Goal: Transaction & Acquisition: Purchase product/service

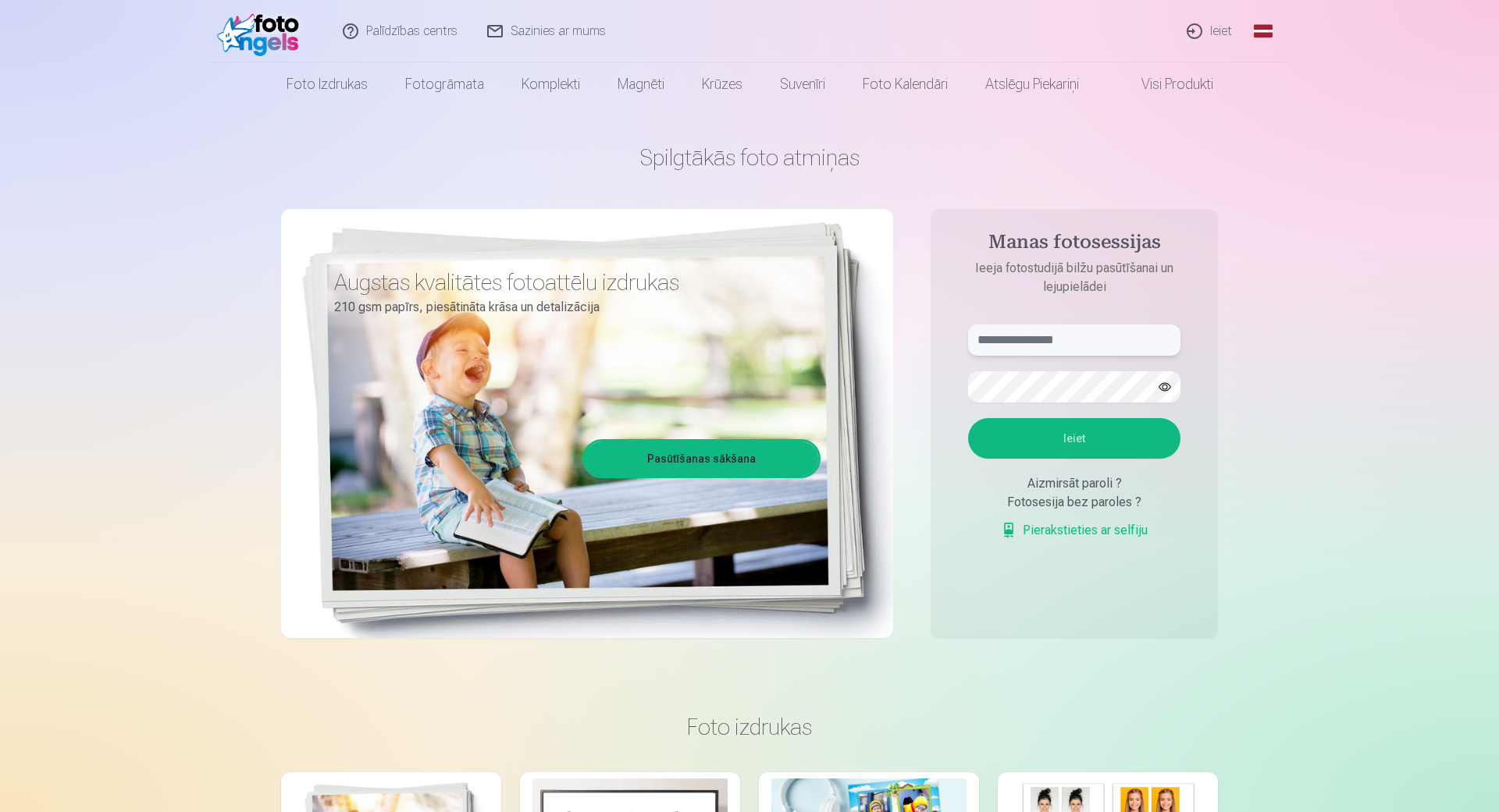
click at [1100, 332] on input "text" at bounding box center [1074, 340] width 212 height 31
type input "**********"
click at [1082, 404] on form "**********" at bounding box center [1074, 440] width 243 height 231
click at [1142, 446] on button "Ieiet" at bounding box center [1074, 438] width 212 height 41
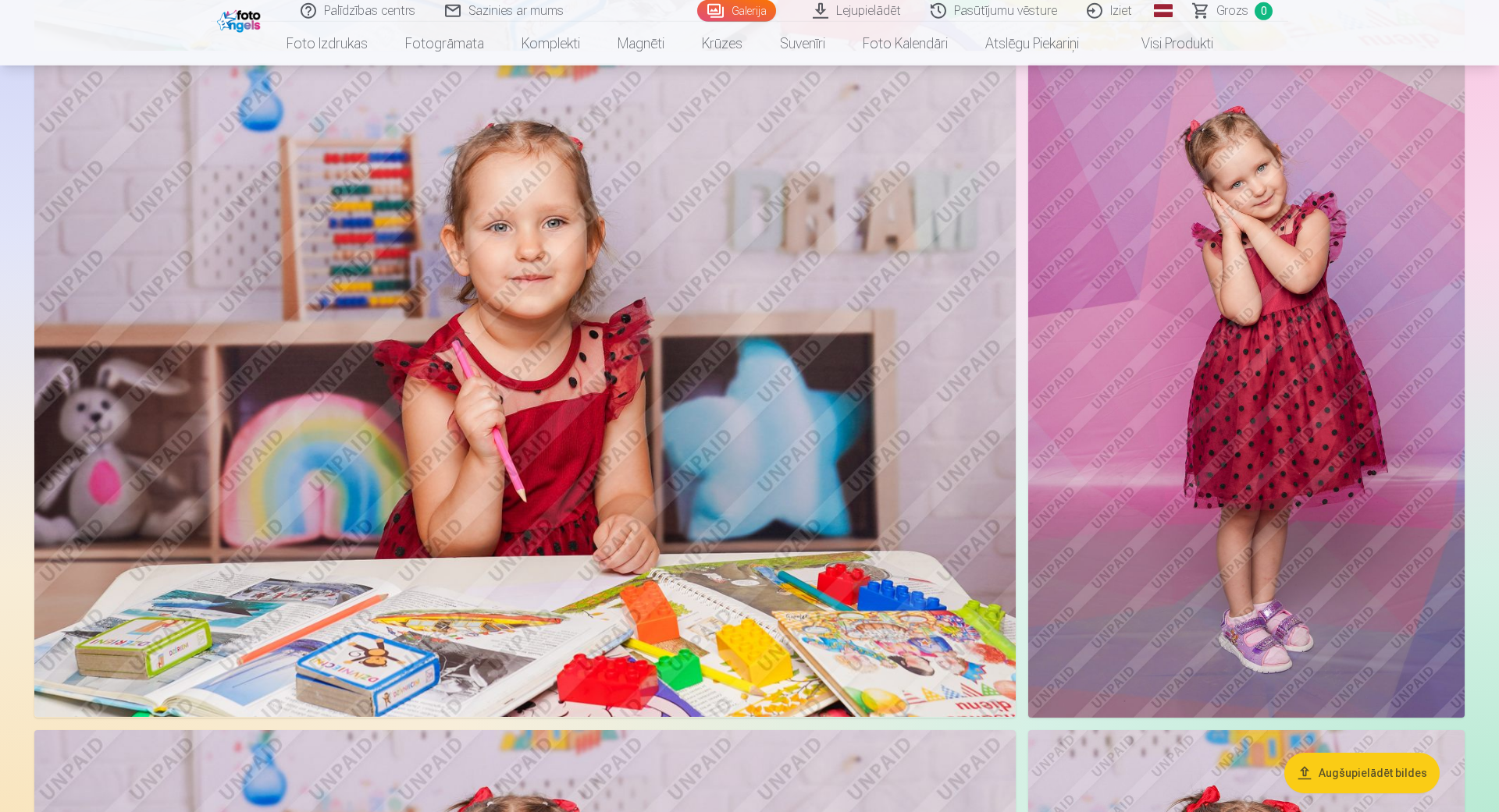
scroll to position [10405, 0]
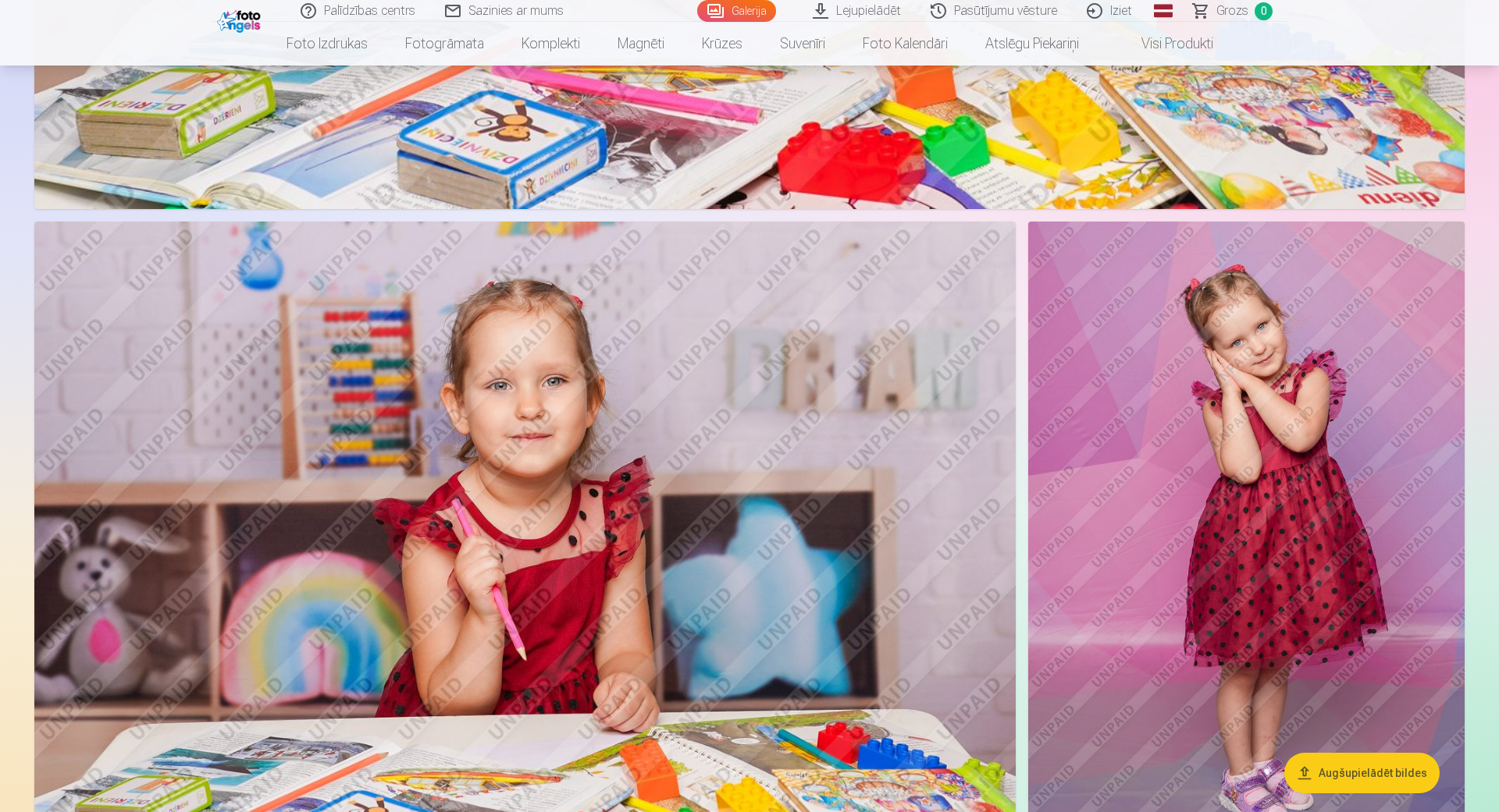
click at [867, 10] on link "Lejupielādēt" at bounding box center [857, 10] width 118 height 22
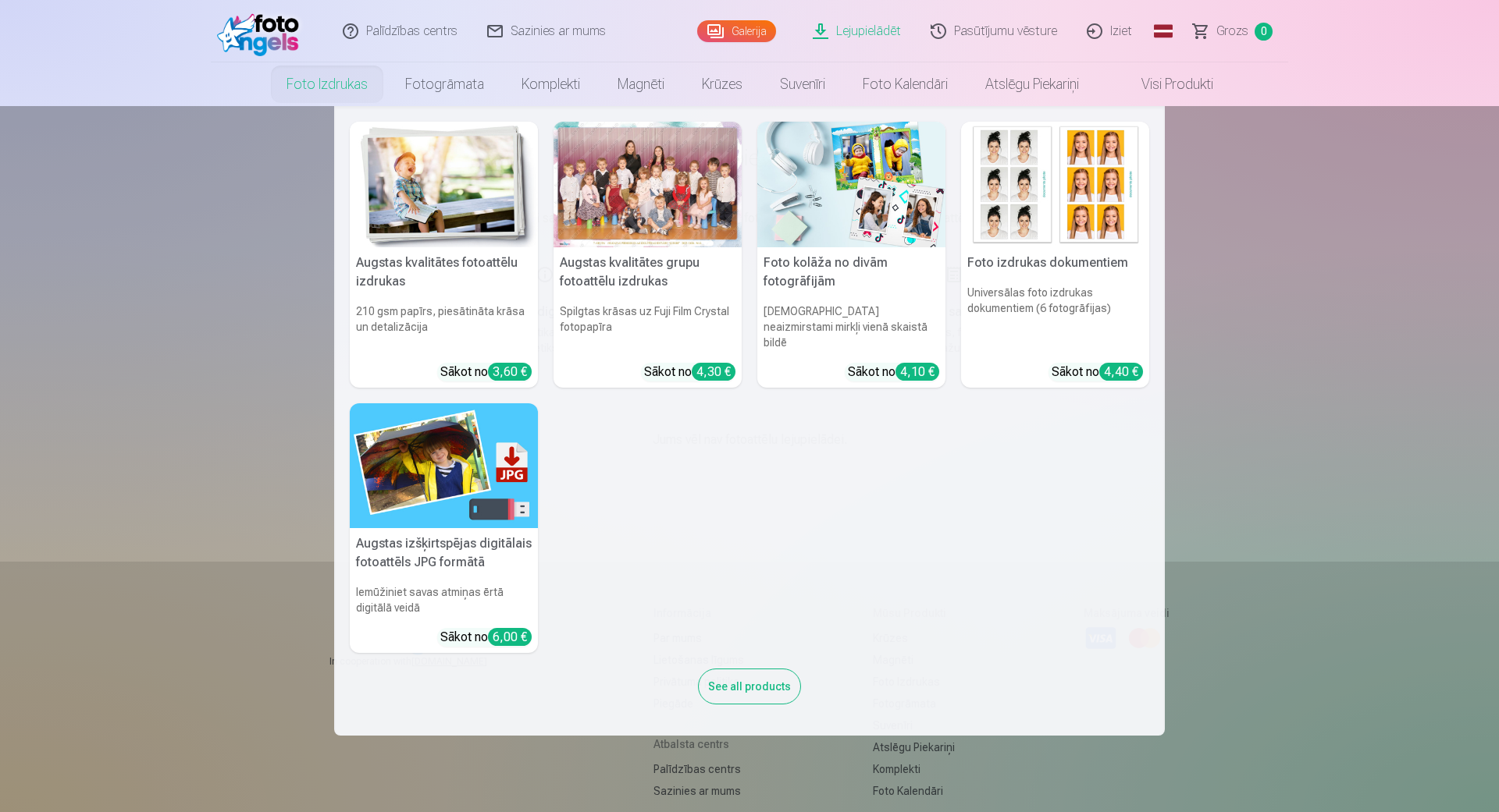
click at [700, 363] on div "4,30 €" at bounding box center [713, 372] width 44 height 18
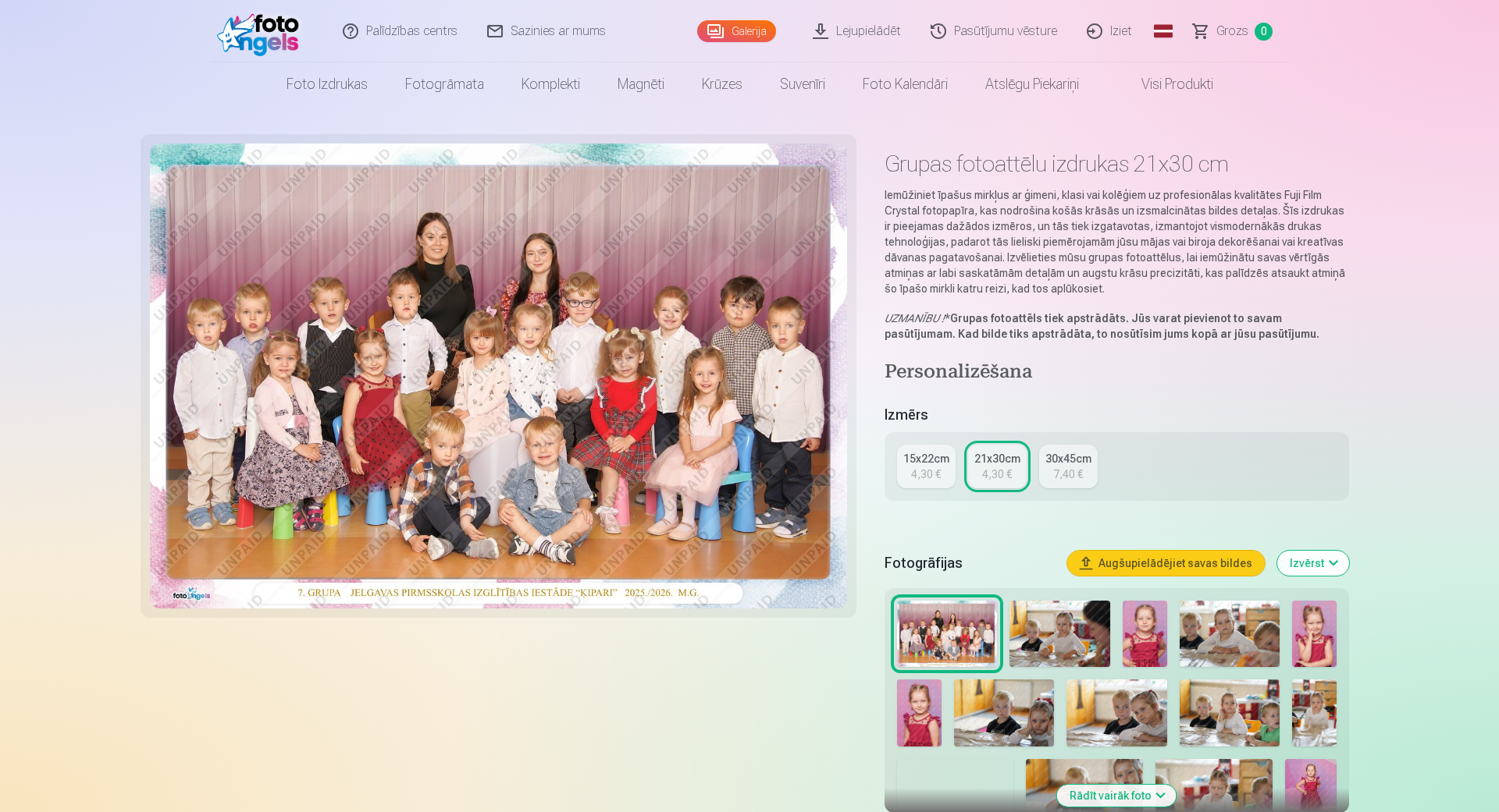
click at [927, 466] on div "4,30 €" at bounding box center [925, 474] width 29 height 16
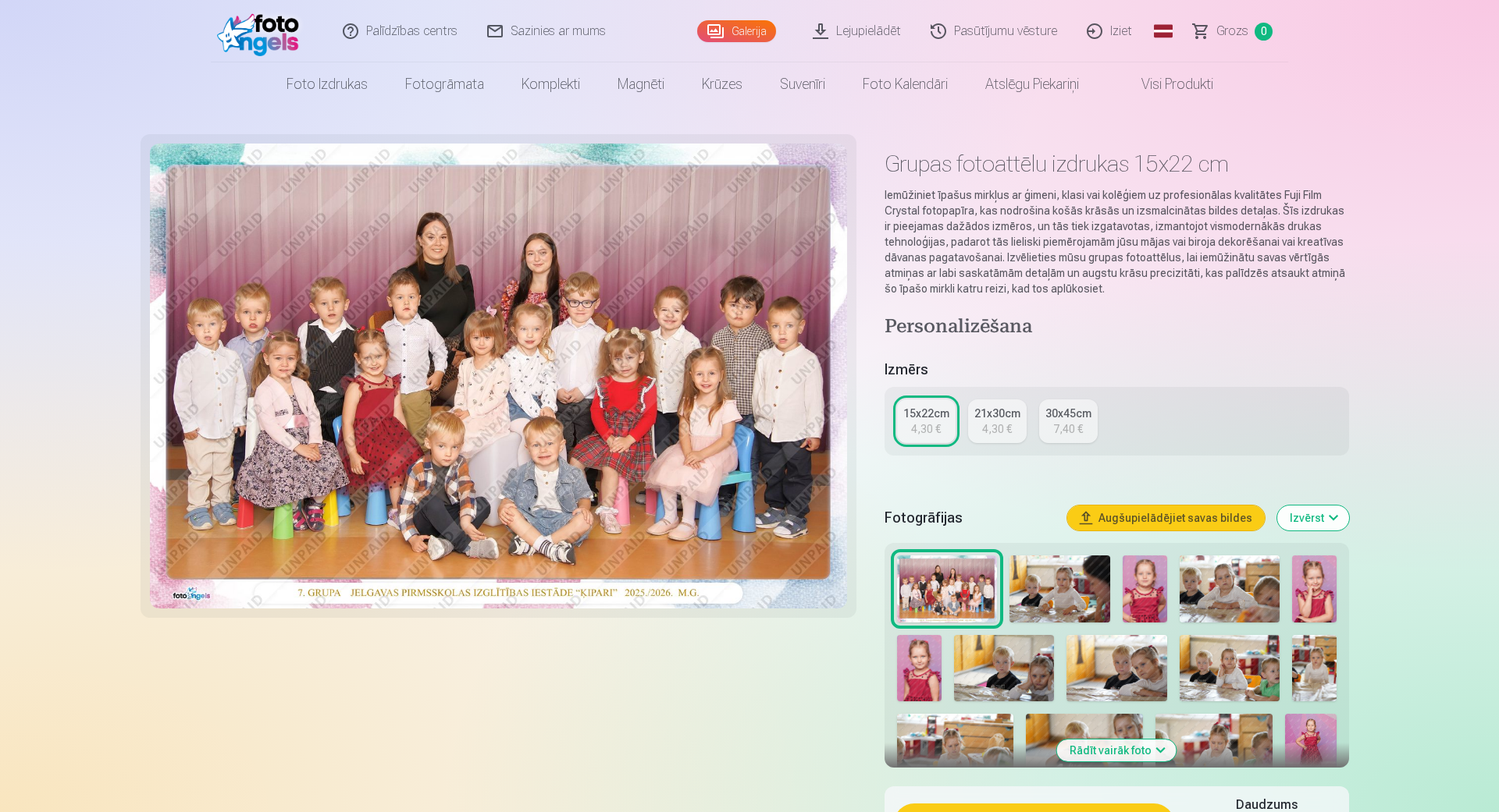
click at [1072, 434] on div "7,40 €" at bounding box center [1068, 429] width 29 height 16
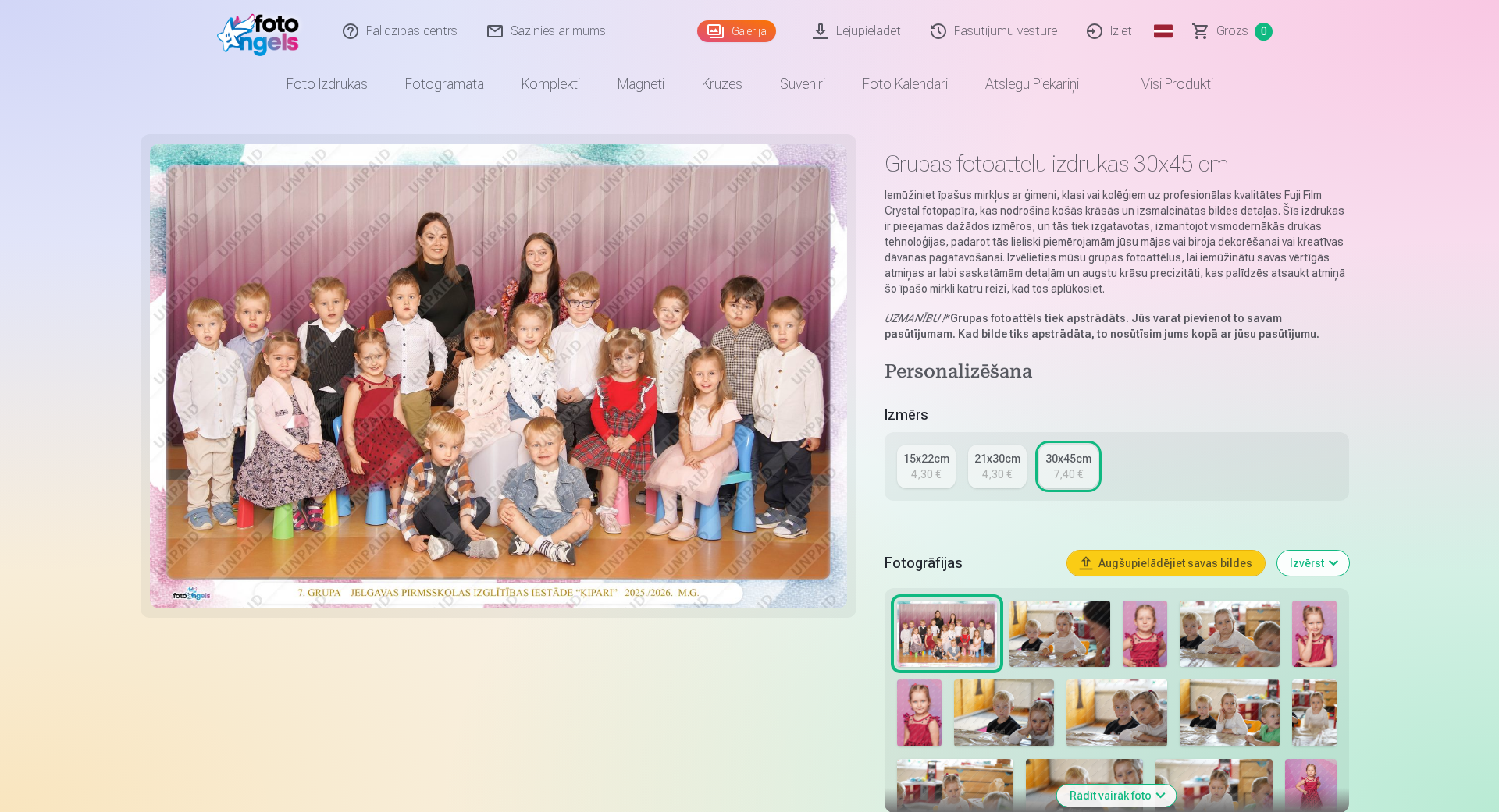
click at [1007, 467] on div "4,30 €" at bounding box center [997, 474] width 29 height 16
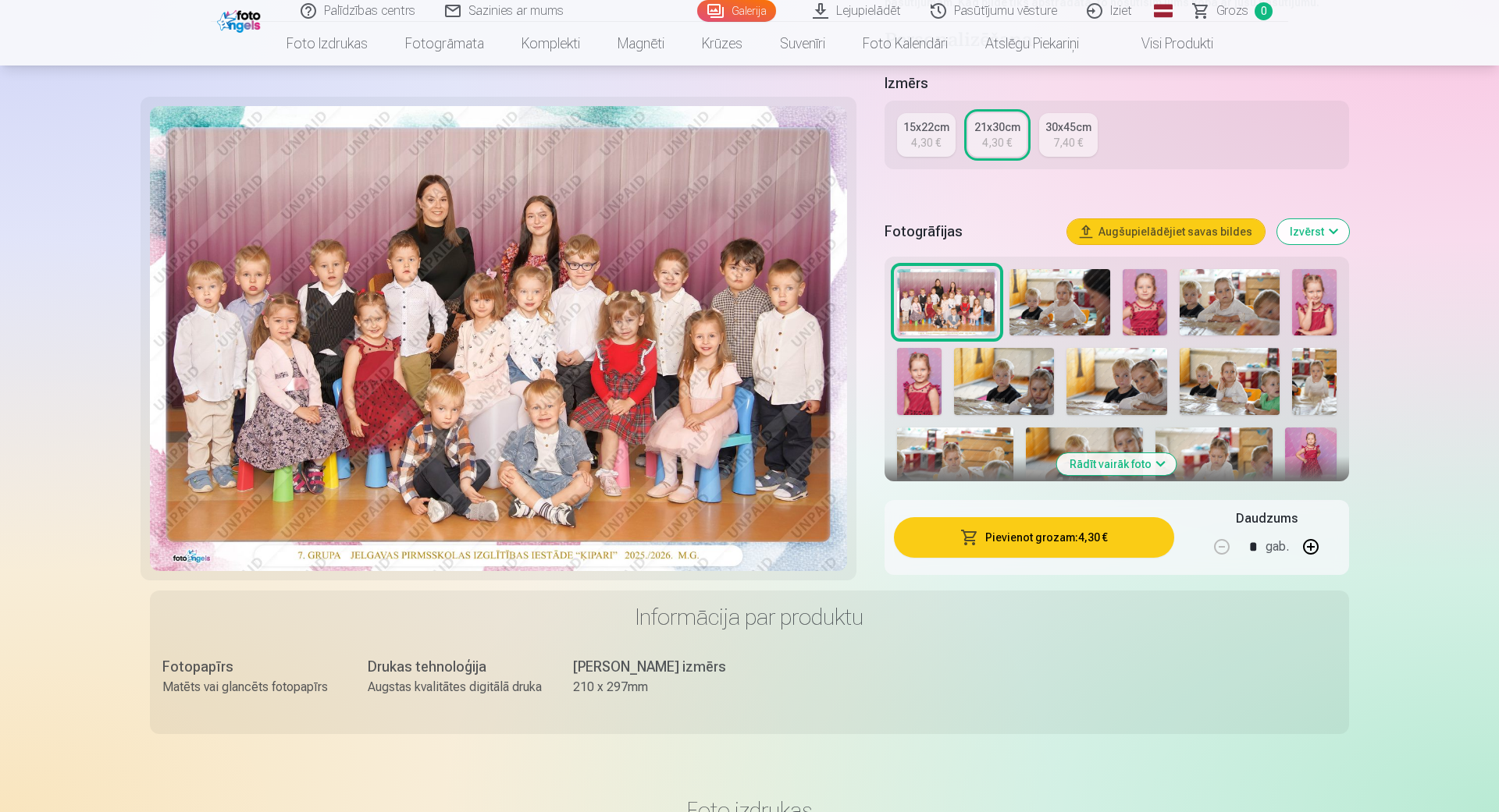
scroll to position [356, 0]
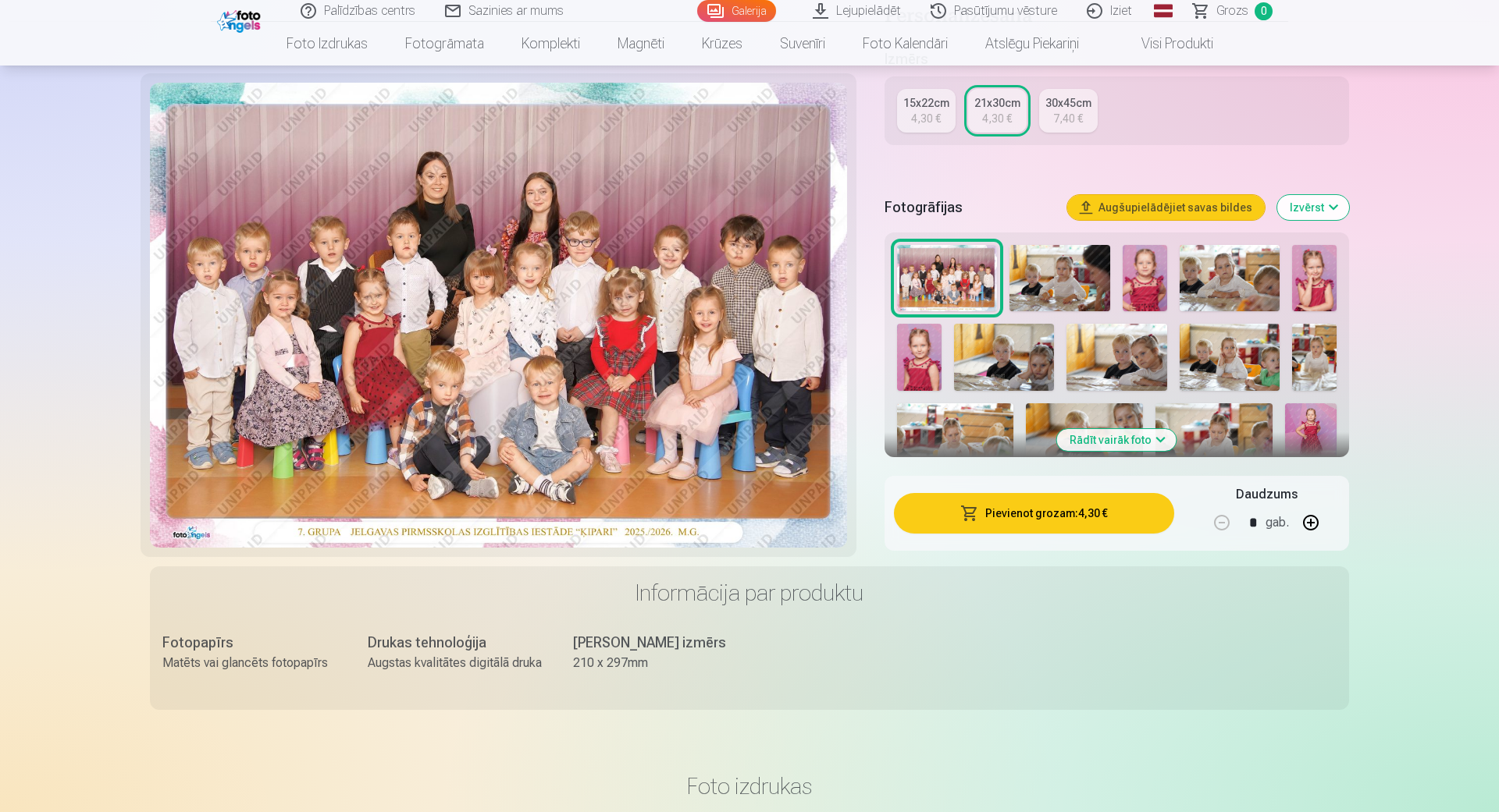
click at [1063, 283] on img at bounding box center [1059, 278] width 100 height 67
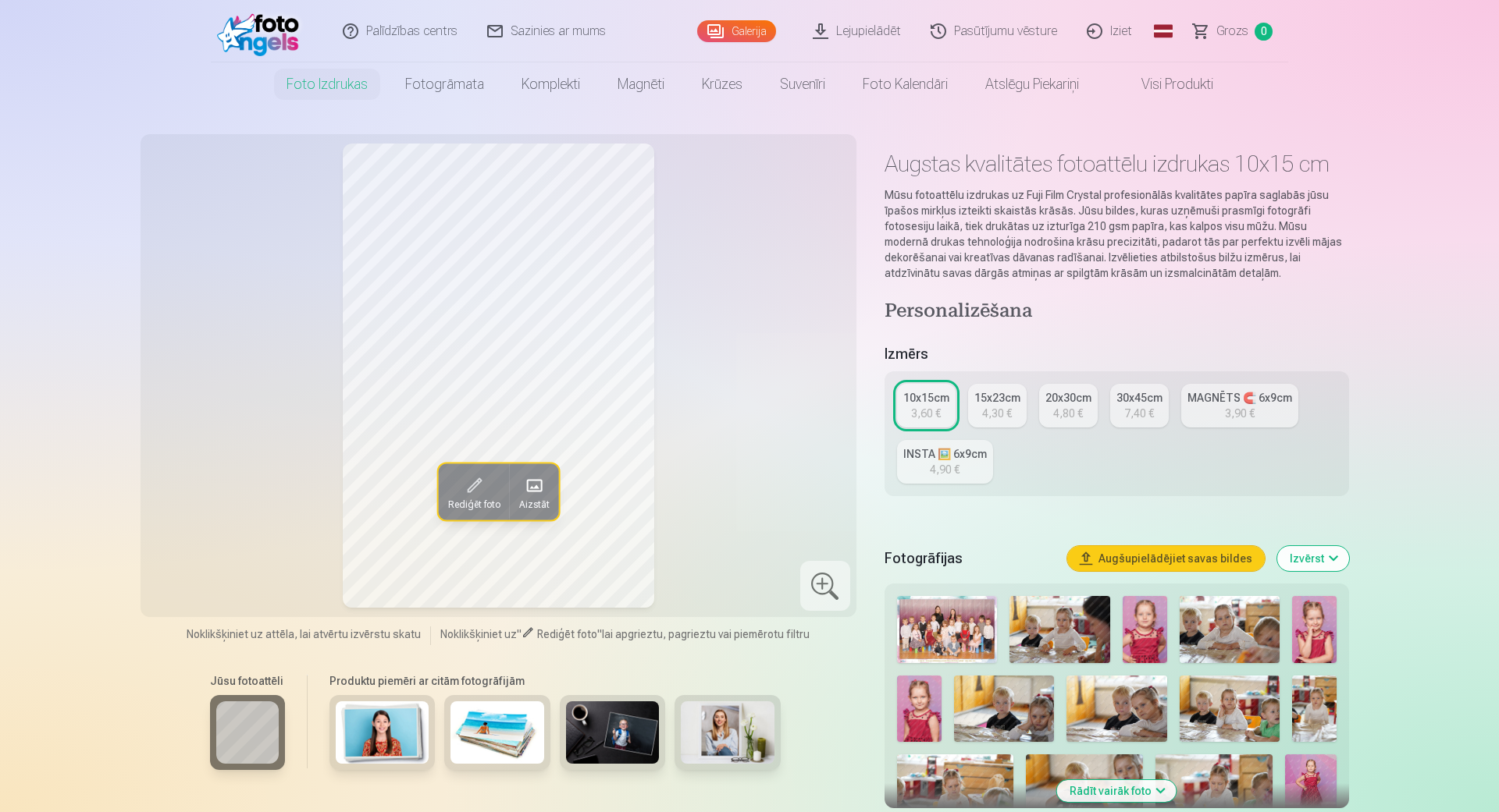
click at [1064, 646] on img at bounding box center [1059, 629] width 100 height 67
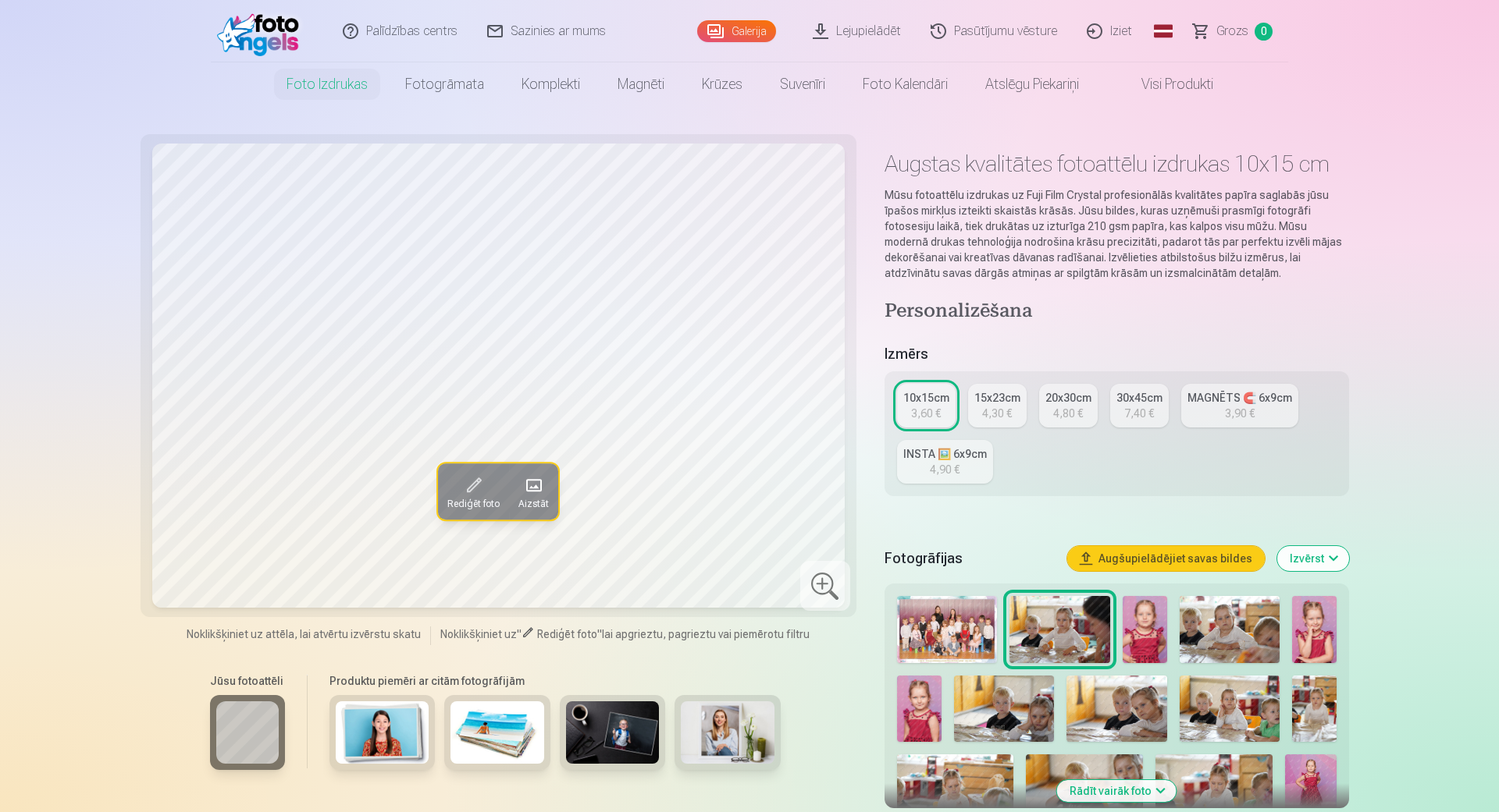
click at [1137, 620] on img at bounding box center [1145, 629] width 45 height 67
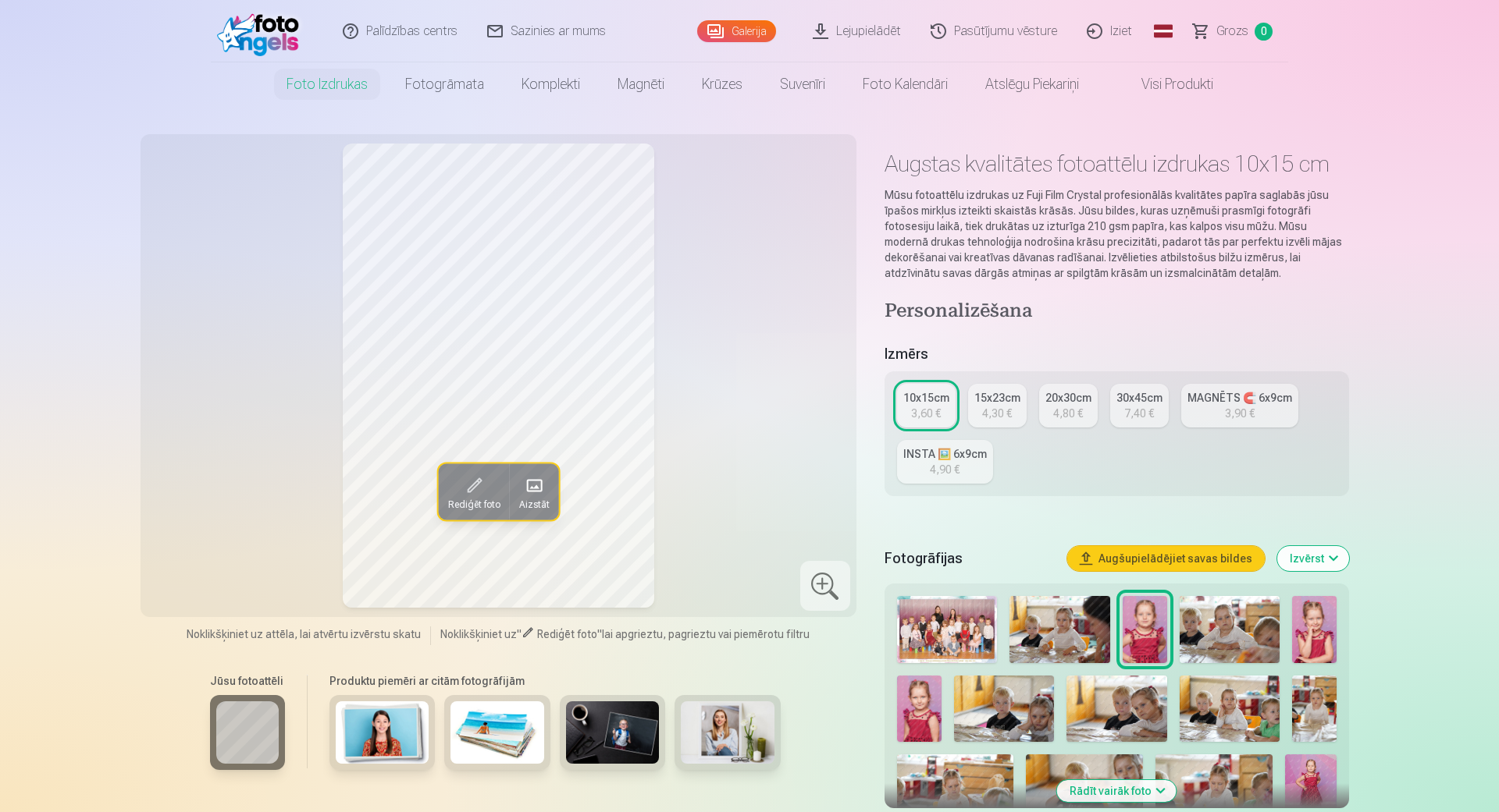
click at [1207, 628] on img at bounding box center [1229, 629] width 100 height 67
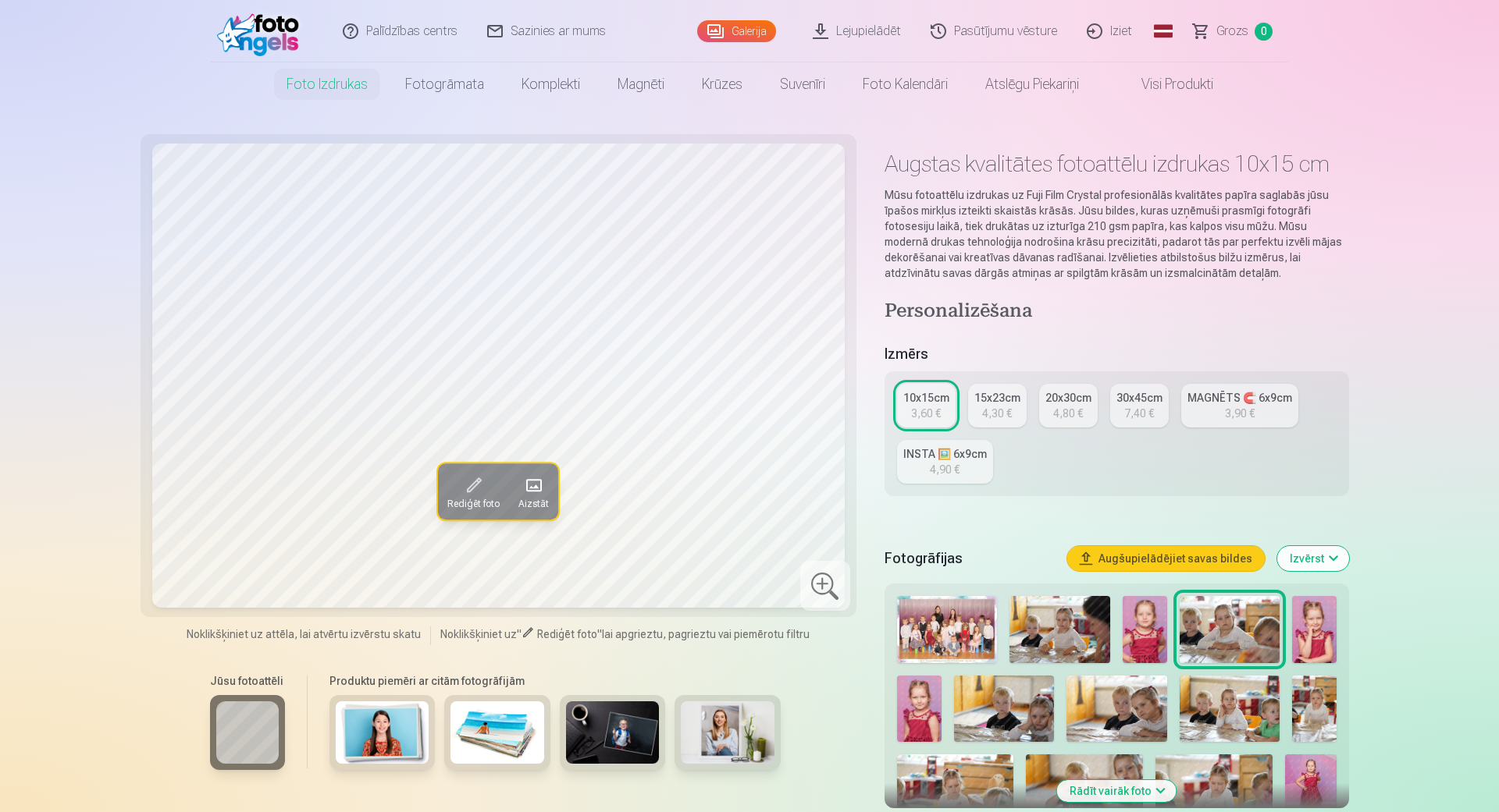
click at [1312, 627] on img at bounding box center [1314, 629] width 45 height 67
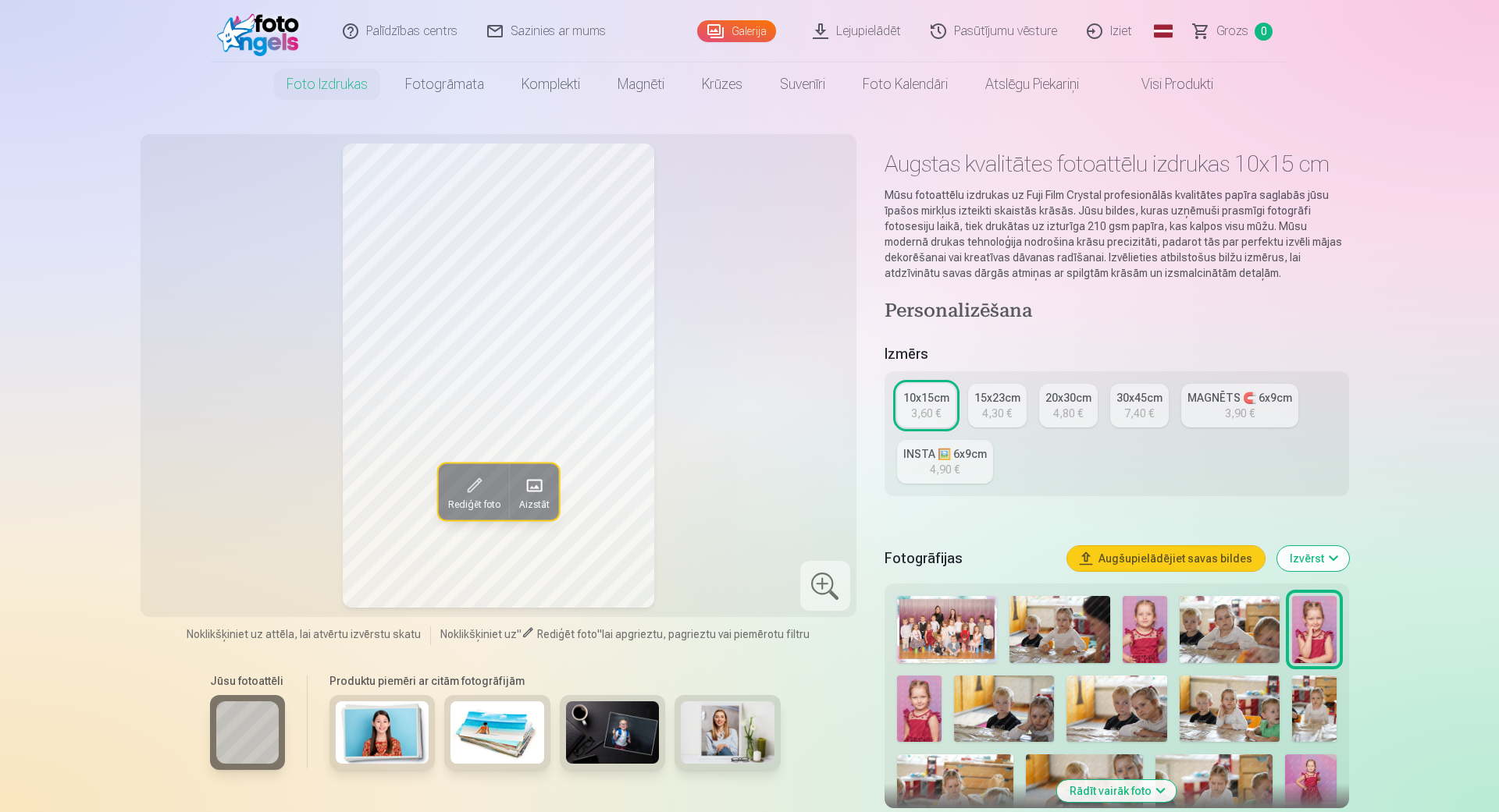
click at [911, 721] on img at bounding box center [919, 709] width 45 height 67
click at [1246, 414] on div "3,90 €" at bounding box center [1239, 414] width 29 height 16
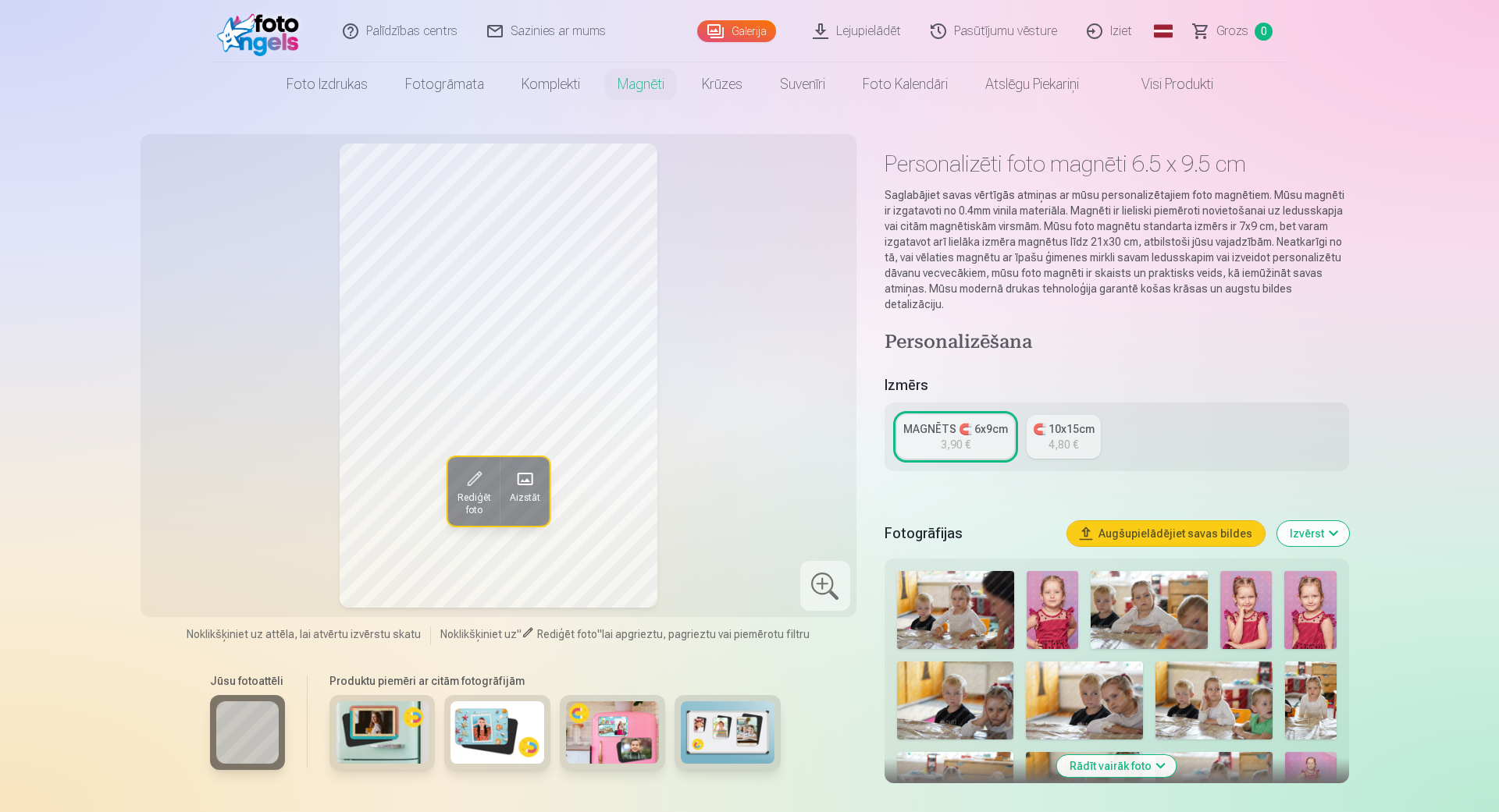
click at [1053, 437] on div "4,80 €" at bounding box center [1063, 445] width 29 height 16
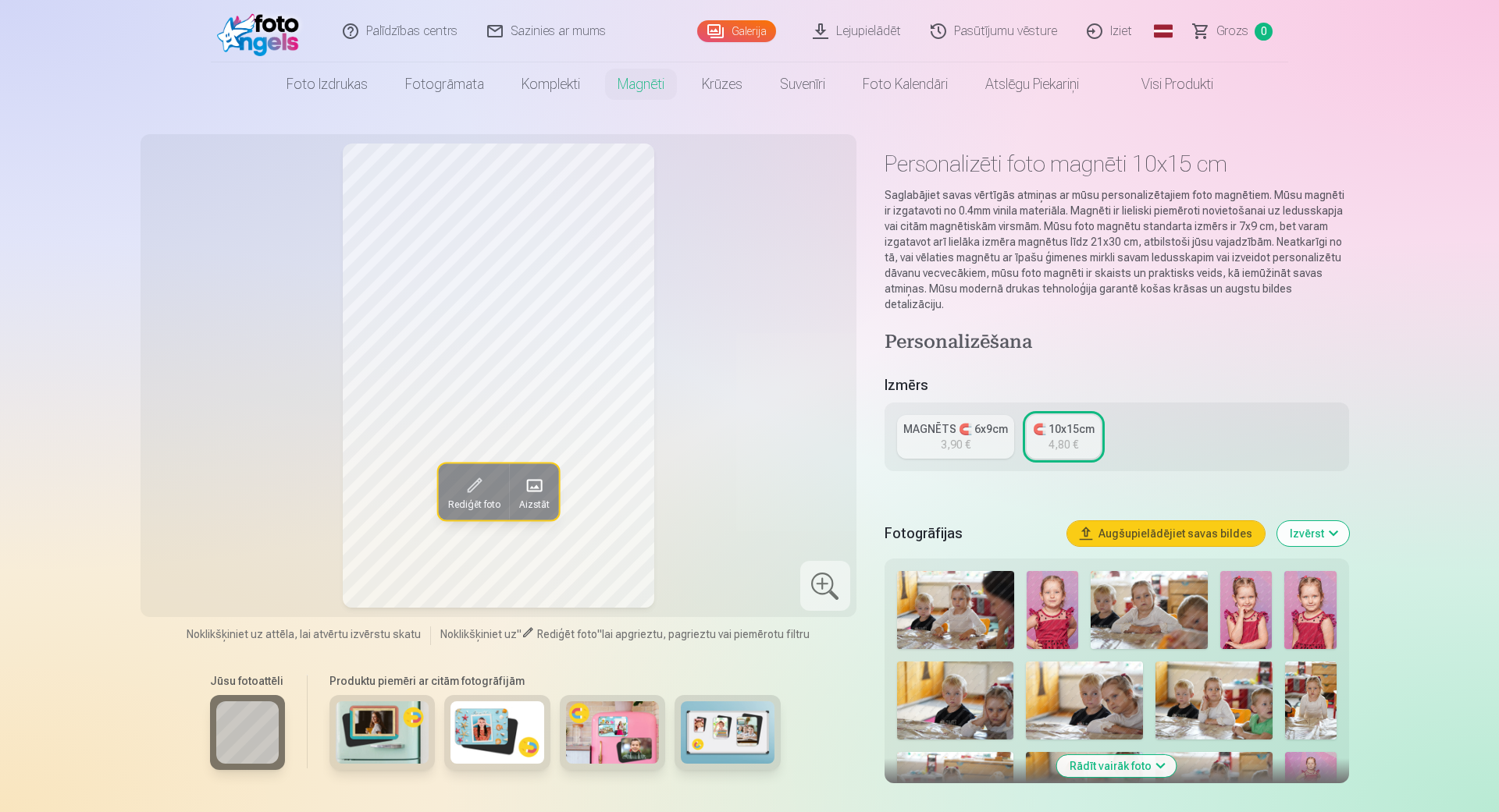
click at [960, 422] on div "MAGNĒTS 🧲 6x9cm" at bounding box center [955, 429] width 104 height 16
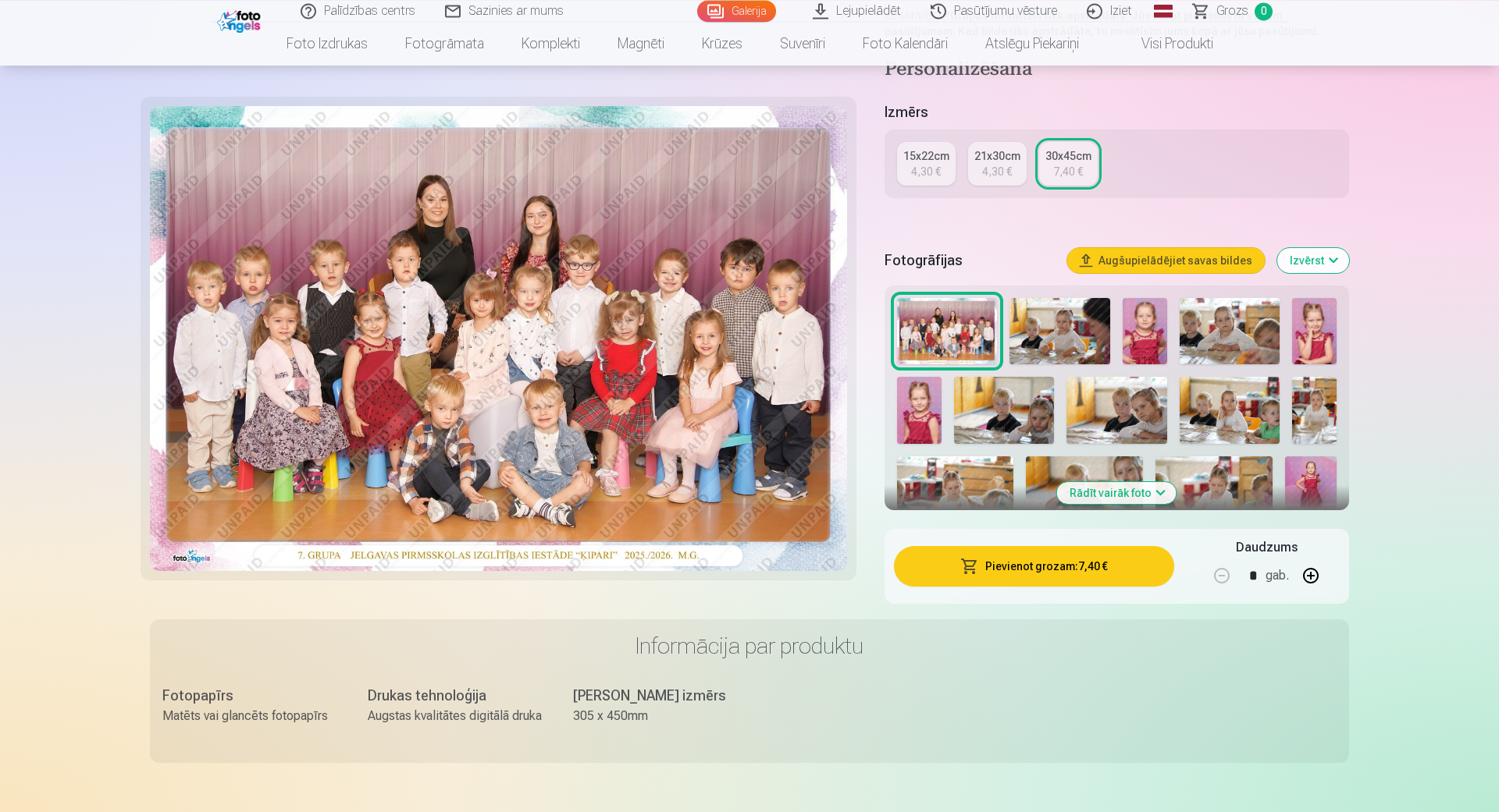
scroll to position [302, 0]
click at [1108, 497] on button "Rādīt vairāk foto" at bounding box center [1116, 493] width 119 height 22
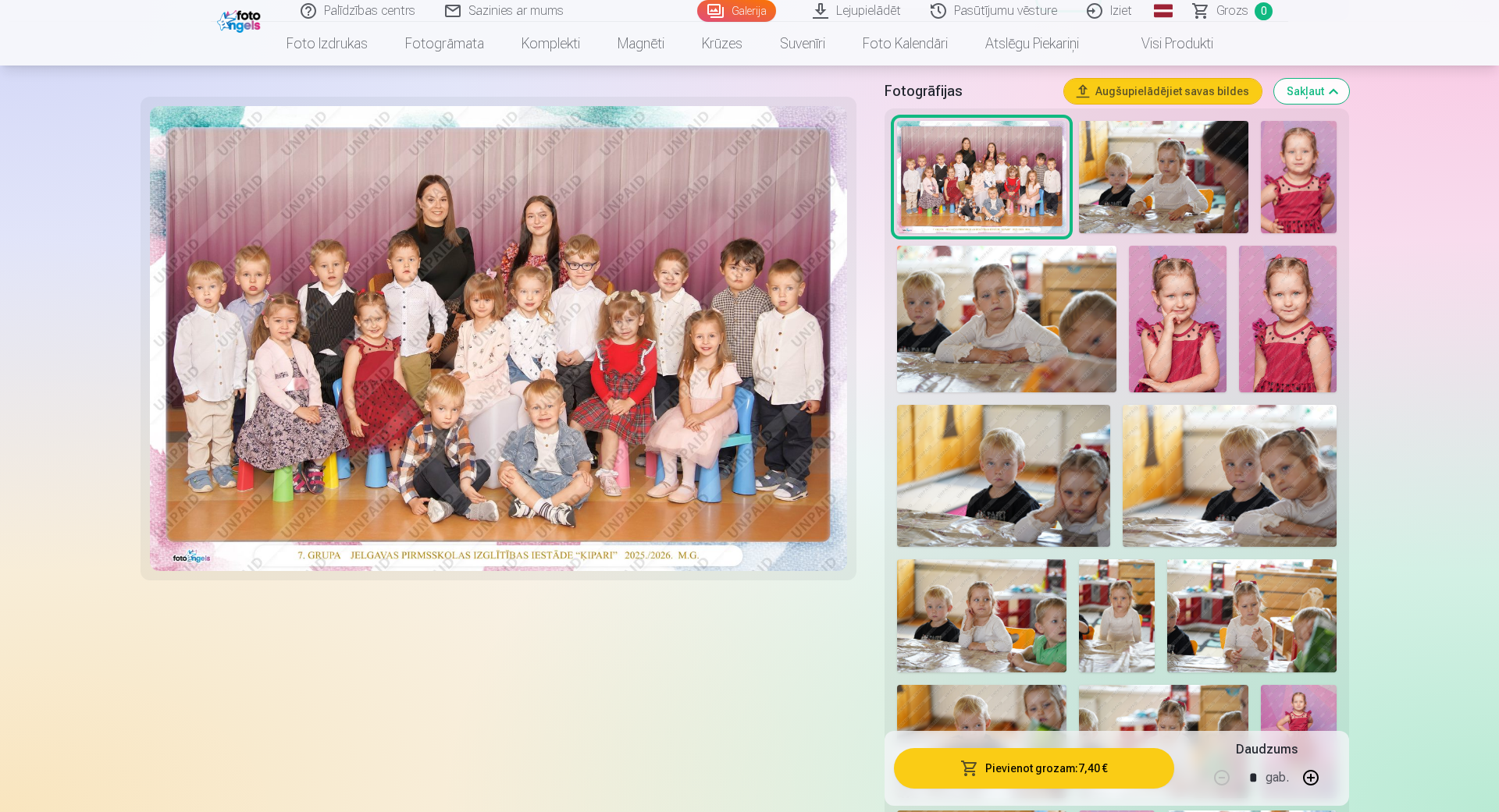
scroll to position [390, 0]
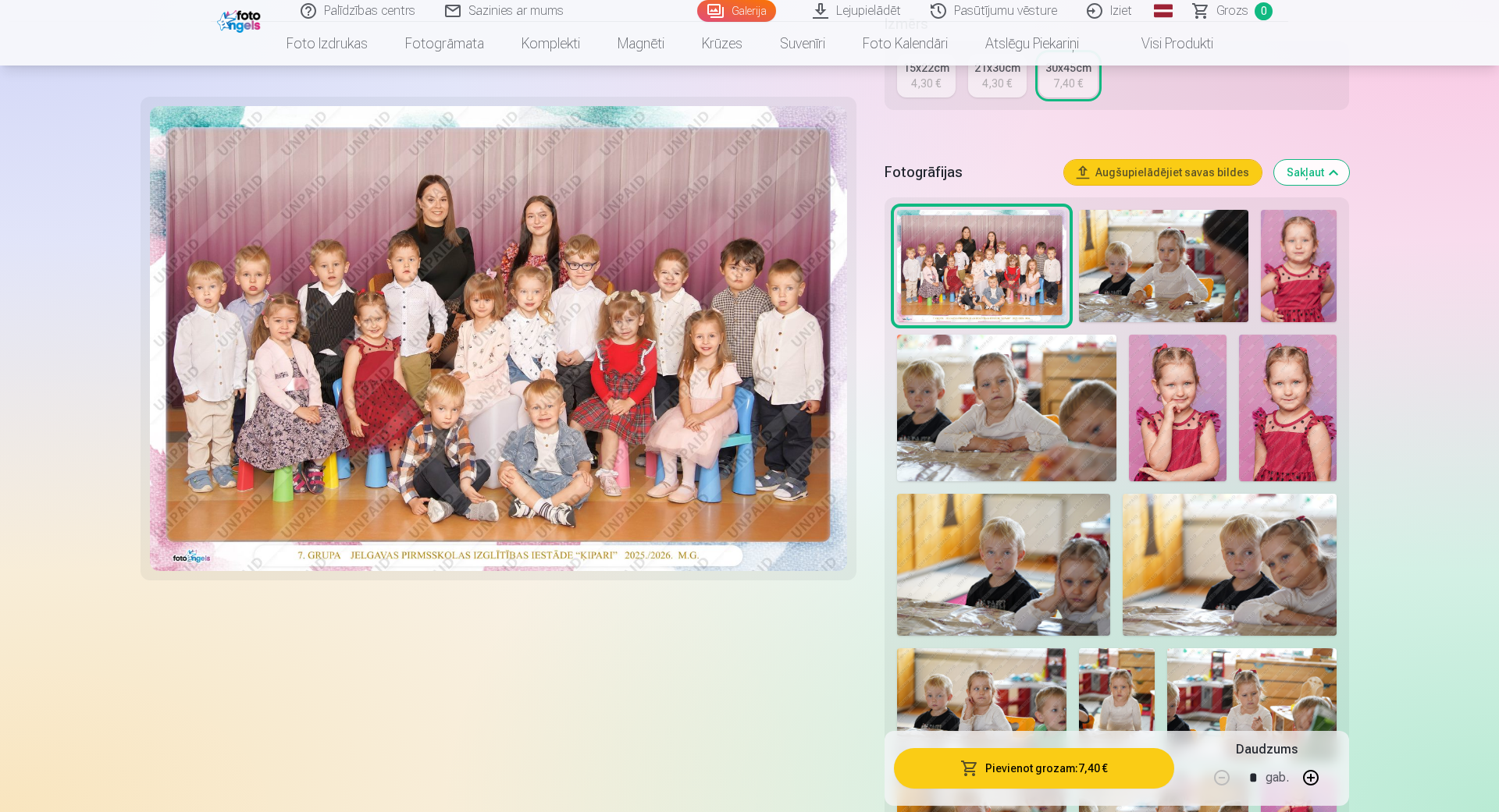
click at [1146, 253] on img at bounding box center [1163, 265] width 169 height 113
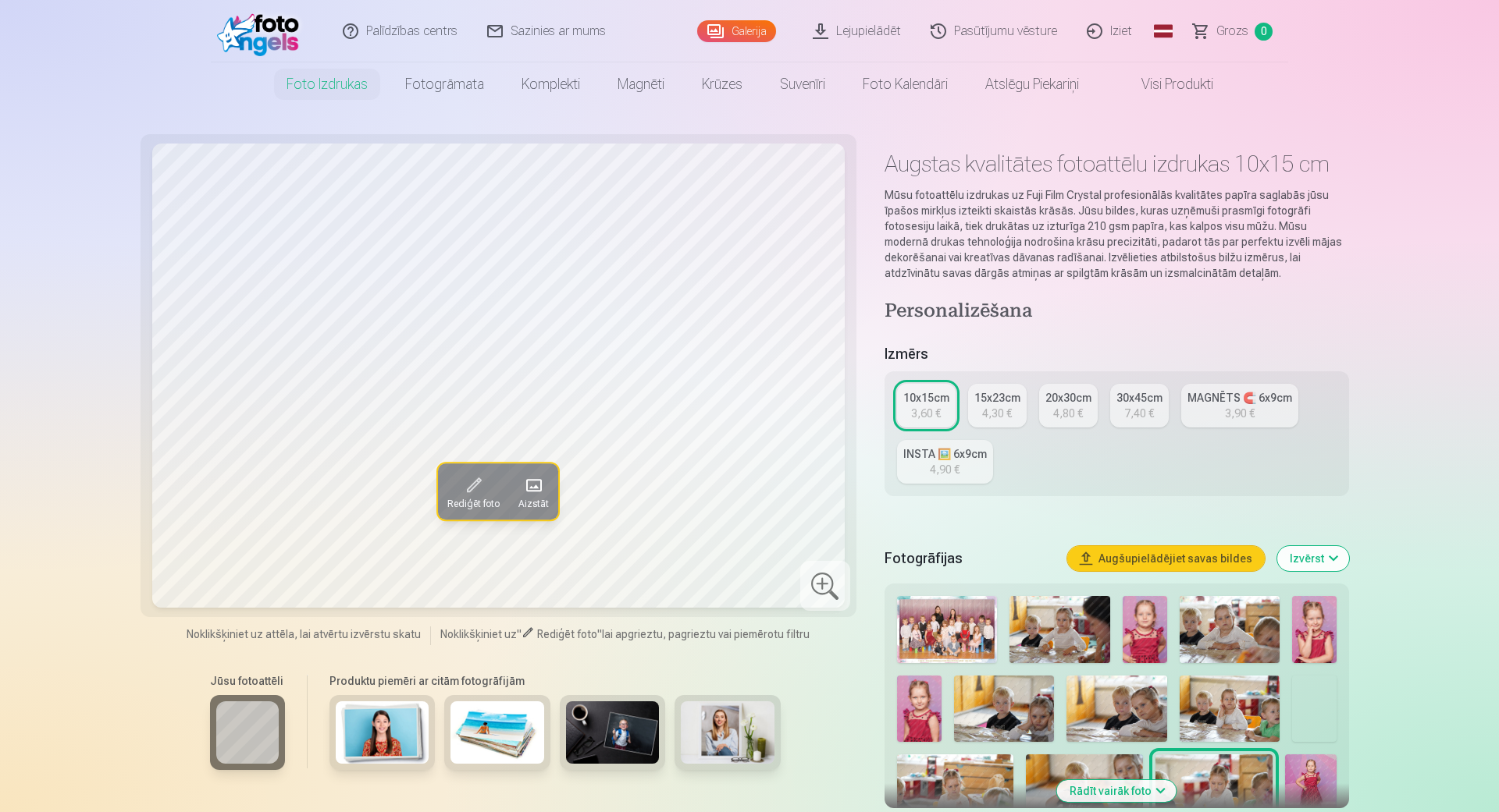
click at [937, 621] on img at bounding box center [947, 629] width 100 height 67
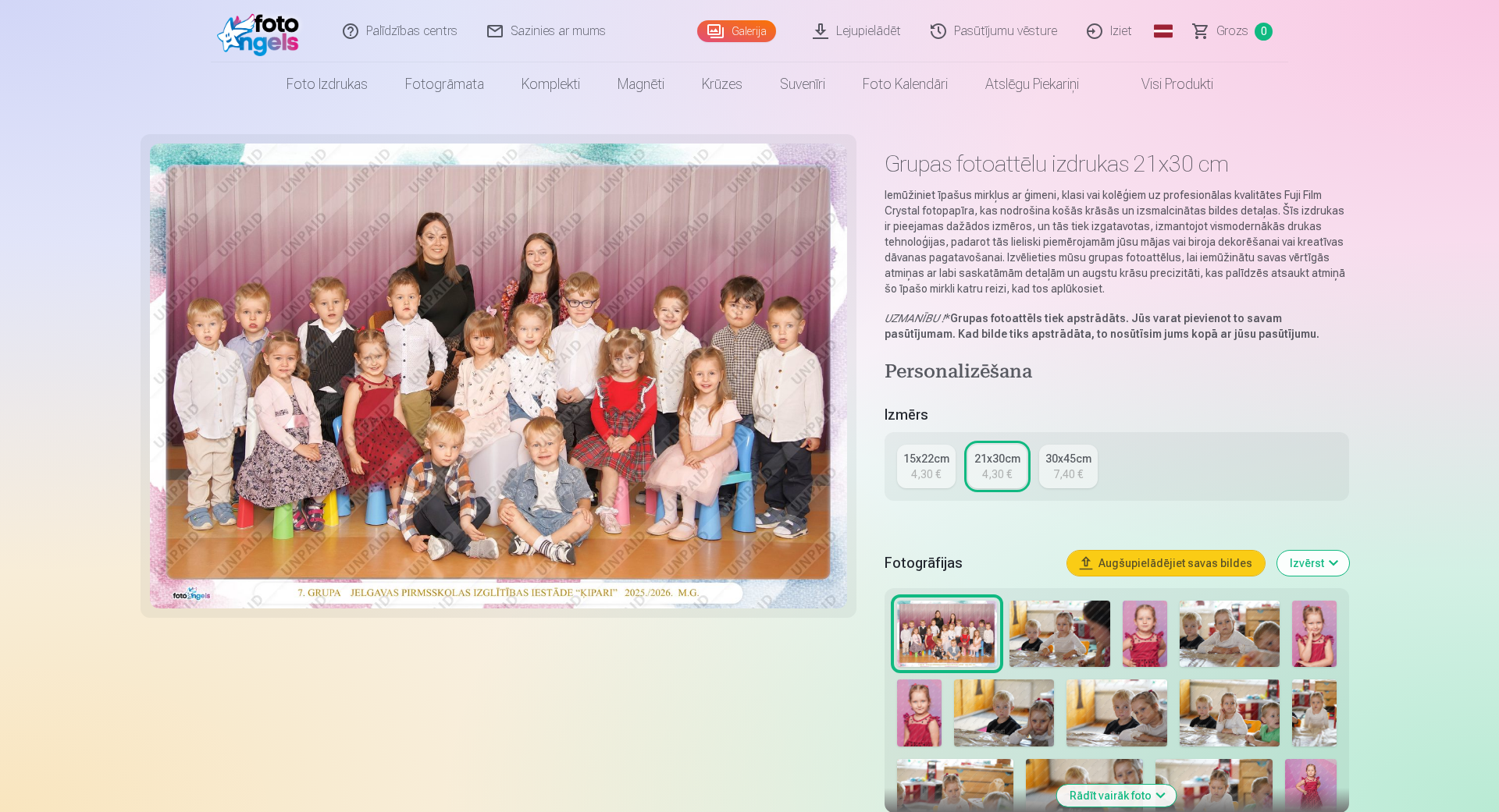
click at [1046, 620] on img at bounding box center [1059, 634] width 100 height 67
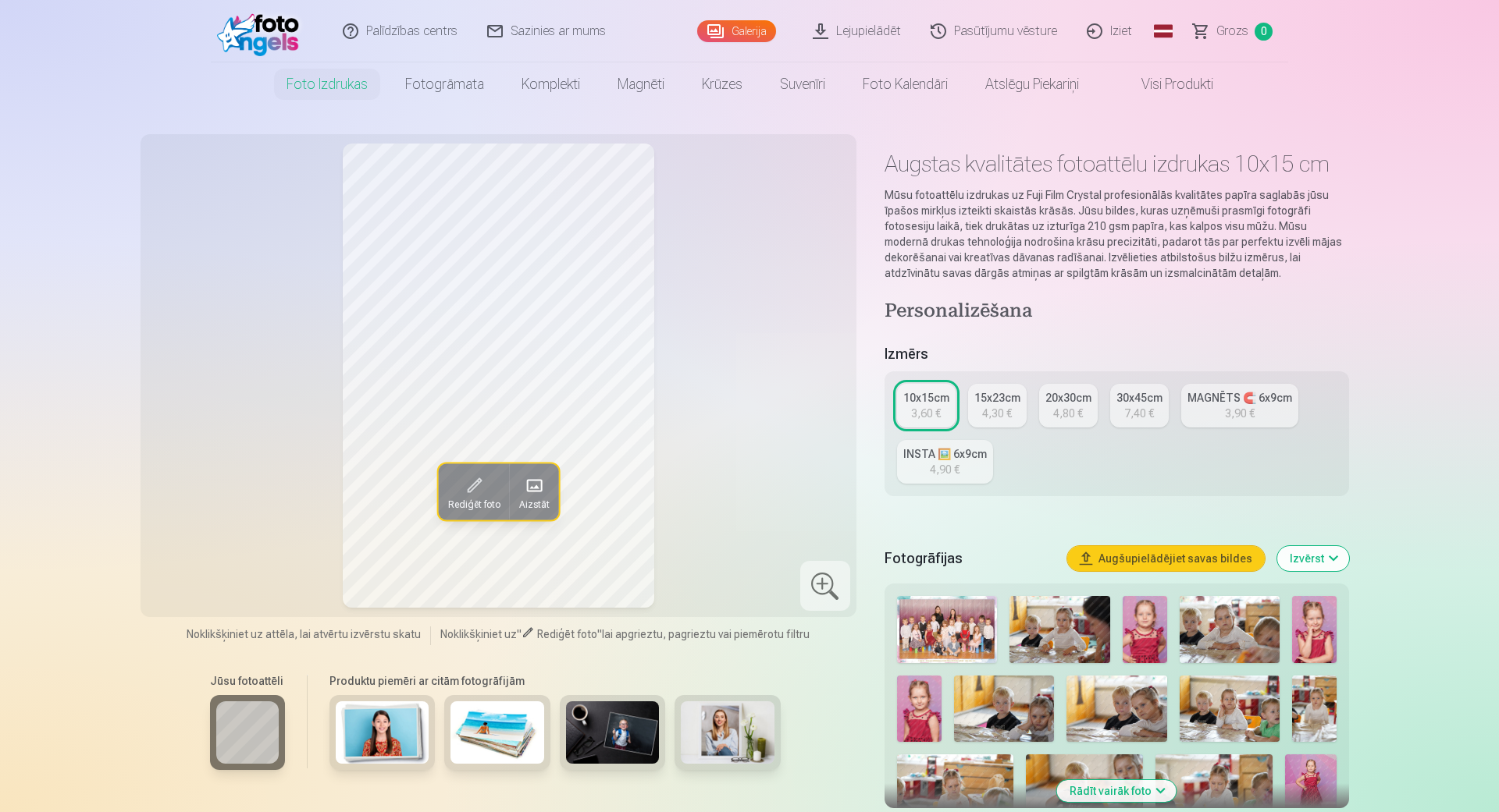
click at [1076, 634] on img at bounding box center [1059, 629] width 100 height 67
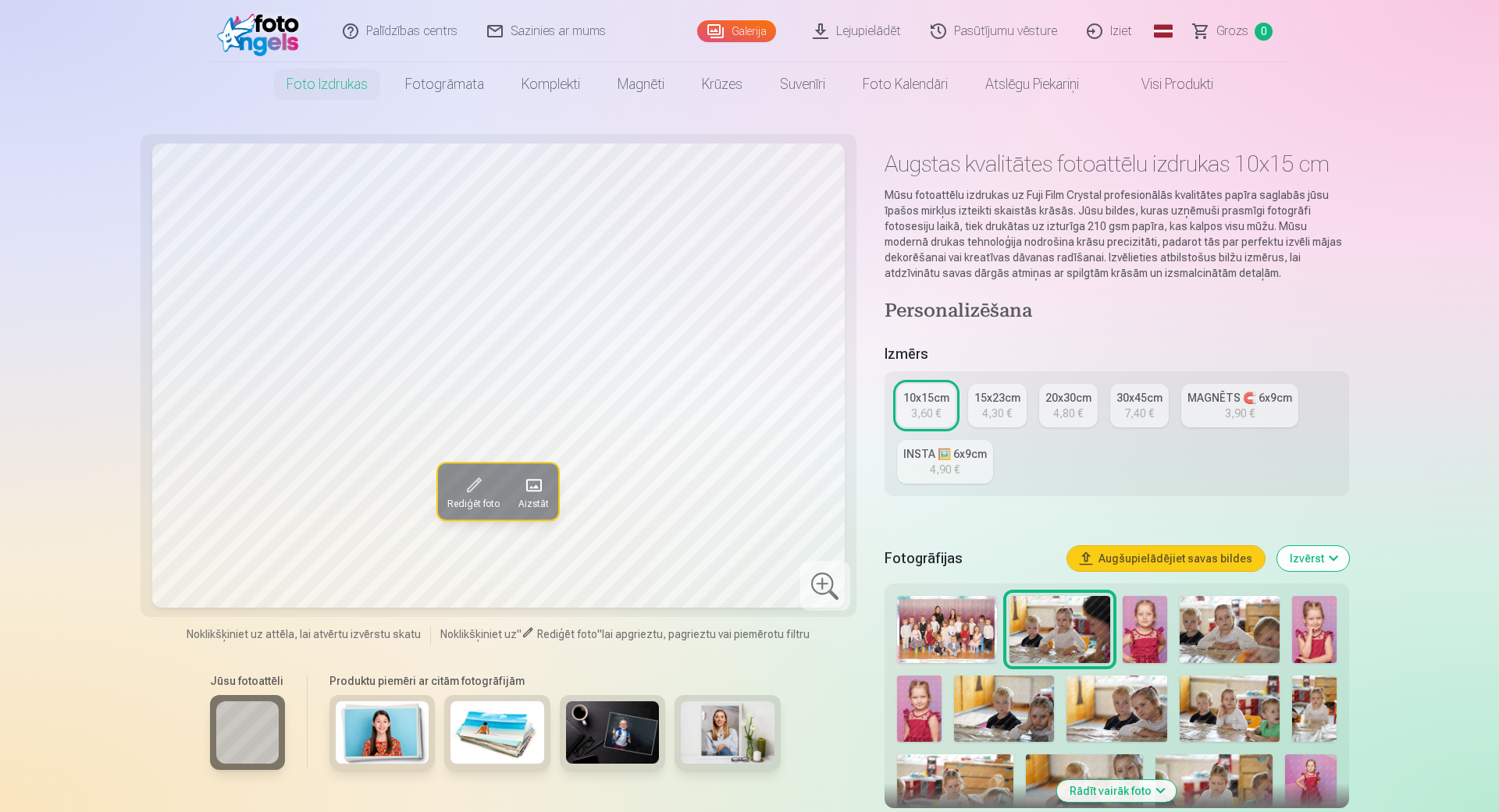
click at [1138, 627] on img at bounding box center [1145, 629] width 45 height 67
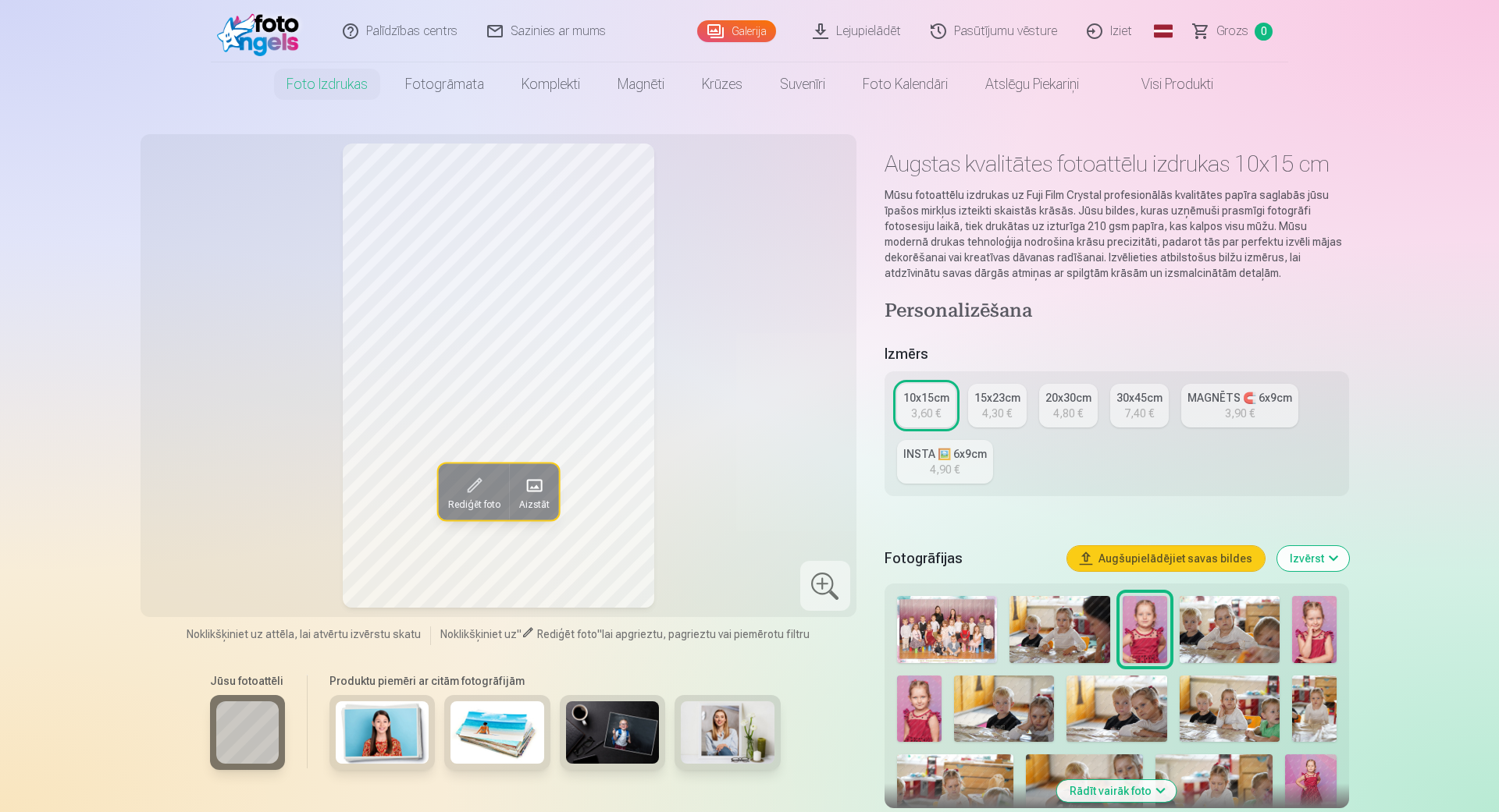
click at [1241, 632] on img at bounding box center [1229, 629] width 100 height 67
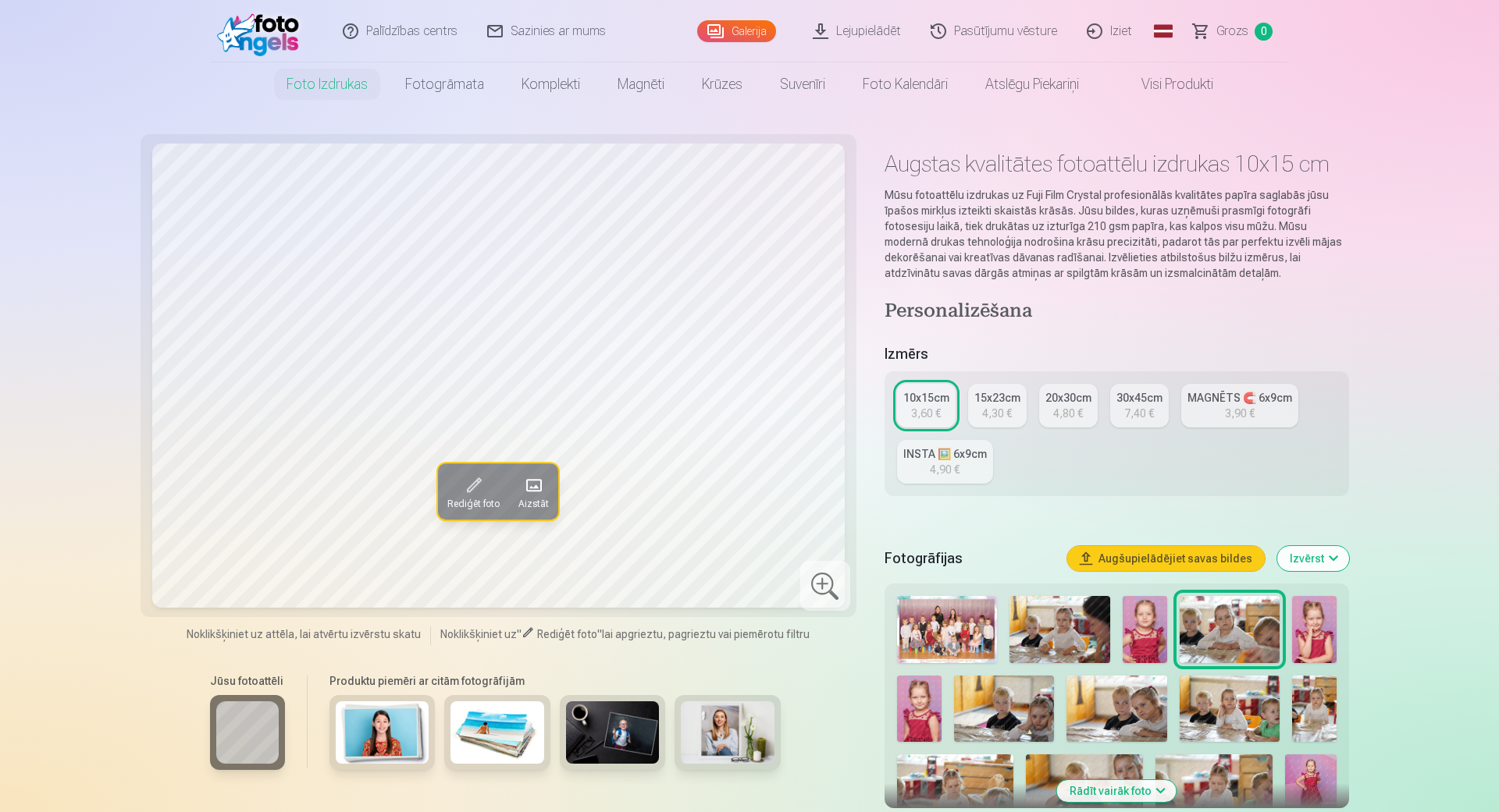
click at [1332, 634] on img at bounding box center [1314, 629] width 45 height 67
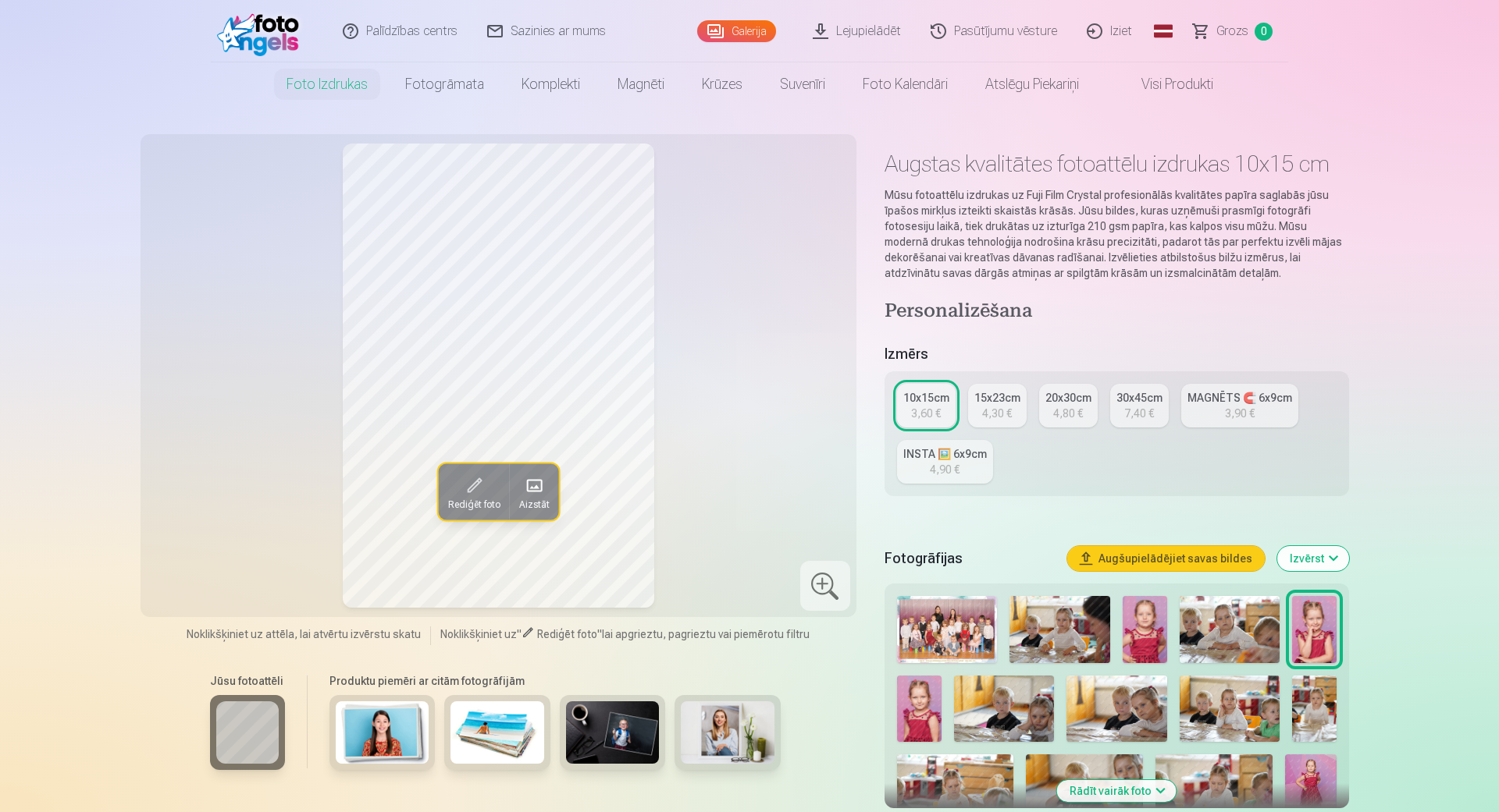
click at [916, 708] on img at bounding box center [919, 709] width 45 height 67
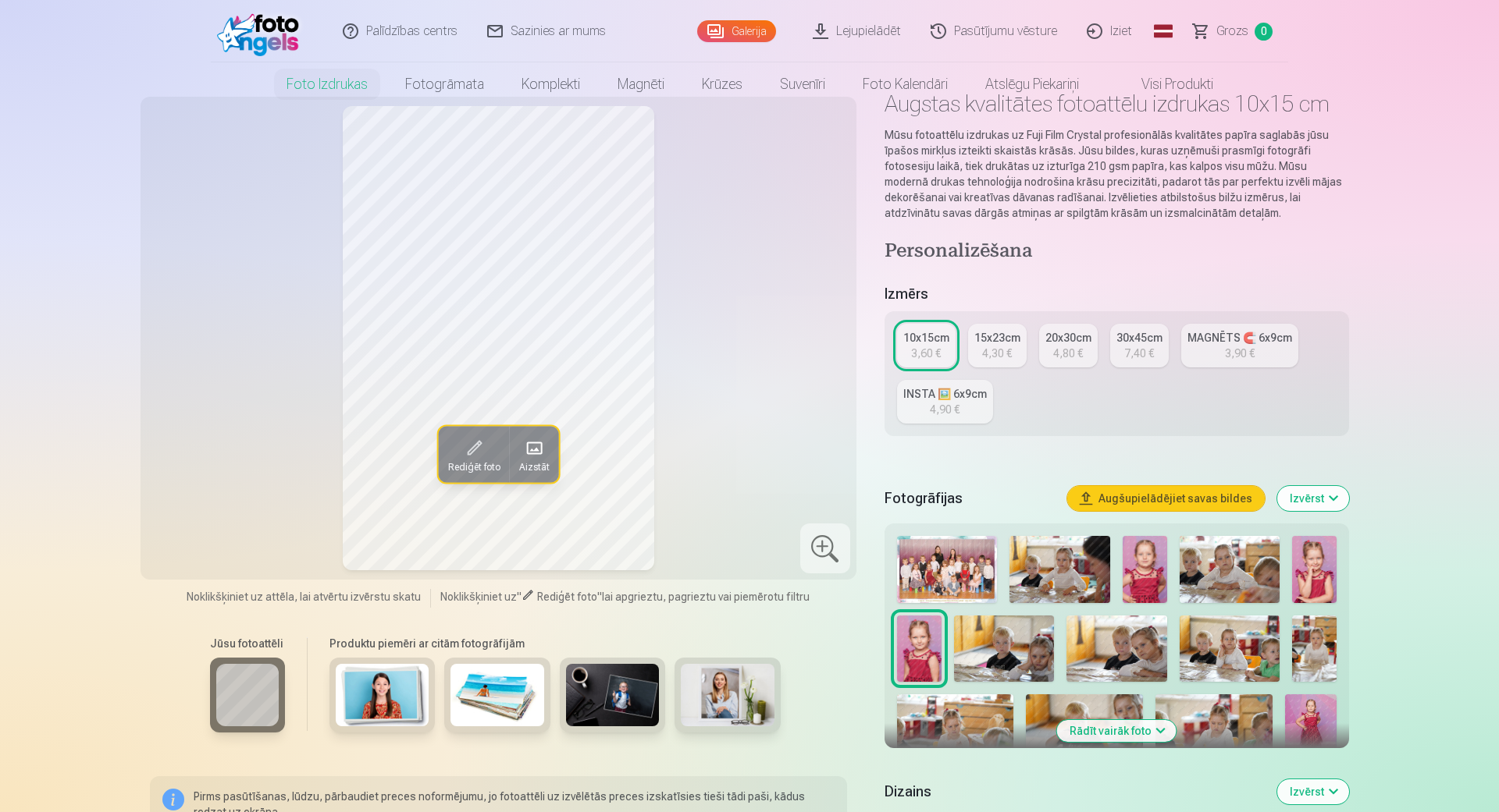
scroll to position [89, 0]
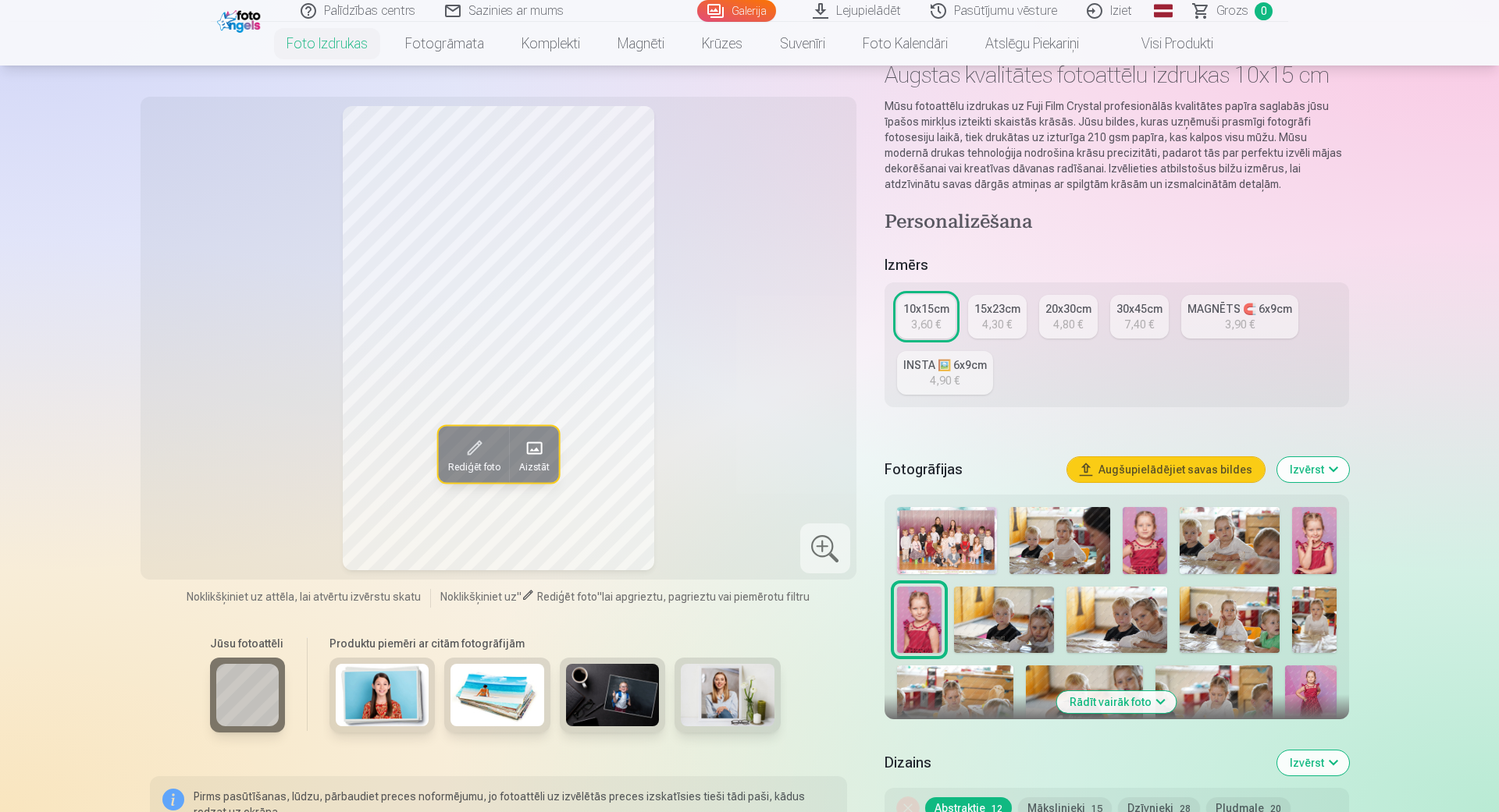
click at [1016, 603] on img at bounding box center [1004, 621] width 100 height 67
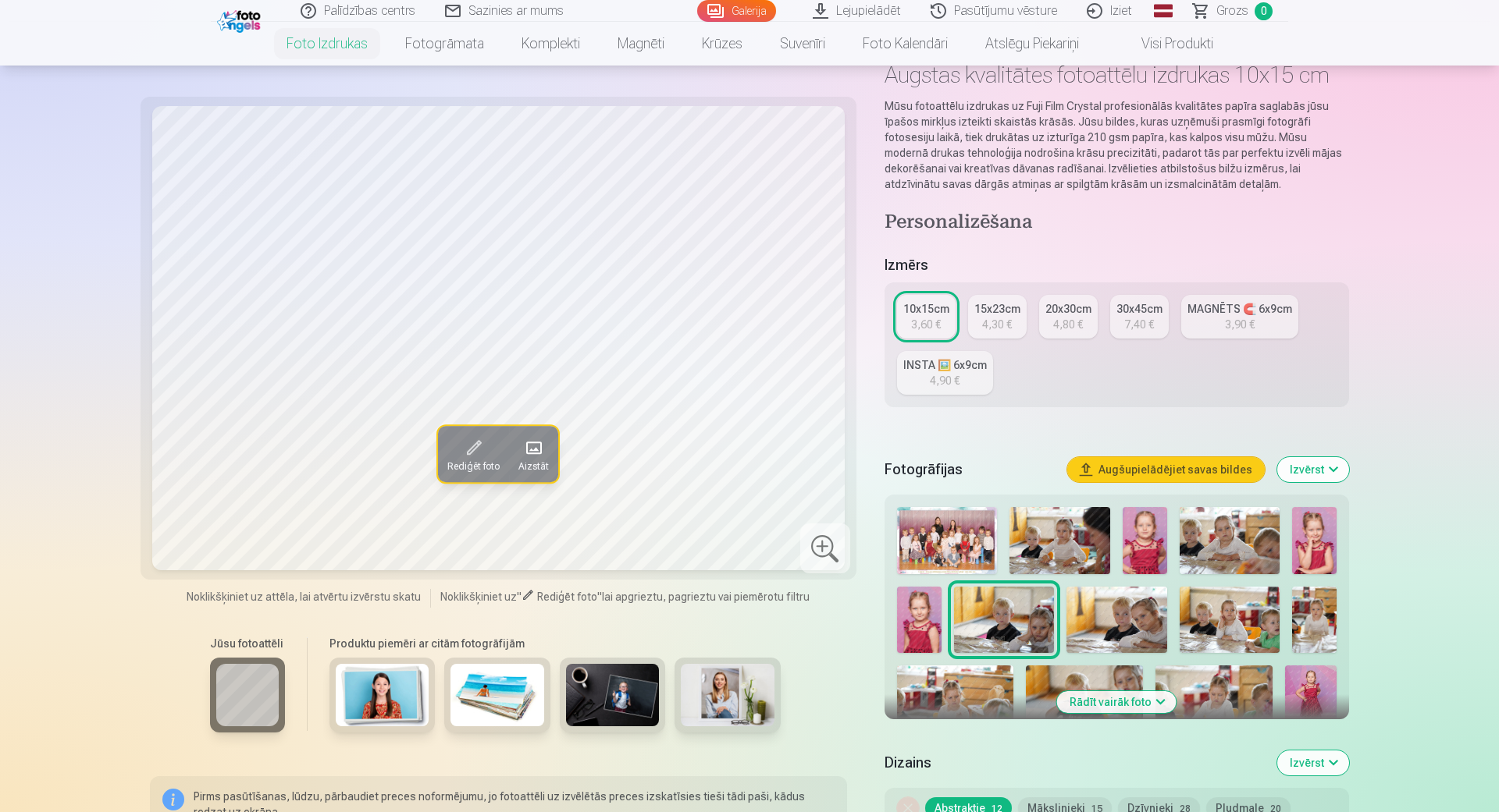
click at [1127, 611] on img at bounding box center [1116, 621] width 100 height 67
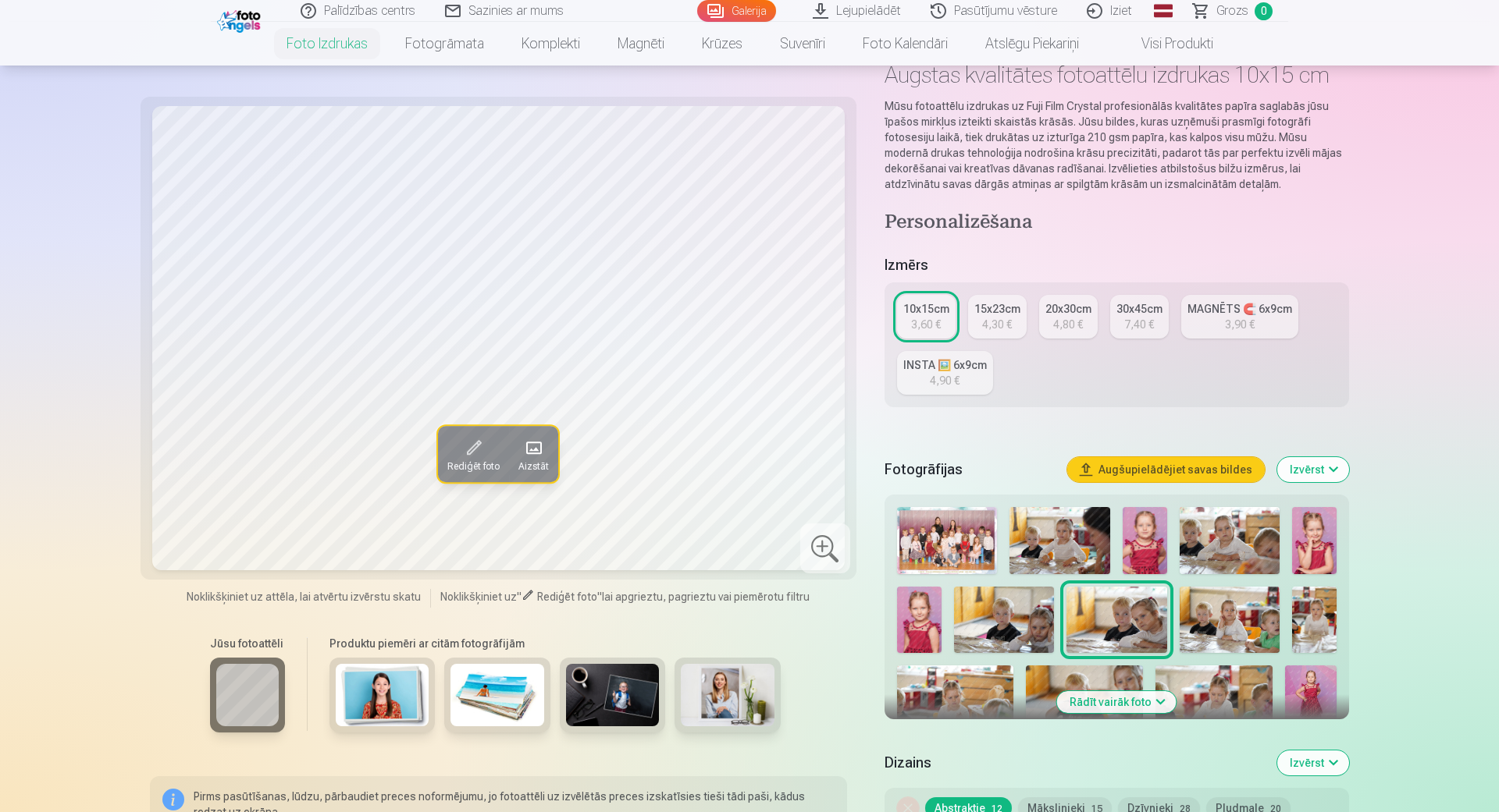
click at [1220, 619] on img at bounding box center [1229, 621] width 100 height 67
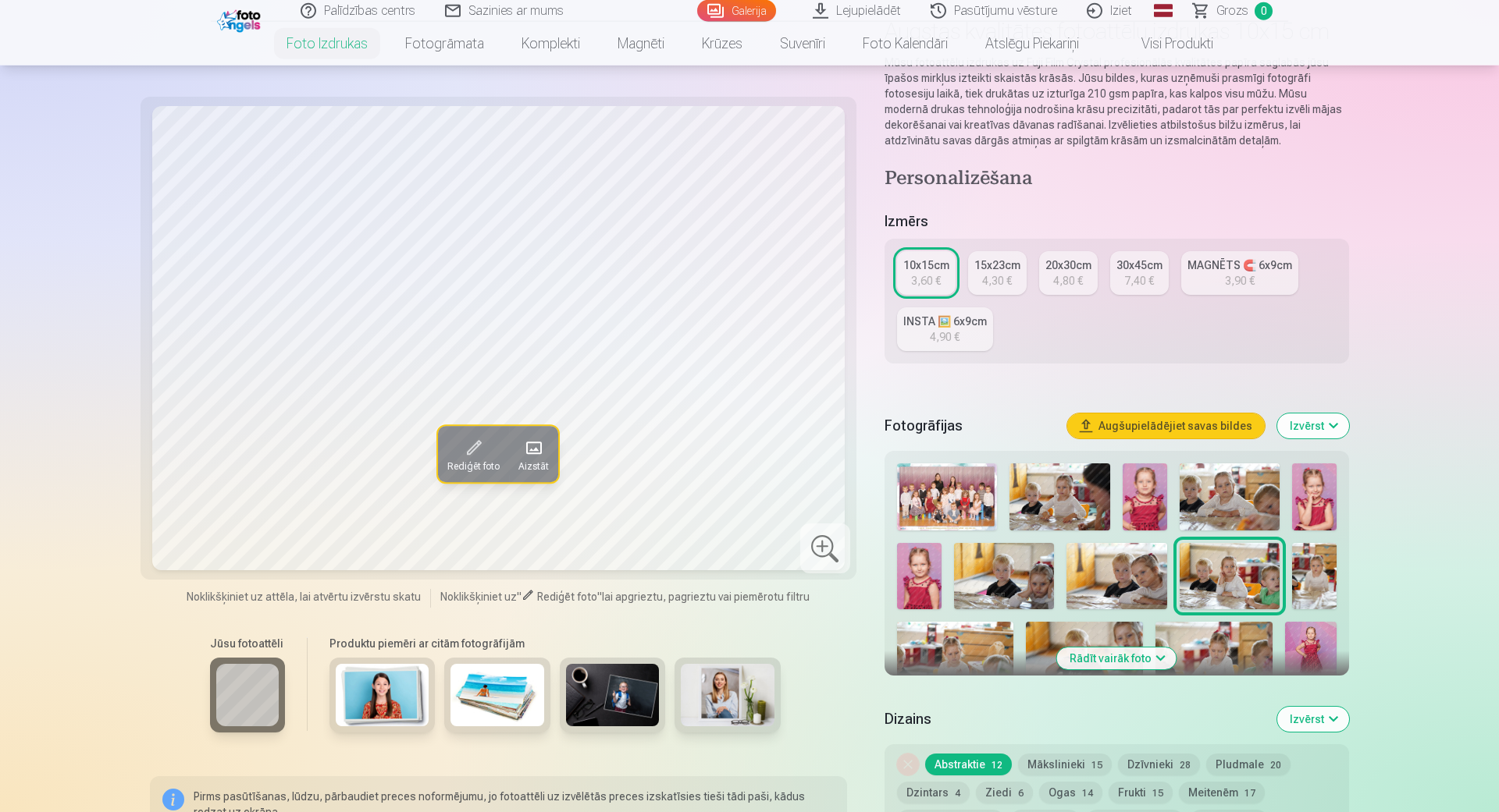
scroll to position [178, 0]
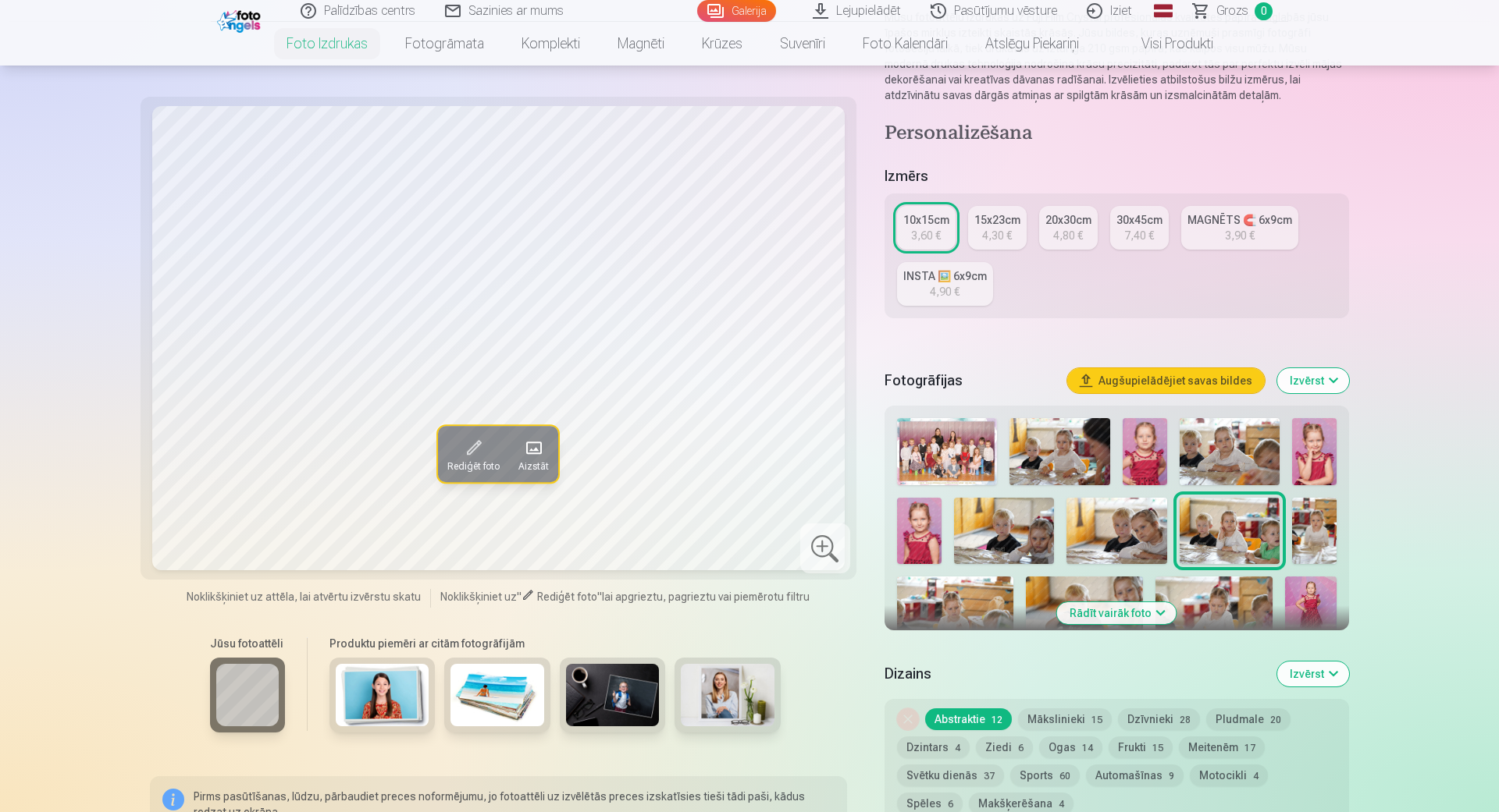
click at [1304, 544] on img at bounding box center [1314, 531] width 45 height 67
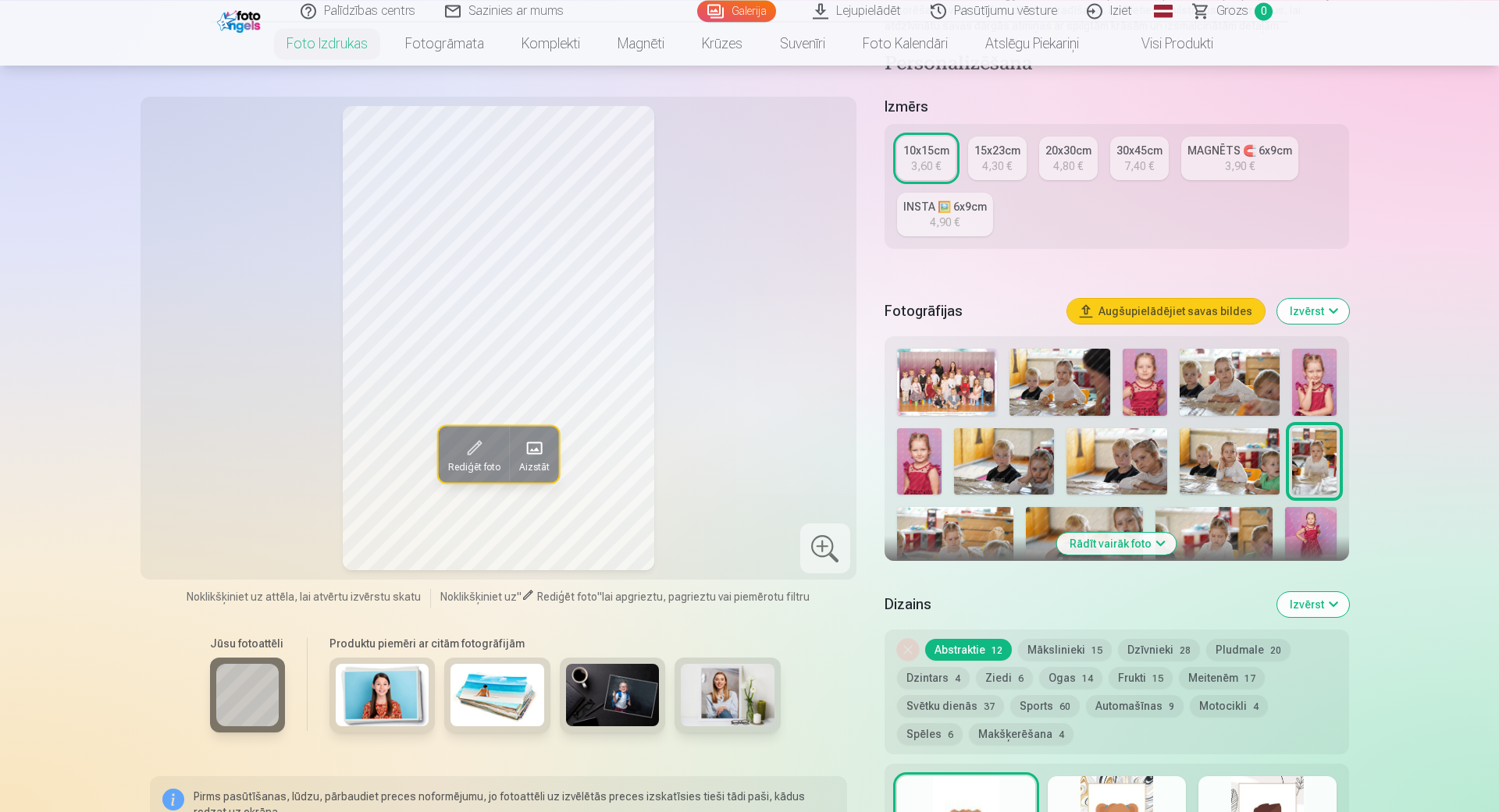
scroll to position [267, 0]
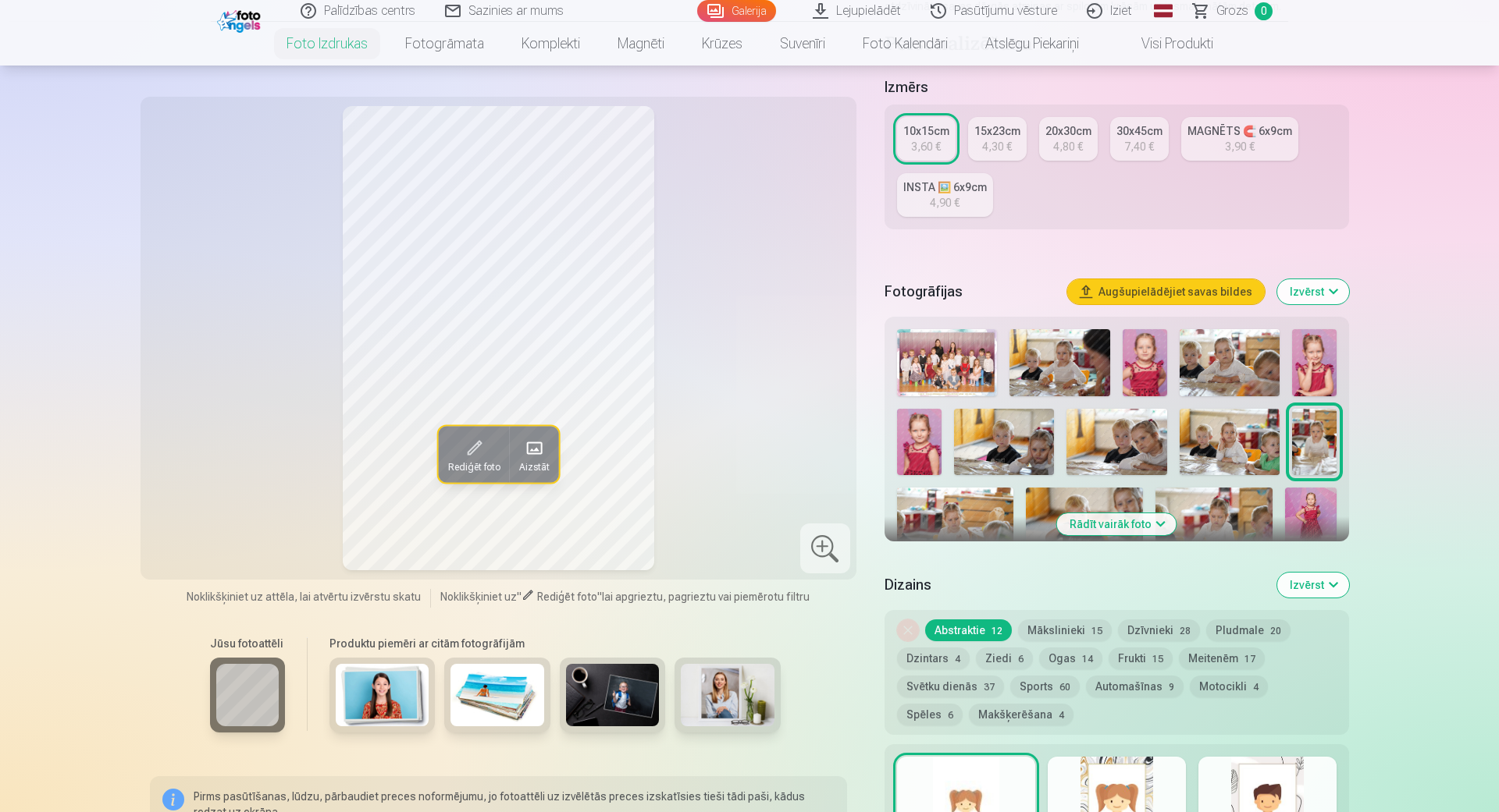
click at [1147, 531] on button "Rādīt vairāk foto" at bounding box center [1116, 524] width 119 height 22
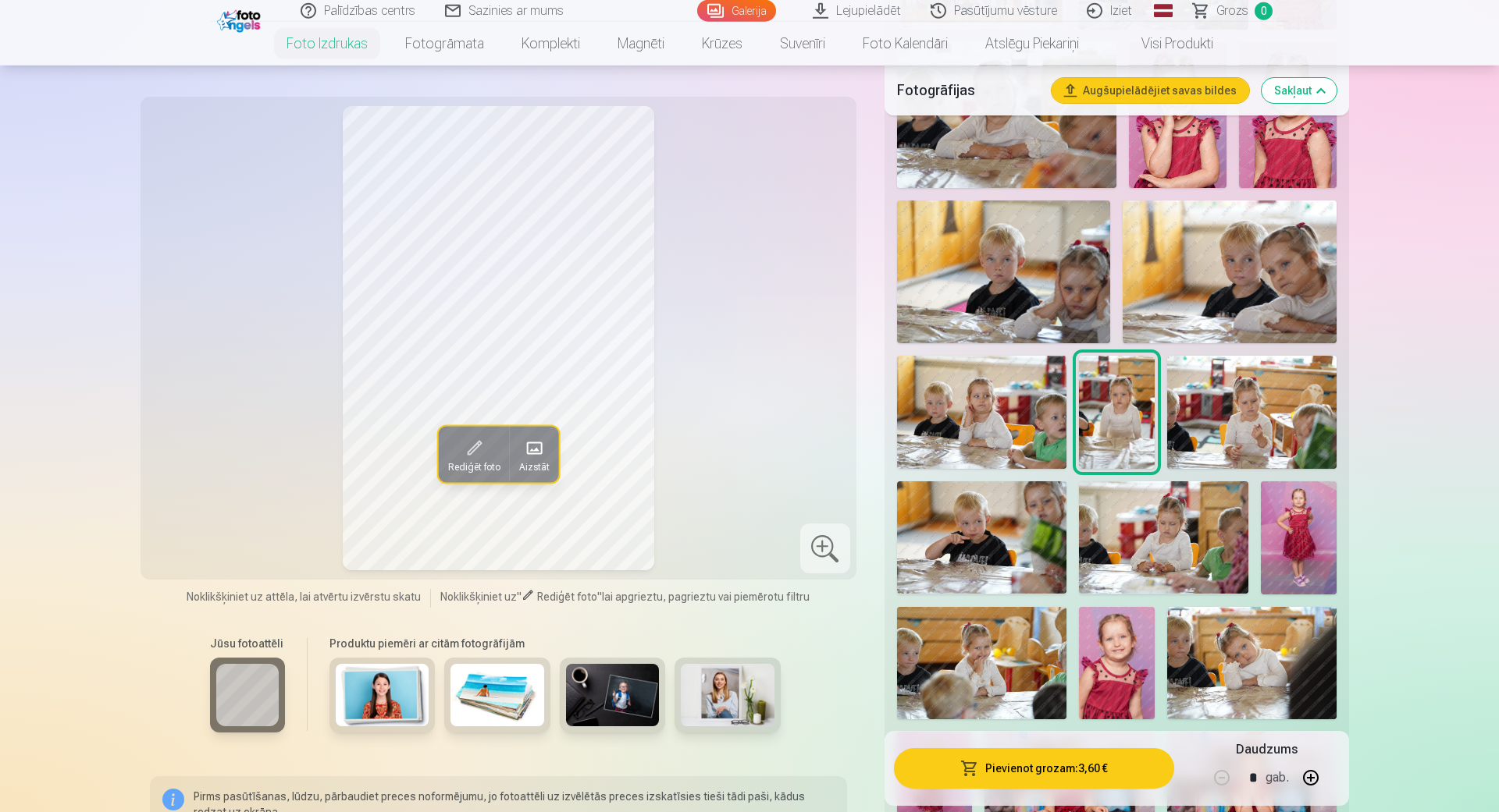
scroll to position [711, 0]
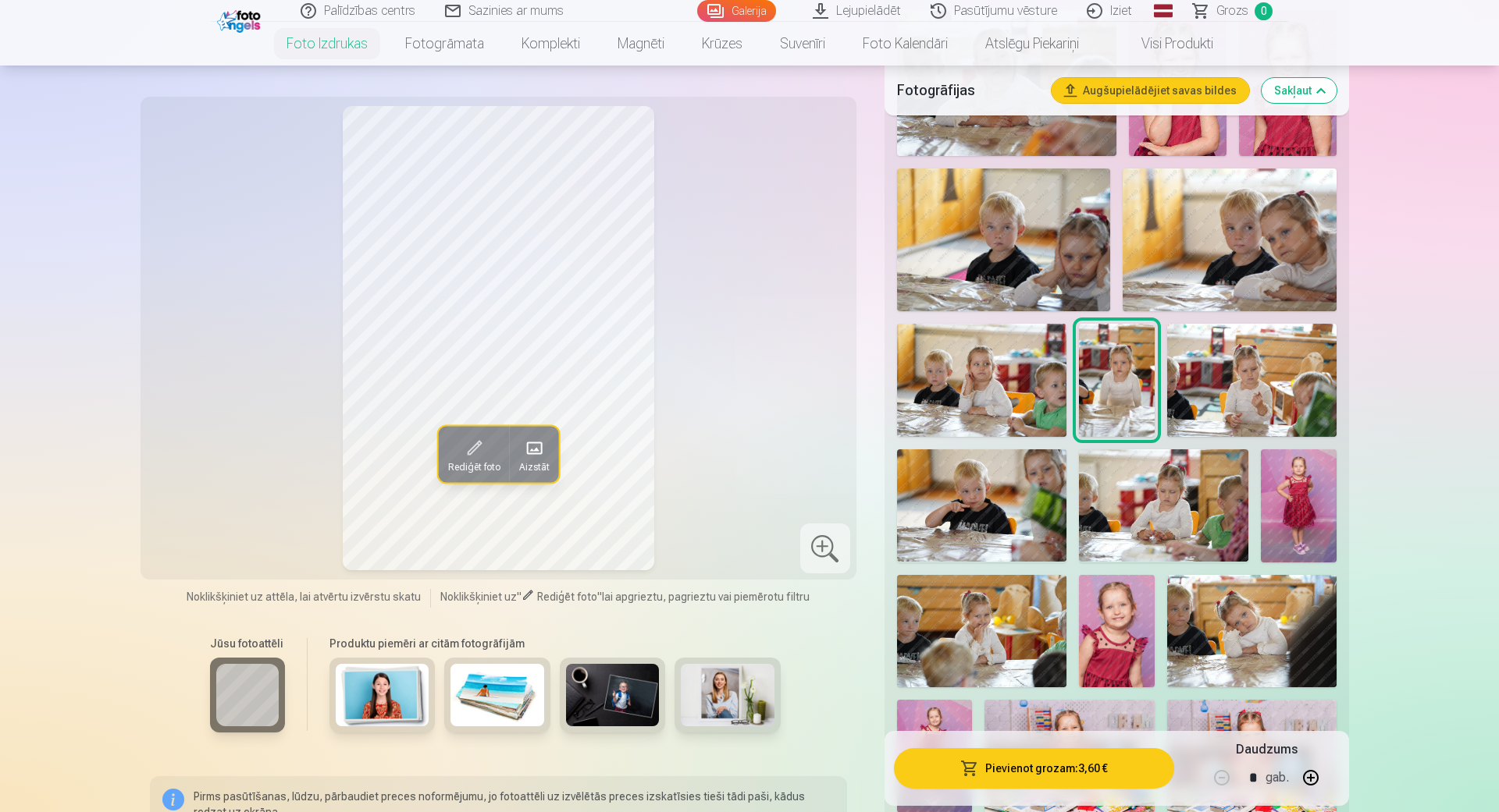
click at [1234, 374] on img at bounding box center [1251, 380] width 169 height 113
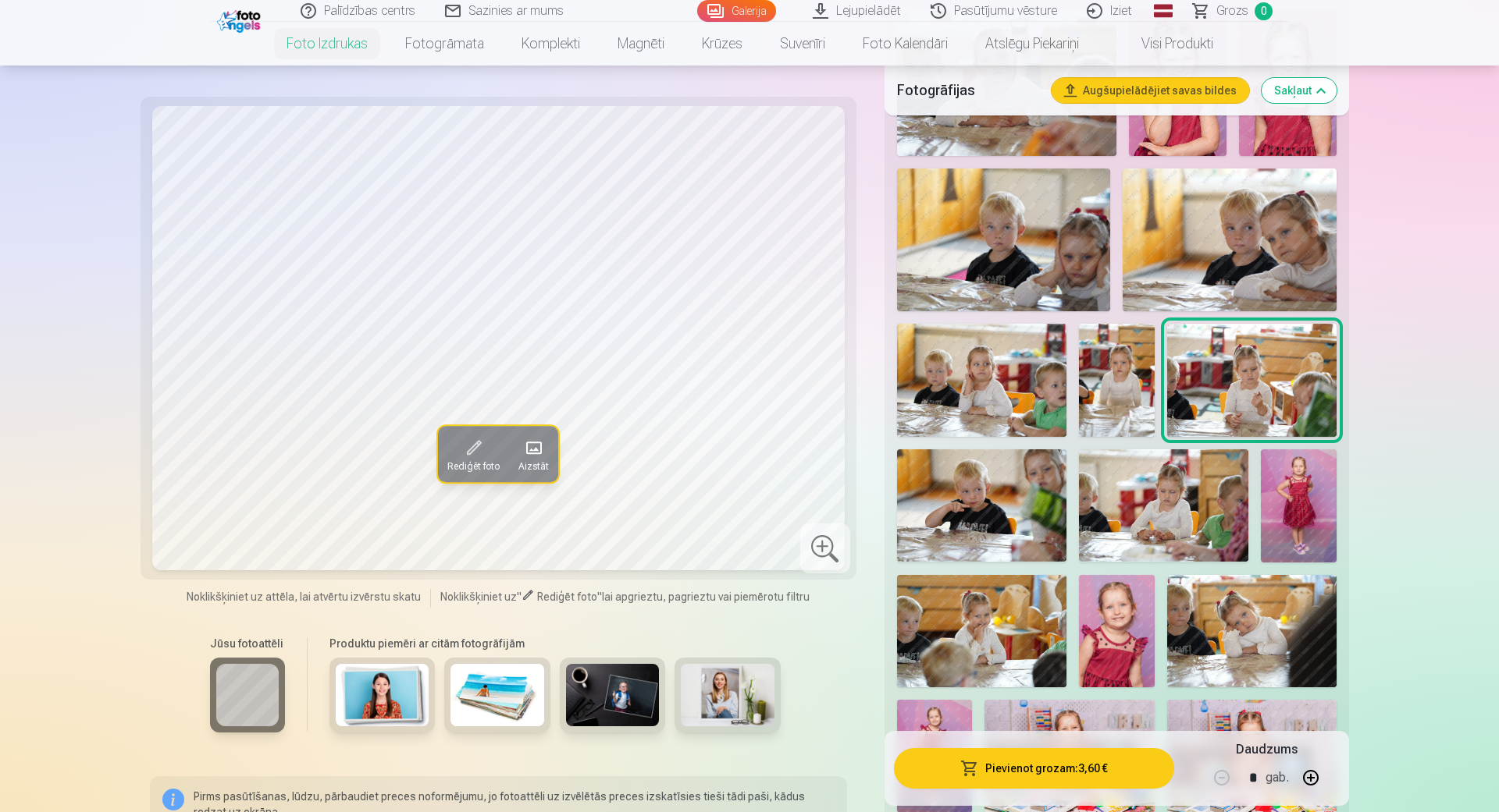
click at [989, 510] on img at bounding box center [982, 505] width 169 height 113
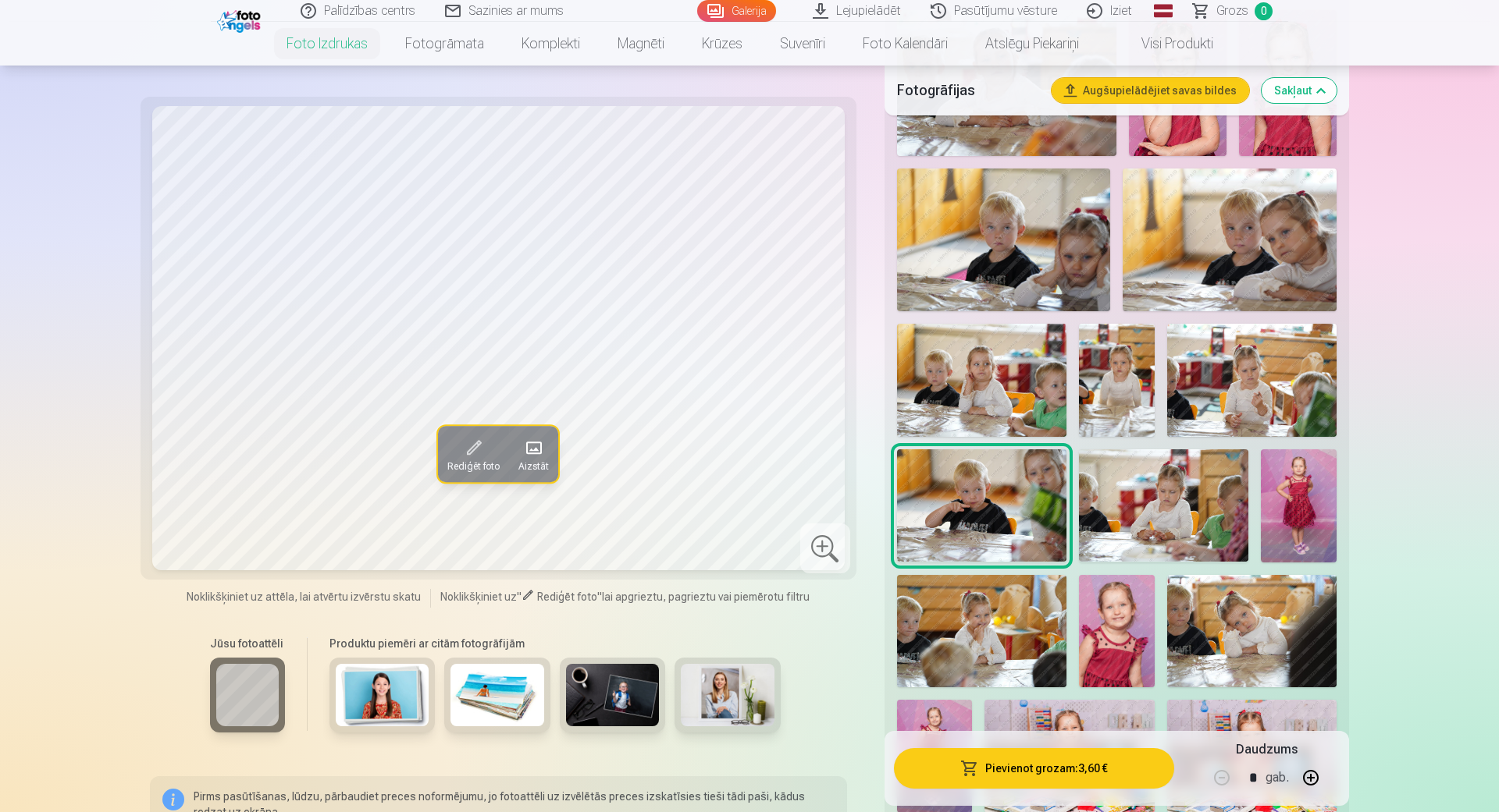
click at [1171, 507] on img at bounding box center [1163, 505] width 169 height 113
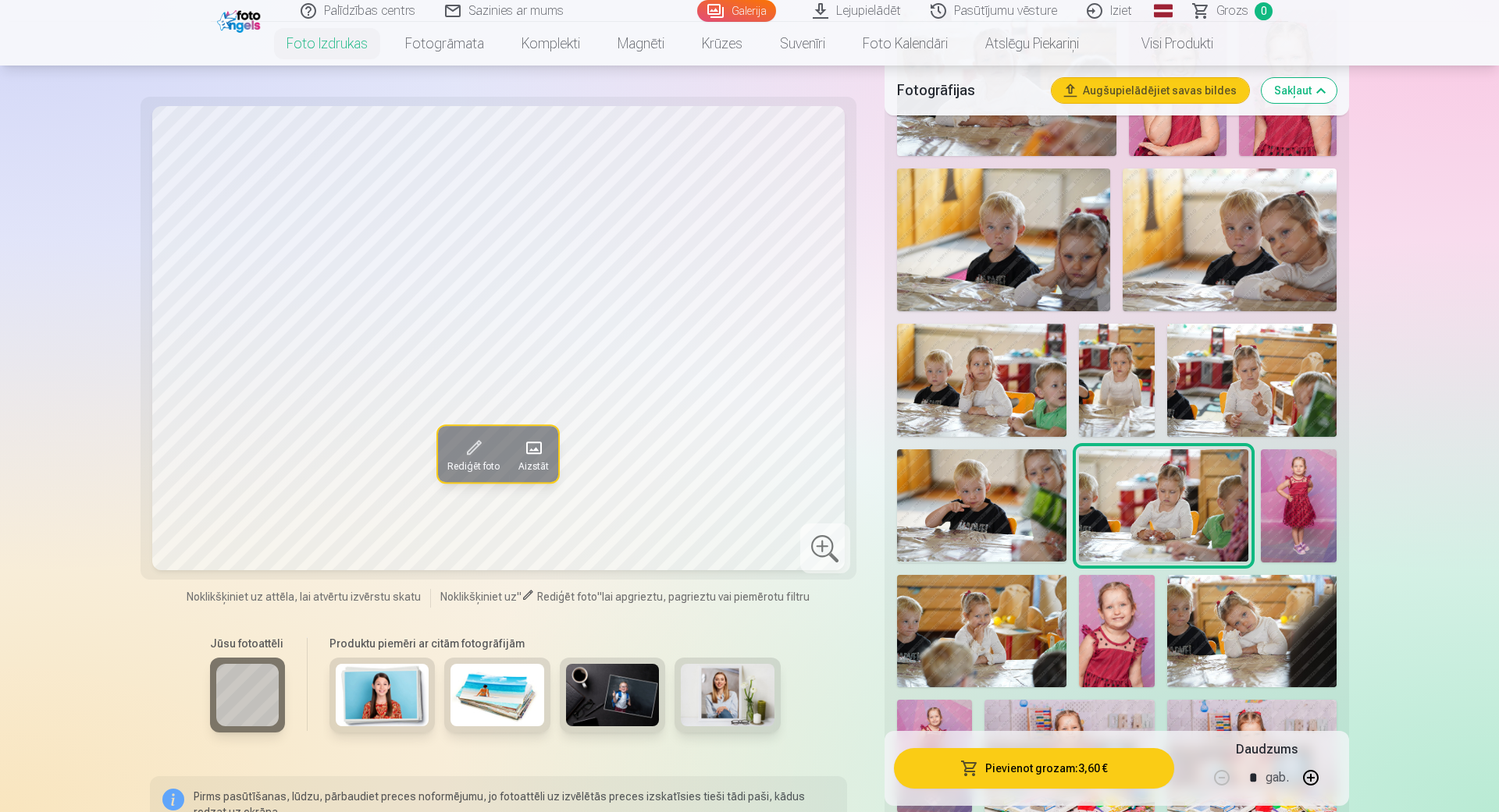
click at [1317, 517] on img at bounding box center [1299, 505] width 76 height 113
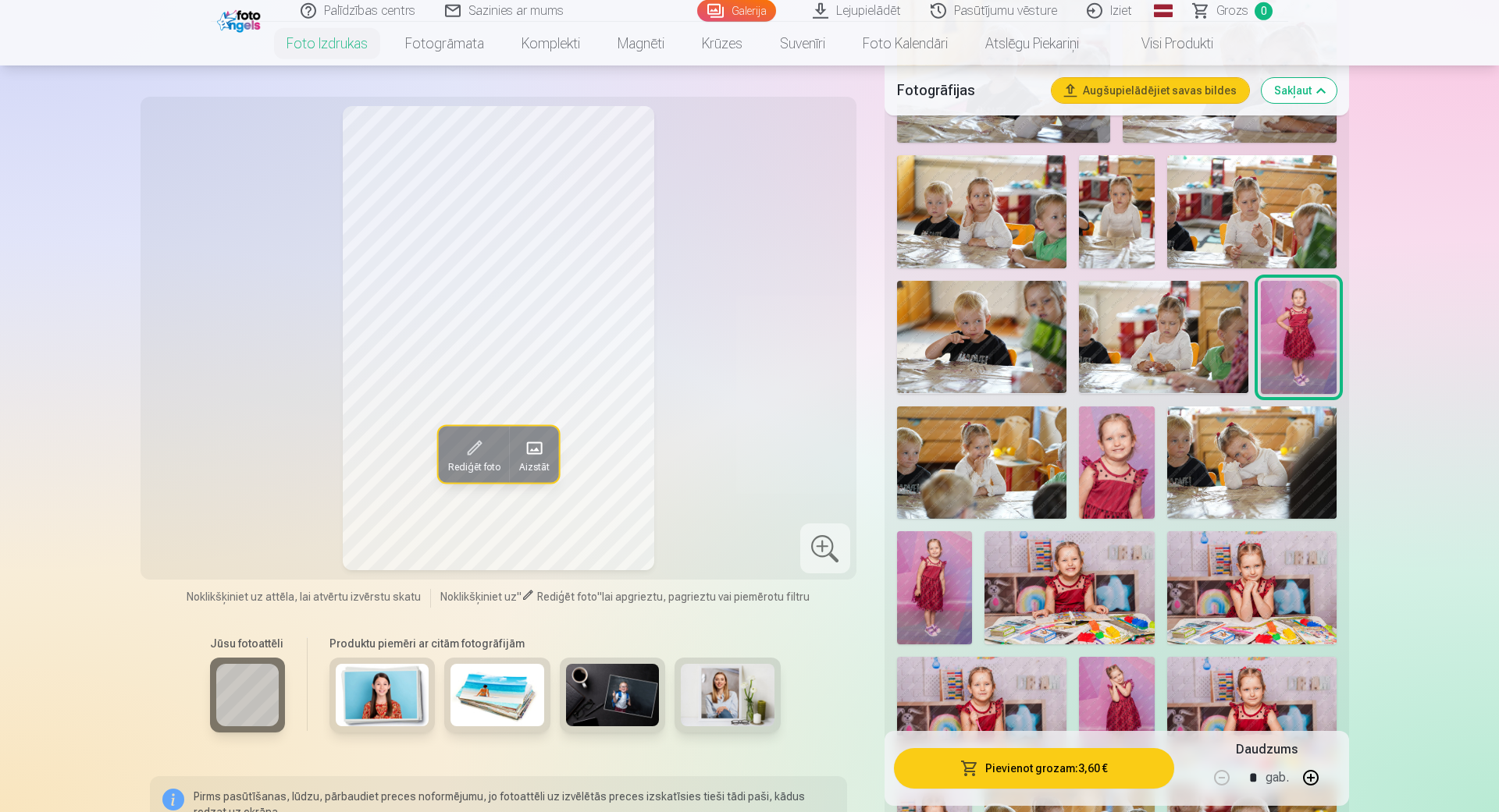
scroll to position [890, 0]
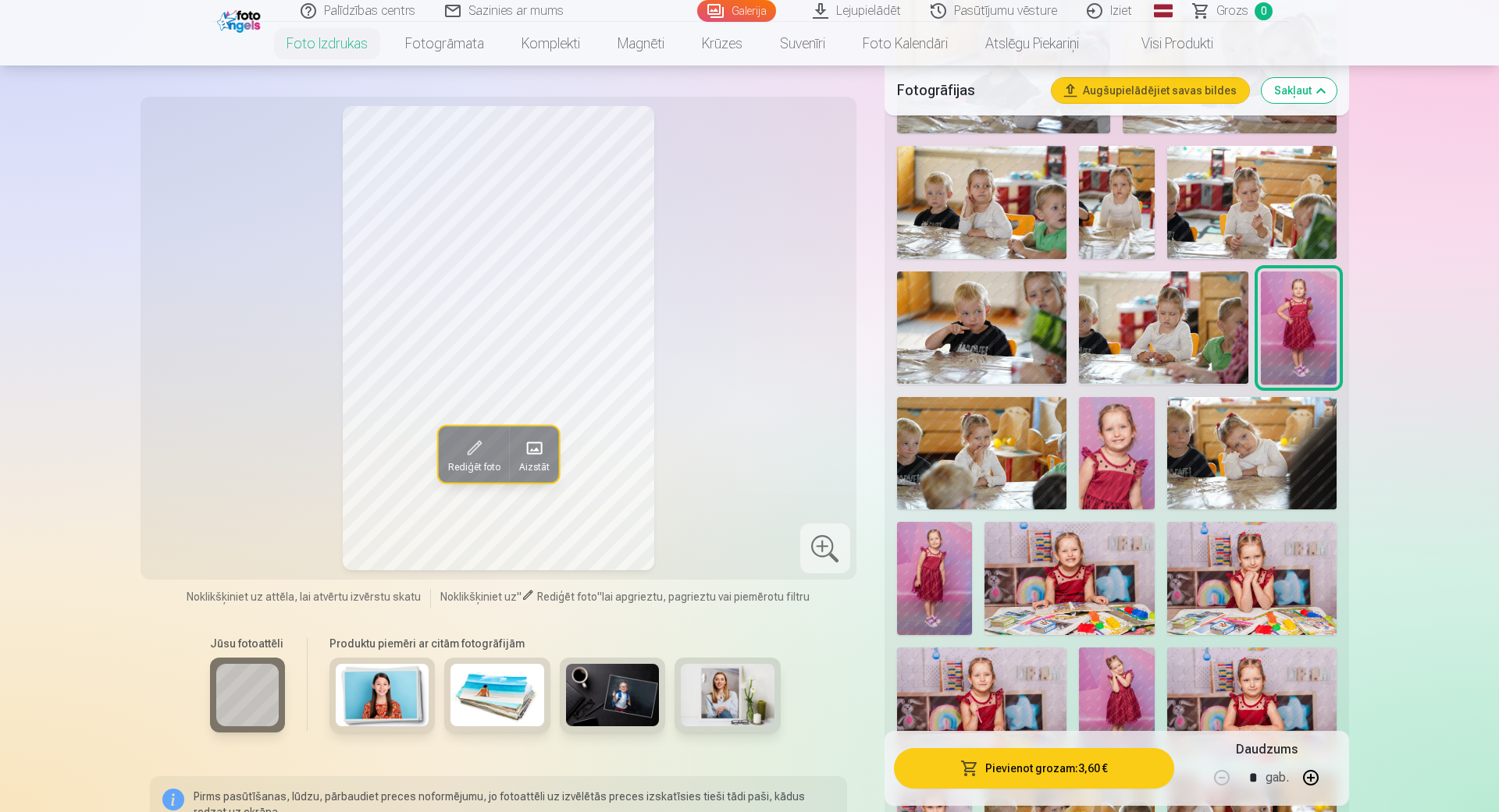
click at [985, 446] on img at bounding box center [982, 453] width 169 height 113
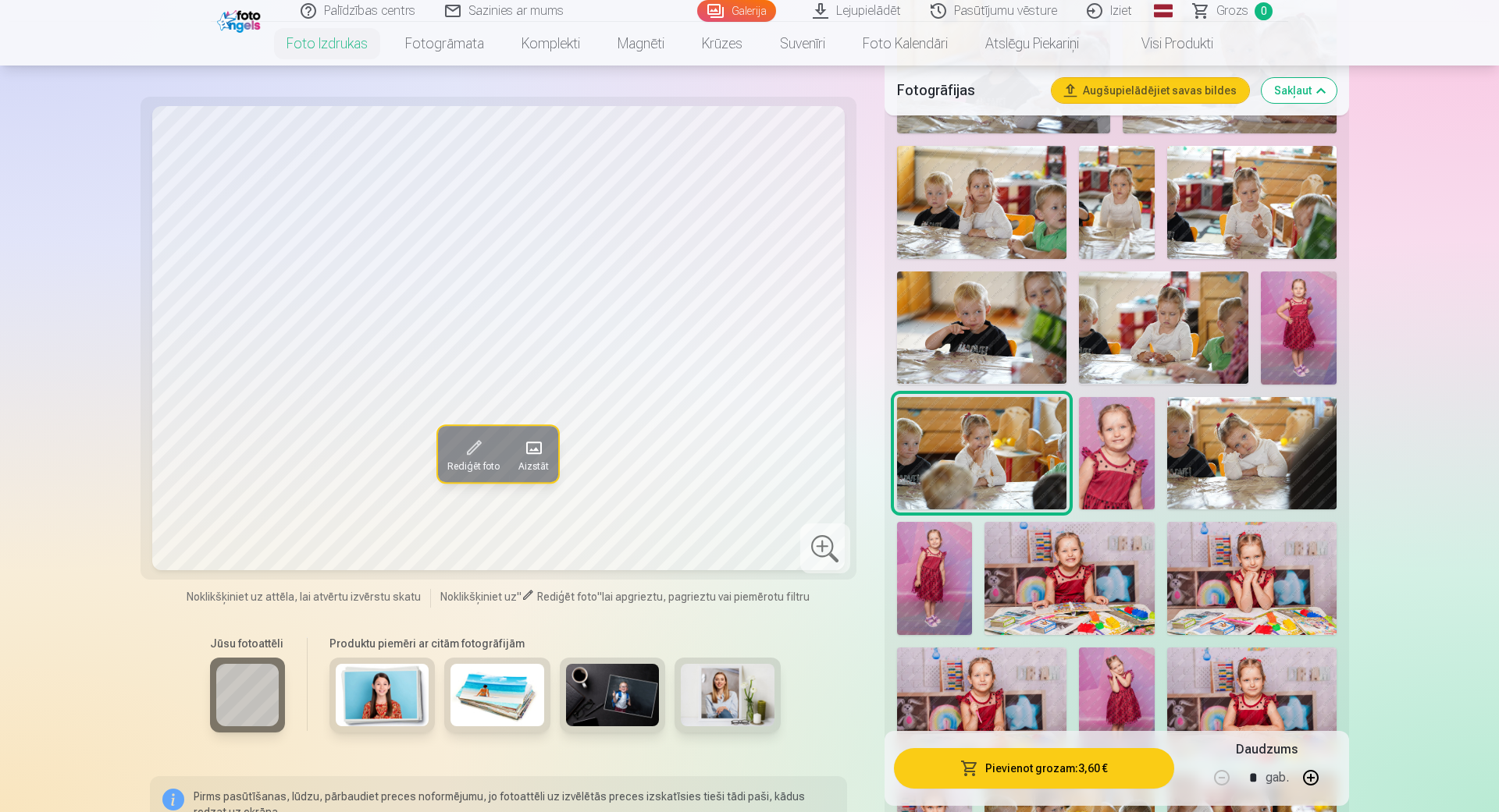
click at [1149, 456] on img at bounding box center [1117, 453] width 76 height 113
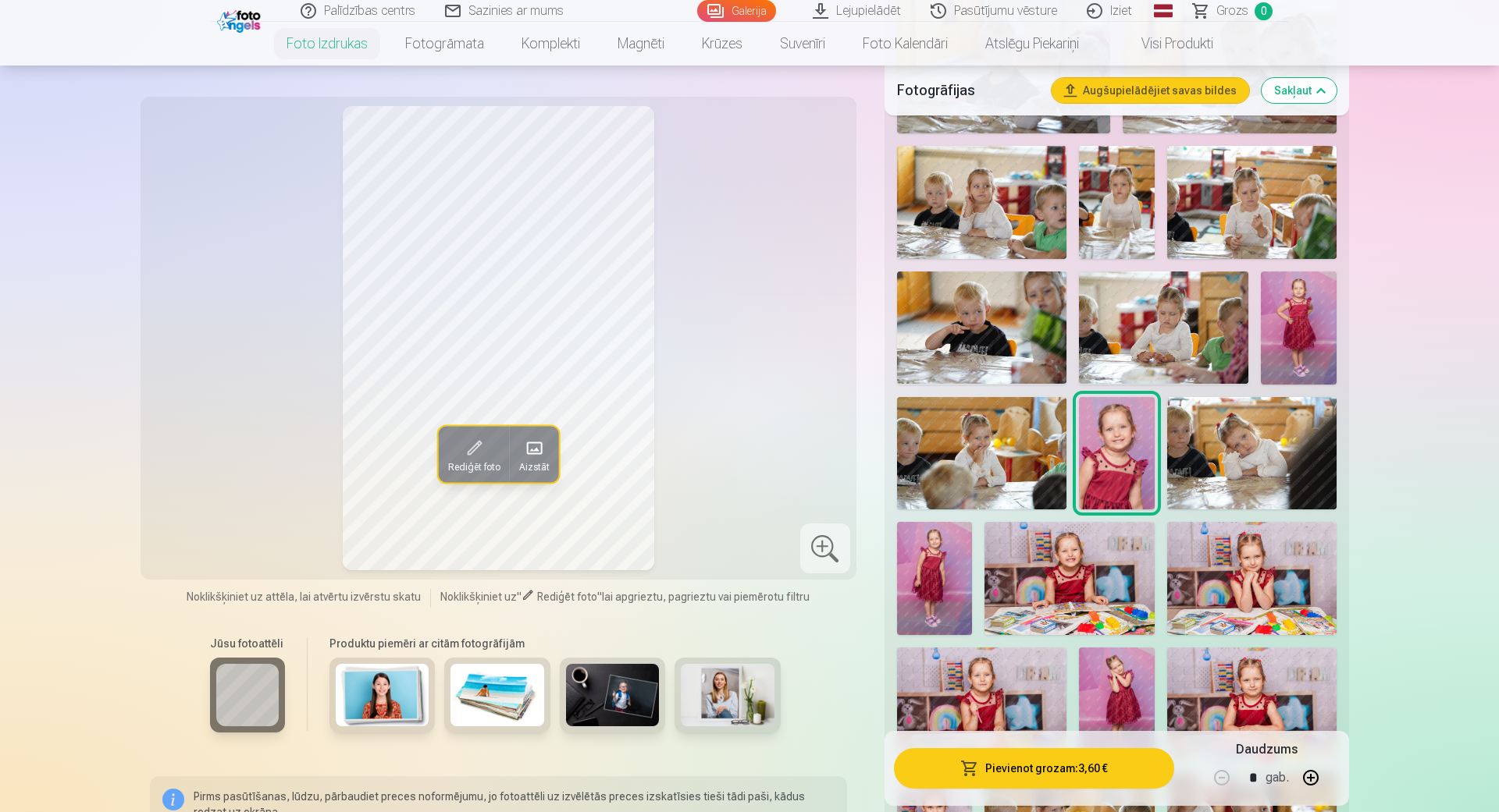
click at [1041, 479] on img at bounding box center [982, 453] width 169 height 113
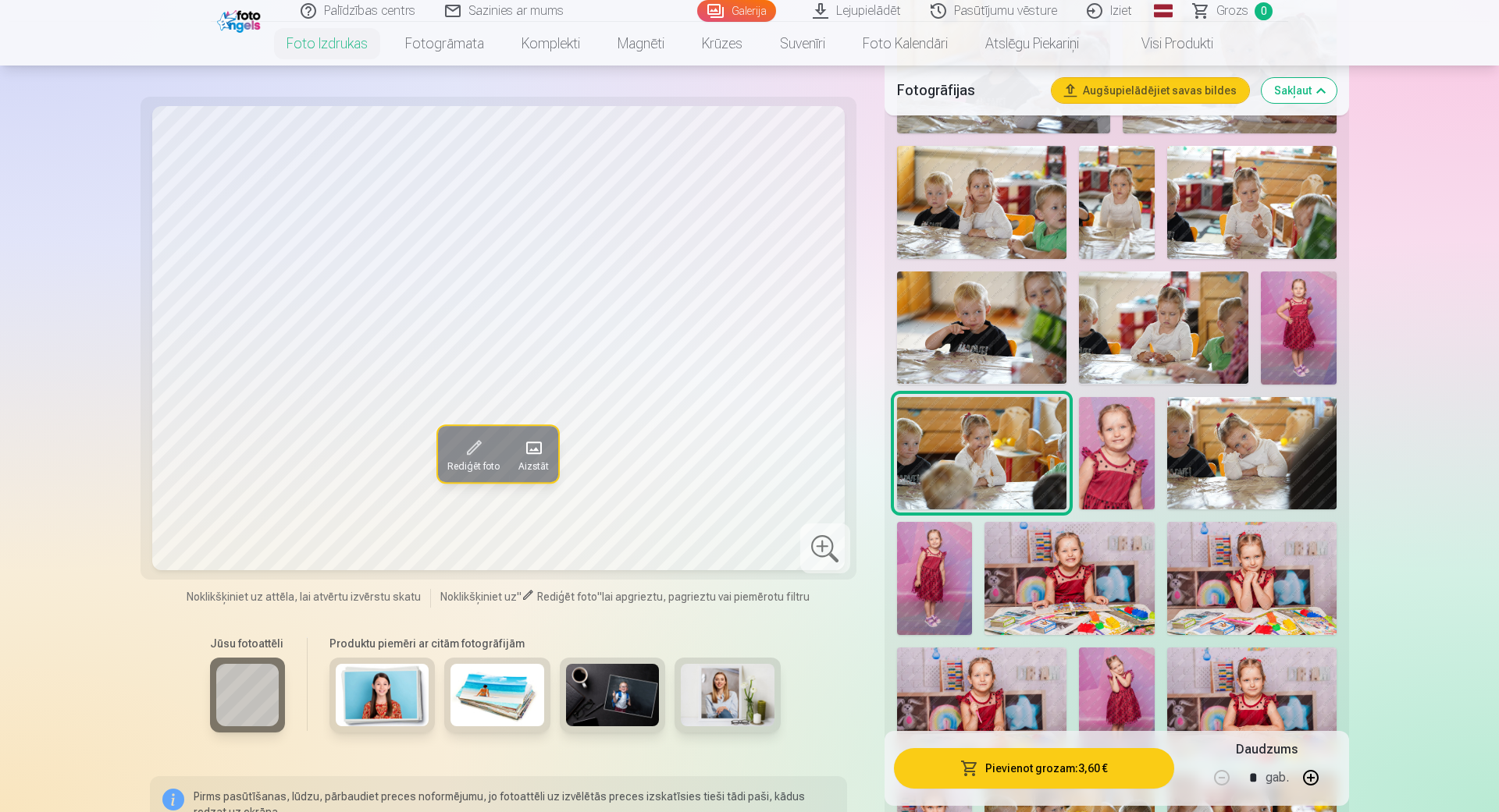
click at [1108, 456] on img at bounding box center [1117, 453] width 76 height 113
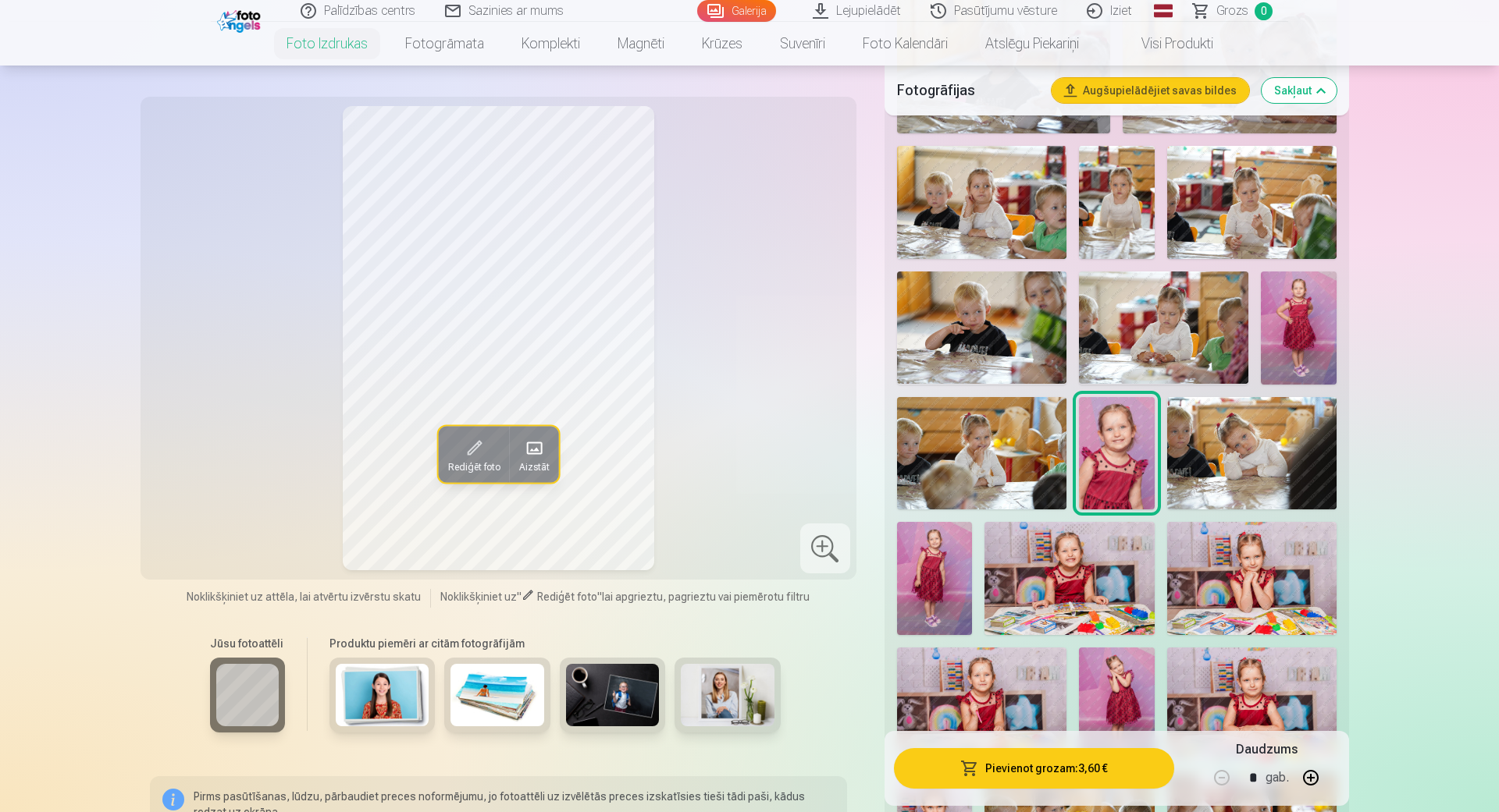
click at [1287, 463] on img at bounding box center [1251, 453] width 169 height 113
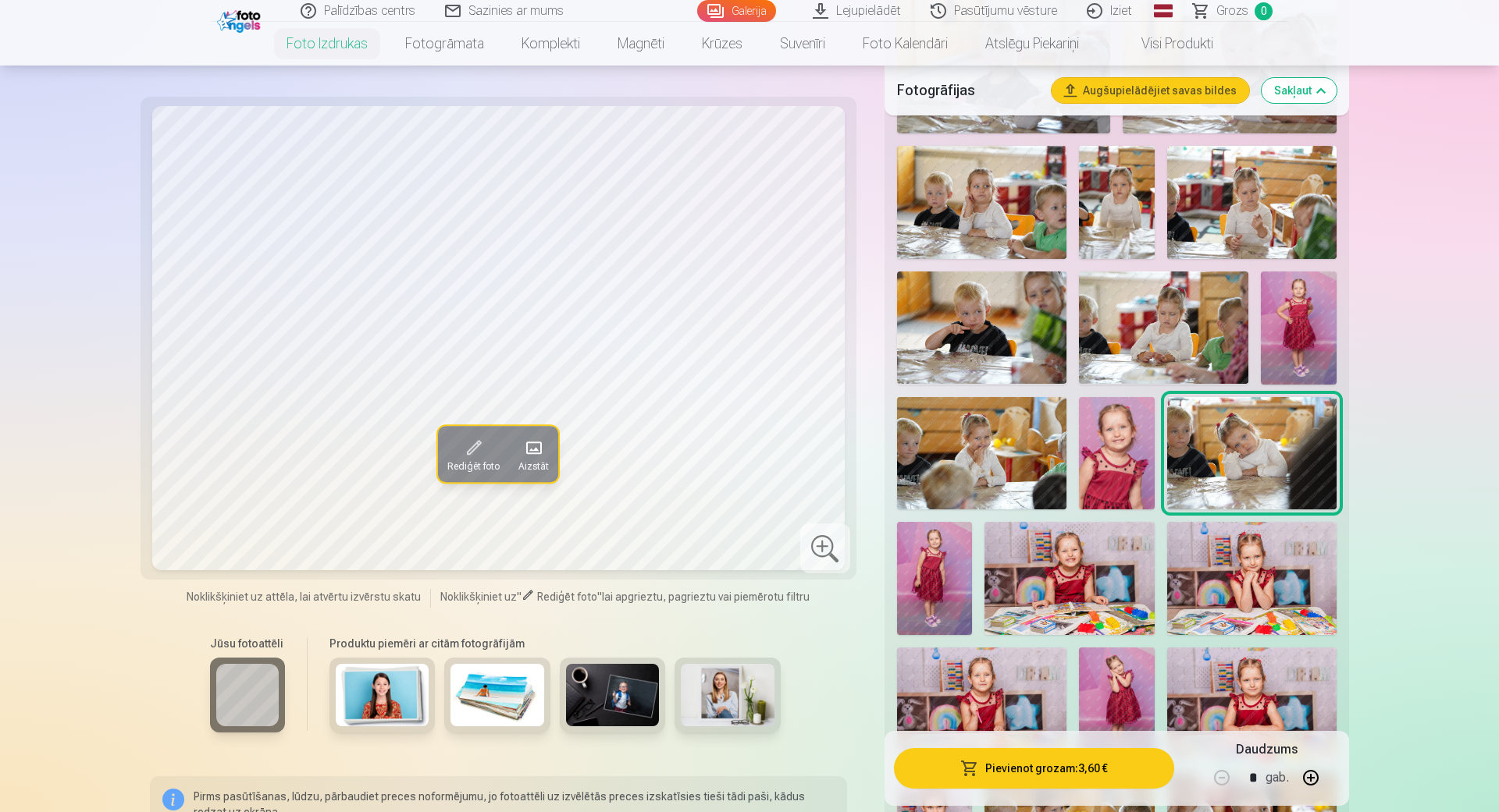
click at [933, 583] on img at bounding box center [935, 578] width 76 height 113
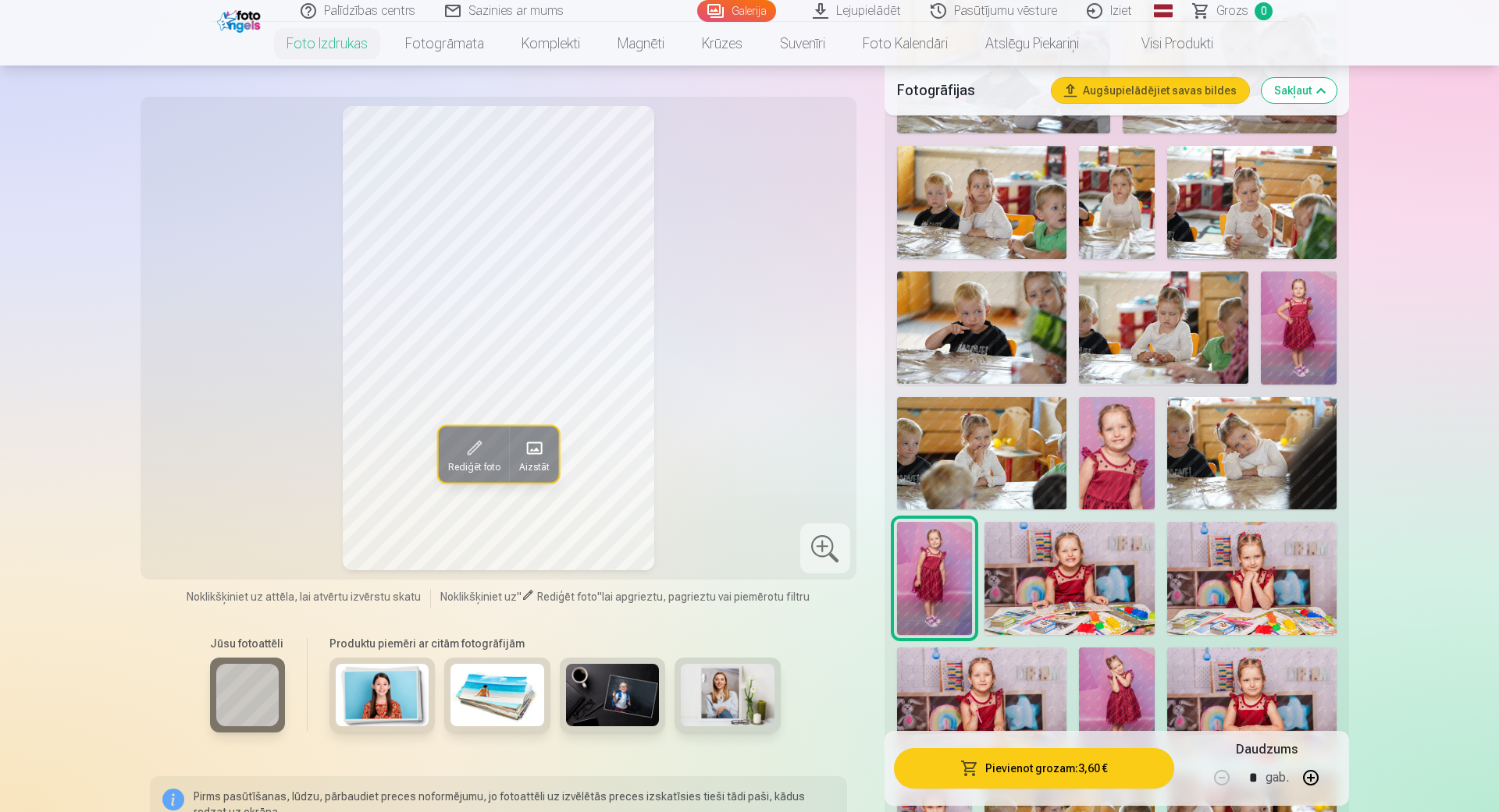
click at [1023, 564] on img at bounding box center [1069, 578] width 169 height 113
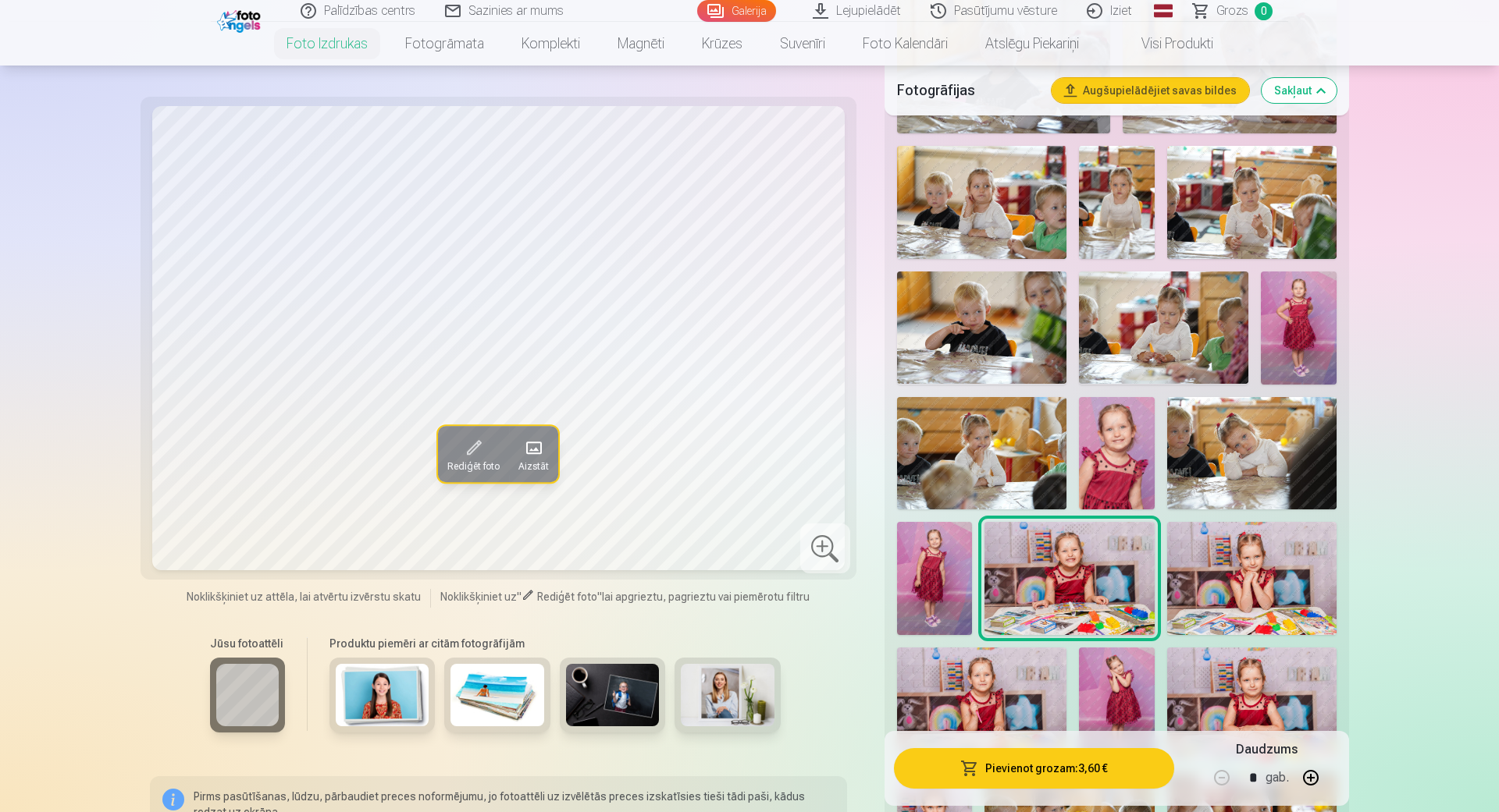
click at [1287, 586] on img at bounding box center [1251, 578] width 169 height 113
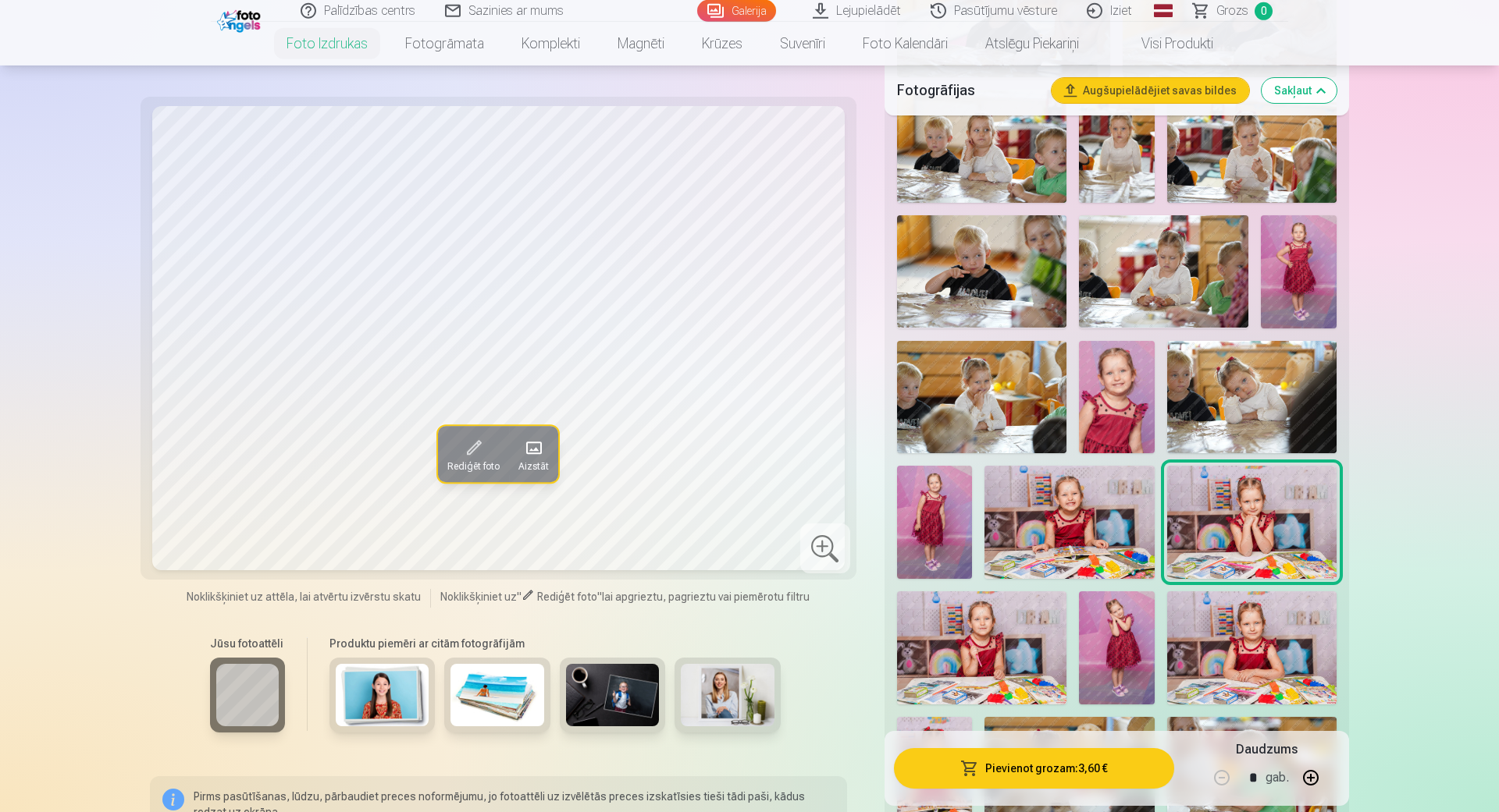
scroll to position [978, 0]
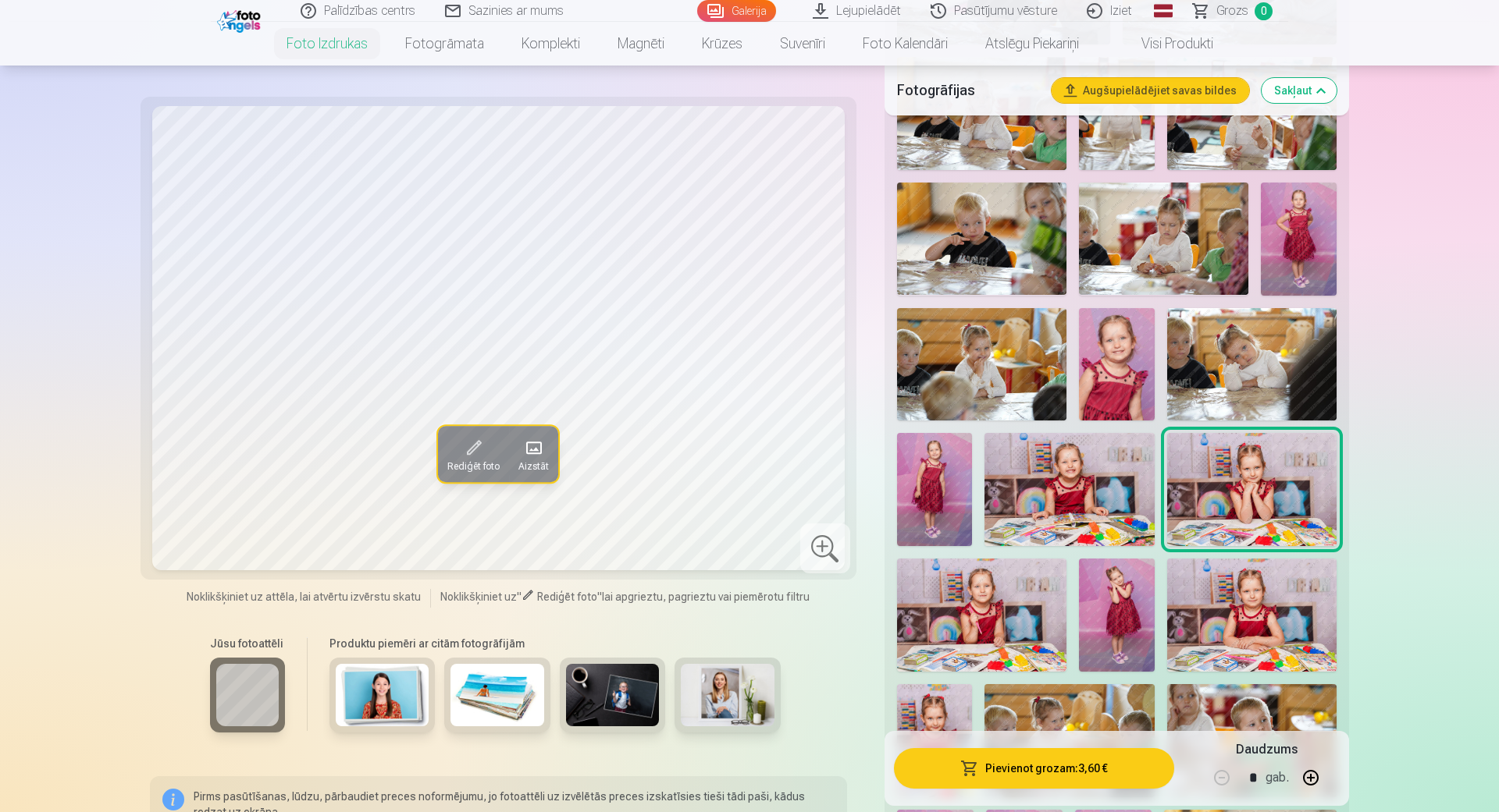
click at [952, 621] on img at bounding box center [982, 615] width 169 height 113
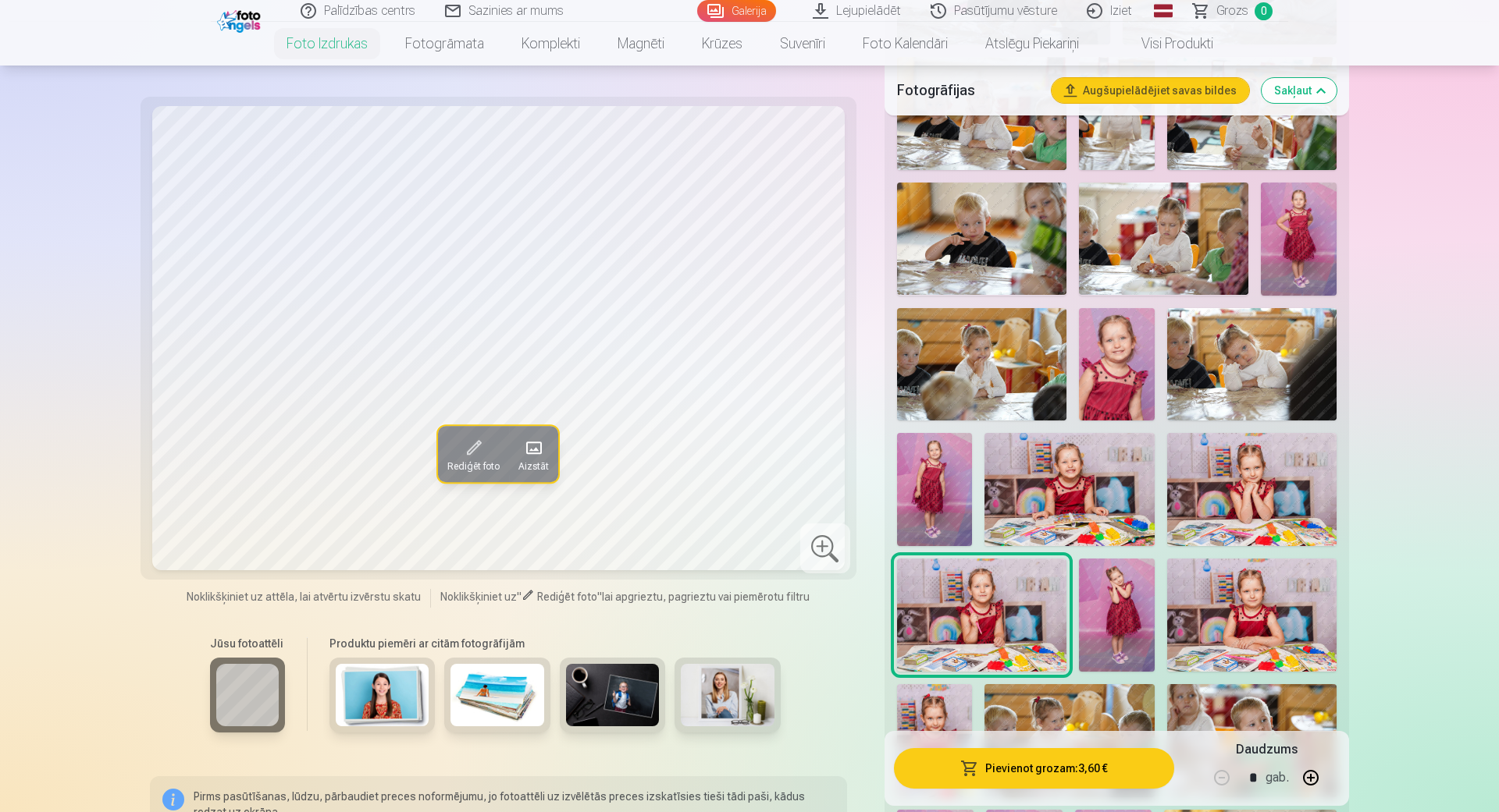
click at [1139, 623] on img at bounding box center [1117, 615] width 76 height 113
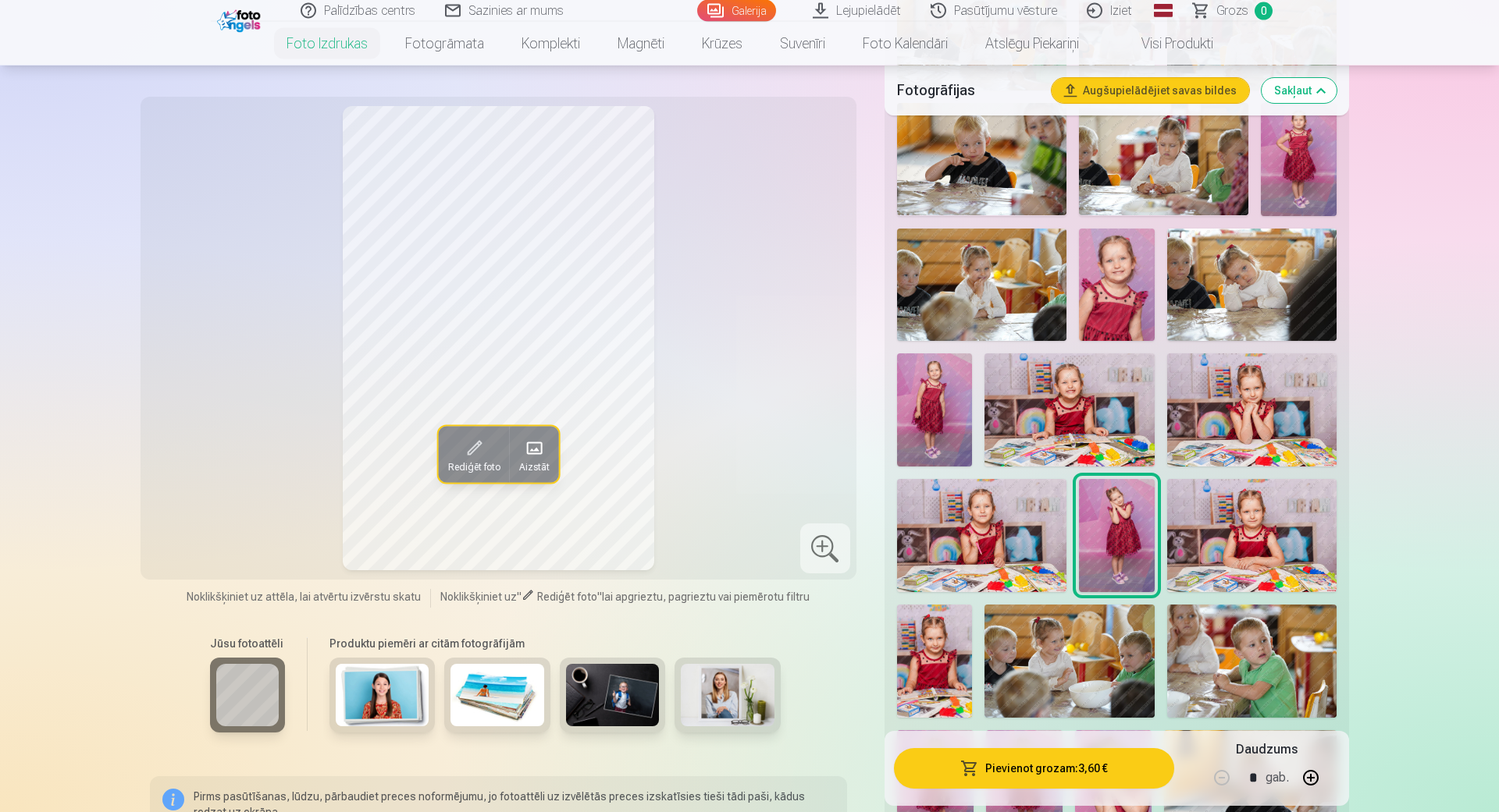
scroll to position [1156, 0]
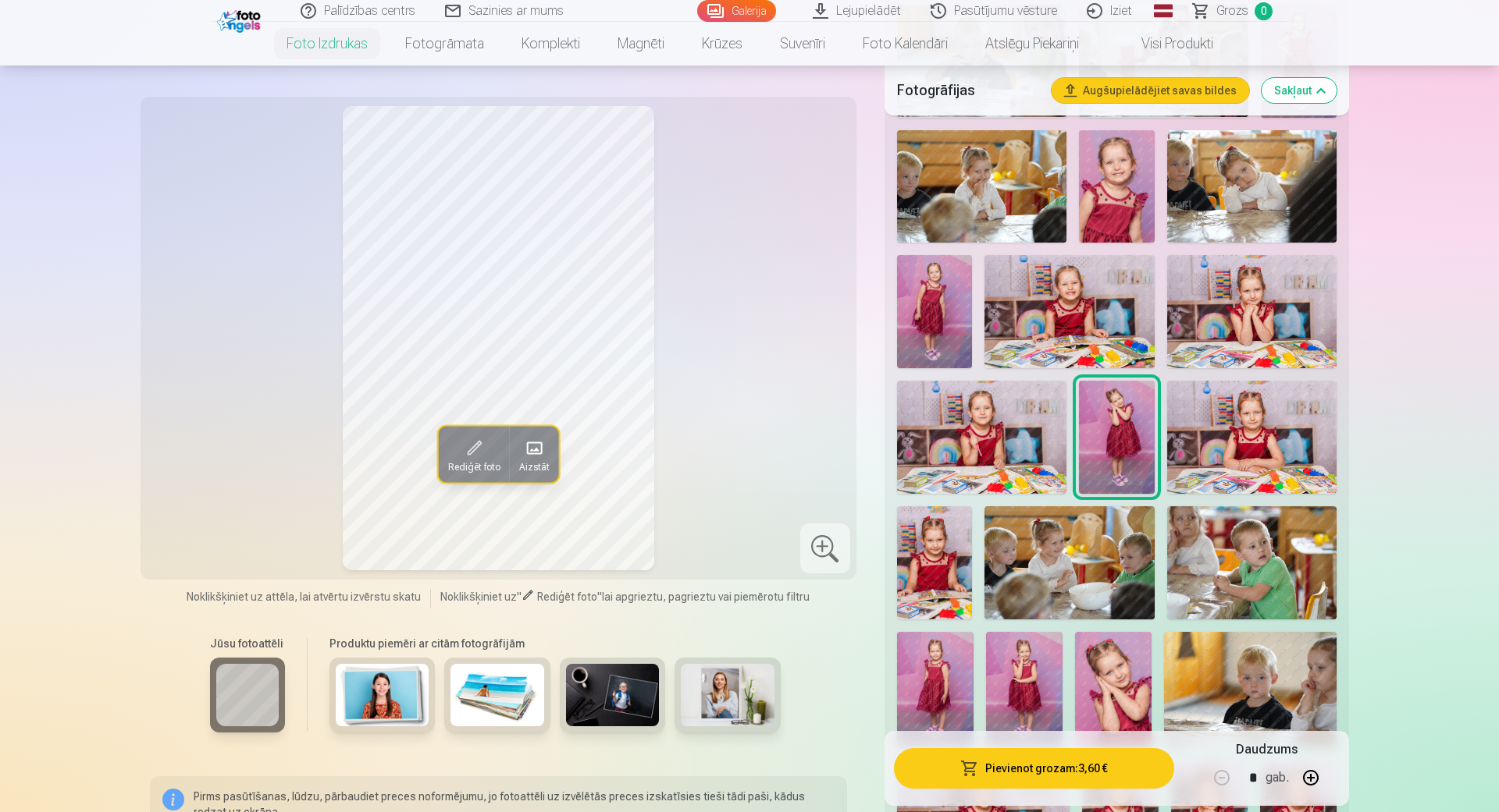
click at [1220, 436] on img at bounding box center [1251, 437] width 169 height 113
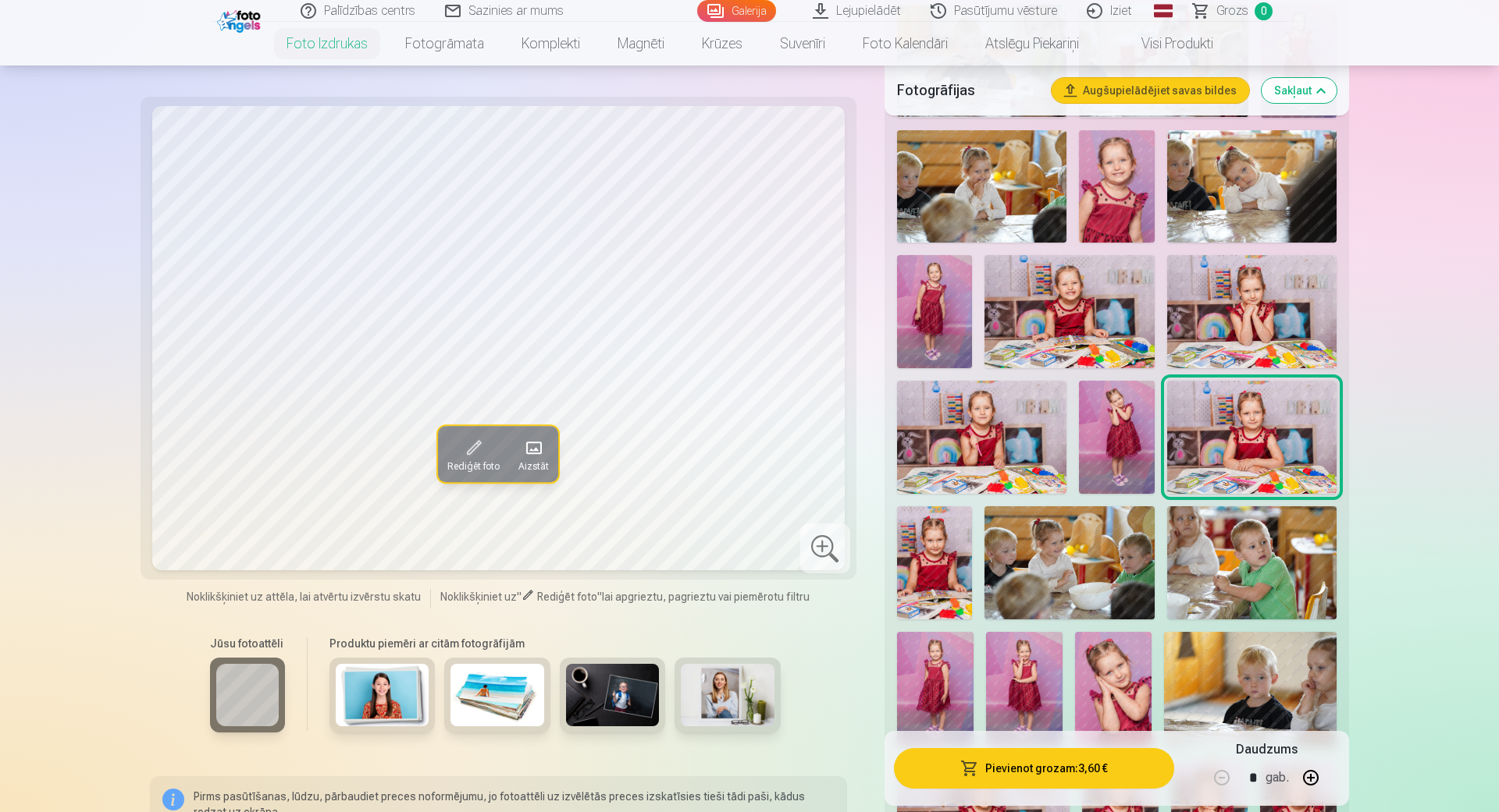
click at [913, 567] on img at bounding box center [935, 562] width 76 height 113
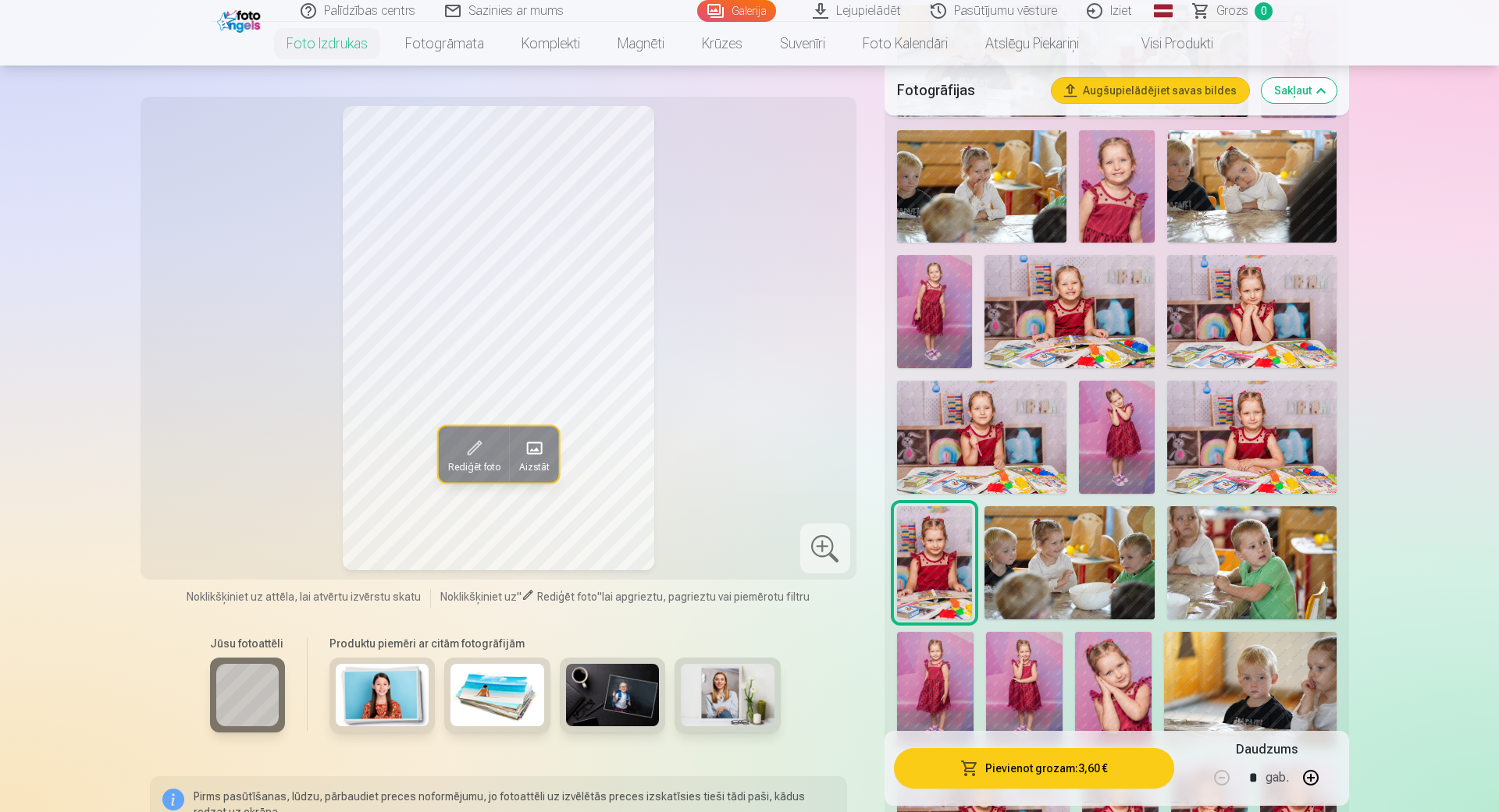
click at [1051, 531] on img at bounding box center [1069, 562] width 169 height 113
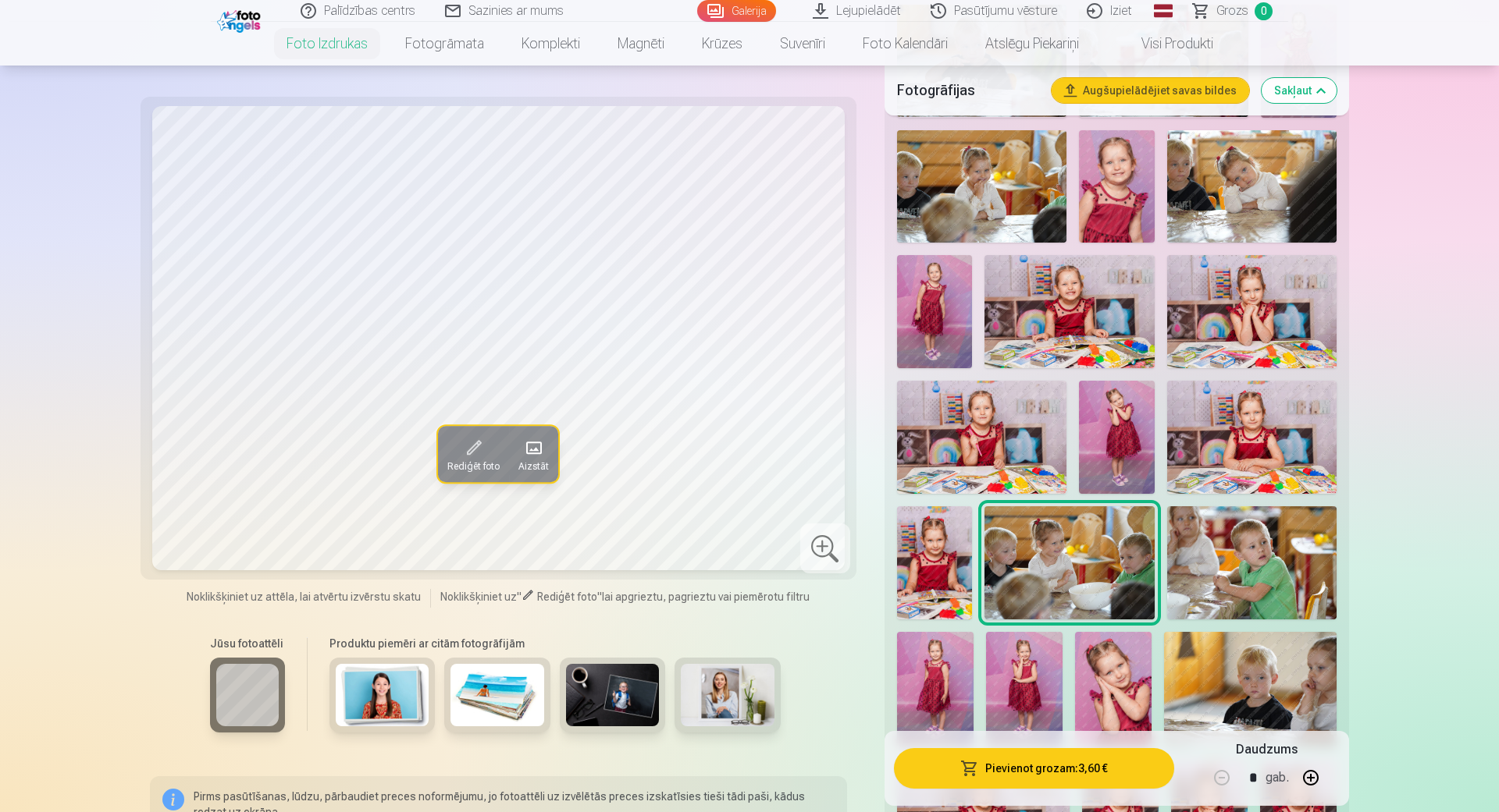
click at [1263, 548] on img at bounding box center [1251, 562] width 169 height 113
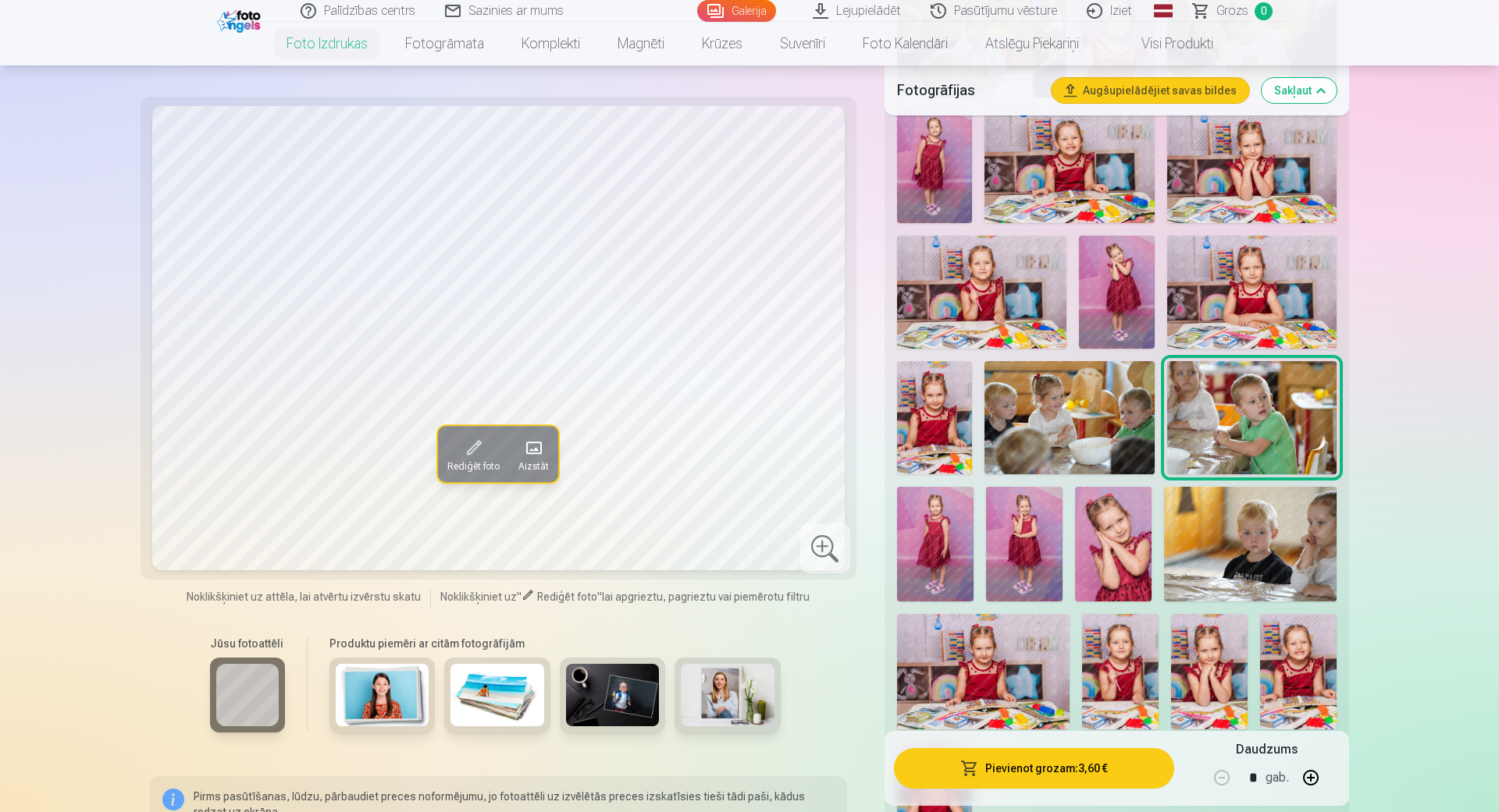
scroll to position [1334, 0]
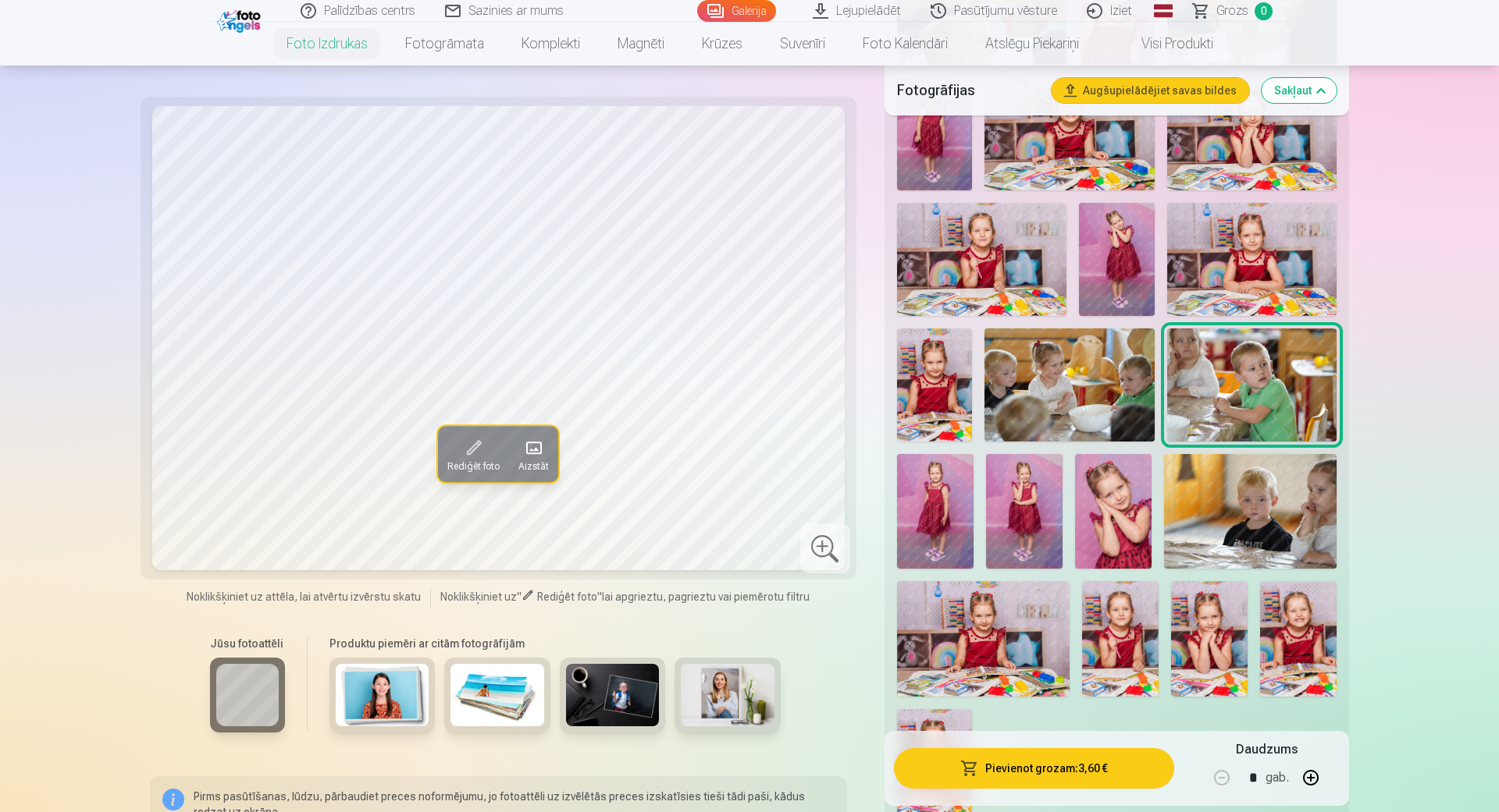
click at [940, 522] on img at bounding box center [935, 511] width 77 height 115
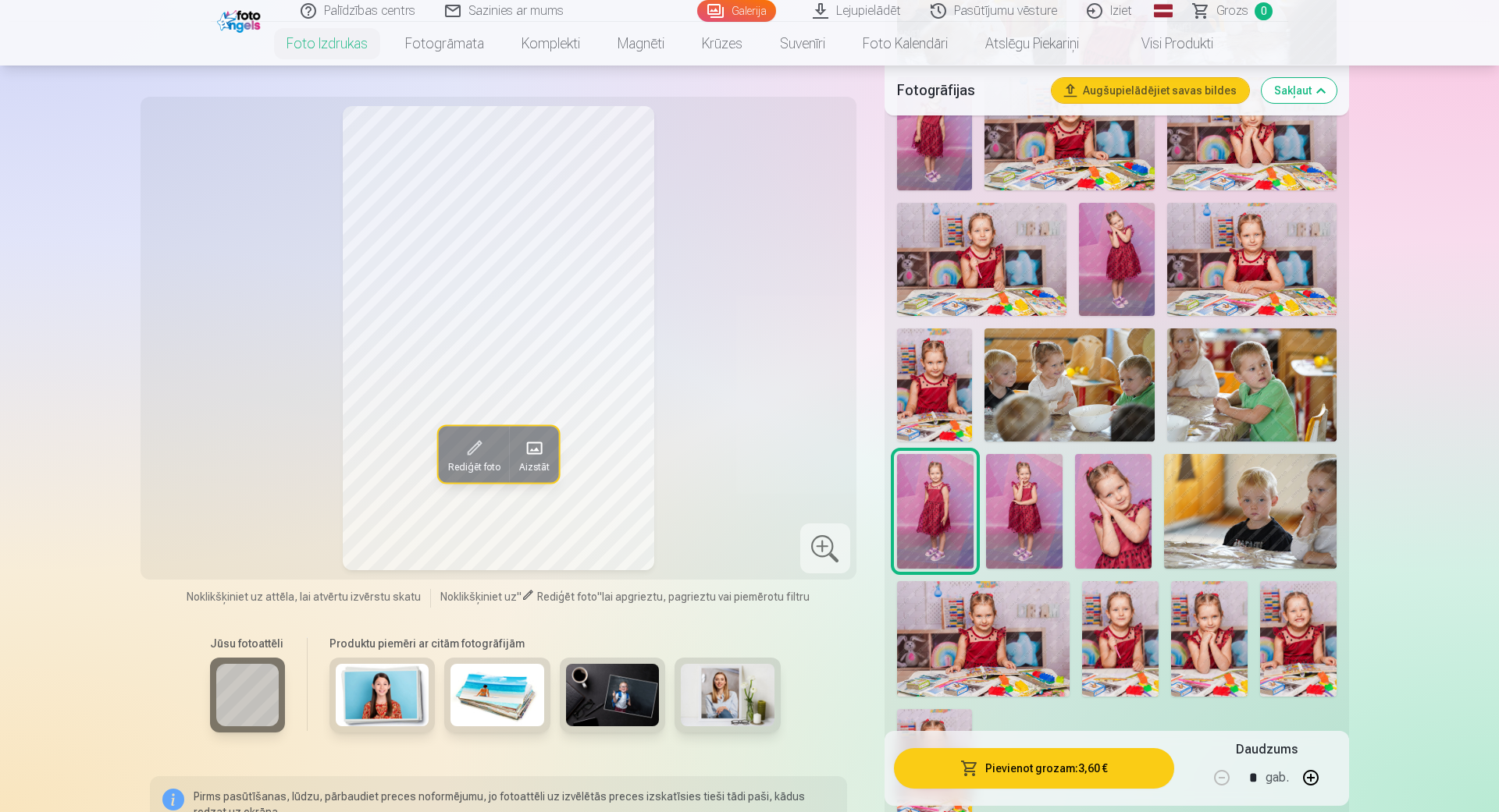
click at [1042, 517] on img at bounding box center [1024, 511] width 77 height 115
click at [1122, 516] on img at bounding box center [1113, 511] width 77 height 115
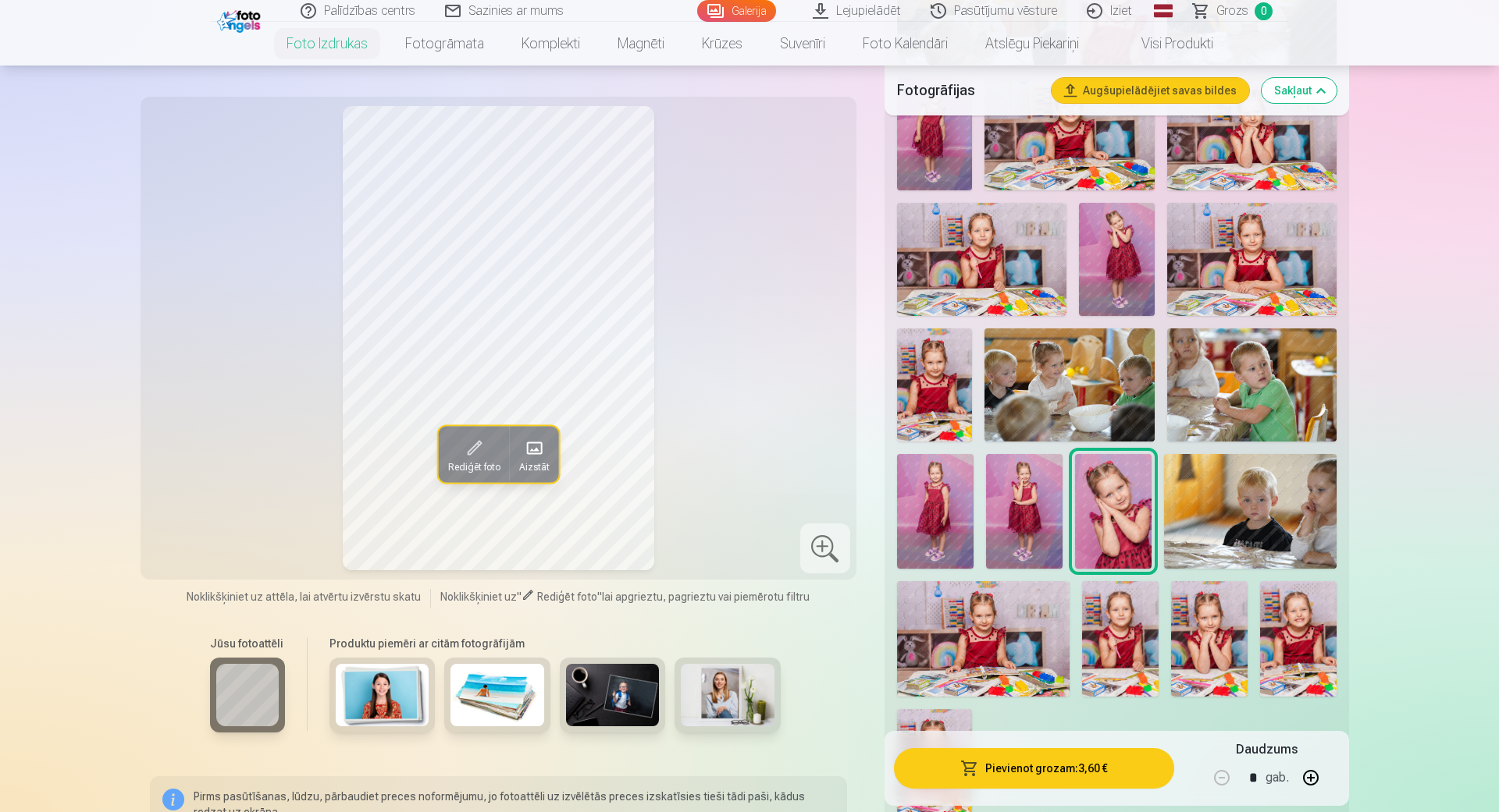
click at [1281, 520] on img at bounding box center [1250, 511] width 172 height 115
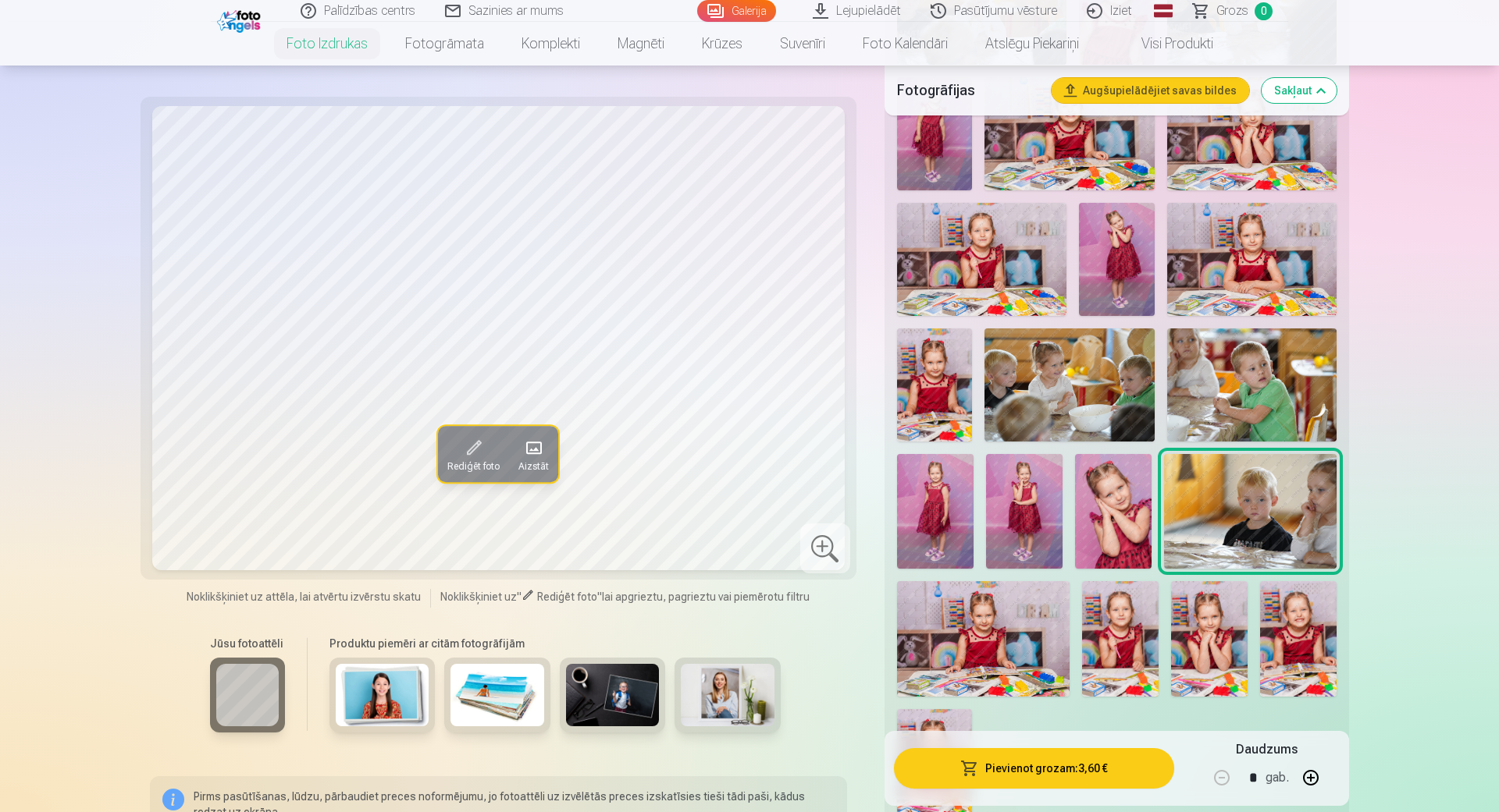
scroll to position [1601, 0]
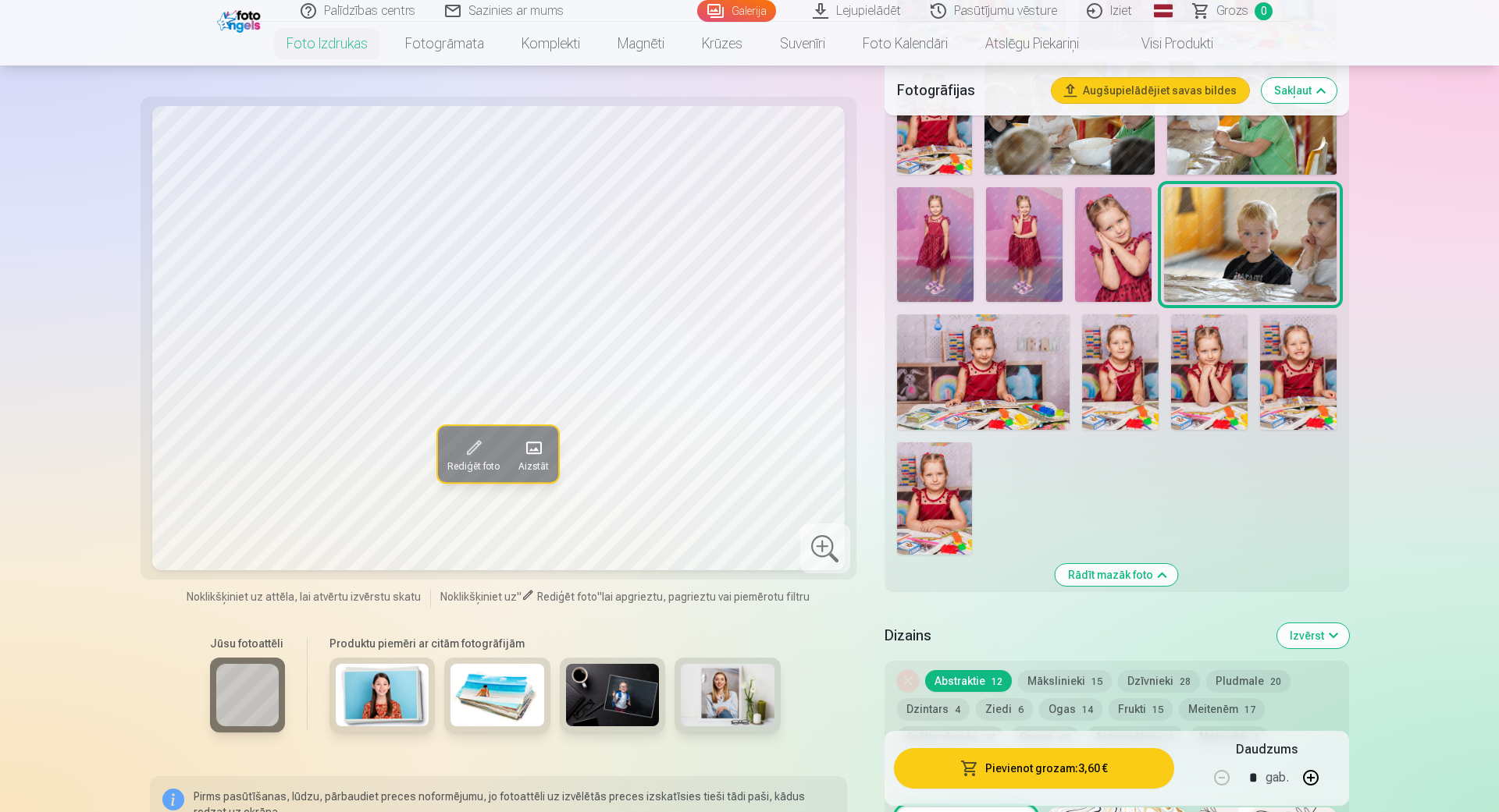
click at [950, 415] on img at bounding box center [983, 372] width 172 height 115
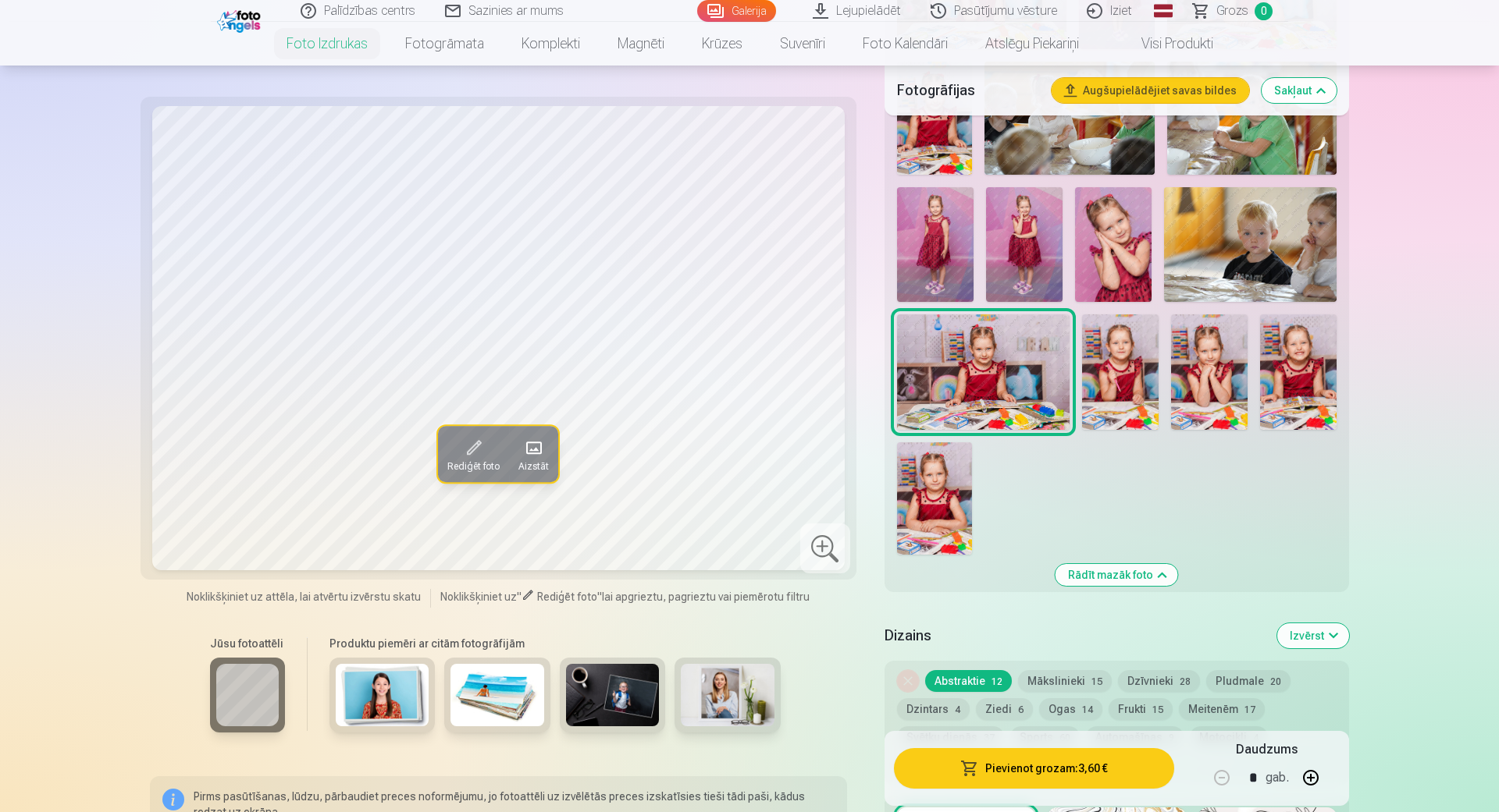
click at [1145, 393] on img at bounding box center [1120, 372] width 77 height 115
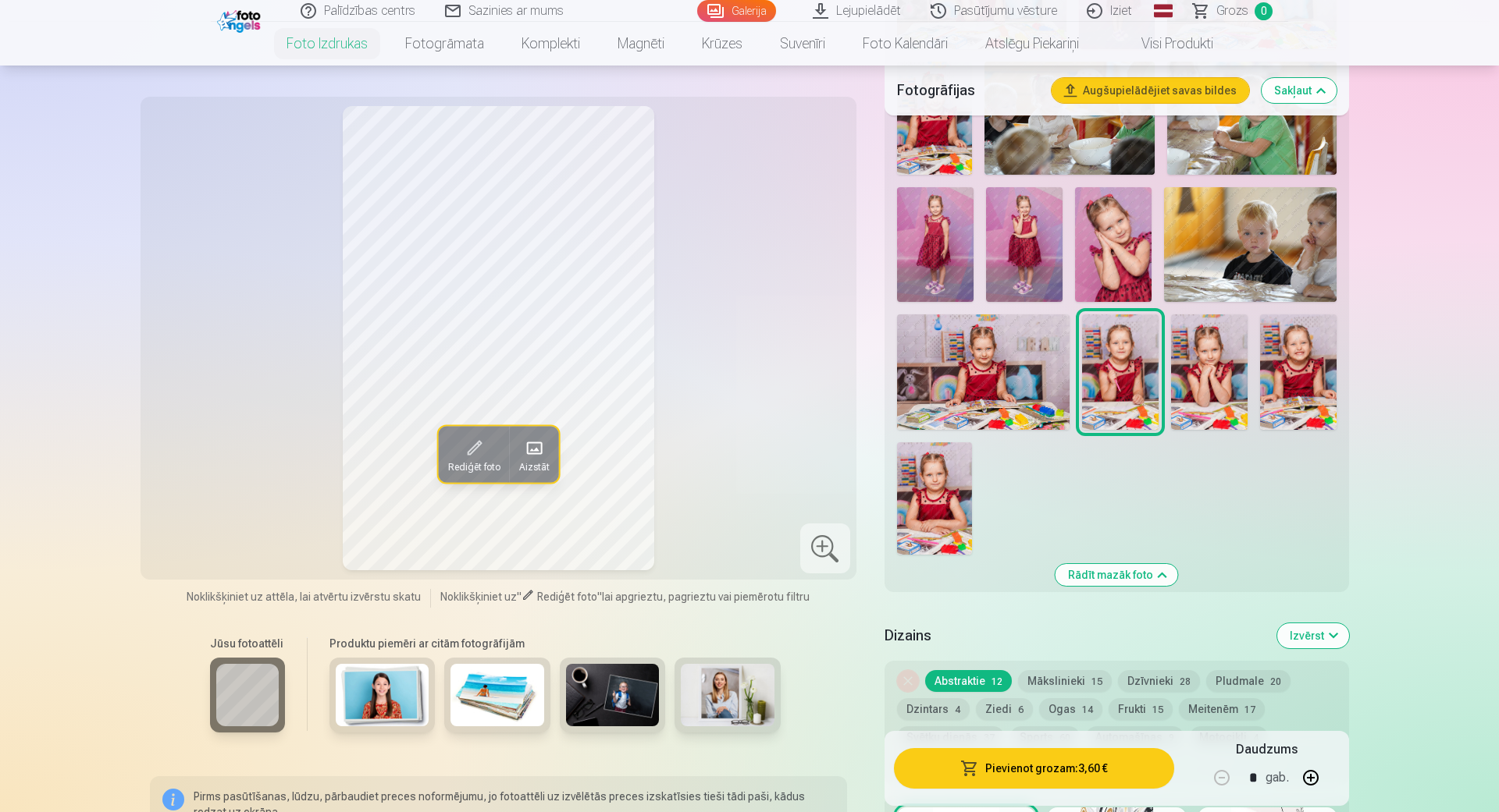
click at [1207, 392] on img at bounding box center [1209, 372] width 77 height 115
click at [1304, 389] on img at bounding box center [1298, 372] width 77 height 115
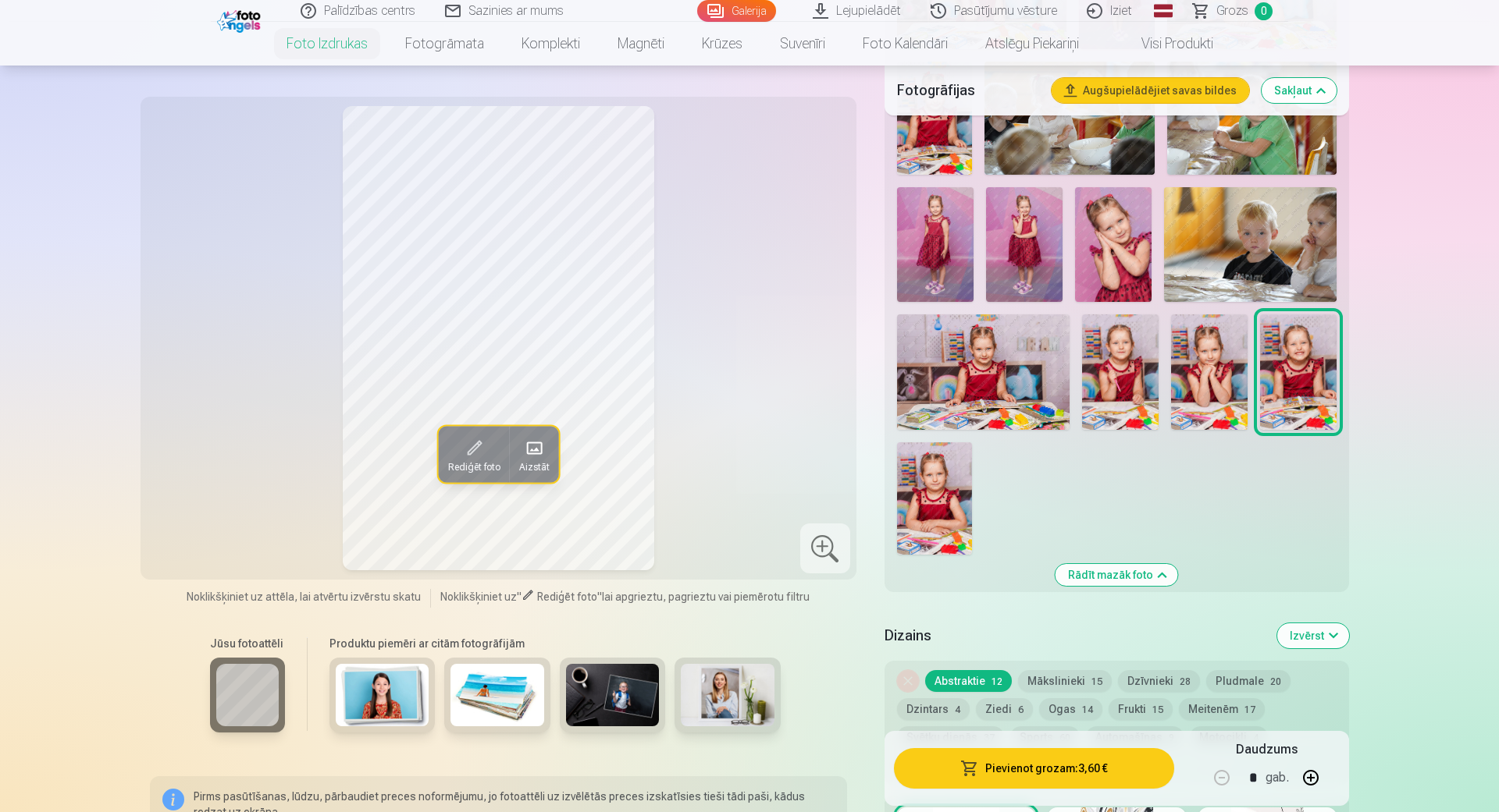
click at [917, 472] on img at bounding box center [934, 498] width 75 height 112
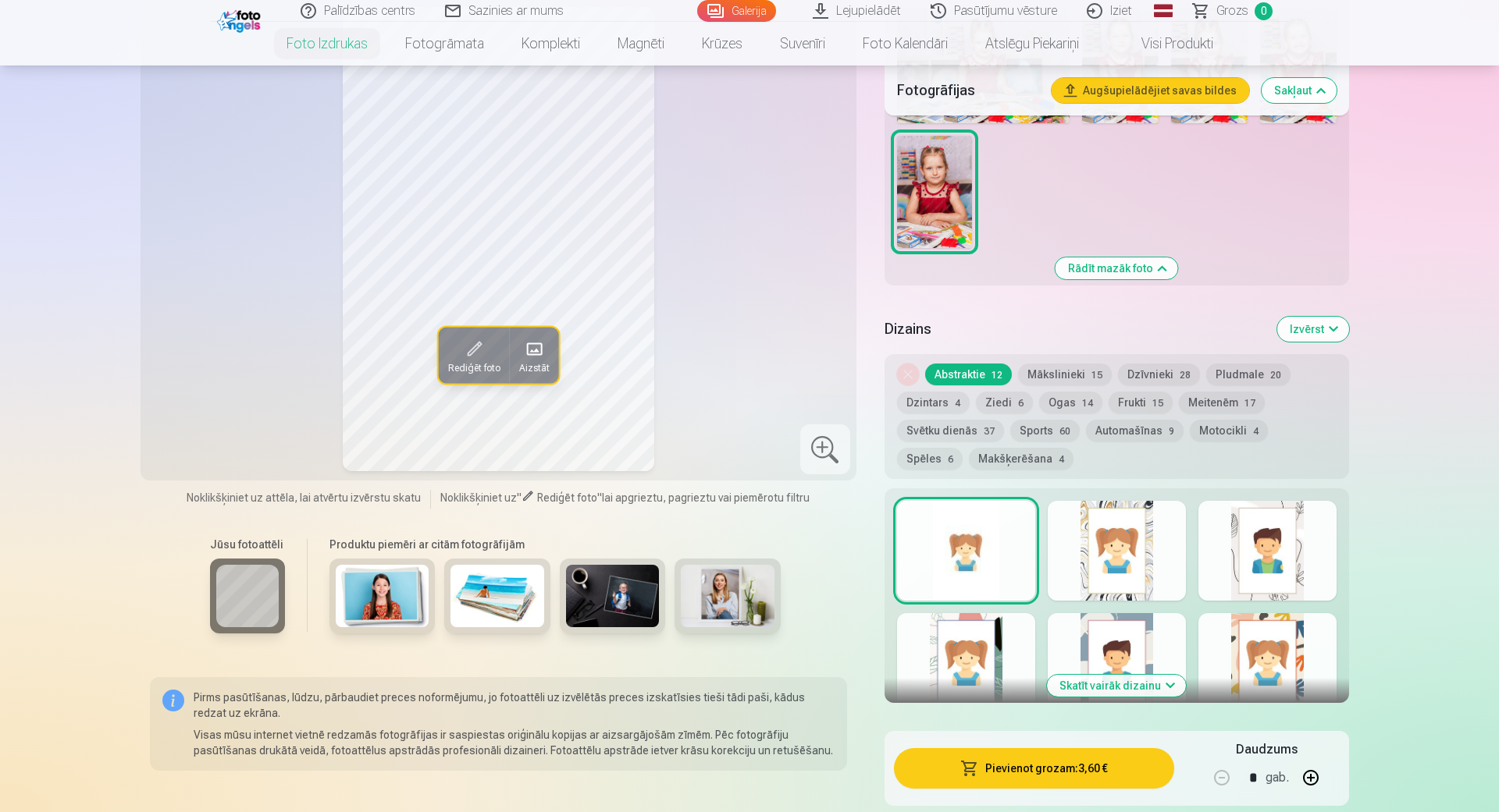
scroll to position [1957, 0]
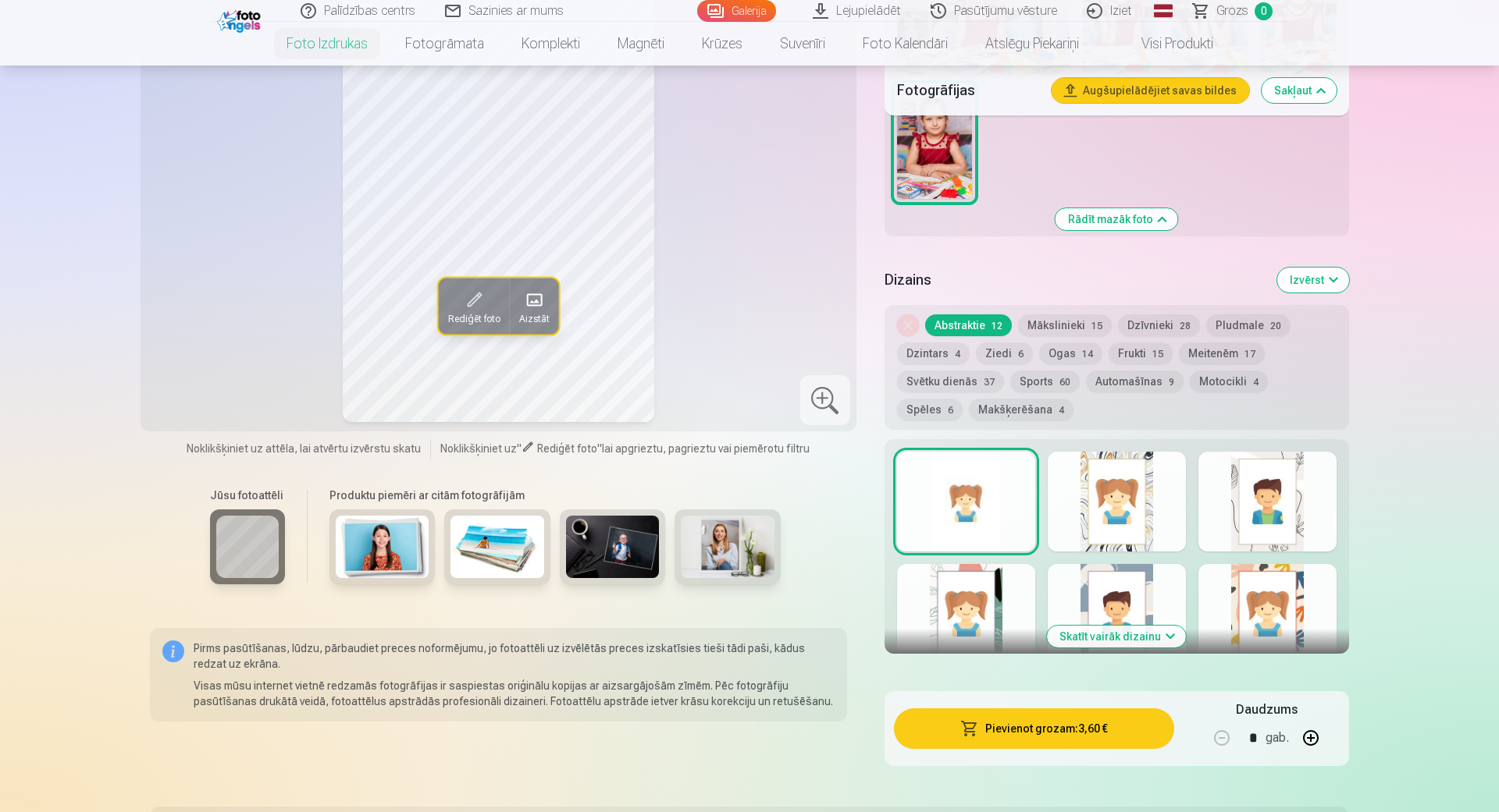
click at [1057, 348] on button "Ogas 14" at bounding box center [1070, 353] width 63 height 22
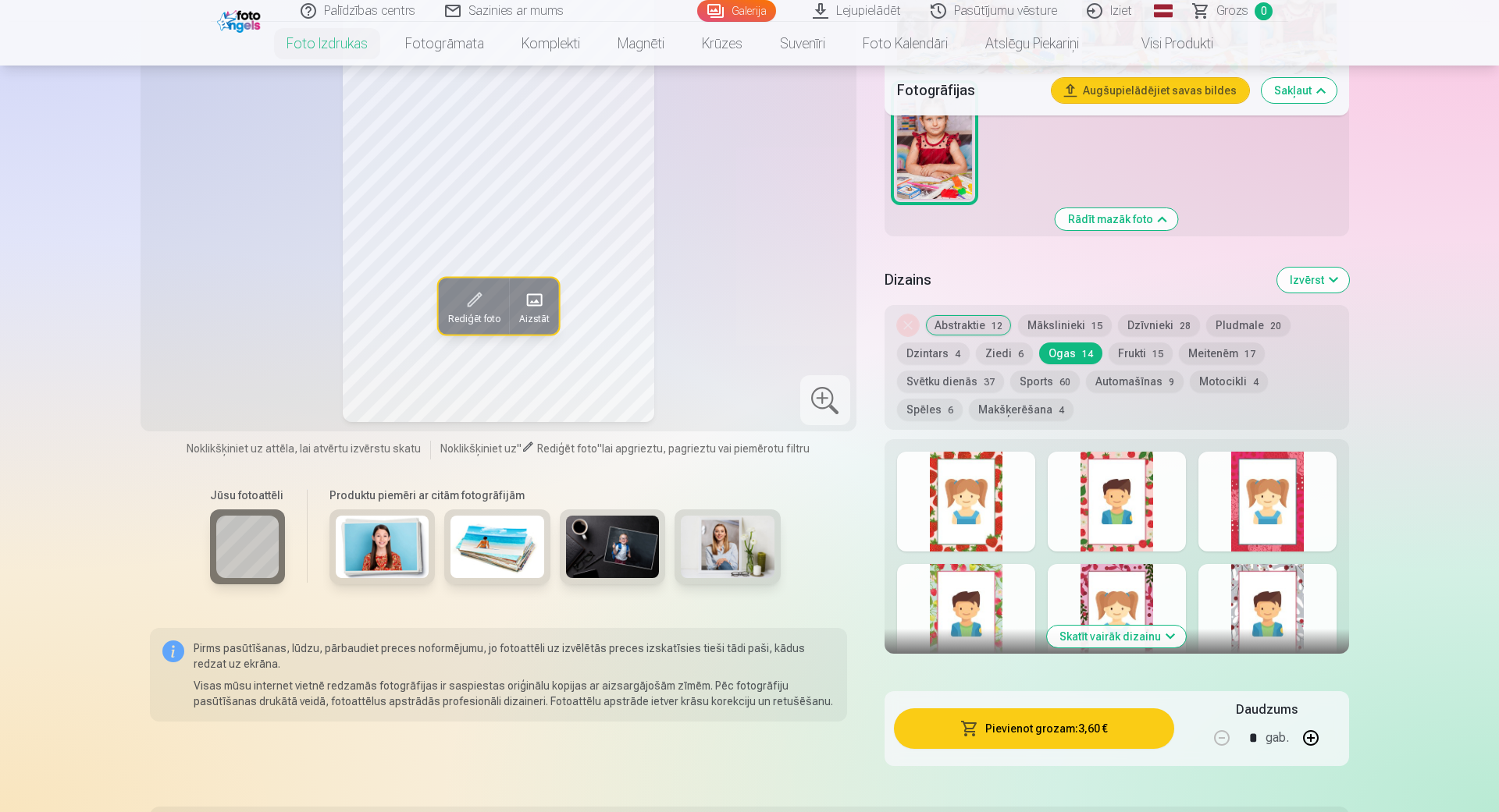
click at [999, 356] on button "Ziedi 6" at bounding box center [1004, 353] width 57 height 22
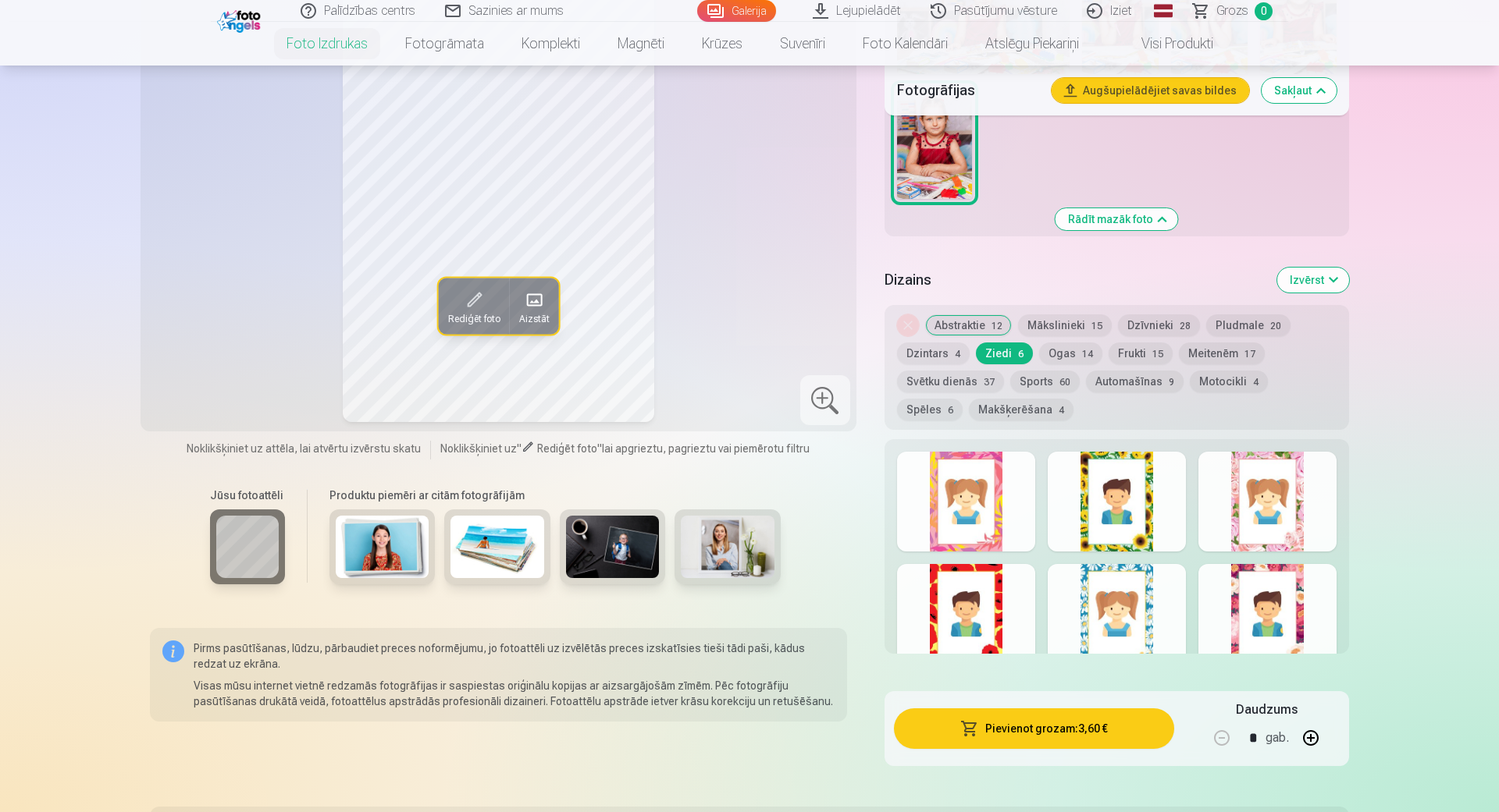
click at [955, 334] on button "Abstraktie 12" at bounding box center [968, 325] width 86 height 22
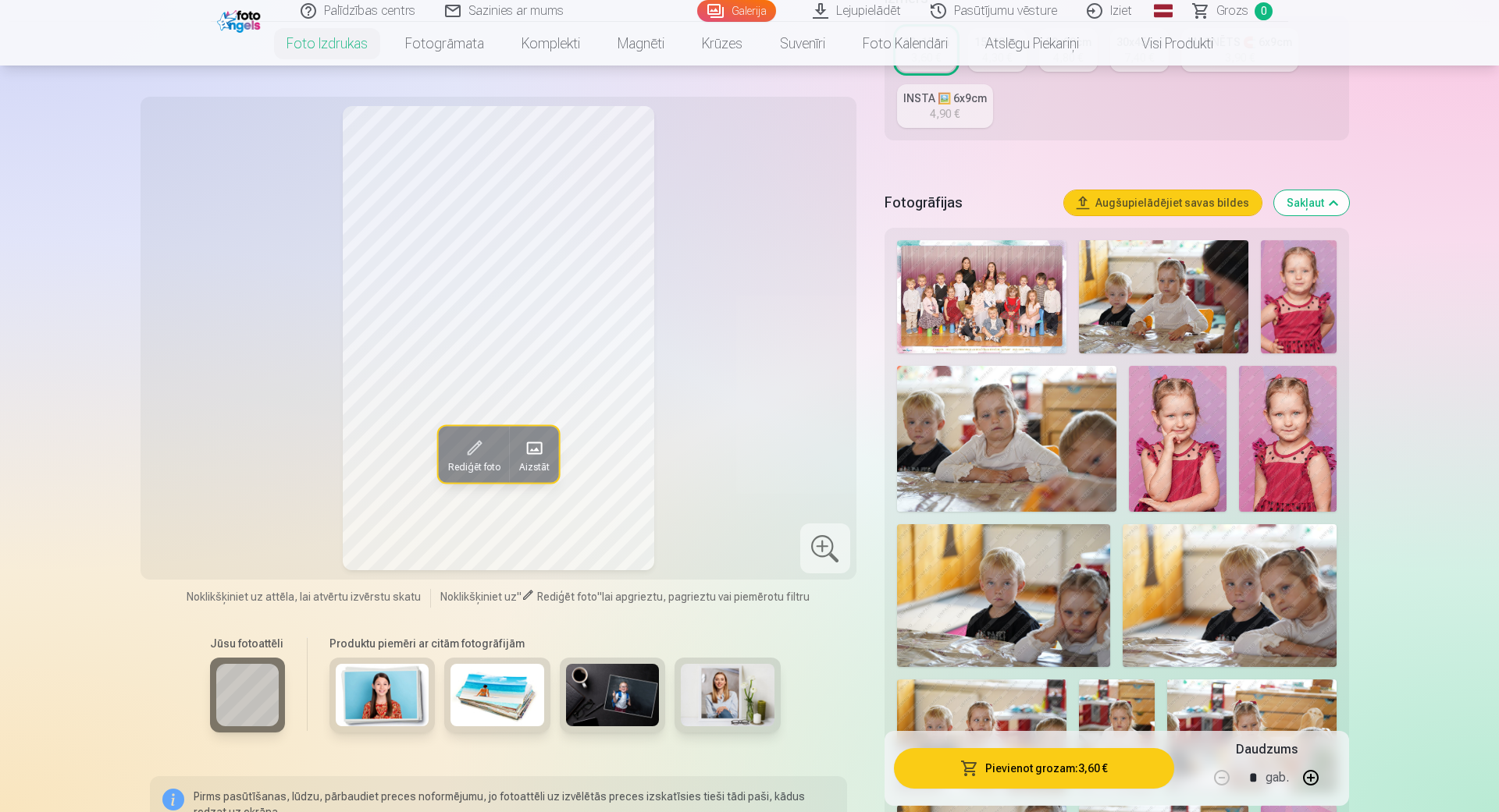
scroll to position [0, 0]
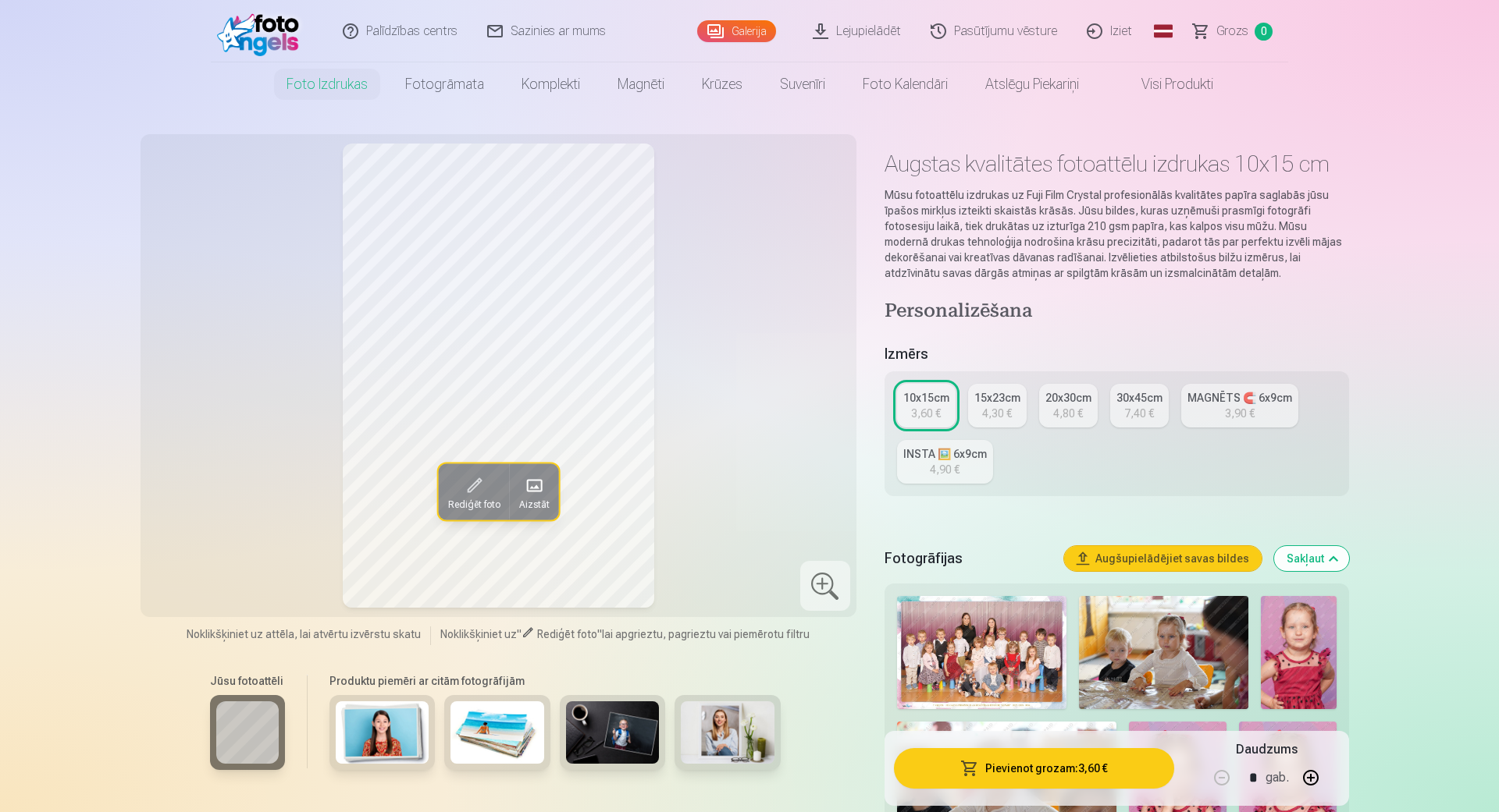
click at [959, 685] on img at bounding box center [982, 652] width 169 height 113
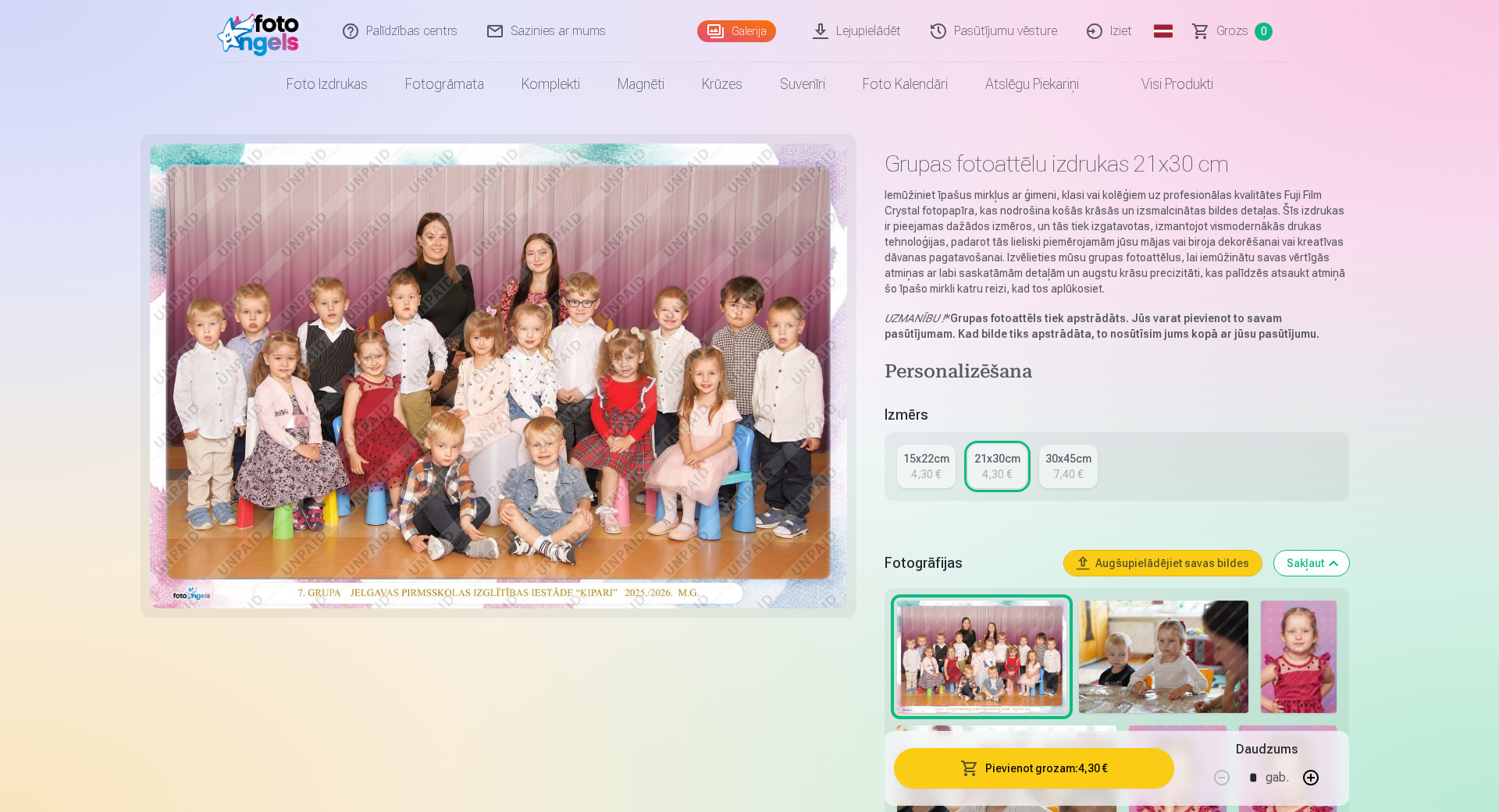
click at [1097, 776] on button "Pievienot grozam : 4,30 €" at bounding box center [1033, 768] width 280 height 41
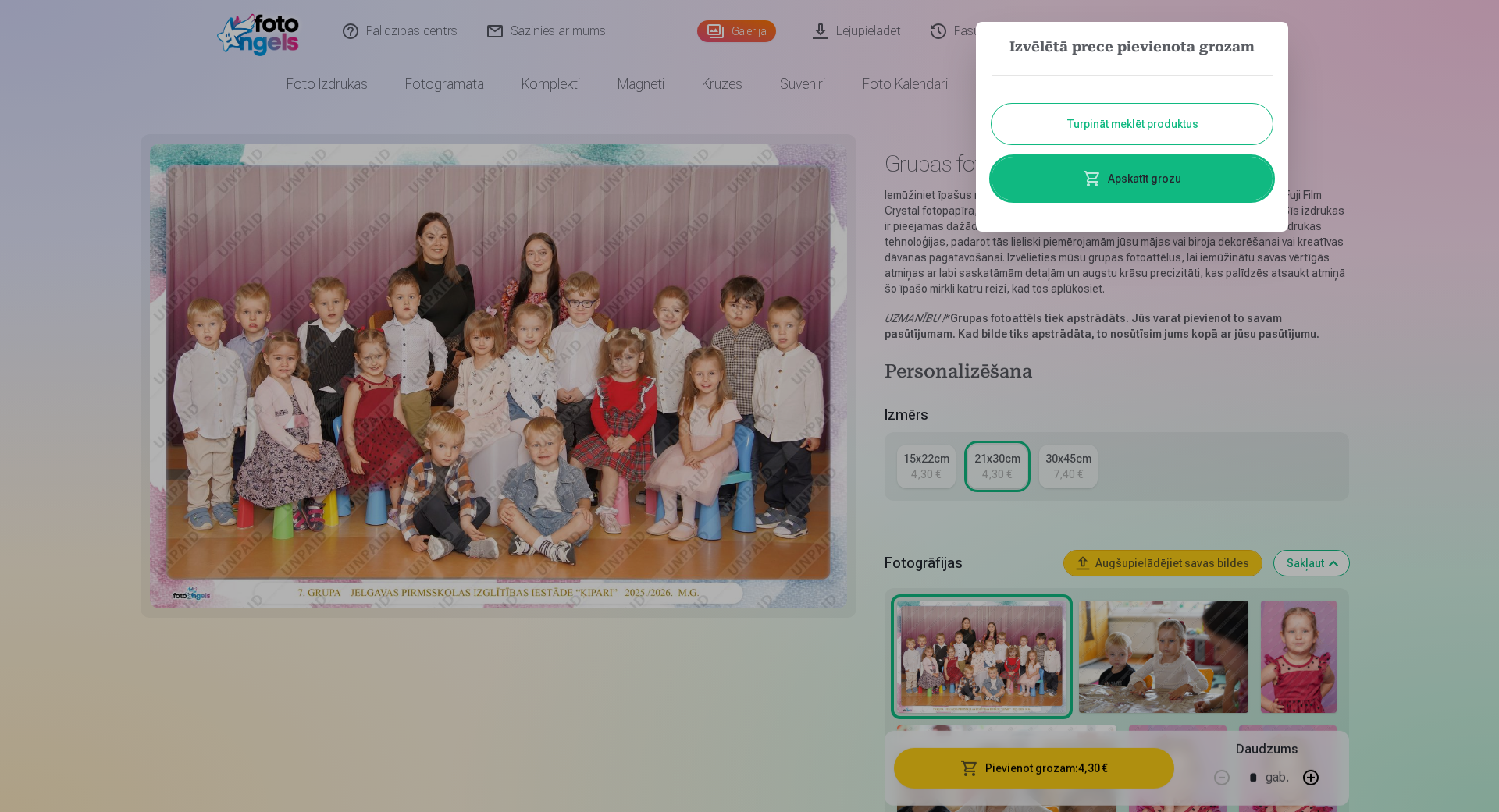
click at [1144, 135] on button "Turpināt meklēt produktus" at bounding box center [1132, 123] width 281 height 41
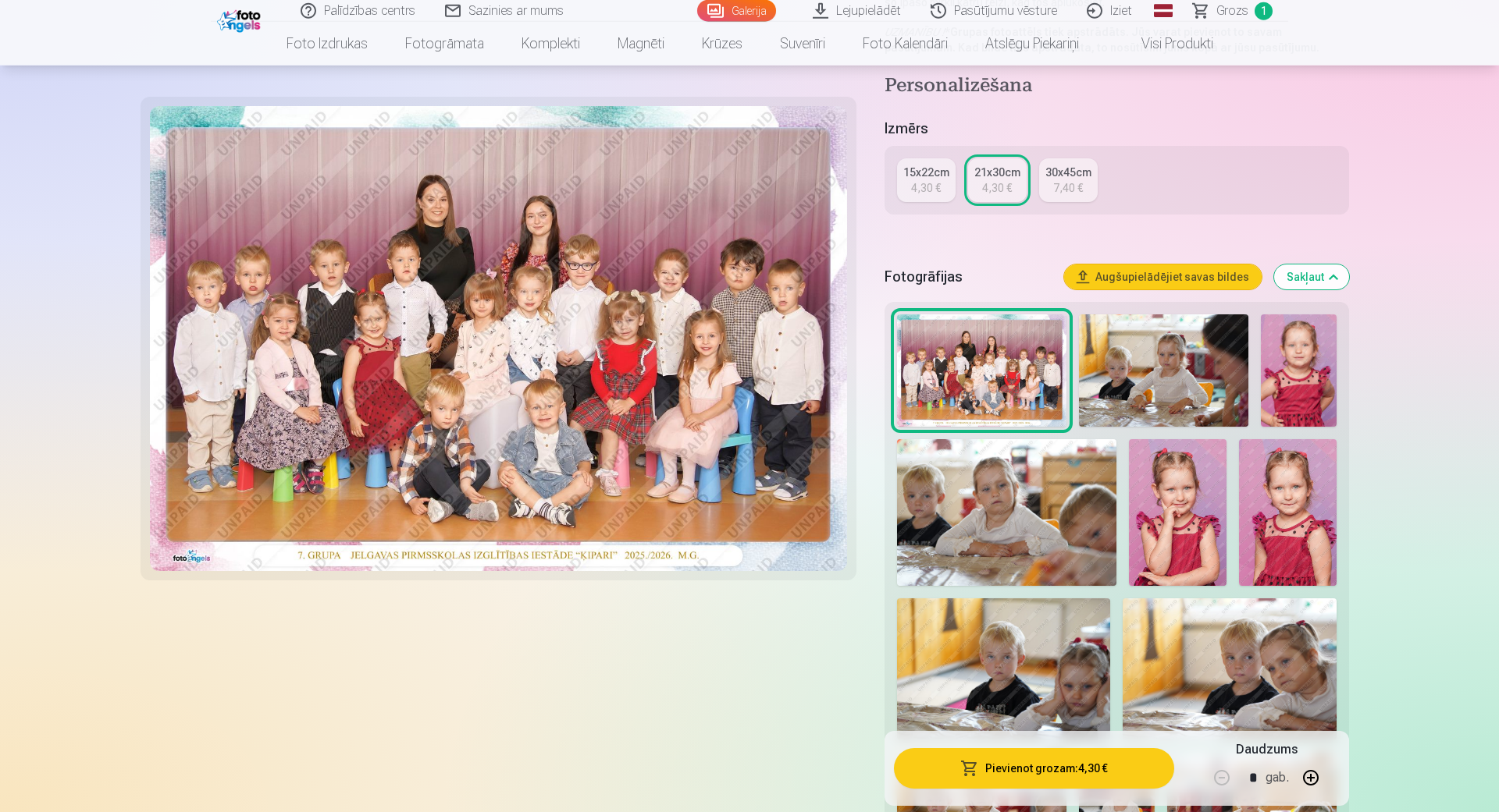
scroll to position [356, 0]
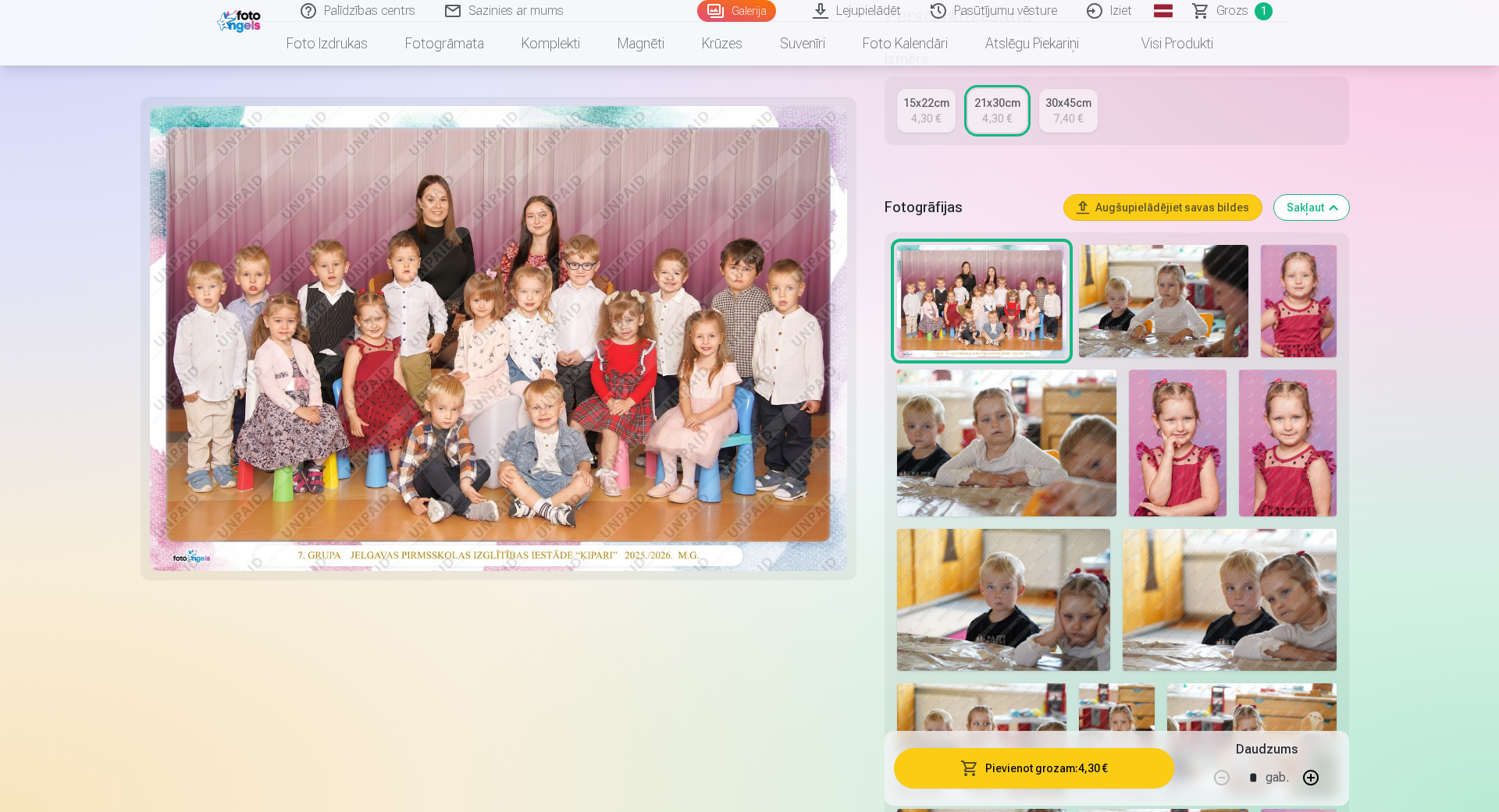
click at [1152, 459] on img at bounding box center [1177, 442] width 97 height 146
click at [1157, 440] on img at bounding box center [1177, 442] width 97 height 146
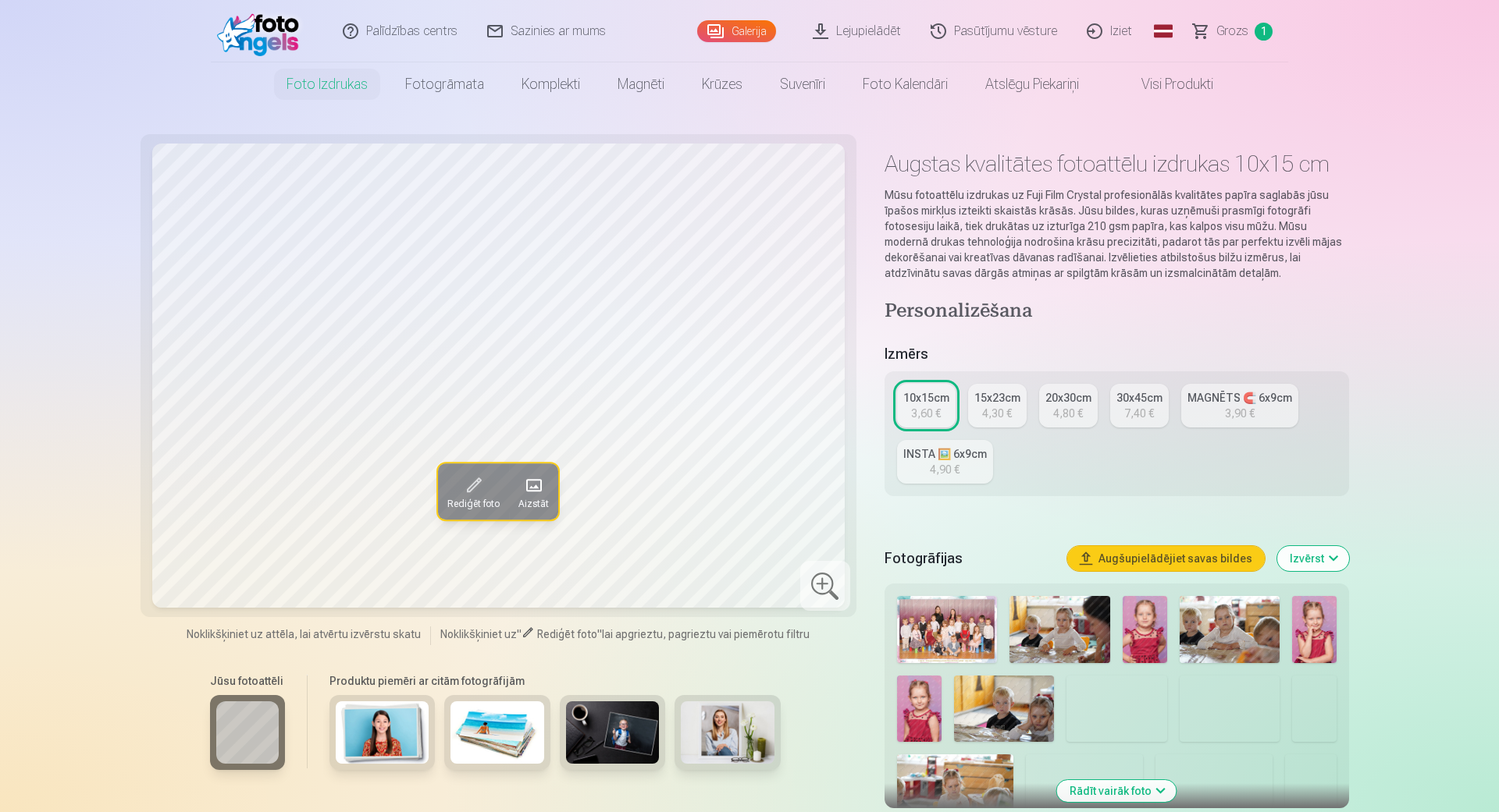
scroll to position [356, 0]
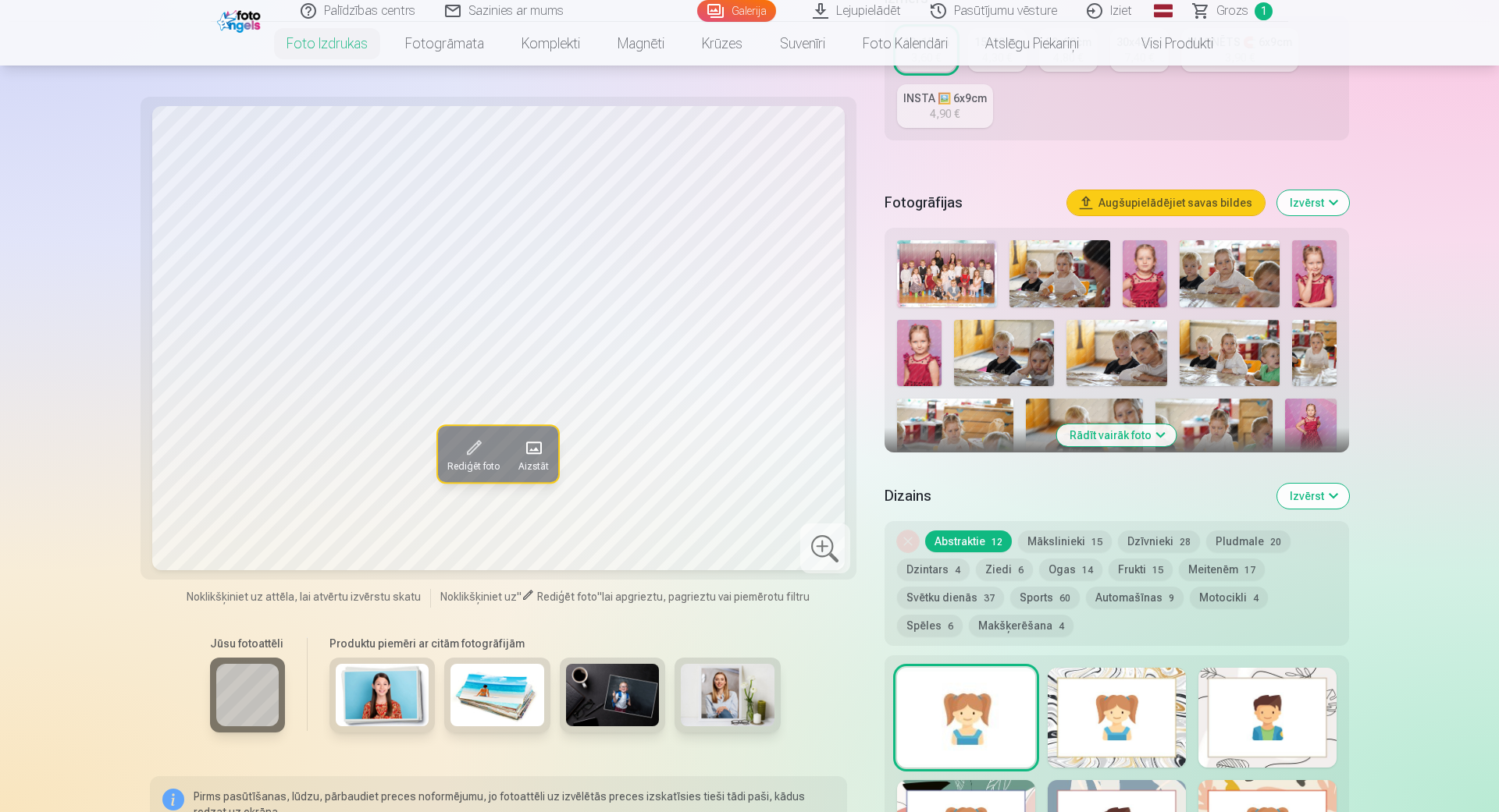
click at [1315, 253] on img at bounding box center [1314, 274] width 45 height 67
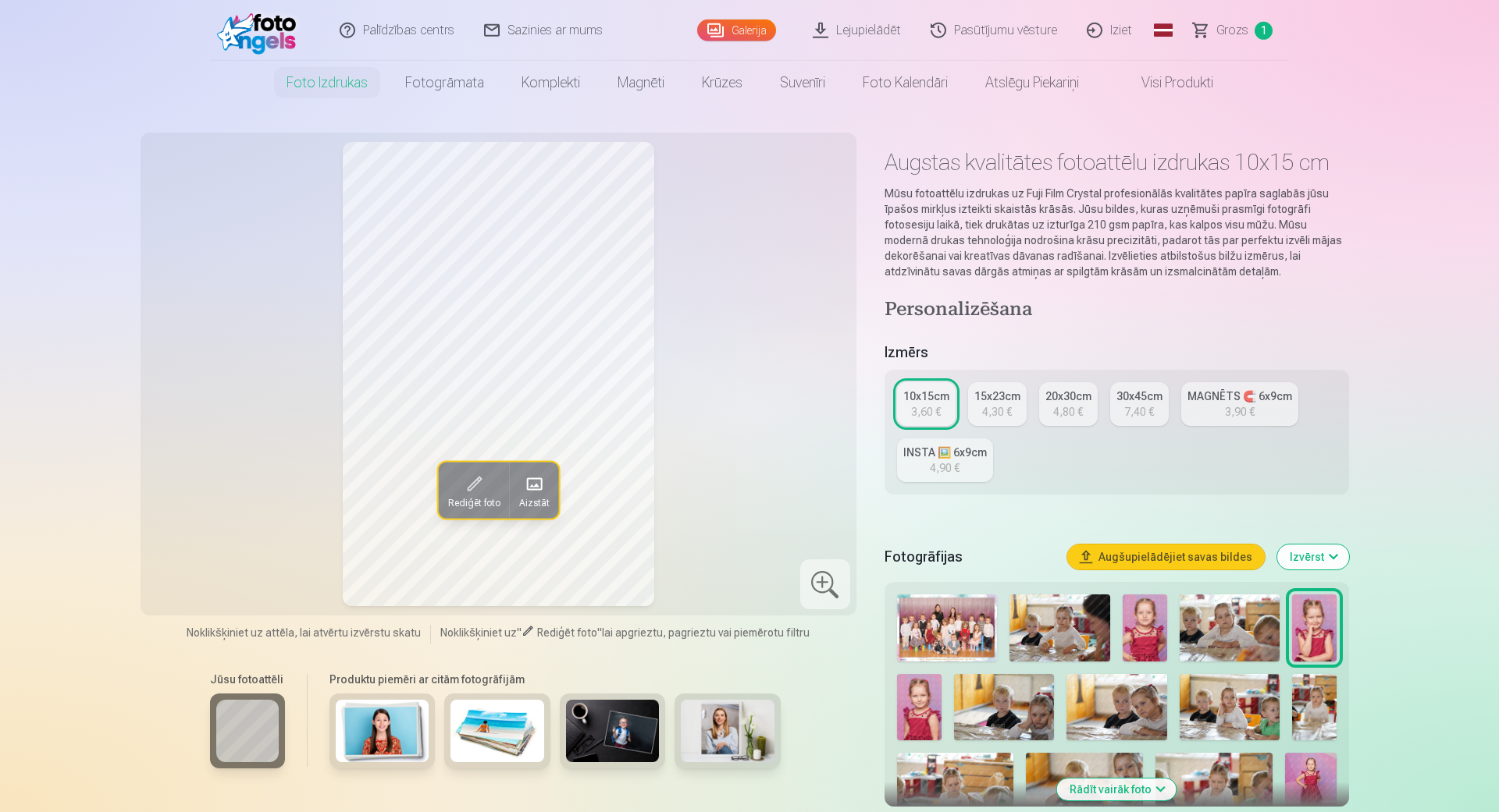
scroll to position [0, 0]
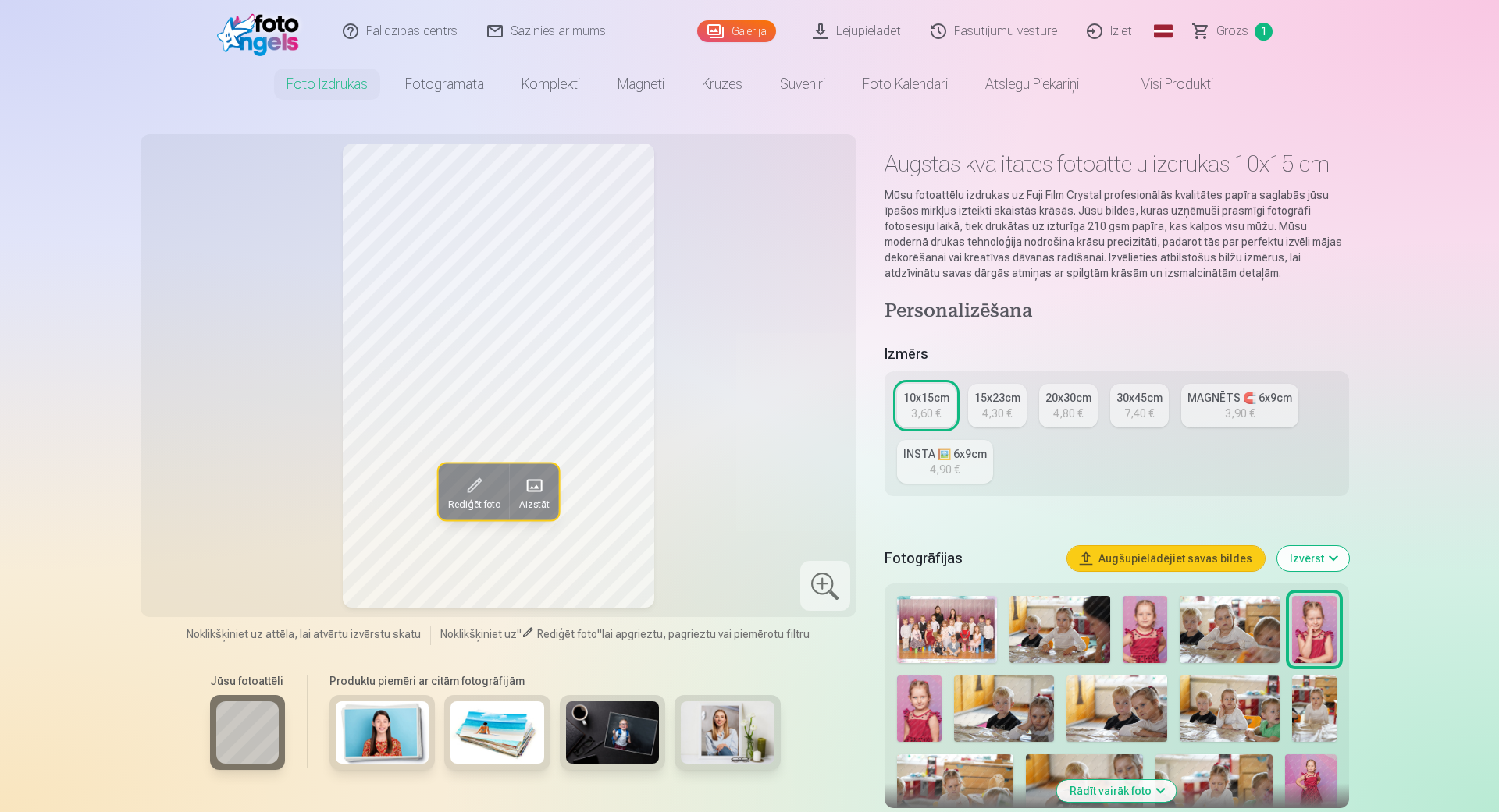
click at [1270, 407] on link "MAGNĒTS 🧲 6x9cm 3,90 €" at bounding box center [1239, 405] width 117 height 44
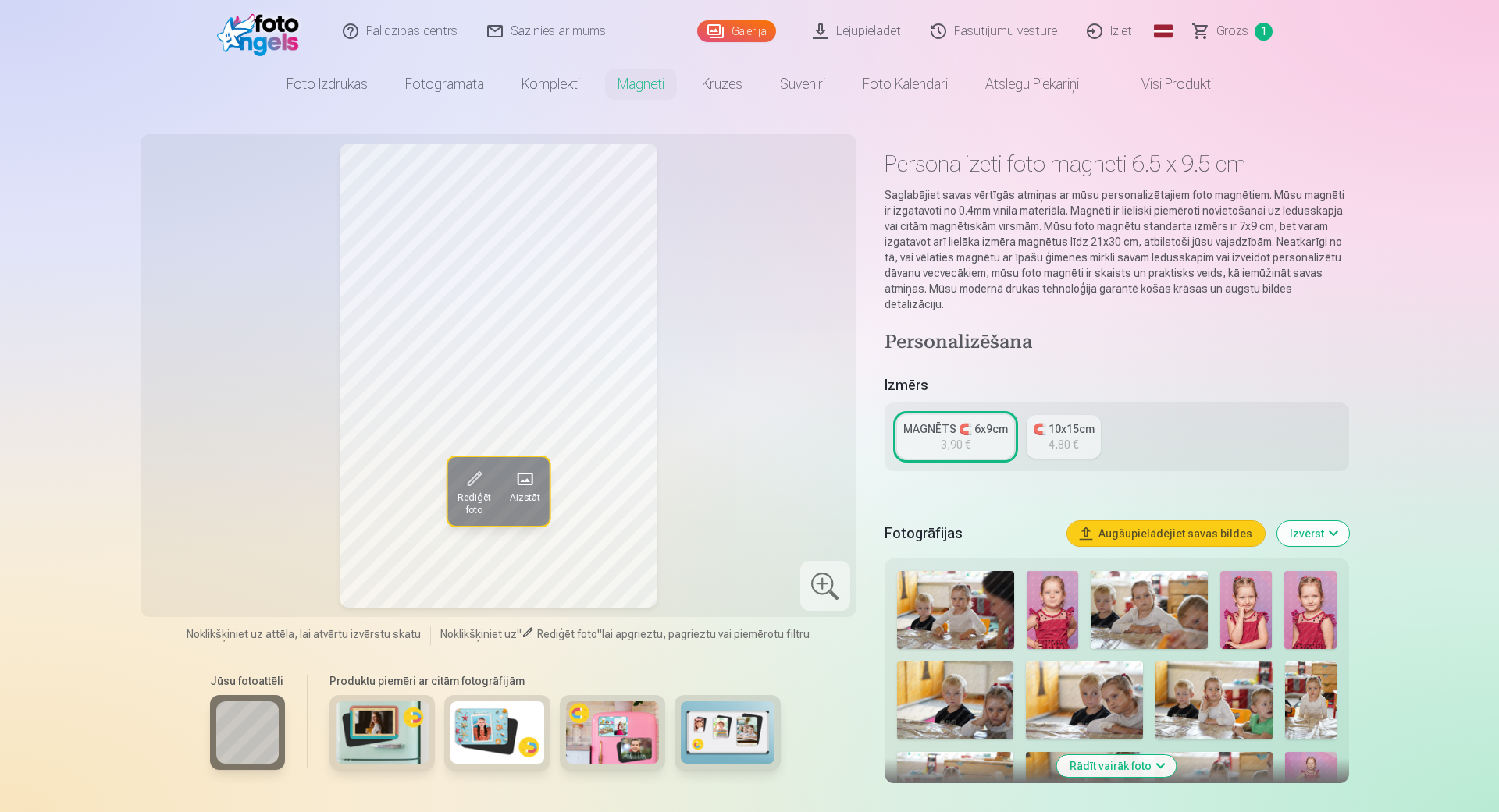
click at [931, 422] on div "MAGNĒTS 🧲 6x9cm" at bounding box center [955, 429] width 104 height 16
click at [461, 497] on span "Rediģēt foto" at bounding box center [473, 503] width 34 height 25
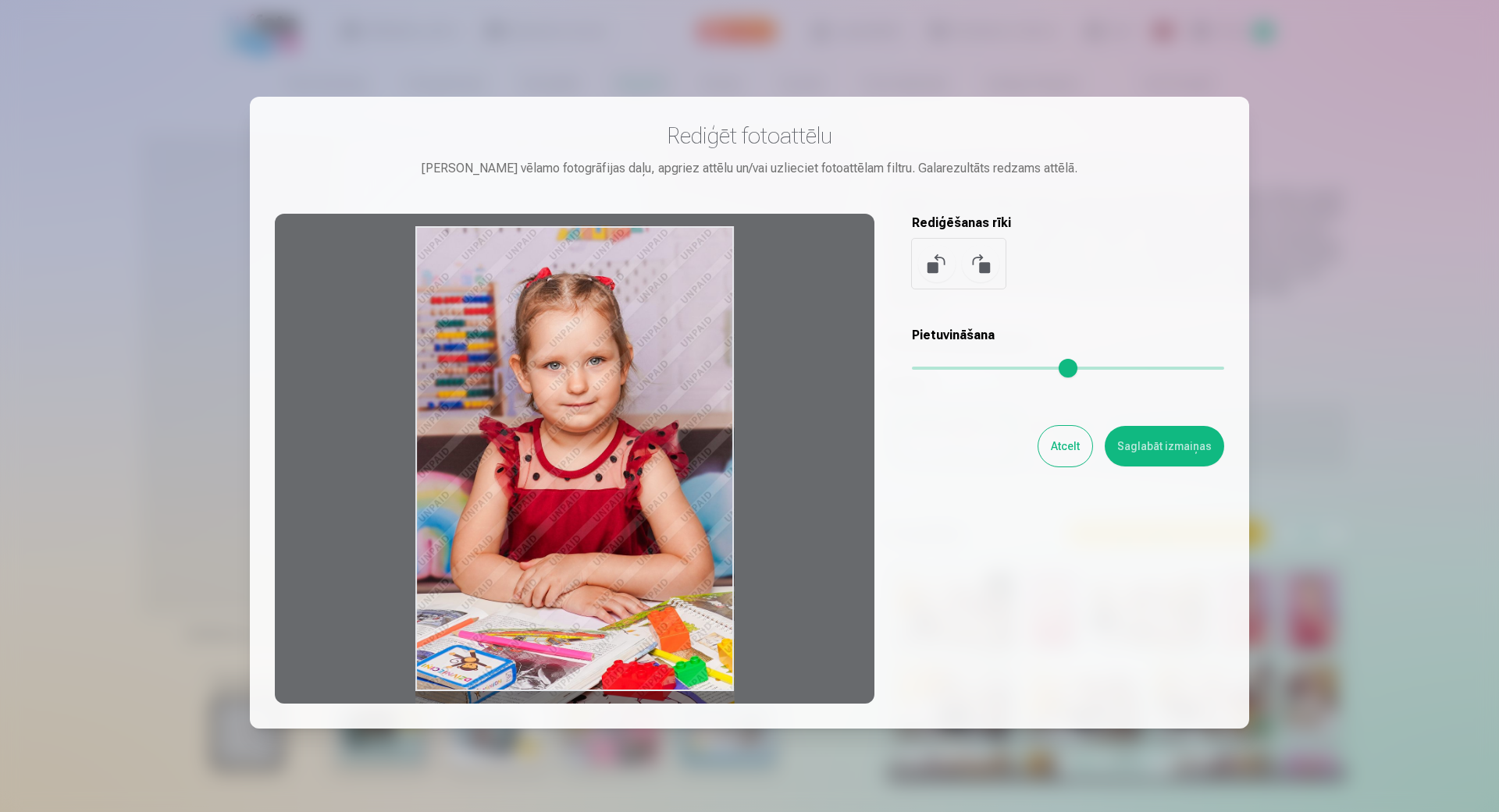
drag, startPoint x: 708, startPoint y: 257, endPoint x: 678, endPoint y: 255, distance: 30.1
click at [677, 255] on div at bounding box center [574, 459] width 599 height 490
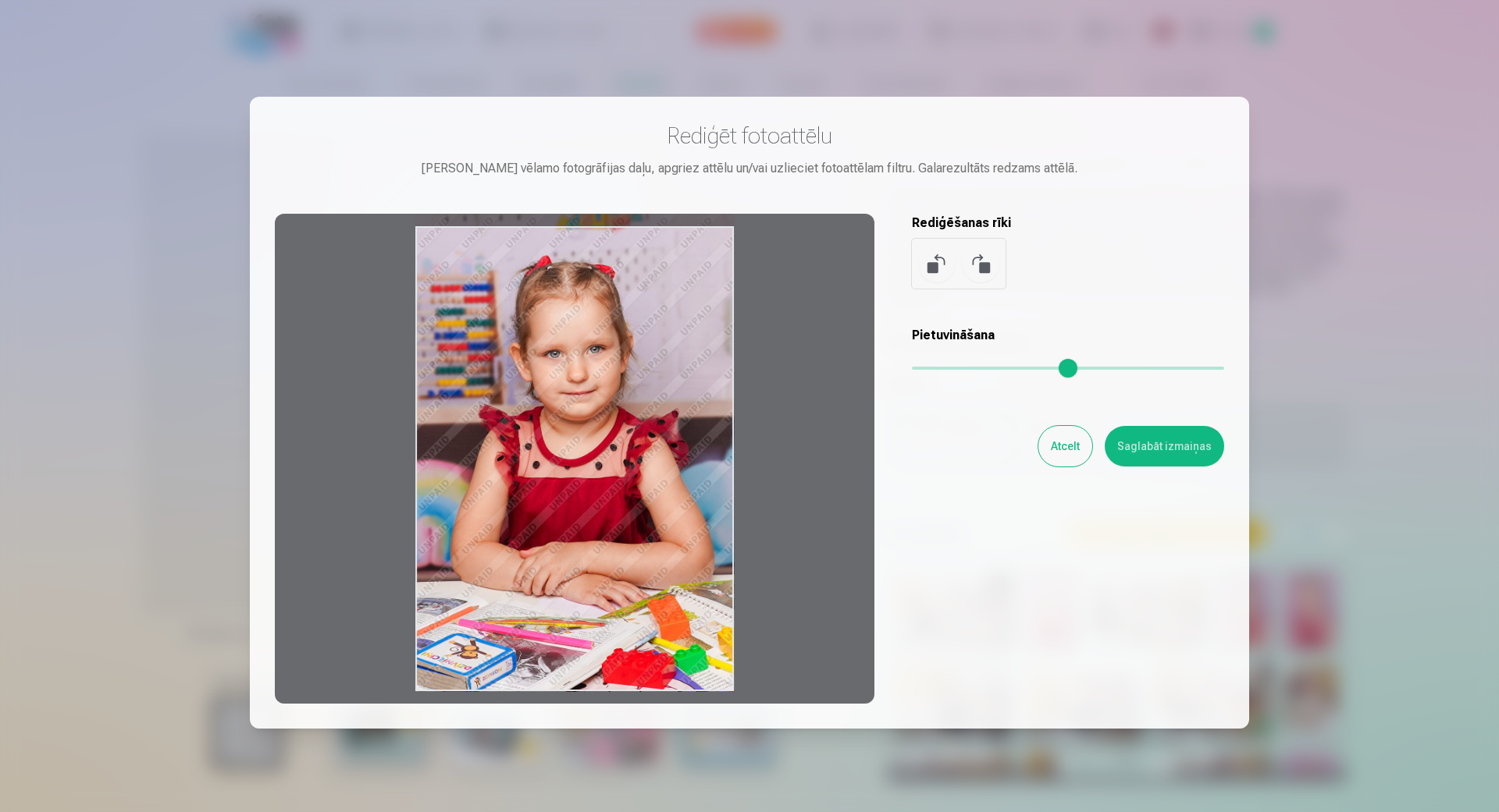
drag, startPoint x: 667, startPoint y: 357, endPoint x: 676, endPoint y: 296, distance: 61.7
click at [676, 296] on div at bounding box center [574, 459] width 599 height 490
drag, startPoint x: 1144, startPoint y: 453, endPoint x: 1136, endPoint y: 450, distance: 8.5
click at [1143, 453] on button "Saglabāt izmaiņas" at bounding box center [1164, 446] width 119 height 41
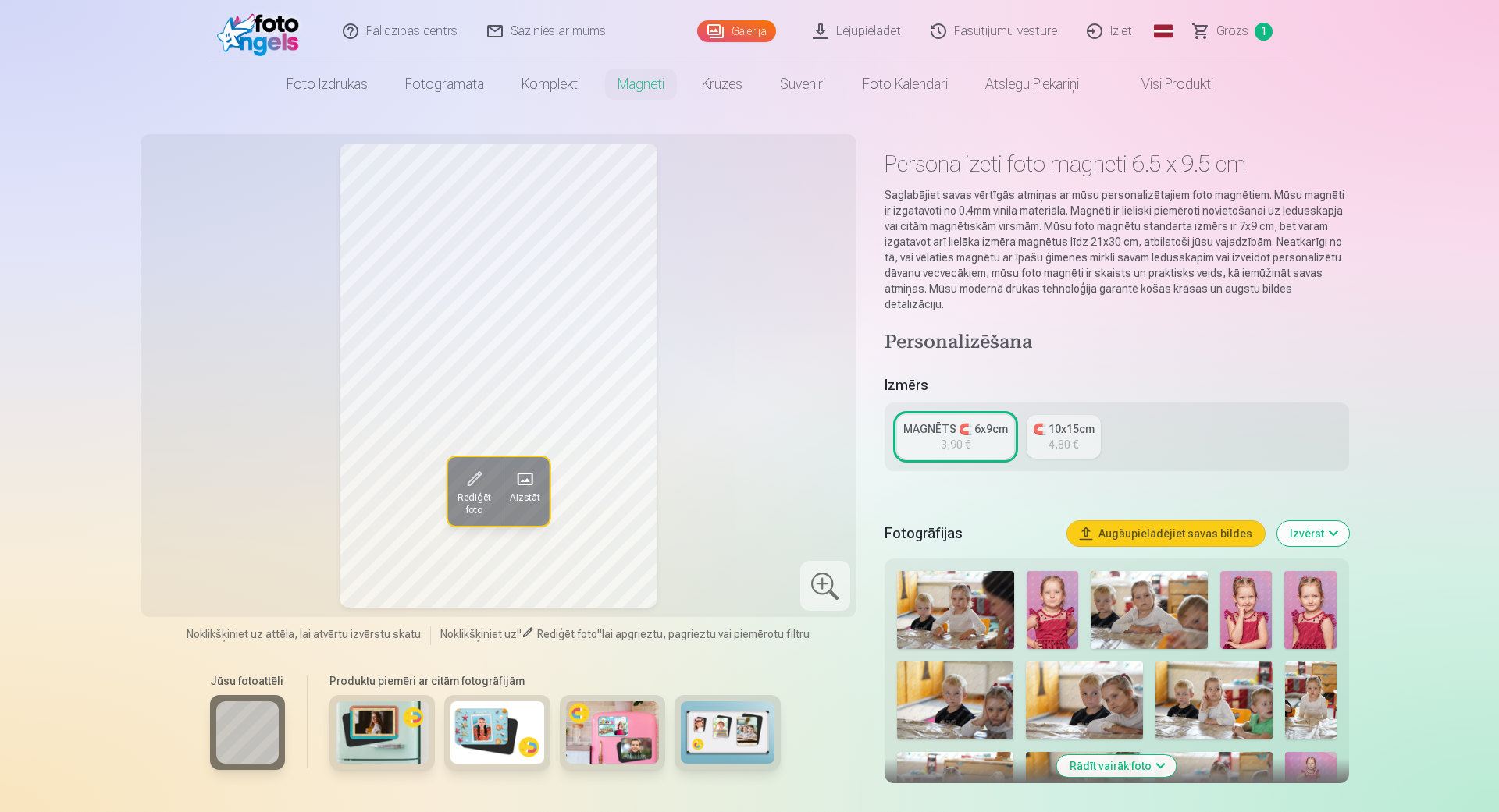
click at [970, 422] on div "MAGNĒTS 🧲 6x9cm" at bounding box center [955, 429] width 104 height 16
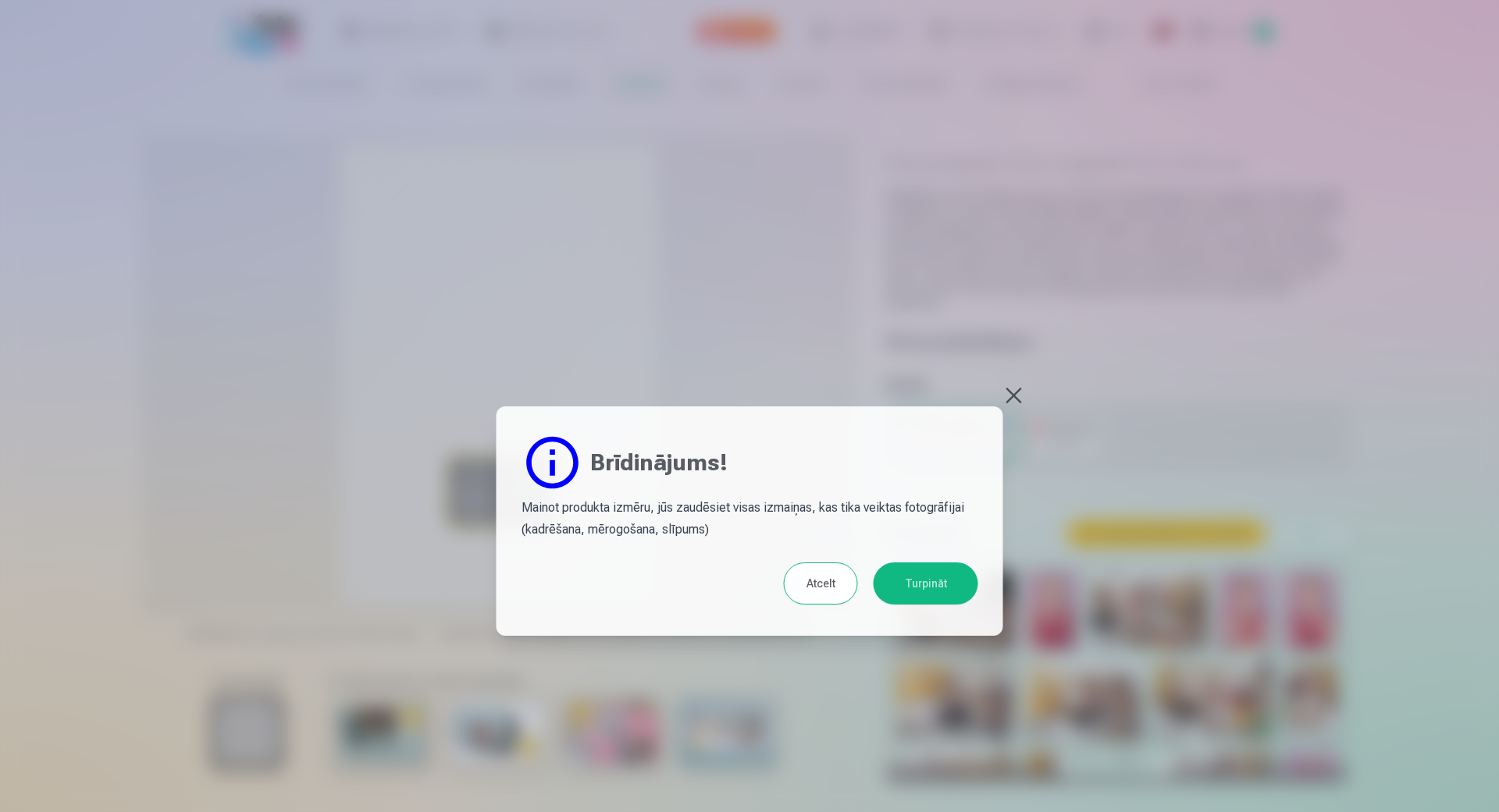
click at [806, 579] on button "Atcelt" at bounding box center [821, 584] width 74 height 42
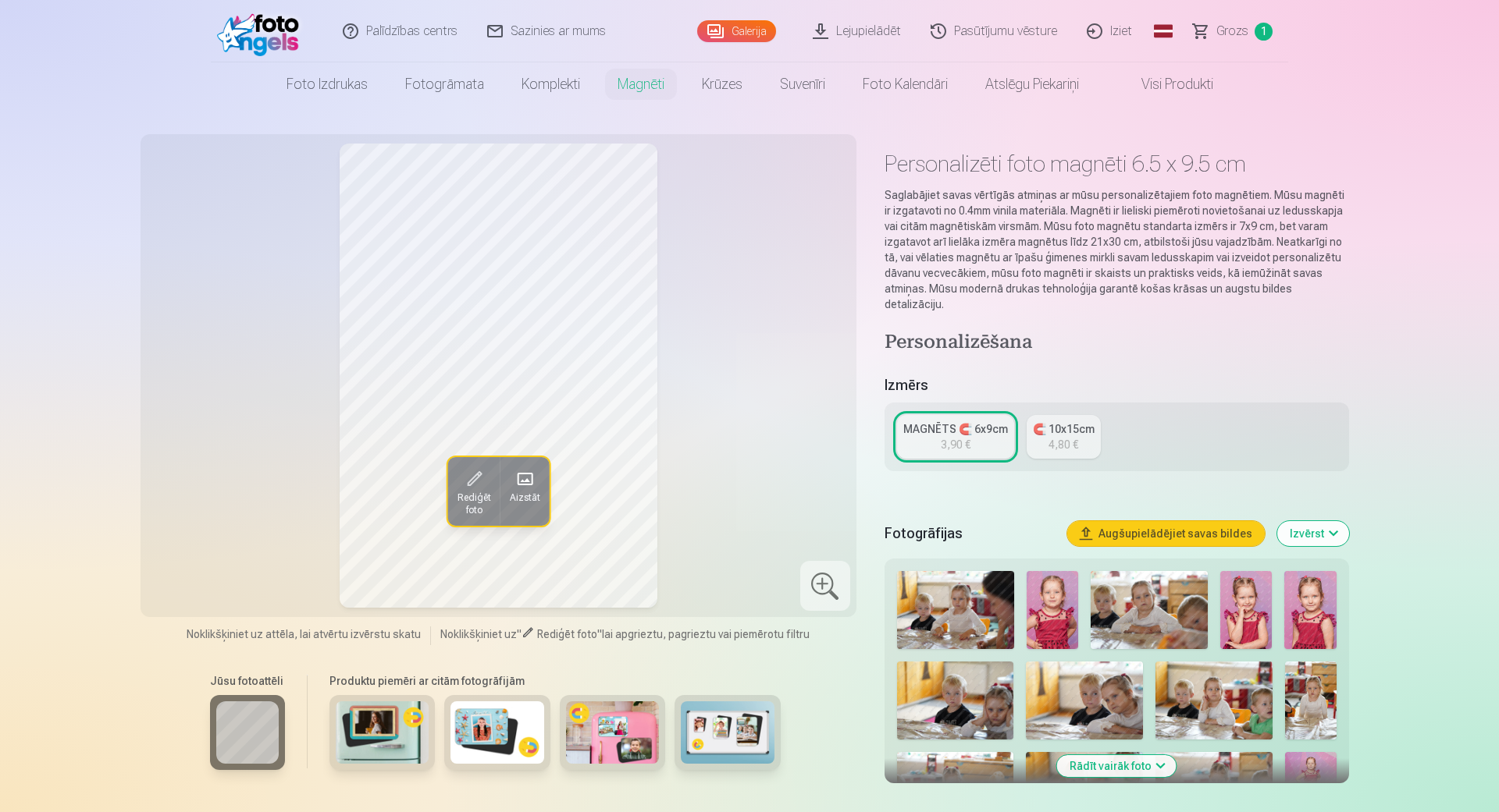
click at [950, 422] on div "MAGNĒTS 🧲 6x9cm" at bounding box center [955, 429] width 104 height 16
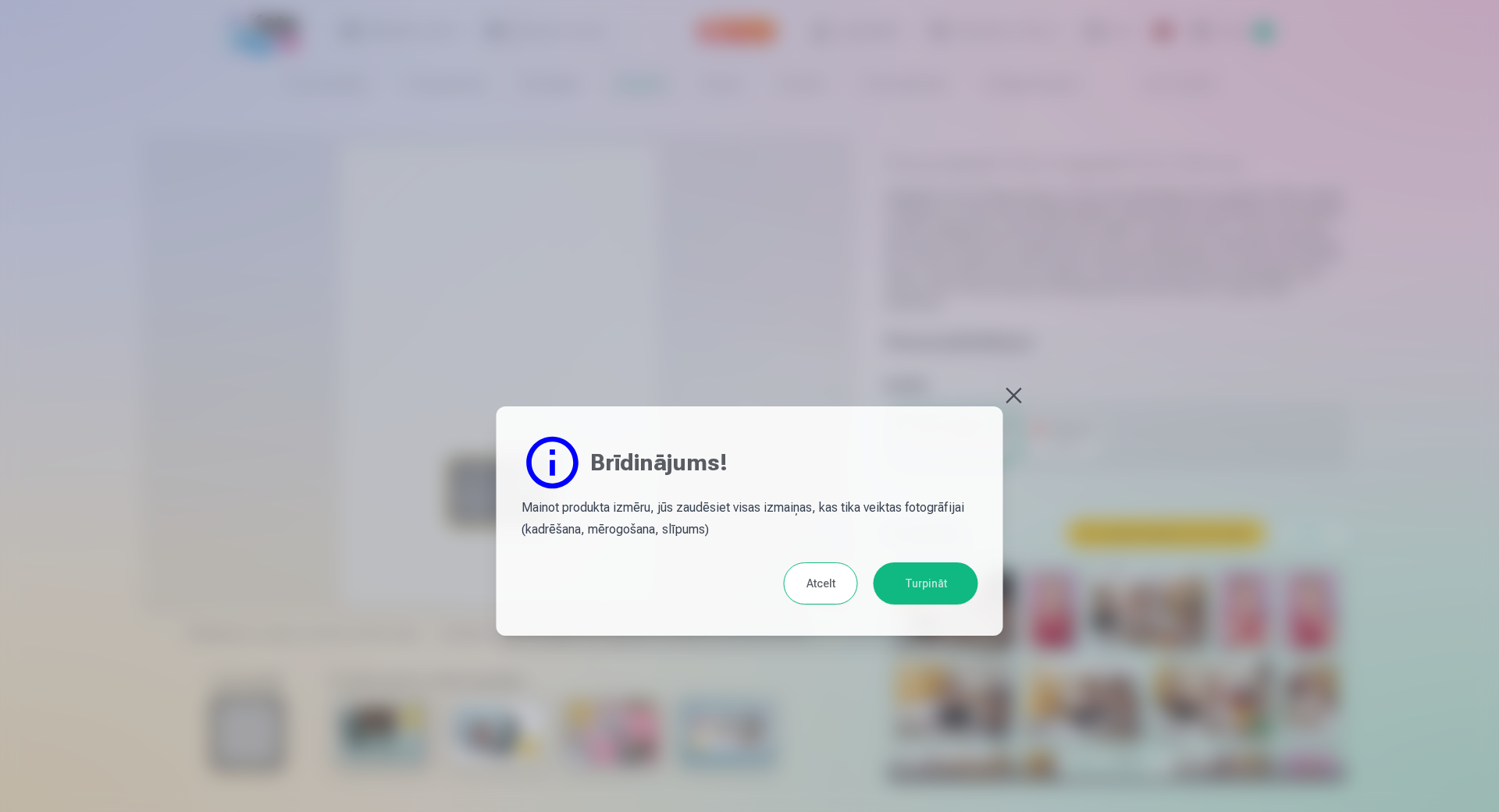
click at [1008, 385] on button at bounding box center [1013, 395] width 22 height 22
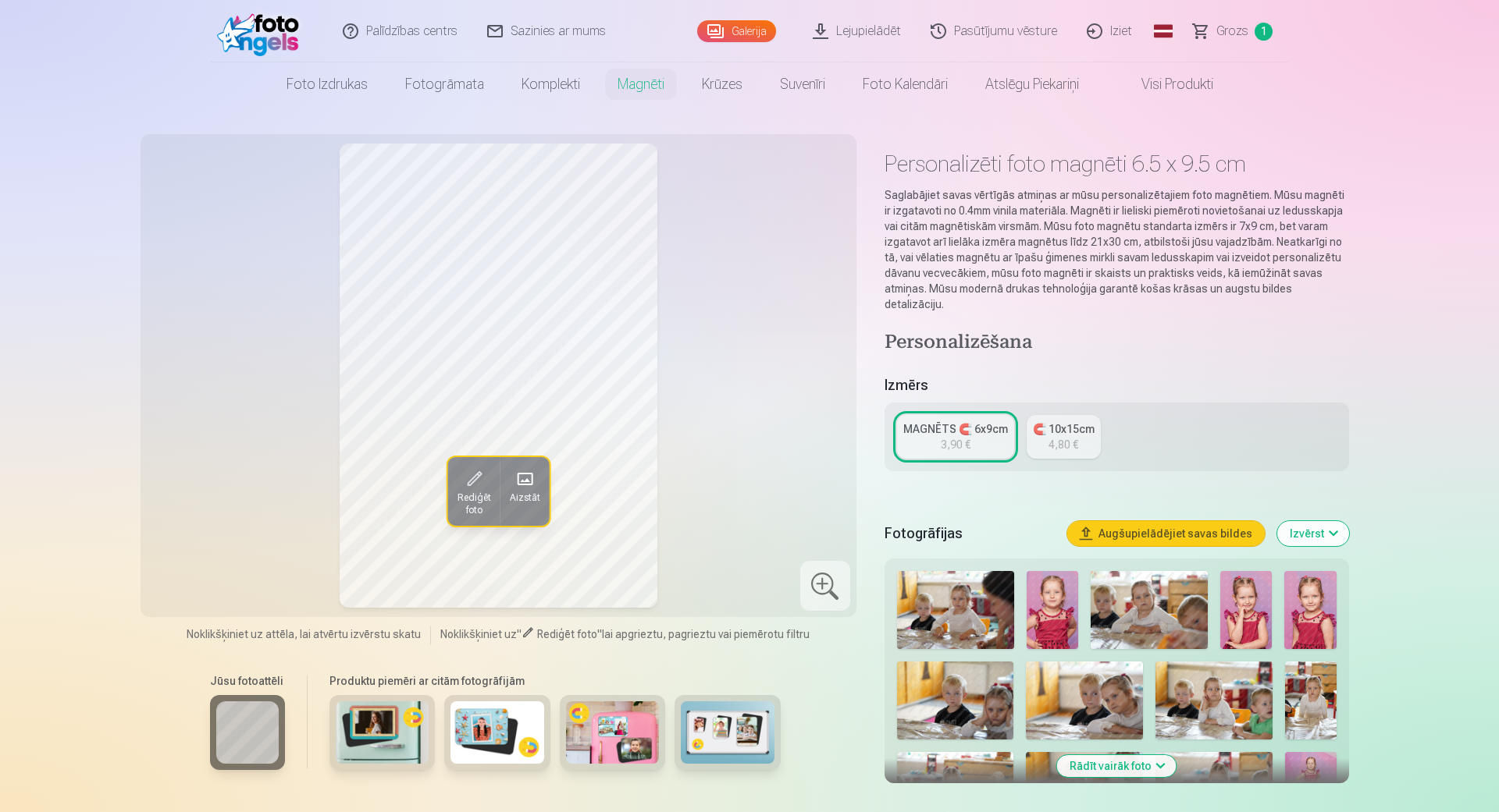
click at [992, 429] on link "MAGNĒTS 🧲 6x9cm 3,90 €" at bounding box center [956, 436] width 117 height 44
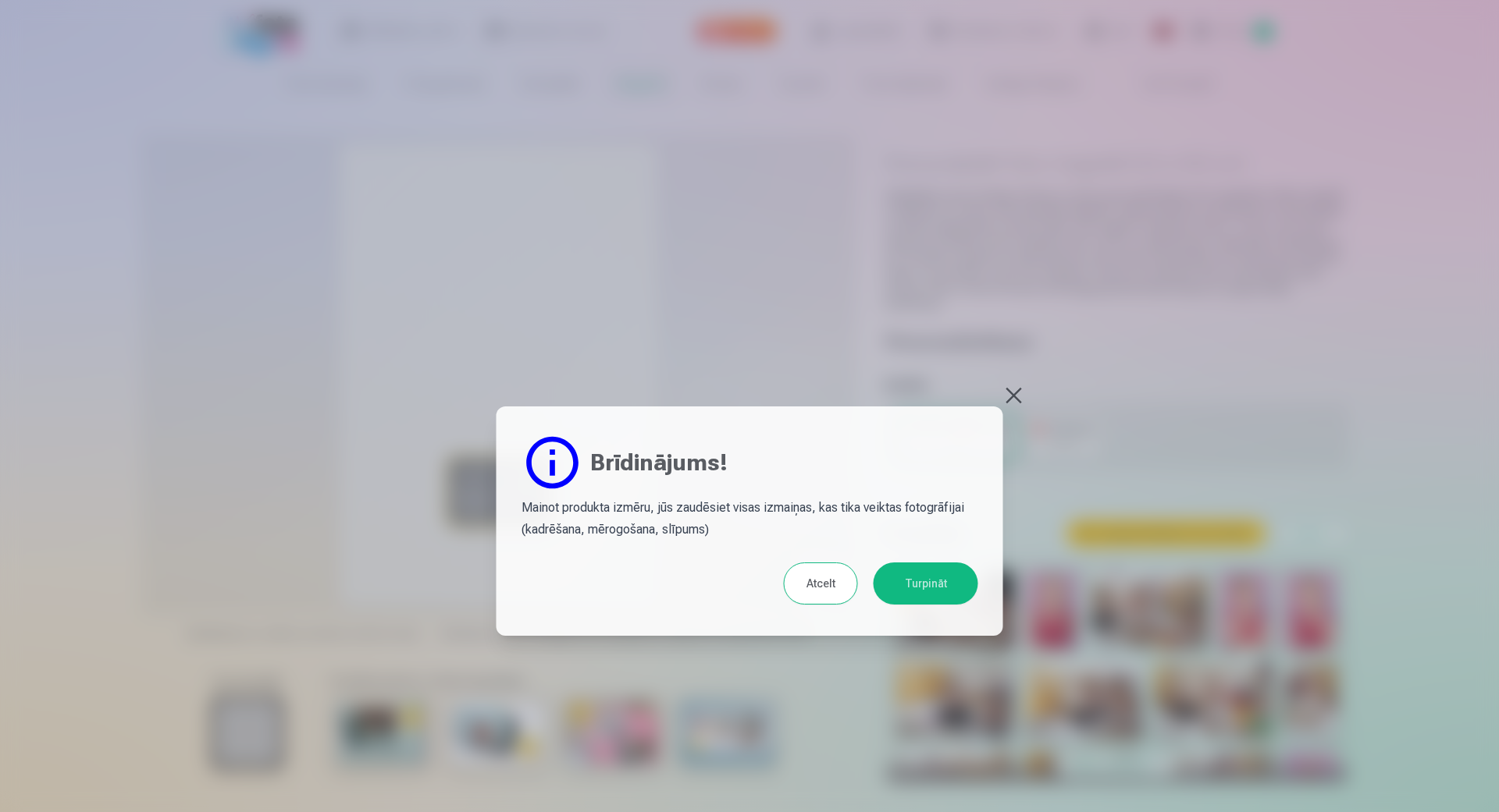
click at [809, 587] on button "Atcelt" at bounding box center [821, 584] width 74 height 42
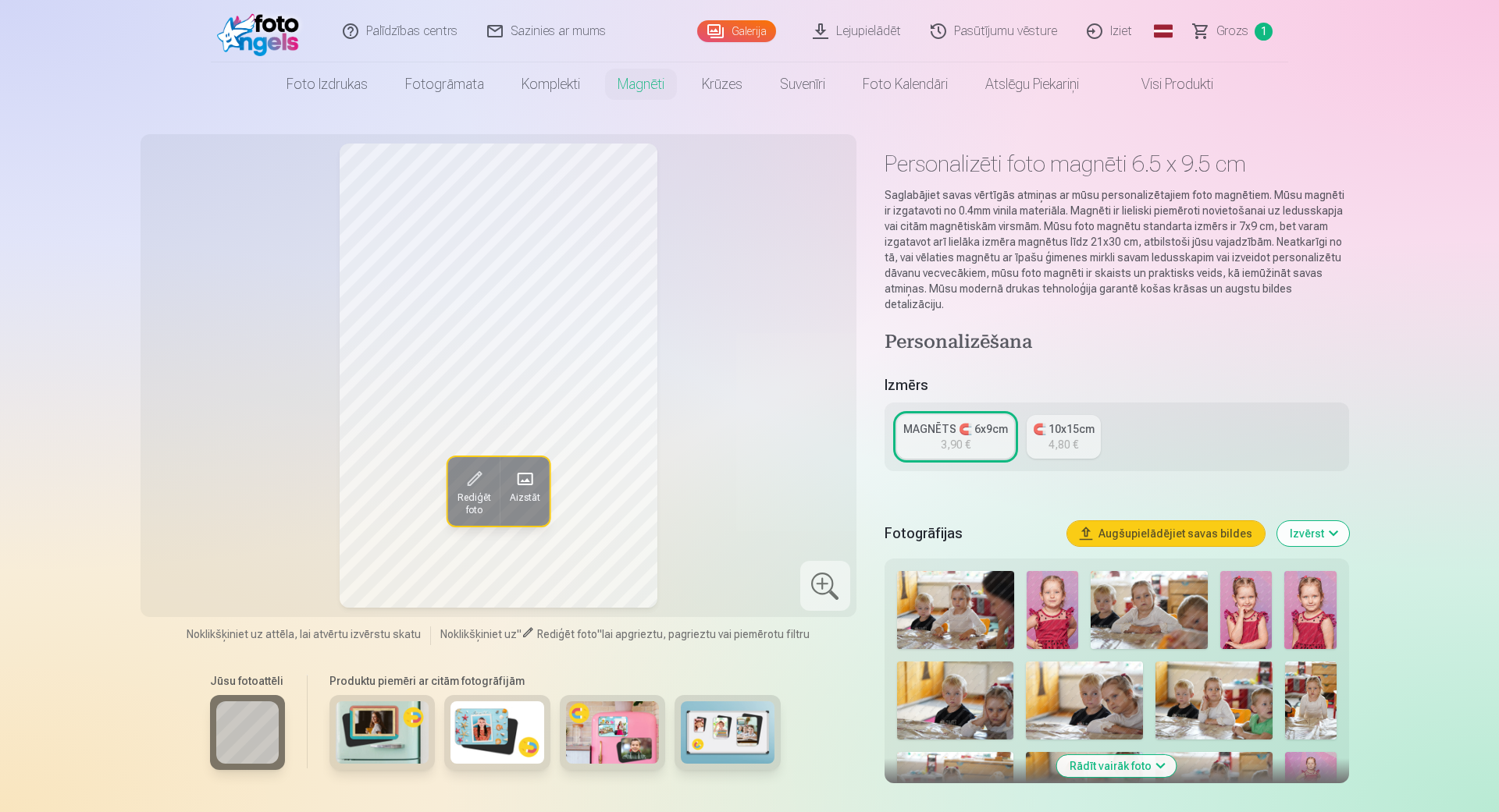
click at [969, 437] on link "MAGNĒTS 🧲 6x9cm 3,90 €" at bounding box center [956, 436] width 117 height 44
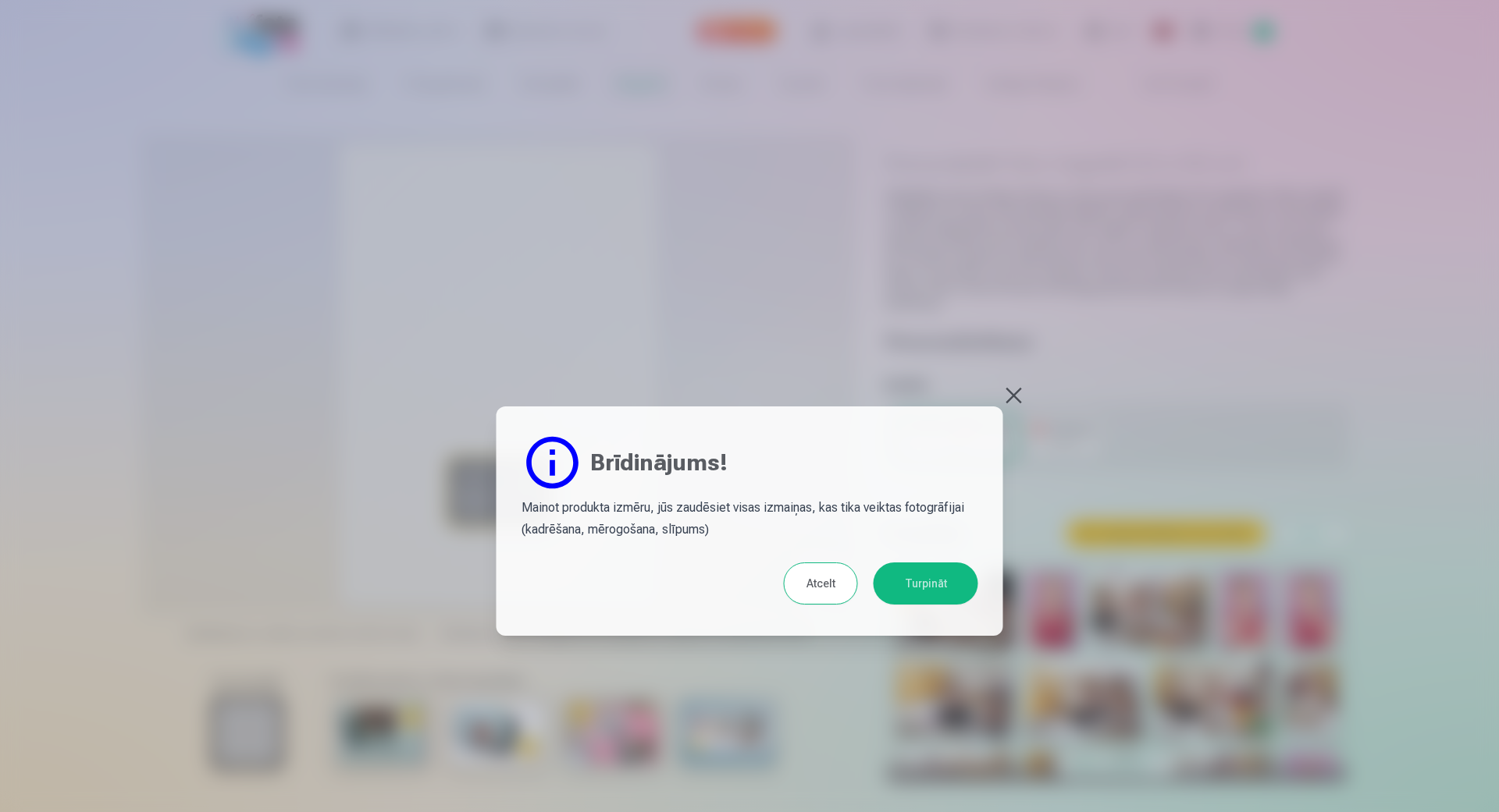
click at [898, 578] on button "Turpināt" at bounding box center [925, 584] width 104 height 42
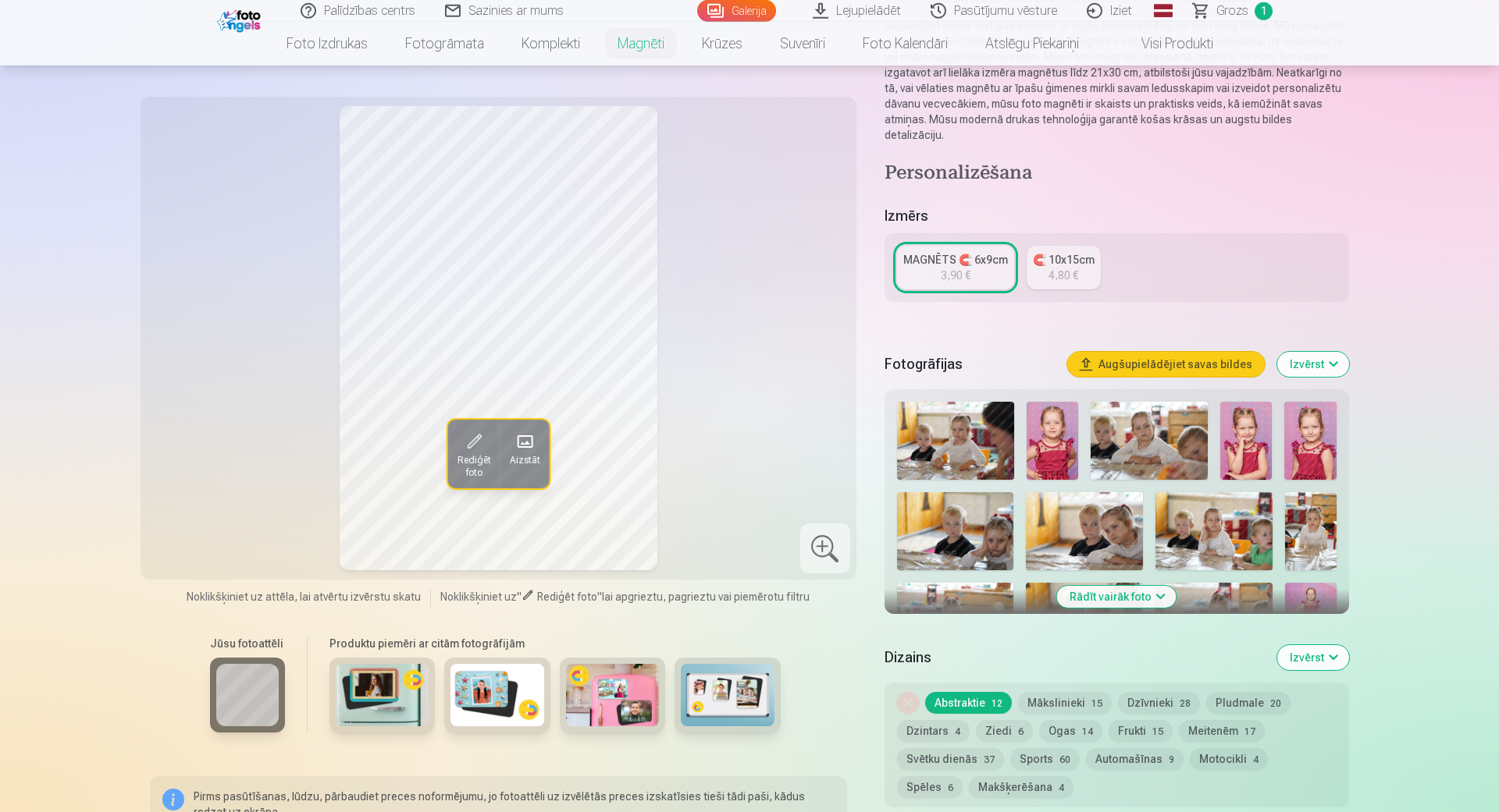
scroll to position [445, 0]
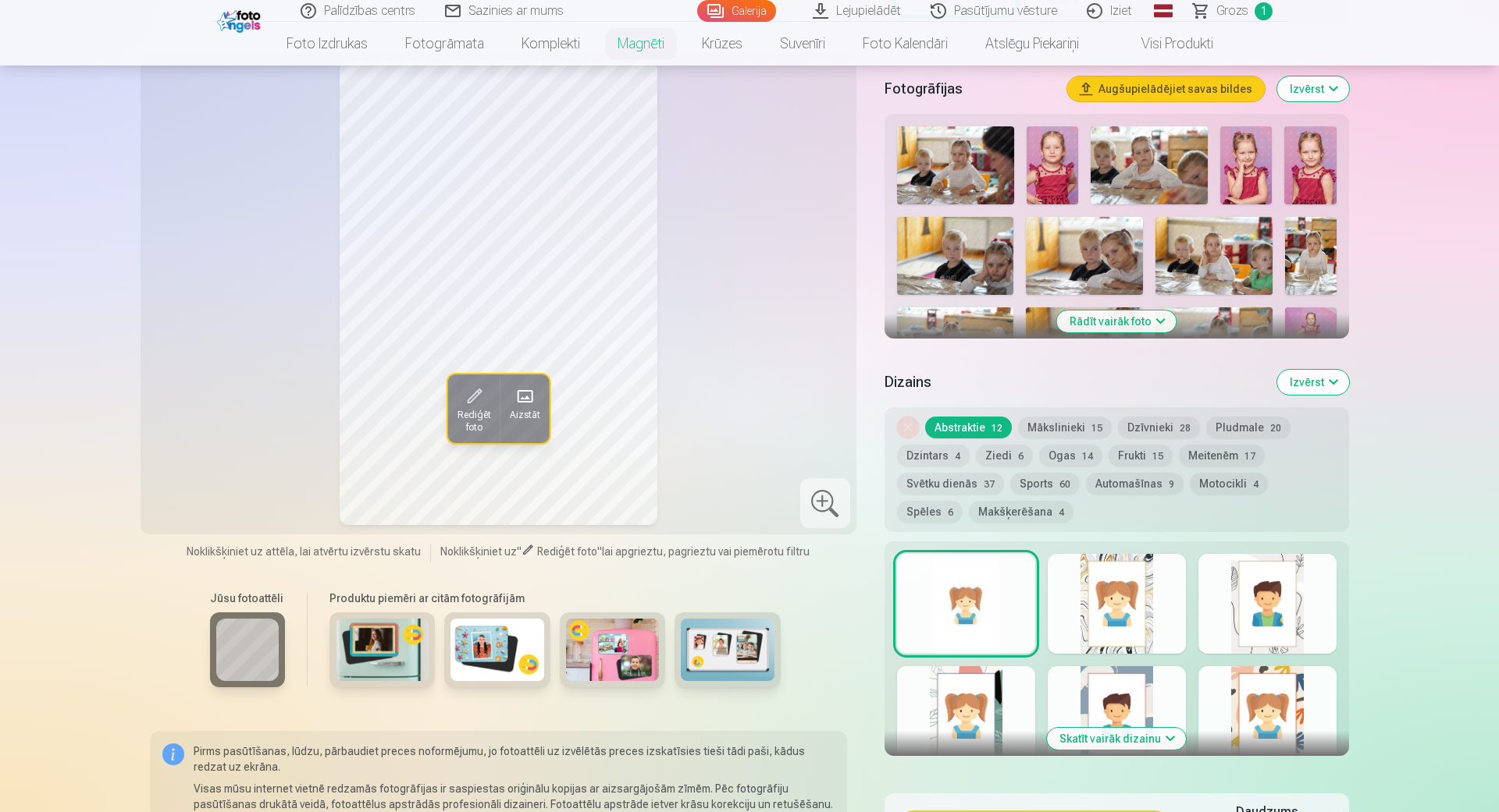
click at [952, 416] on button "Abstraktie 12" at bounding box center [968, 427] width 86 height 22
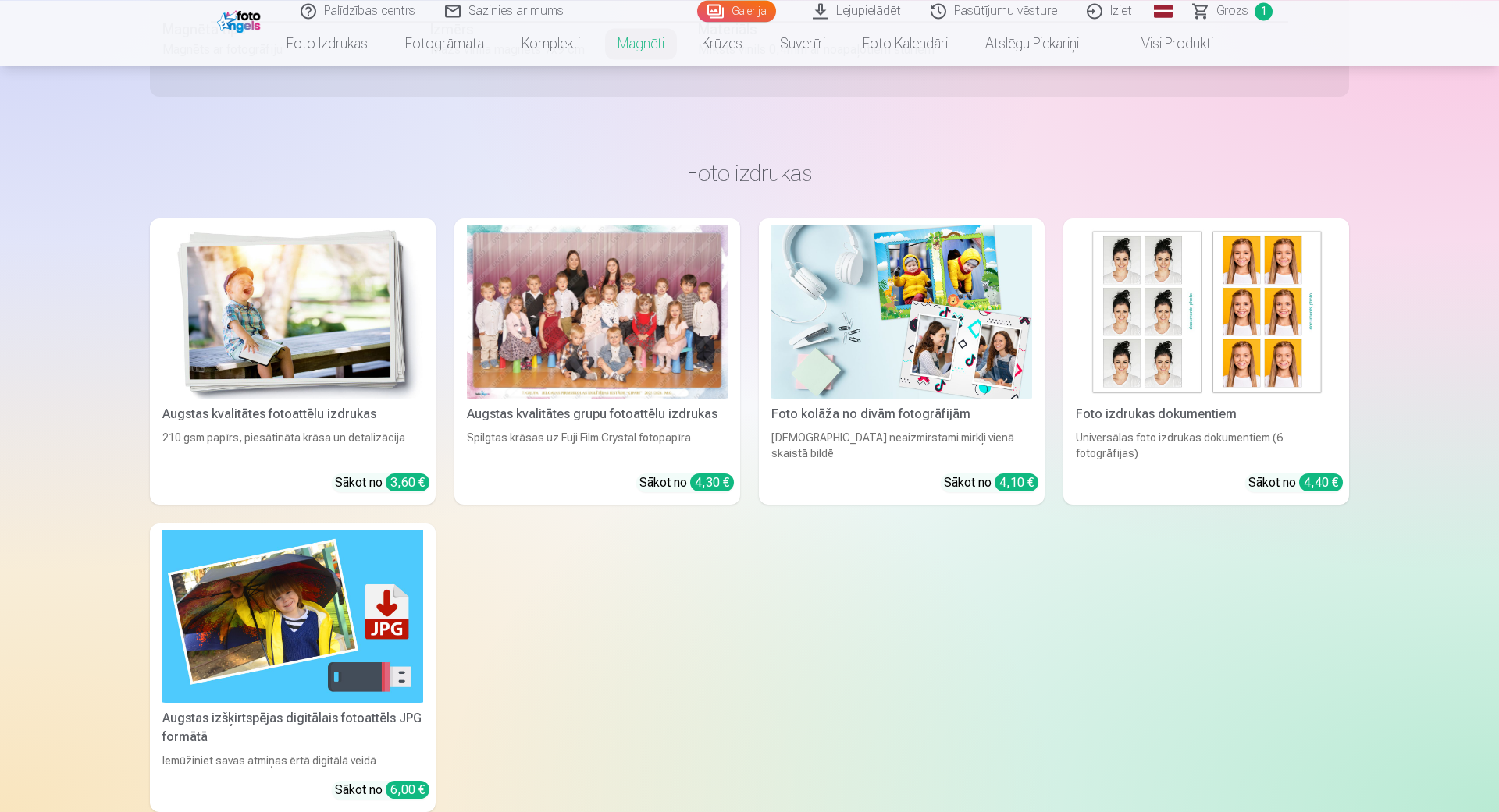
scroll to position [1423, 0]
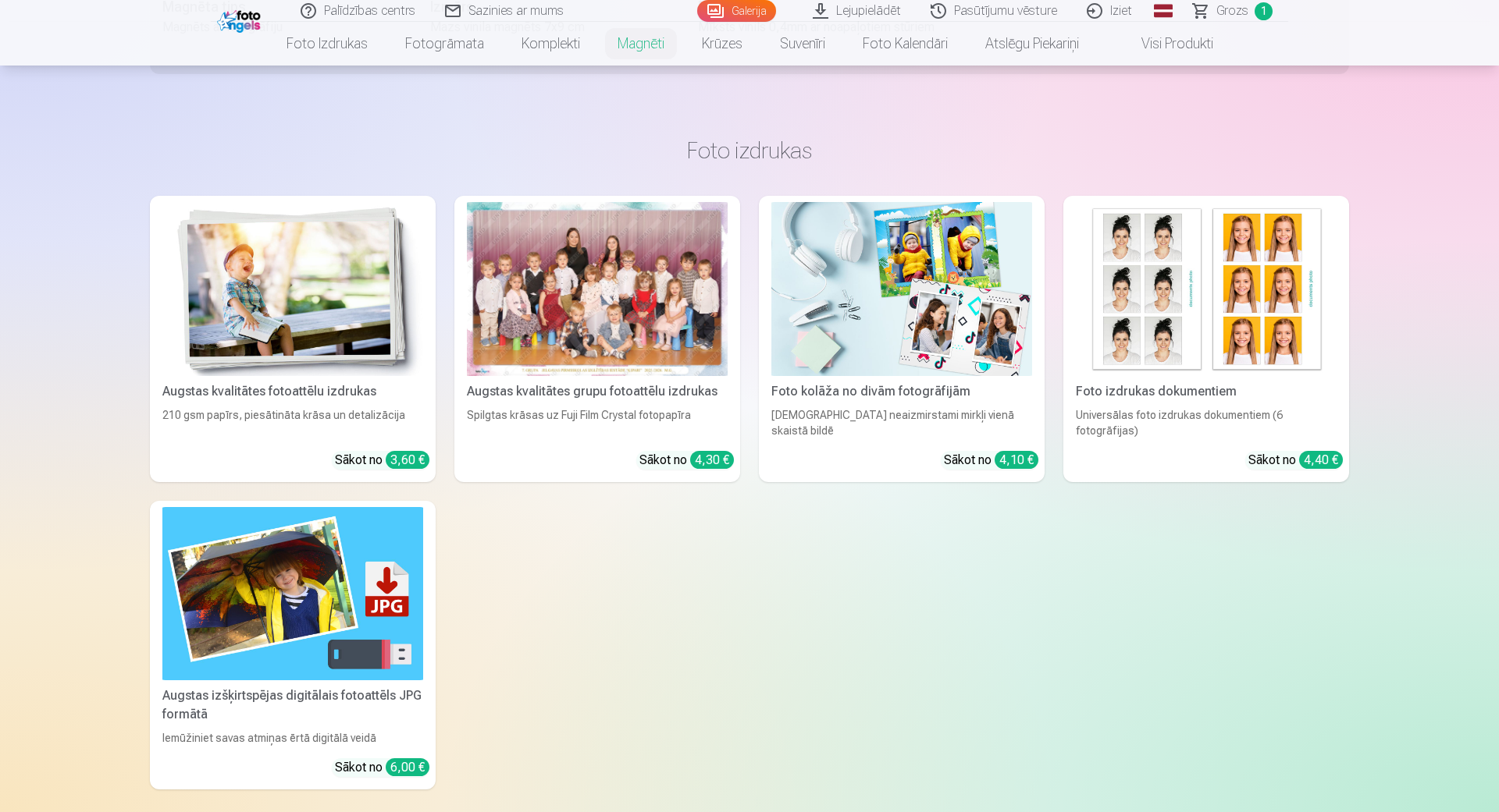
click at [982, 284] on img at bounding box center [901, 289] width 260 height 174
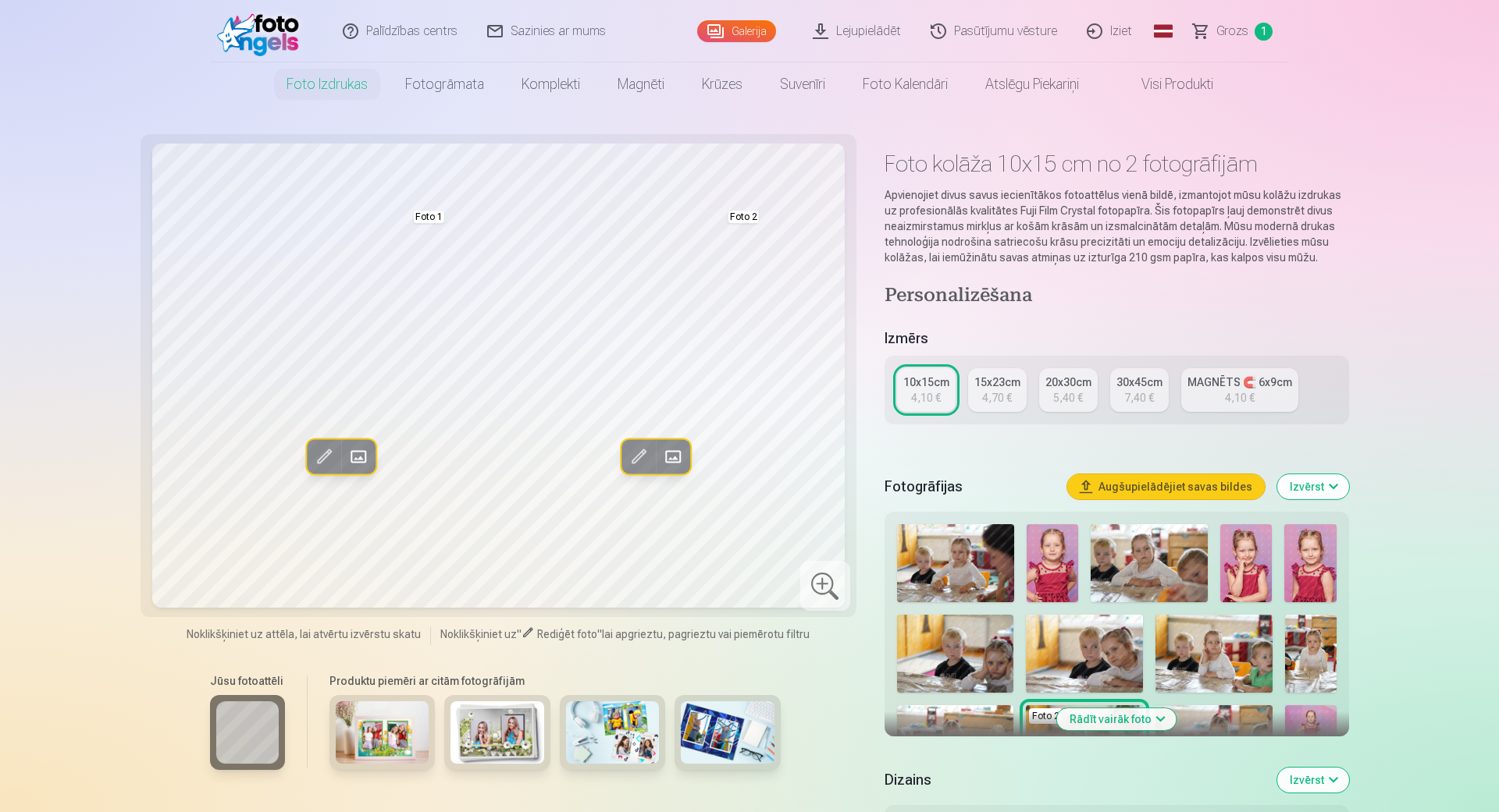
click at [1258, 565] on img at bounding box center [1246, 563] width 53 height 78
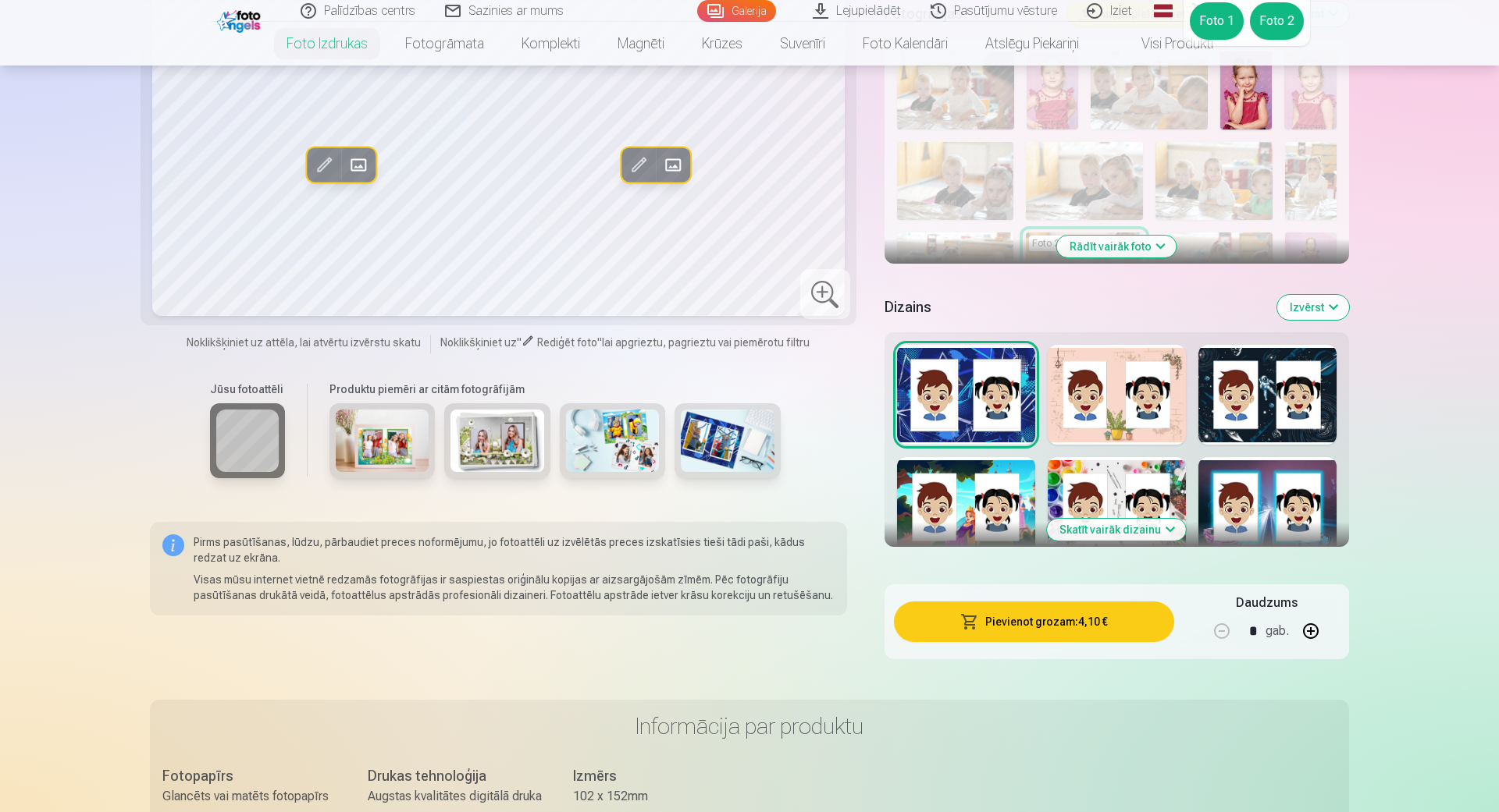
scroll to position [534, 0]
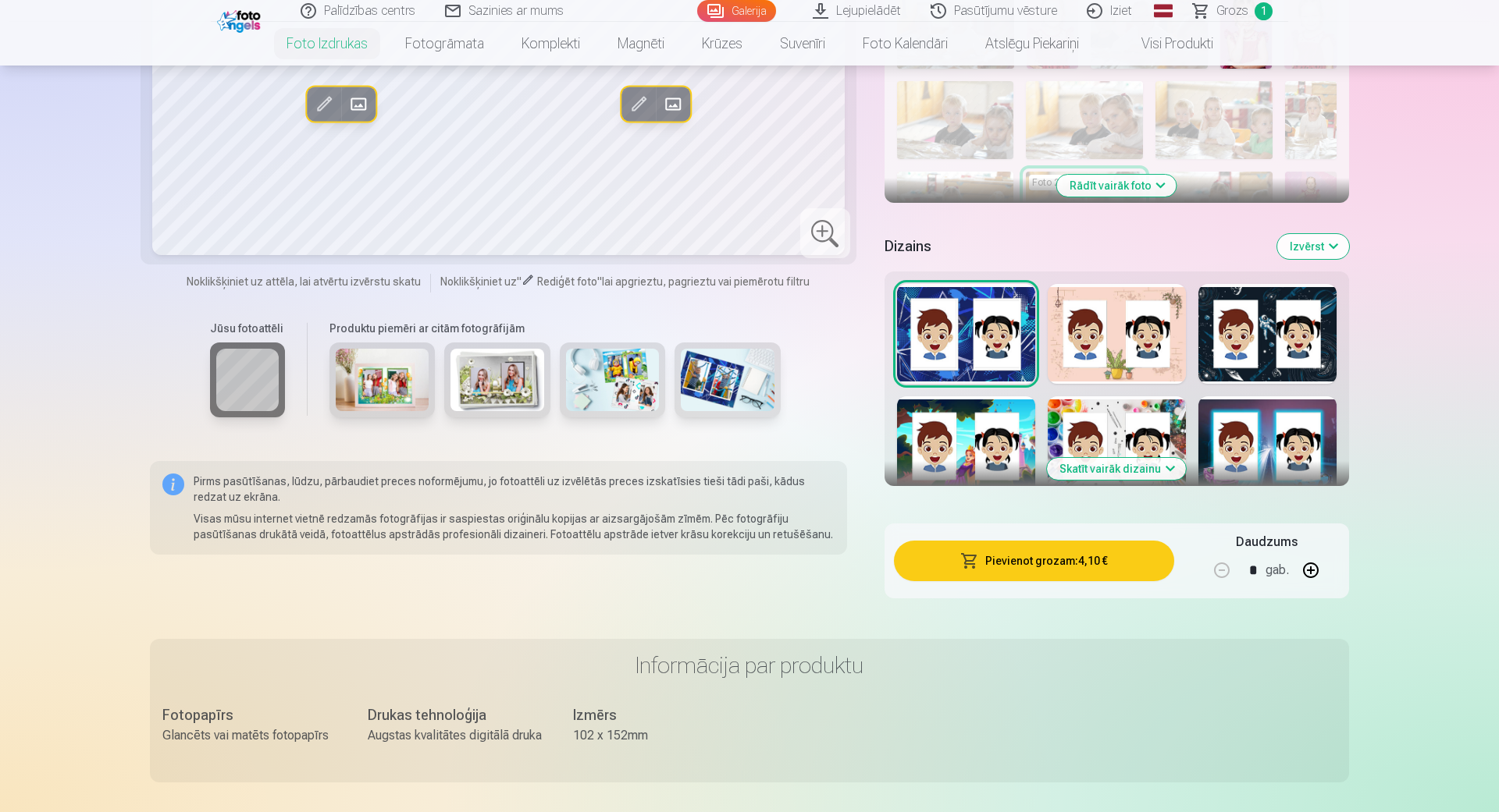
click at [1144, 469] on button "Skatīt vairāk dizainu" at bounding box center [1116, 468] width 139 height 22
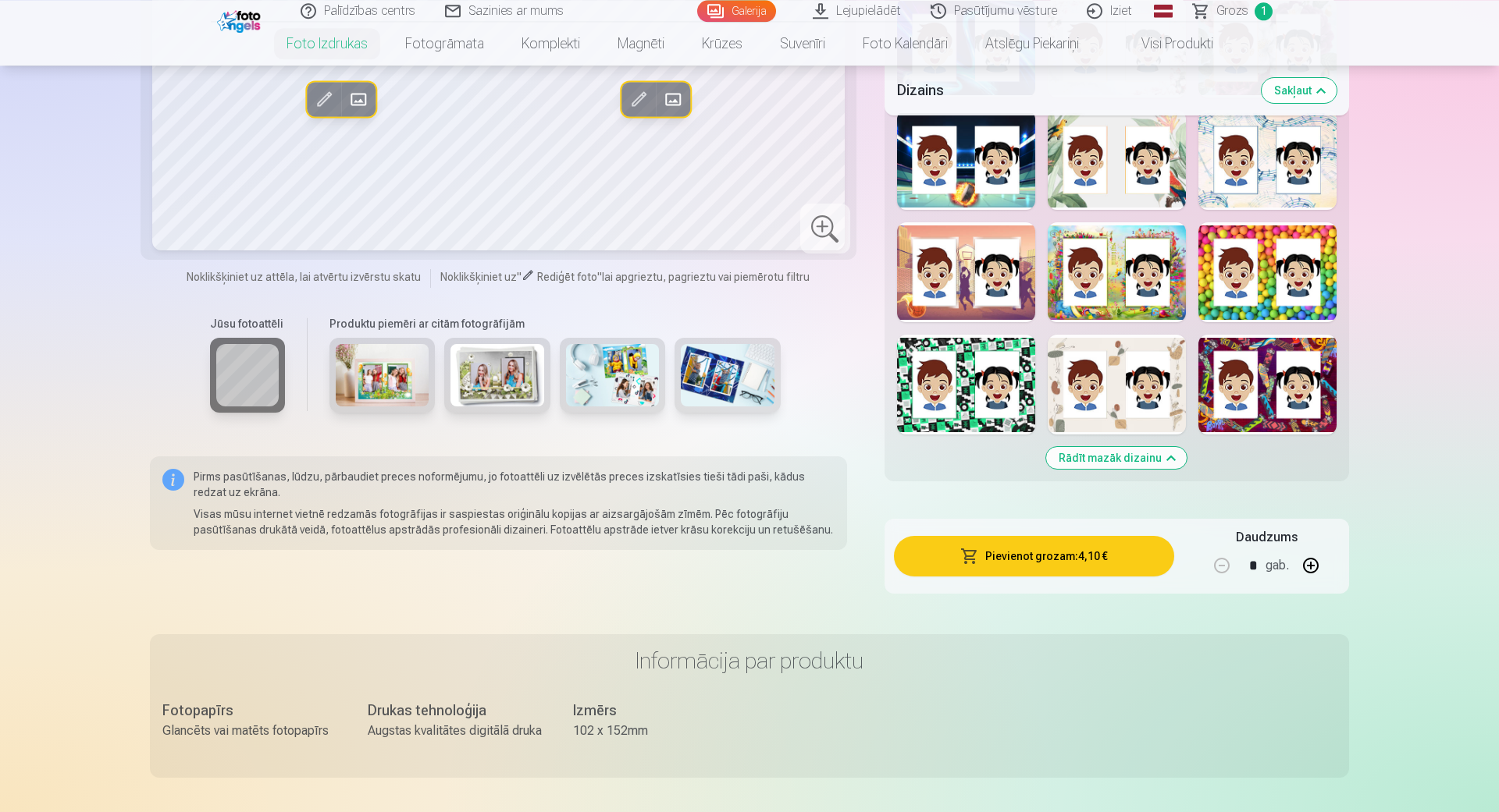
scroll to position [1245, 0]
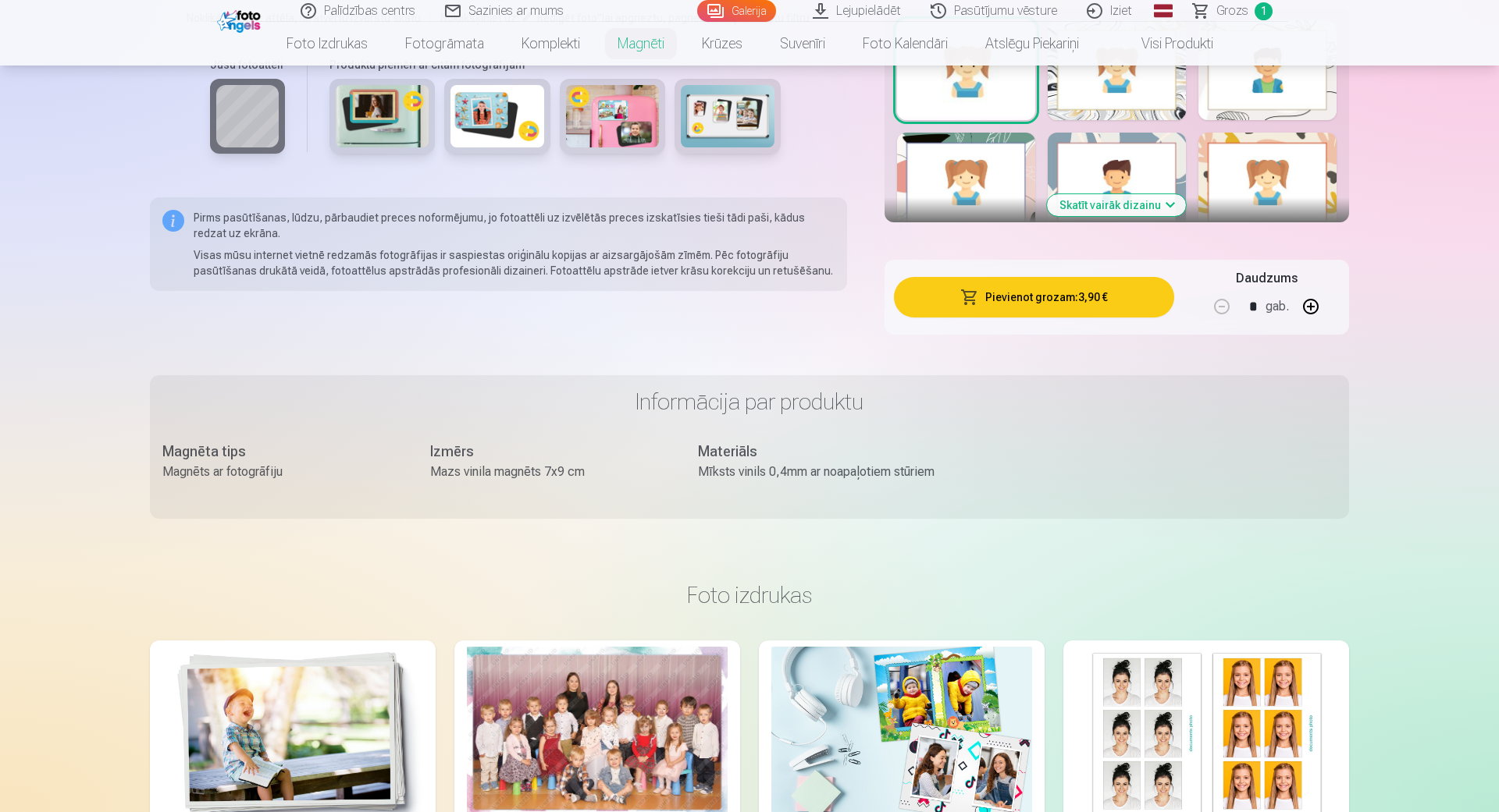
scroll to position [1423, 0]
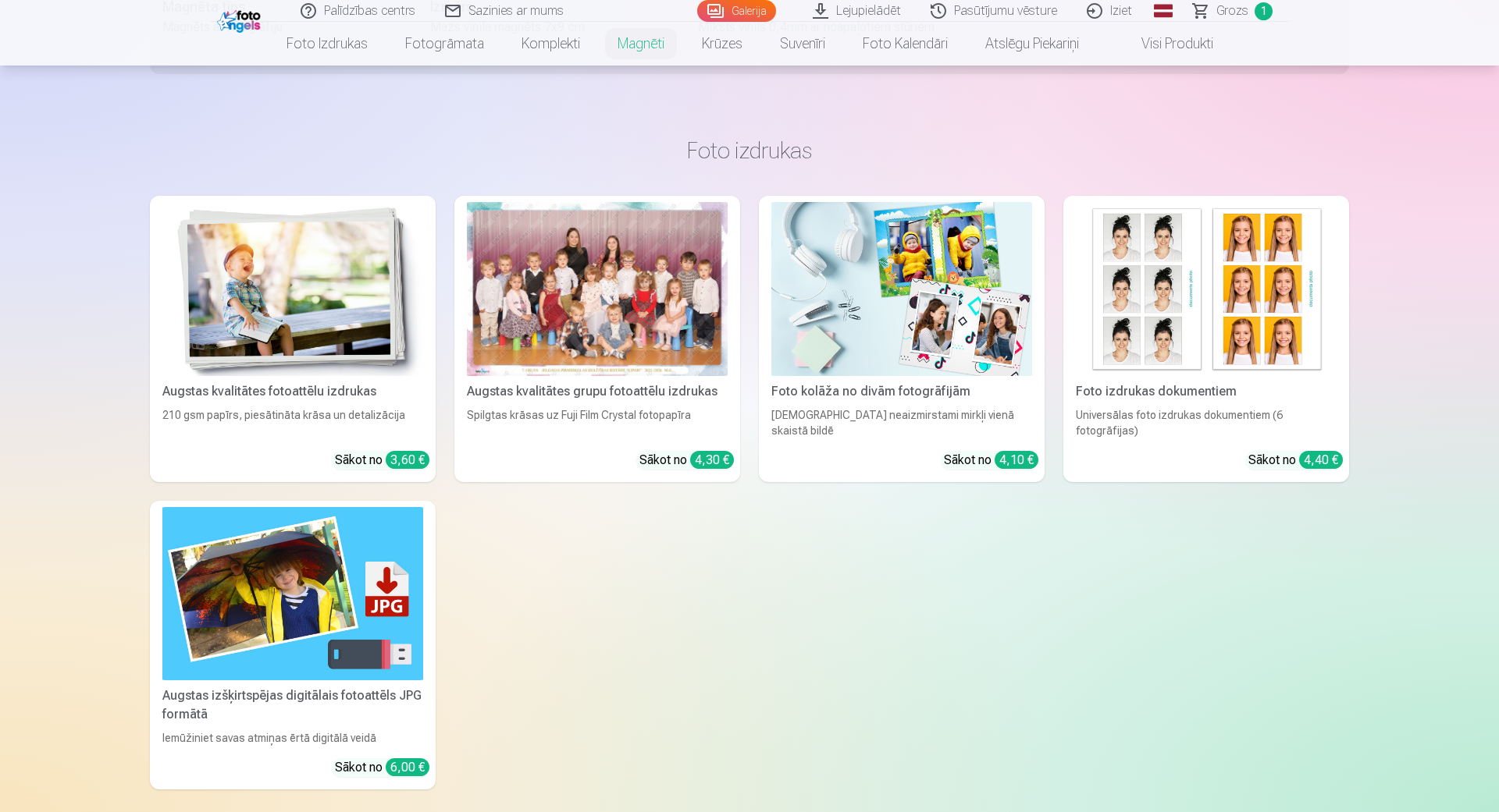
click at [1189, 382] on div "Foto izdrukas dokumentiem" at bounding box center [1206, 391] width 273 height 19
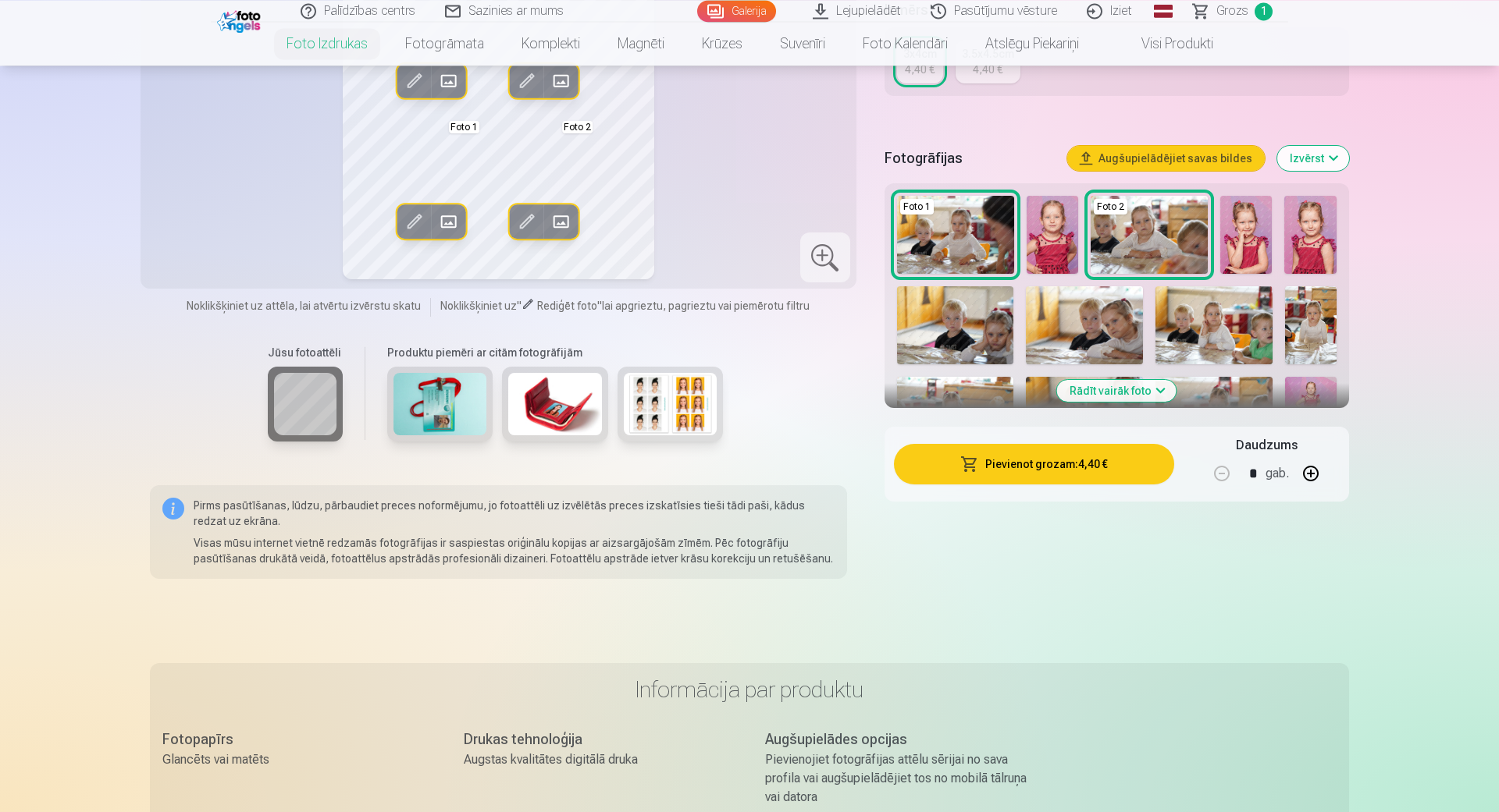
scroll to position [356, 0]
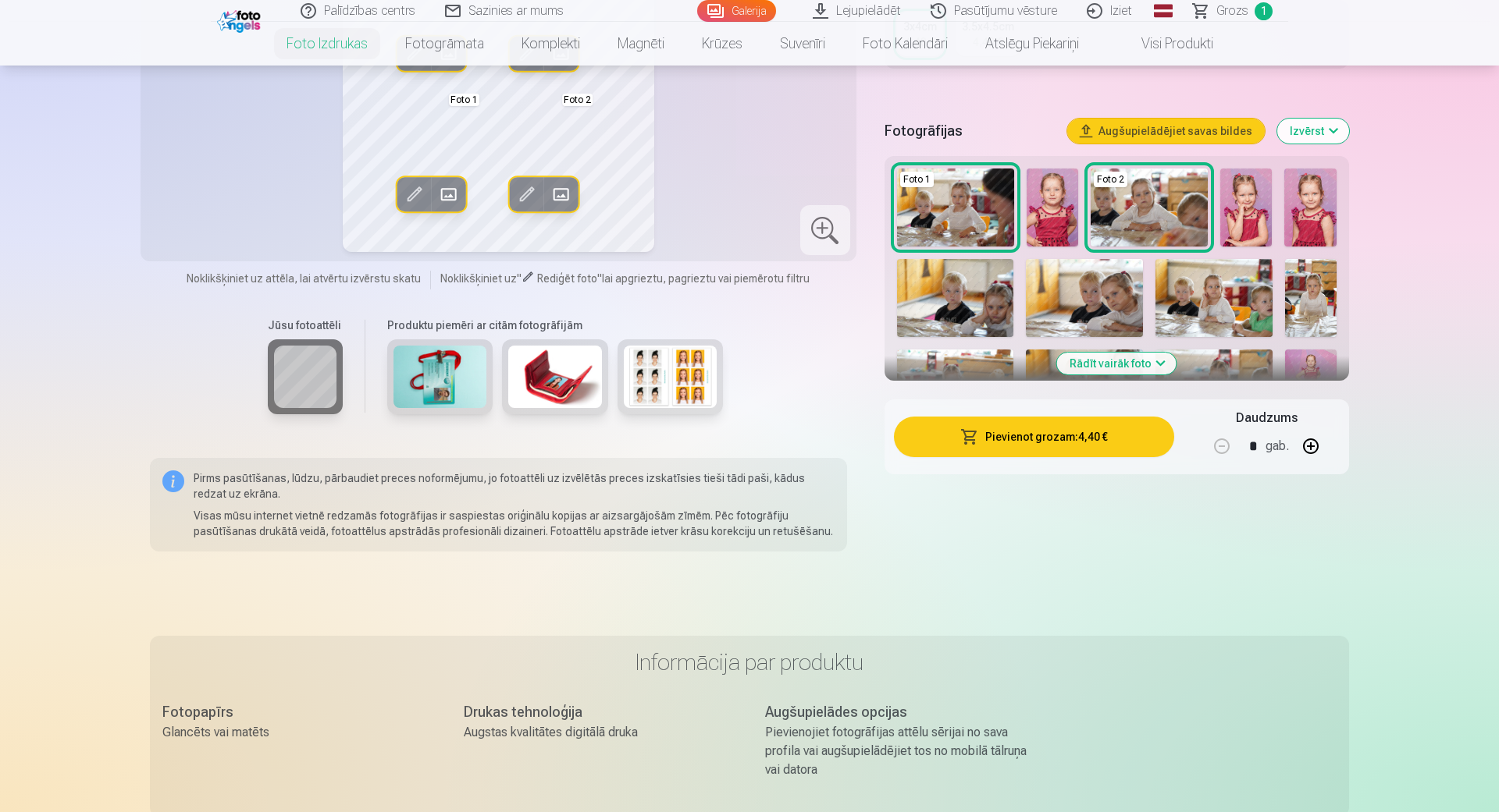
click at [1286, 219] on img at bounding box center [1310, 207] width 53 height 78
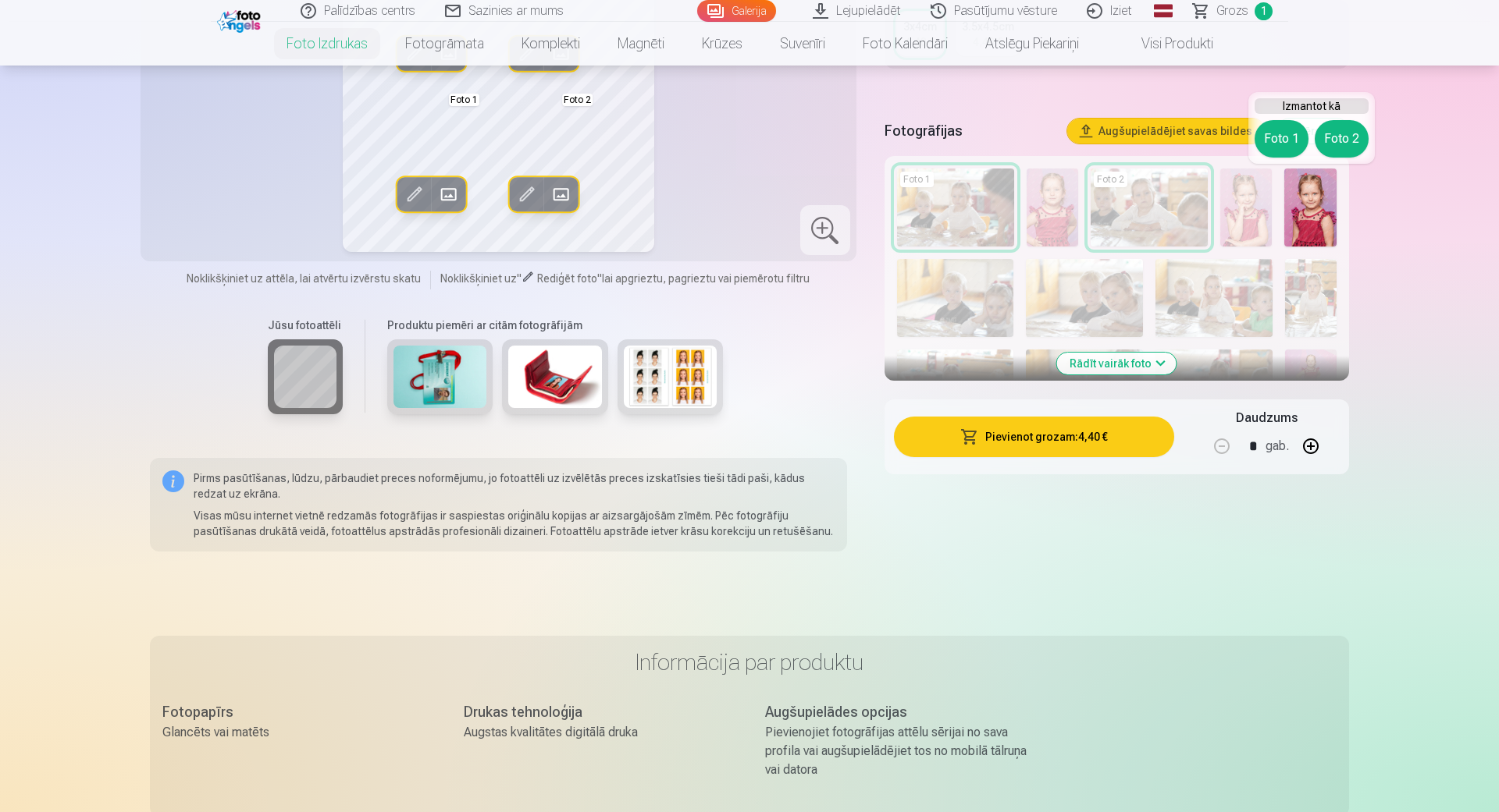
click at [1314, 209] on img at bounding box center [1310, 207] width 53 height 78
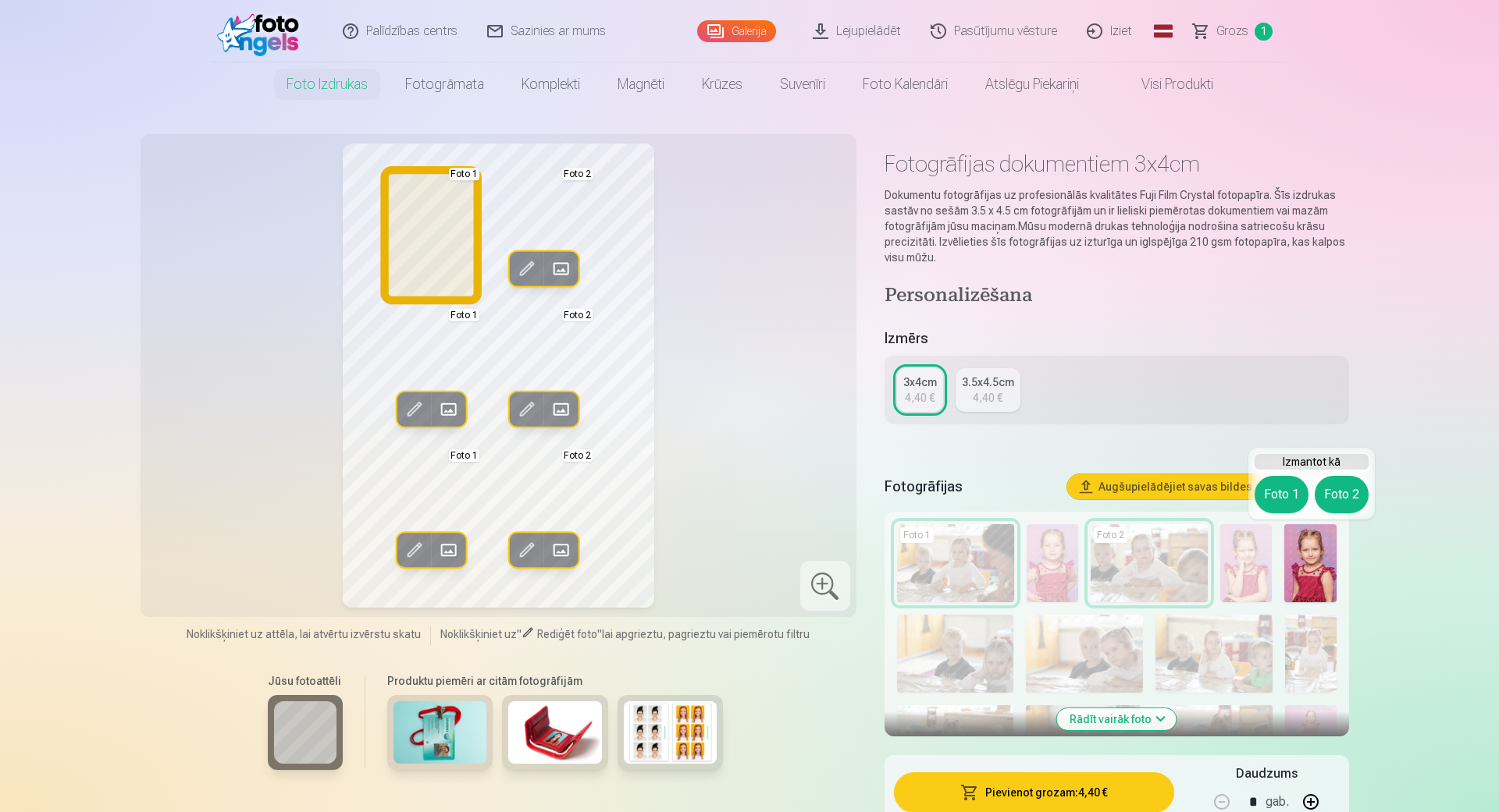
click at [1276, 497] on button "Foto 1" at bounding box center [1281, 494] width 53 height 37
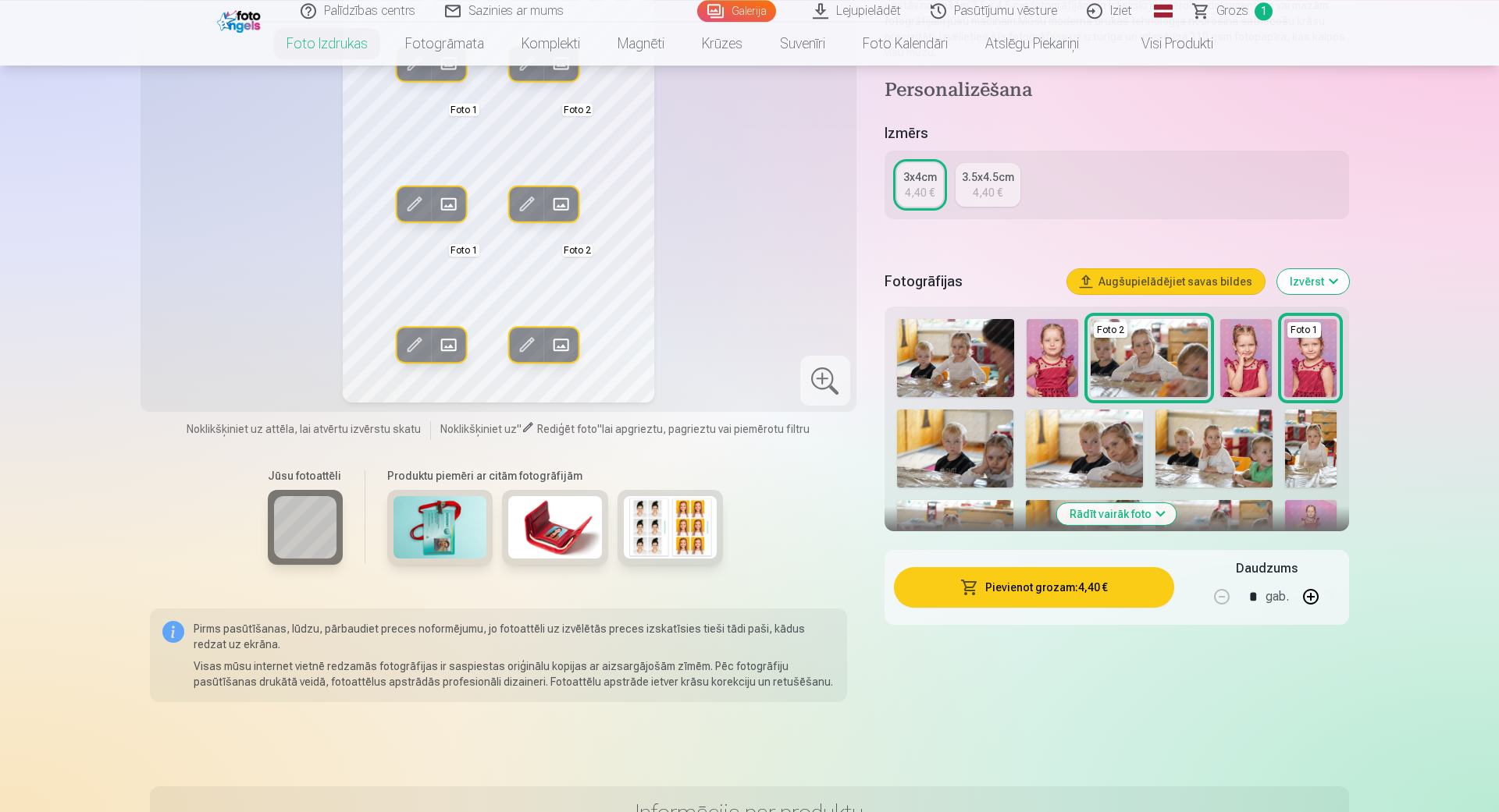
scroll to position [178, 0]
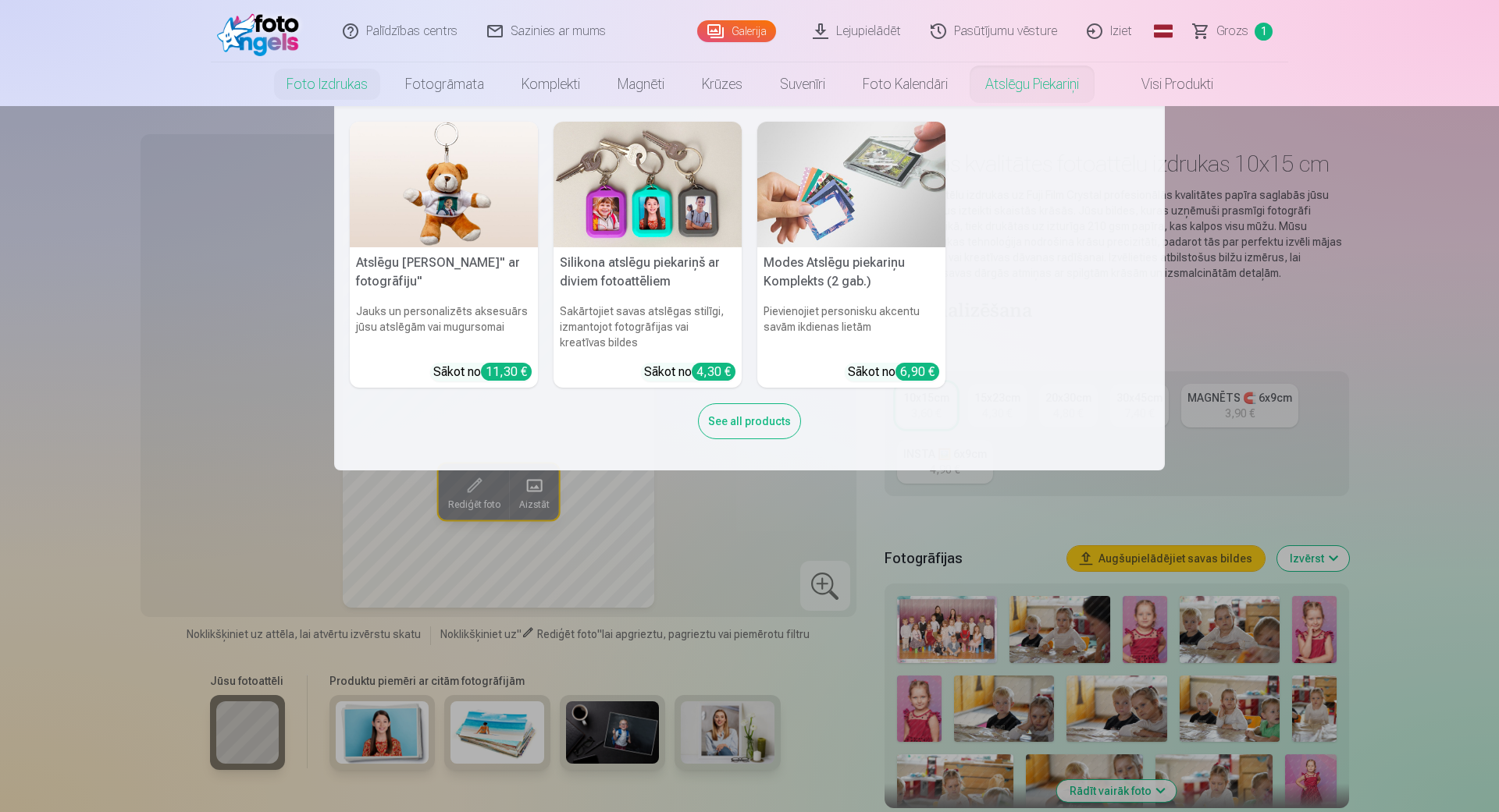
click at [854, 251] on h5 "Modes Atslēgu piekariņu Komplekts (2 gab.)" at bounding box center [851, 272] width 188 height 50
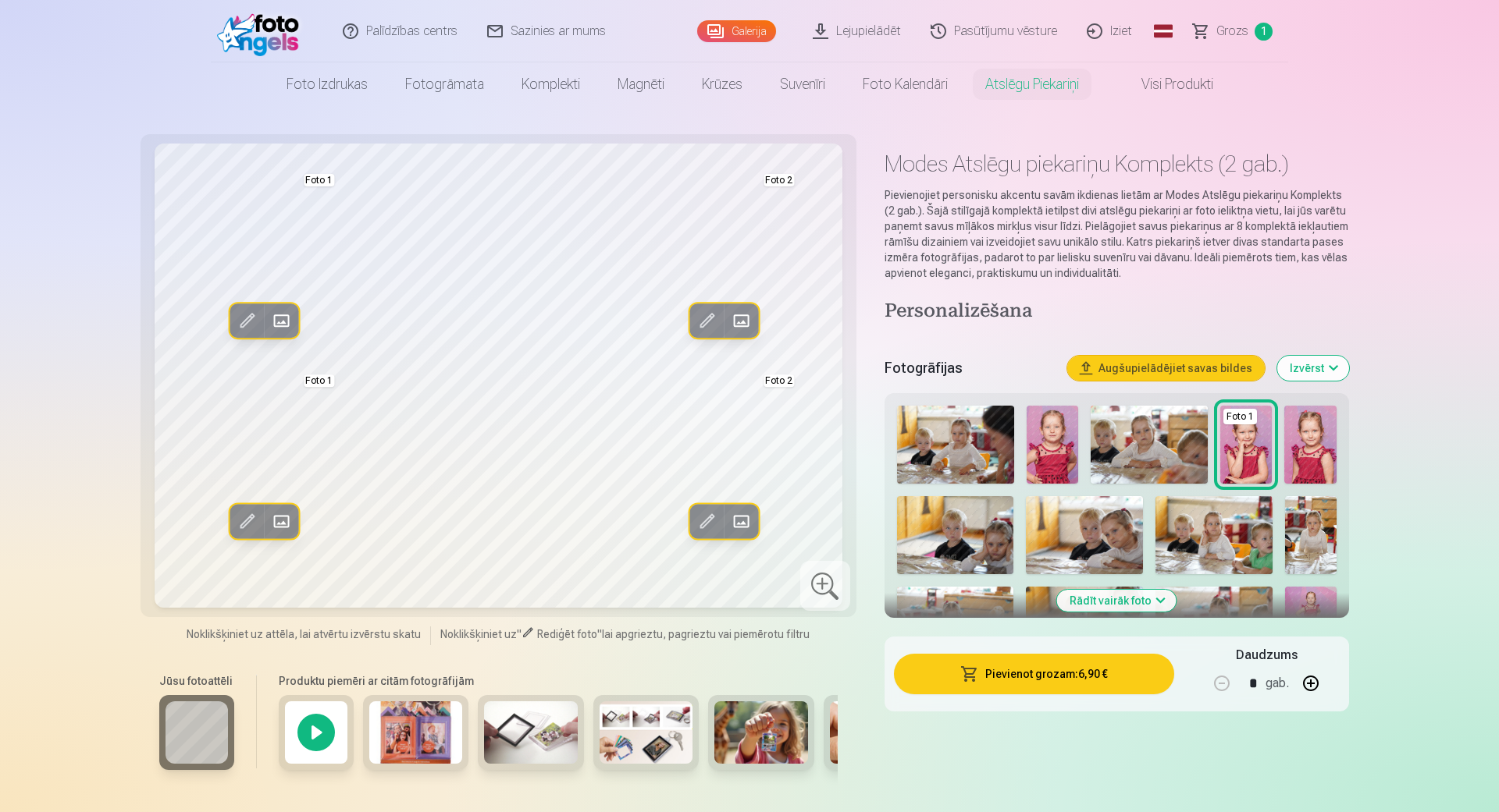
click at [1298, 456] on img at bounding box center [1310, 445] width 53 height 78
click at [1322, 446] on img at bounding box center [1310, 445] width 53 height 78
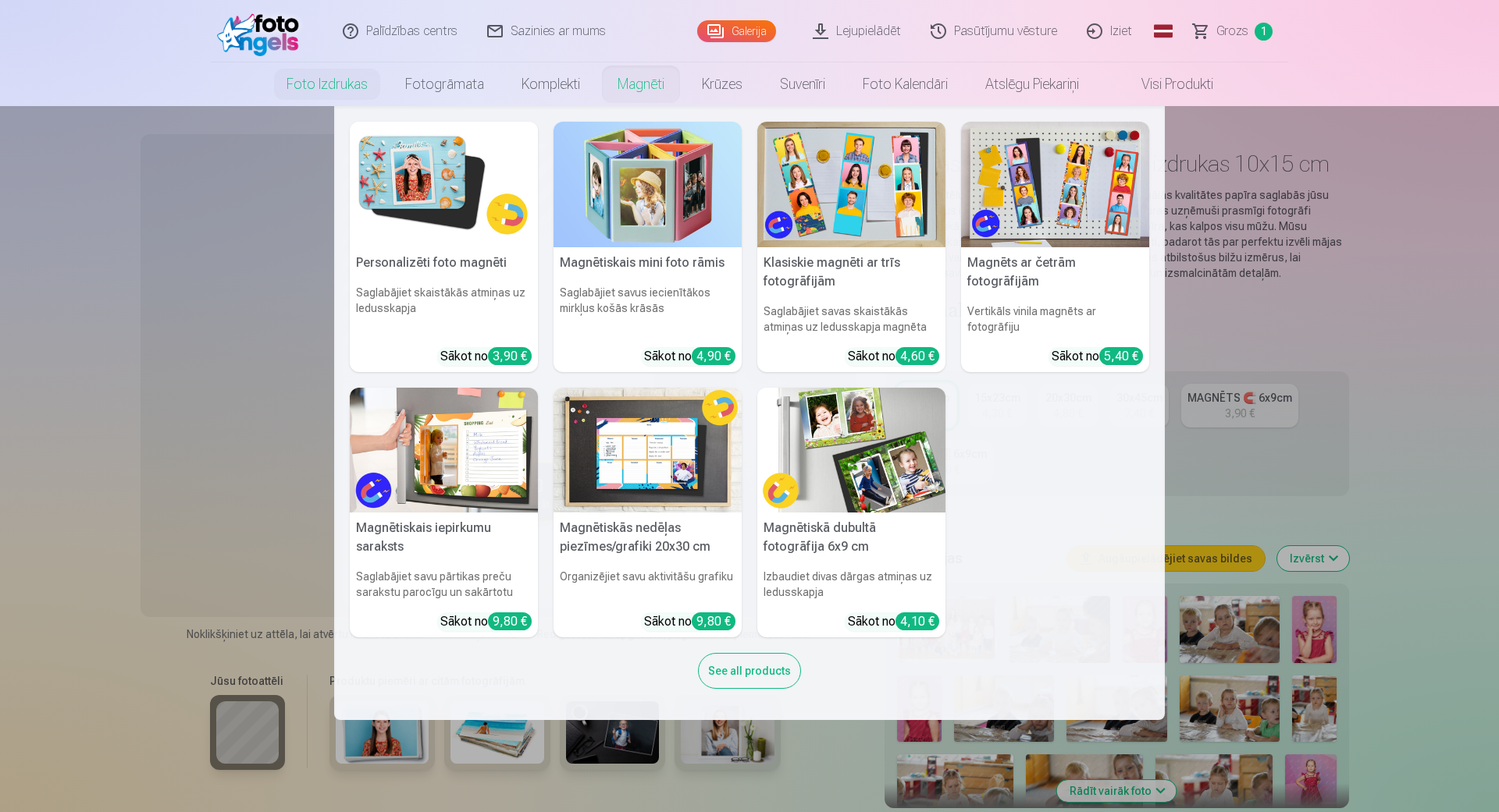
click at [650, 86] on link "Magnēti" at bounding box center [641, 84] width 85 height 44
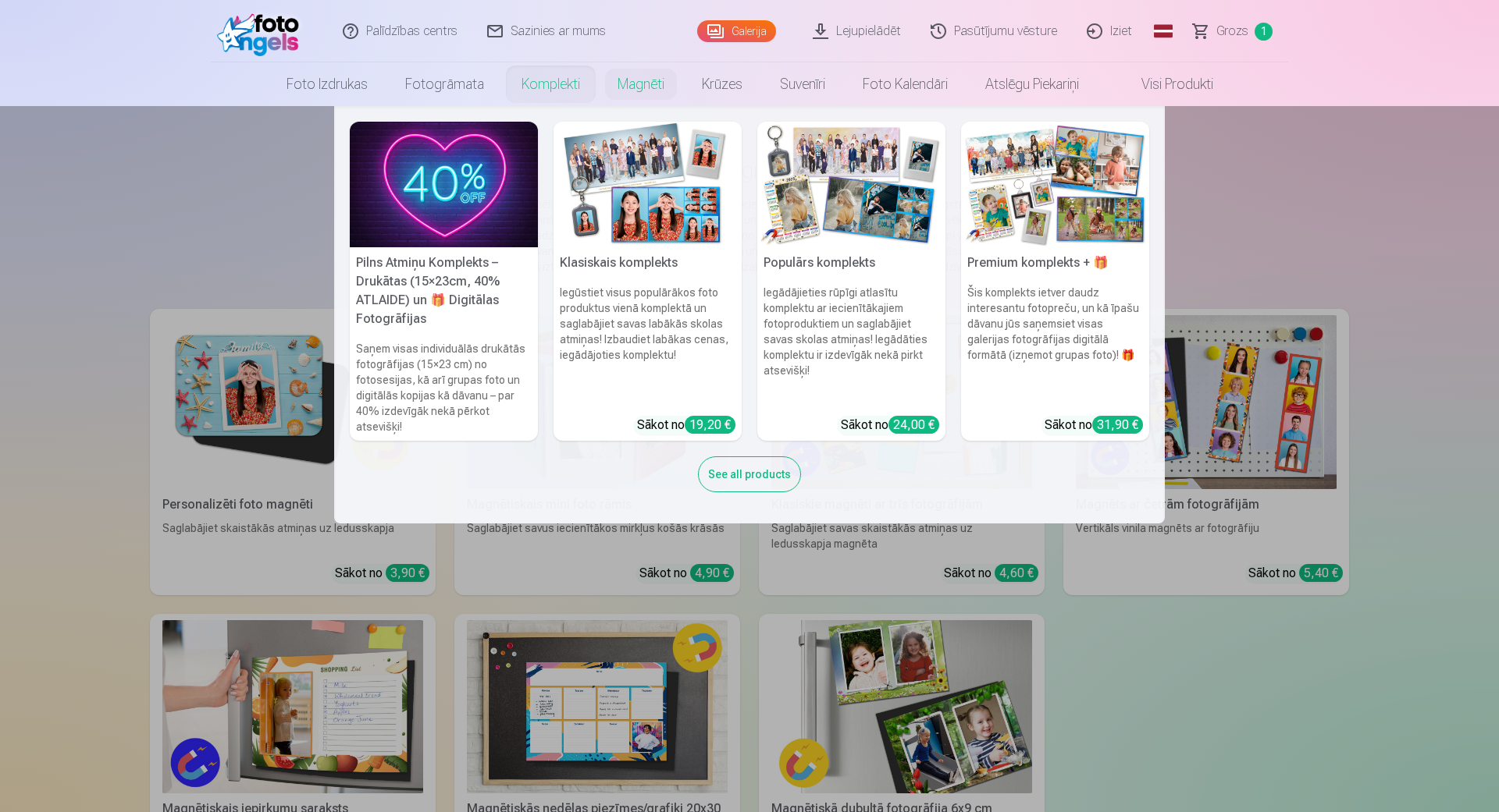
click at [560, 79] on link "Komplekti" at bounding box center [550, 84] width 96 height 44
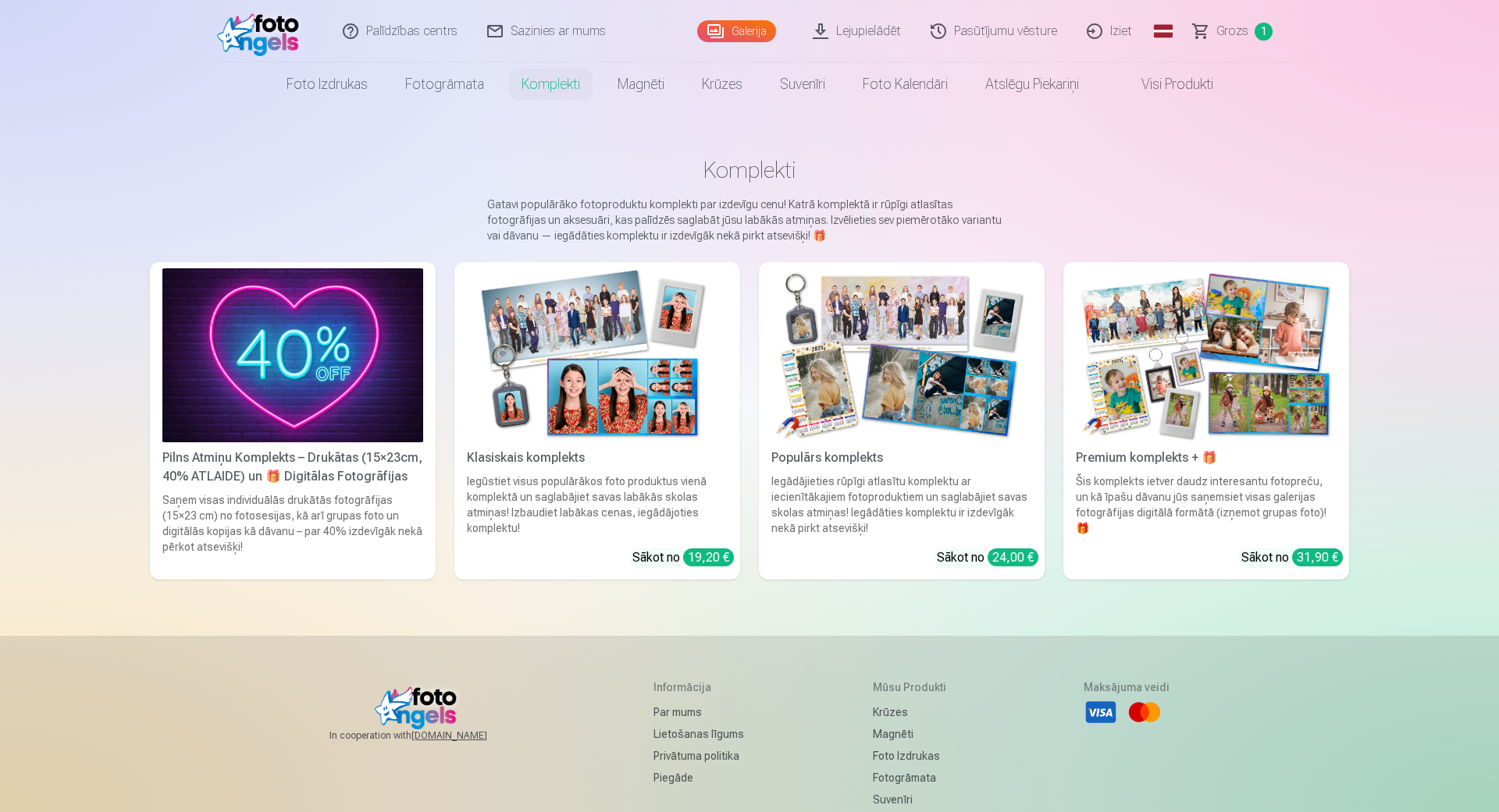
click at [878, 517] on div "Iegādājieties rūpīgi atlasītu komplektu ar iecienītākajiem fotoproduktiem un sa…" at bounding box center [901, 504] width 273 height 62
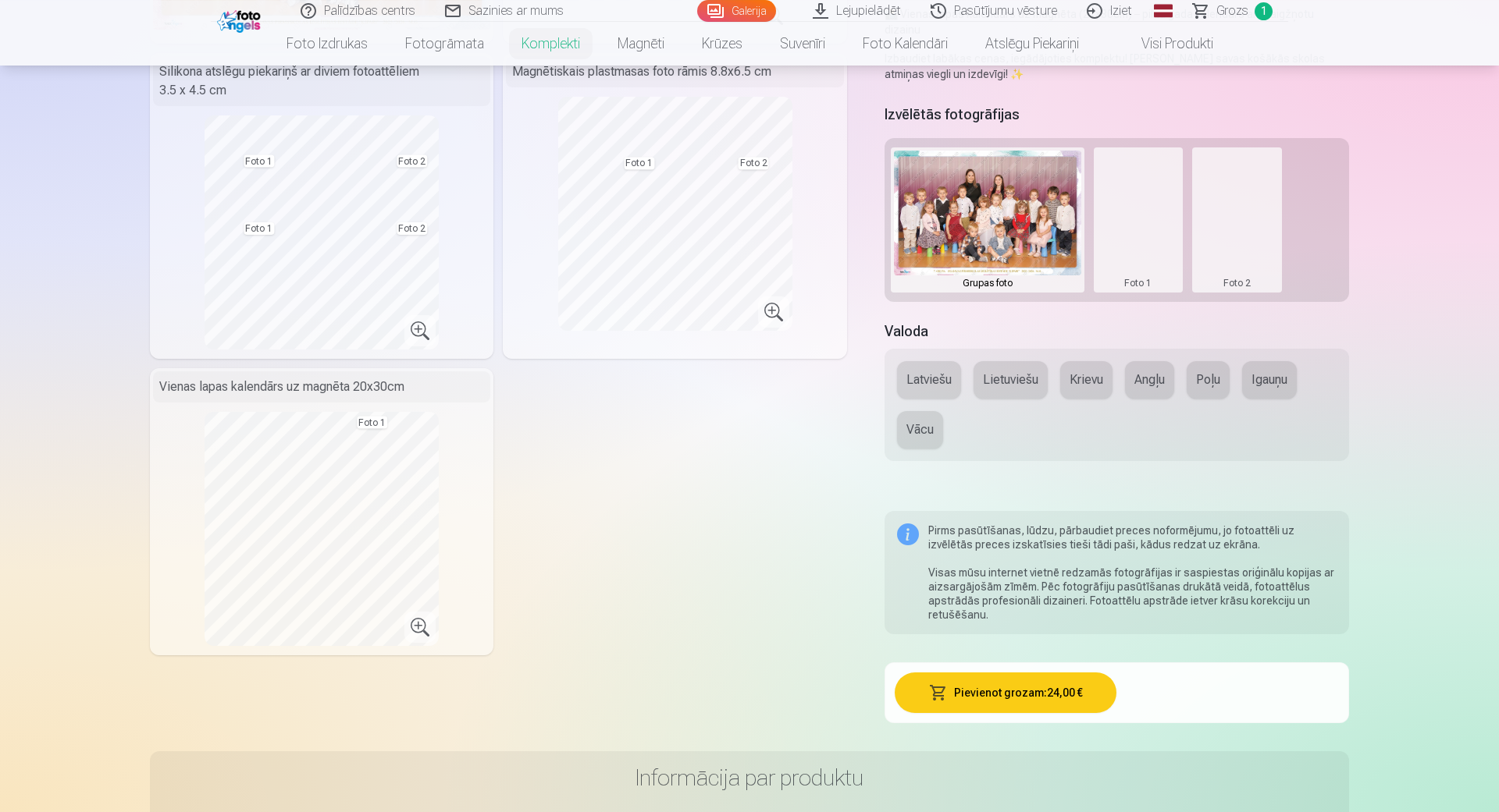
scroll to position [445, 0]
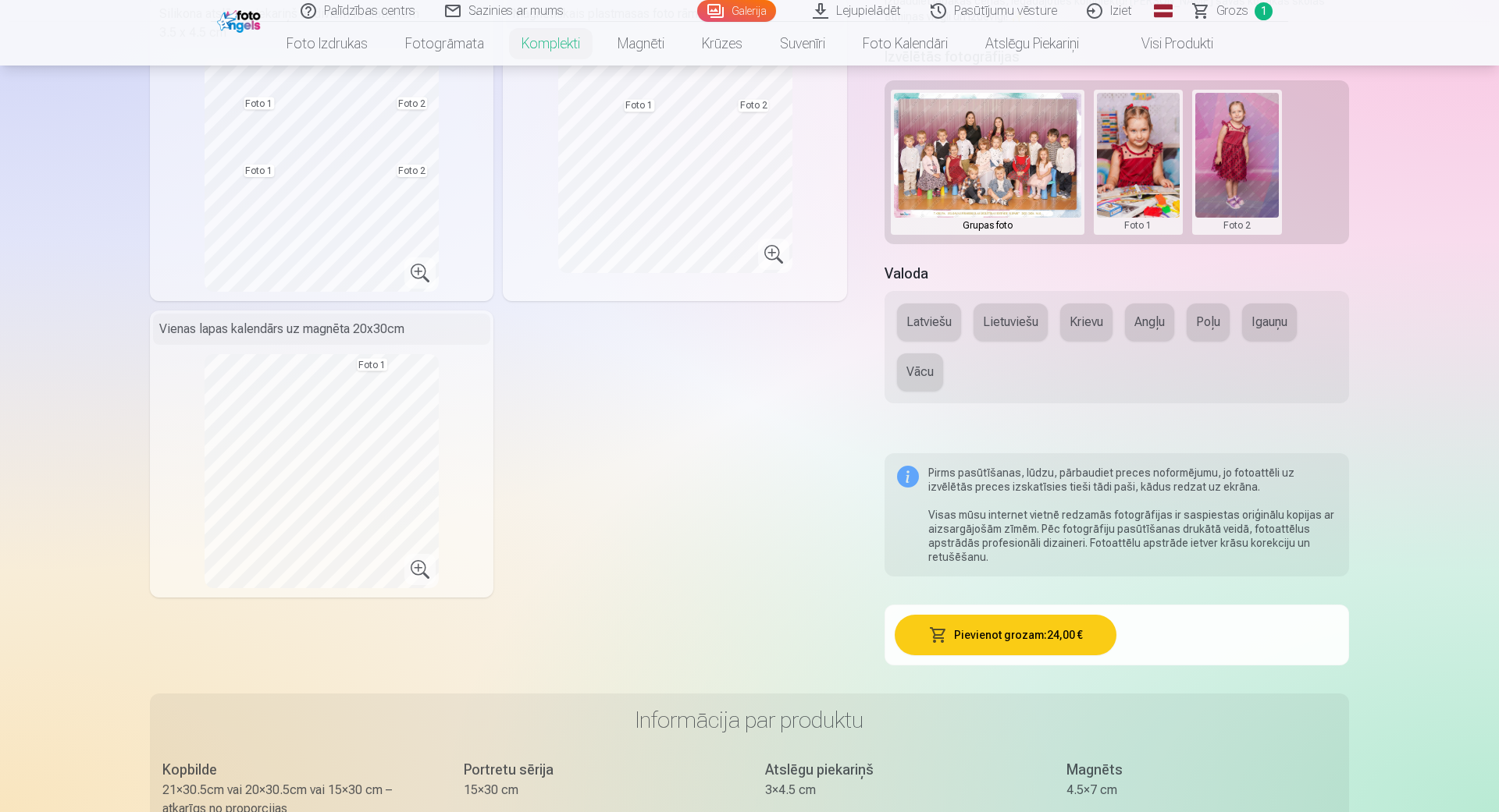
click at [934, 304] on button "Latviešu" at bounding box center [929, 322] width 64 height 37
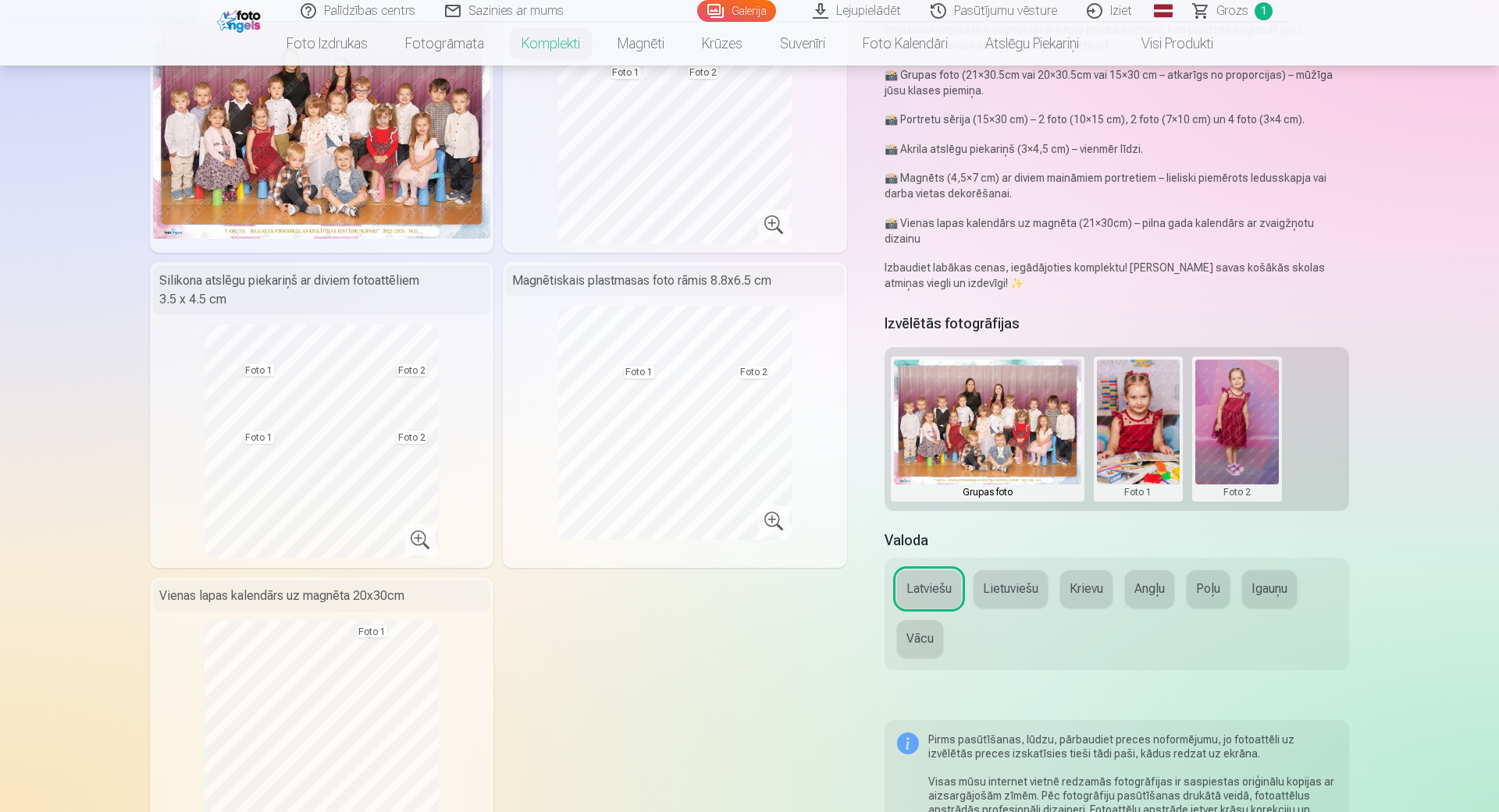
scroll to position [0, 0]
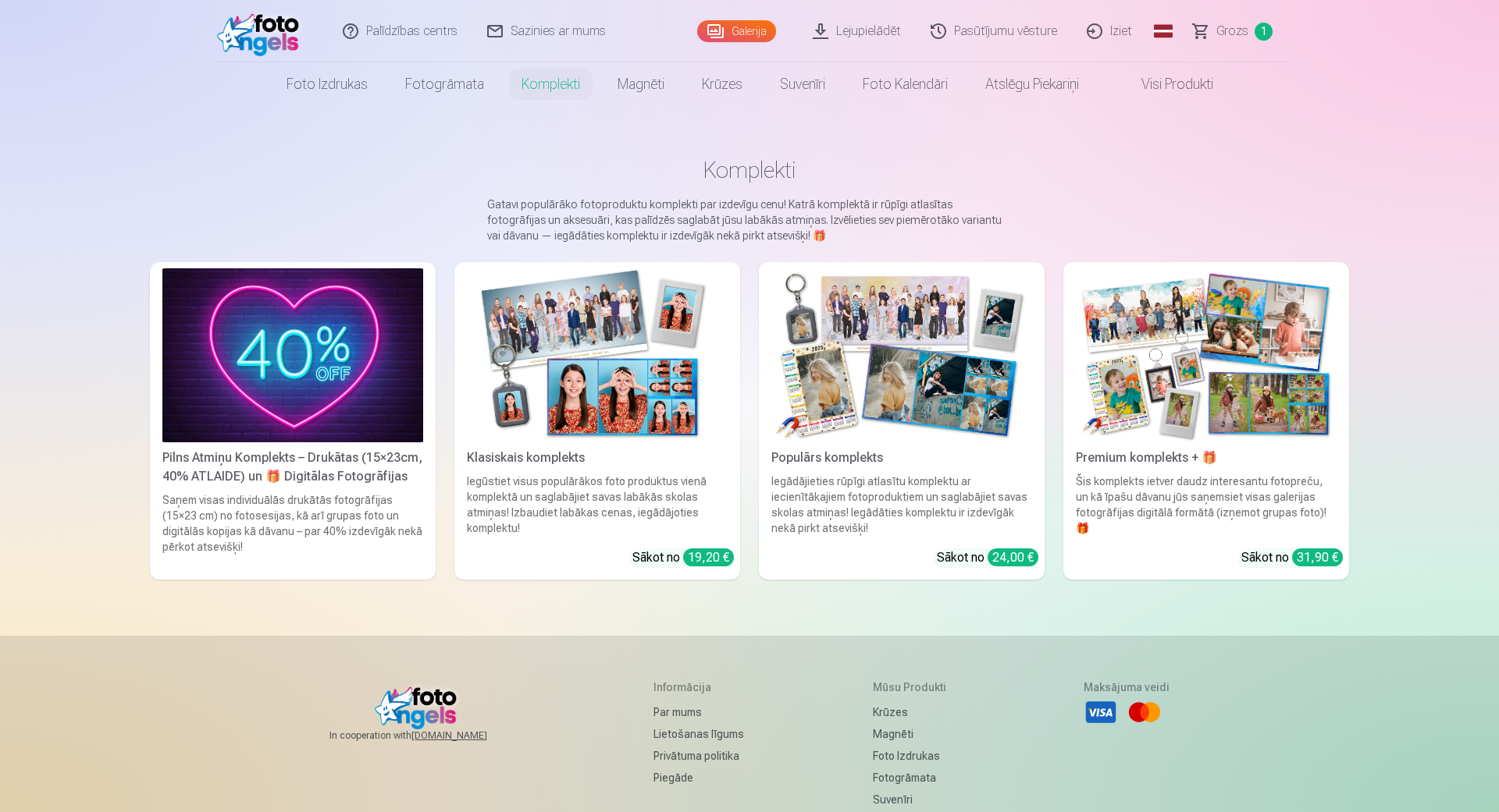
click at [1204, 462] on div "Premium komplekts + 🎁" at bounding box center [1206, 458] width 273 height 19
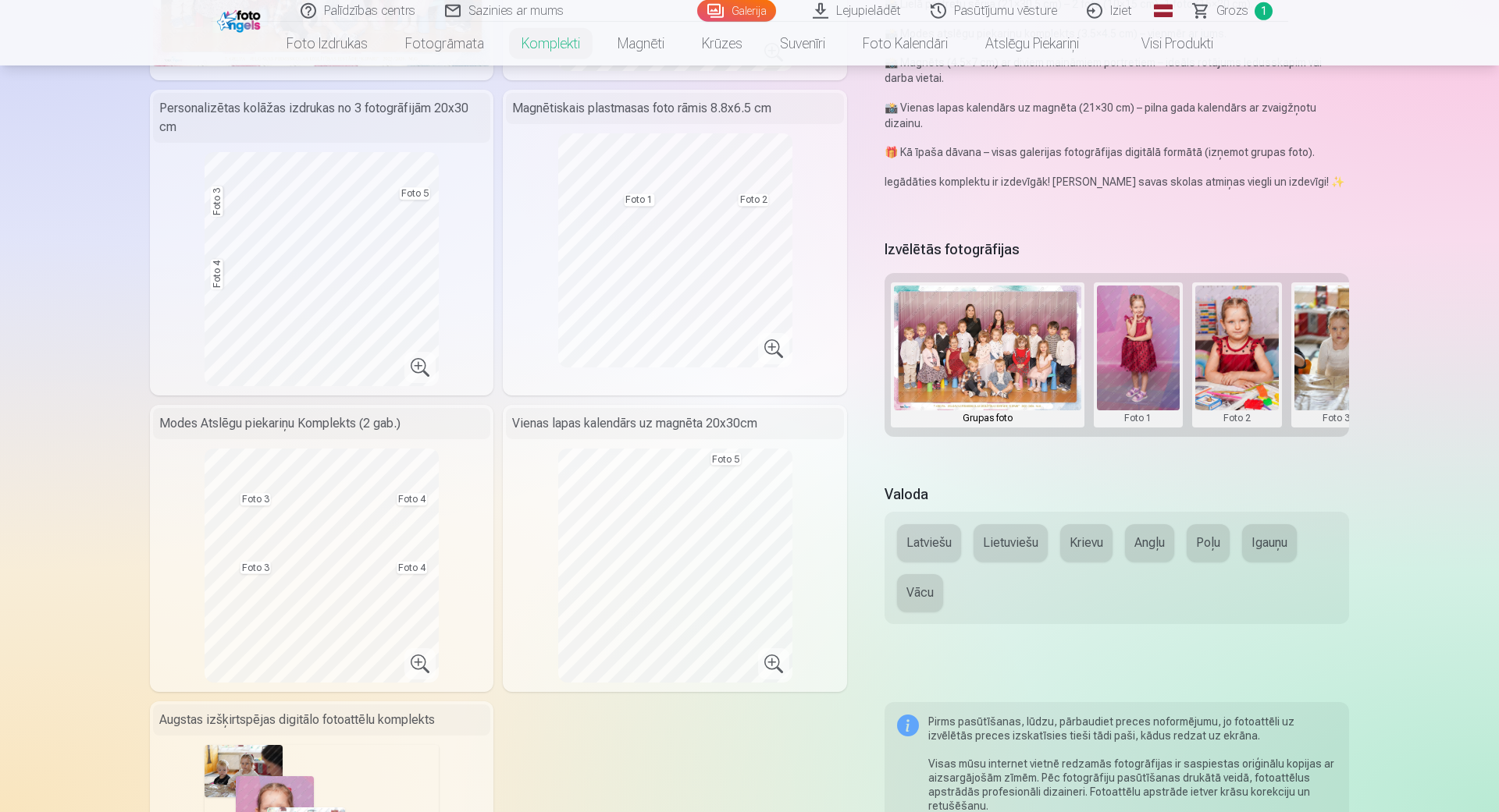
scroll to position [356, 0]
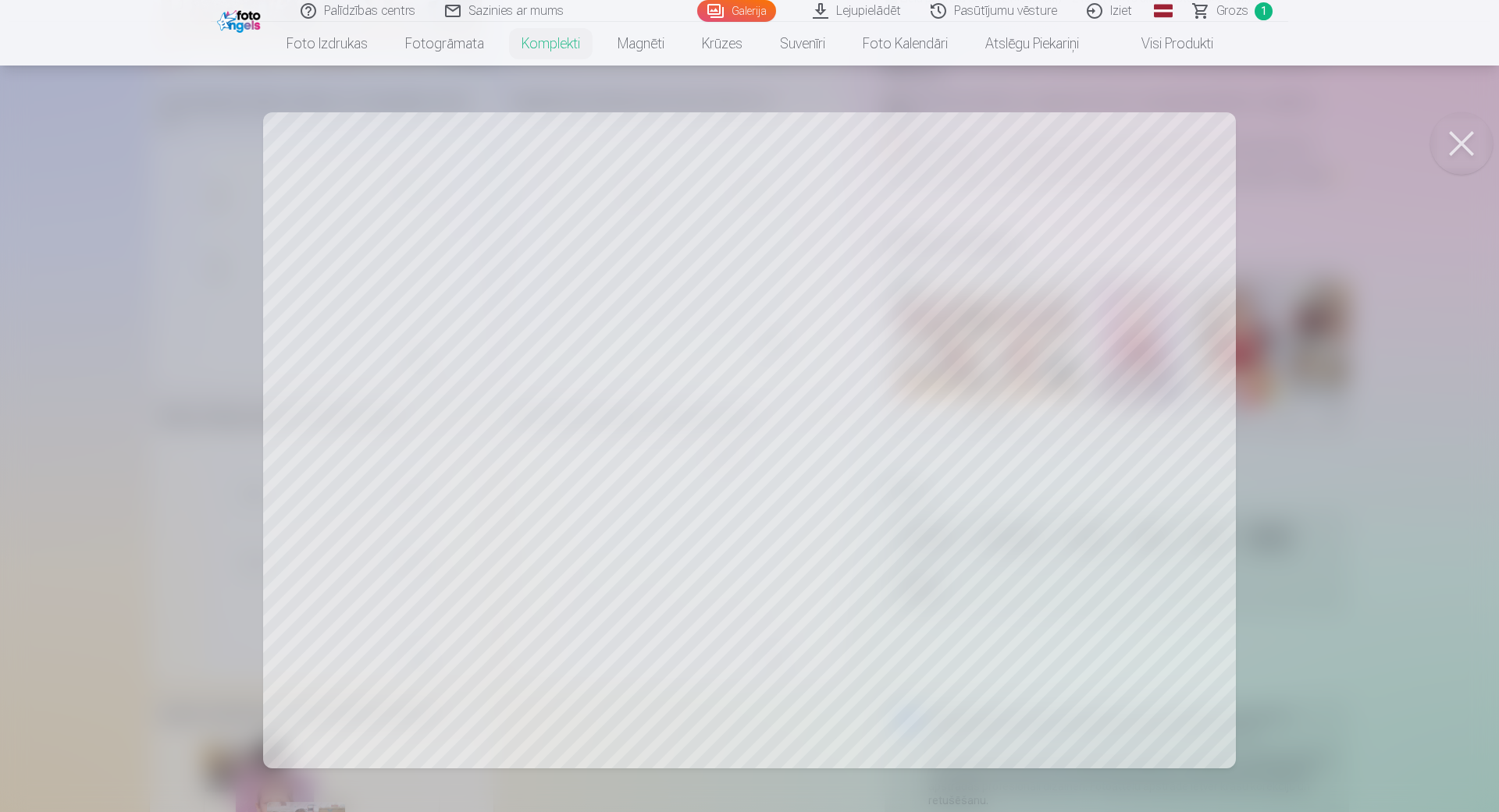
click at [400, 524] on div at bounding box center [750, 406] width 1499 height 812
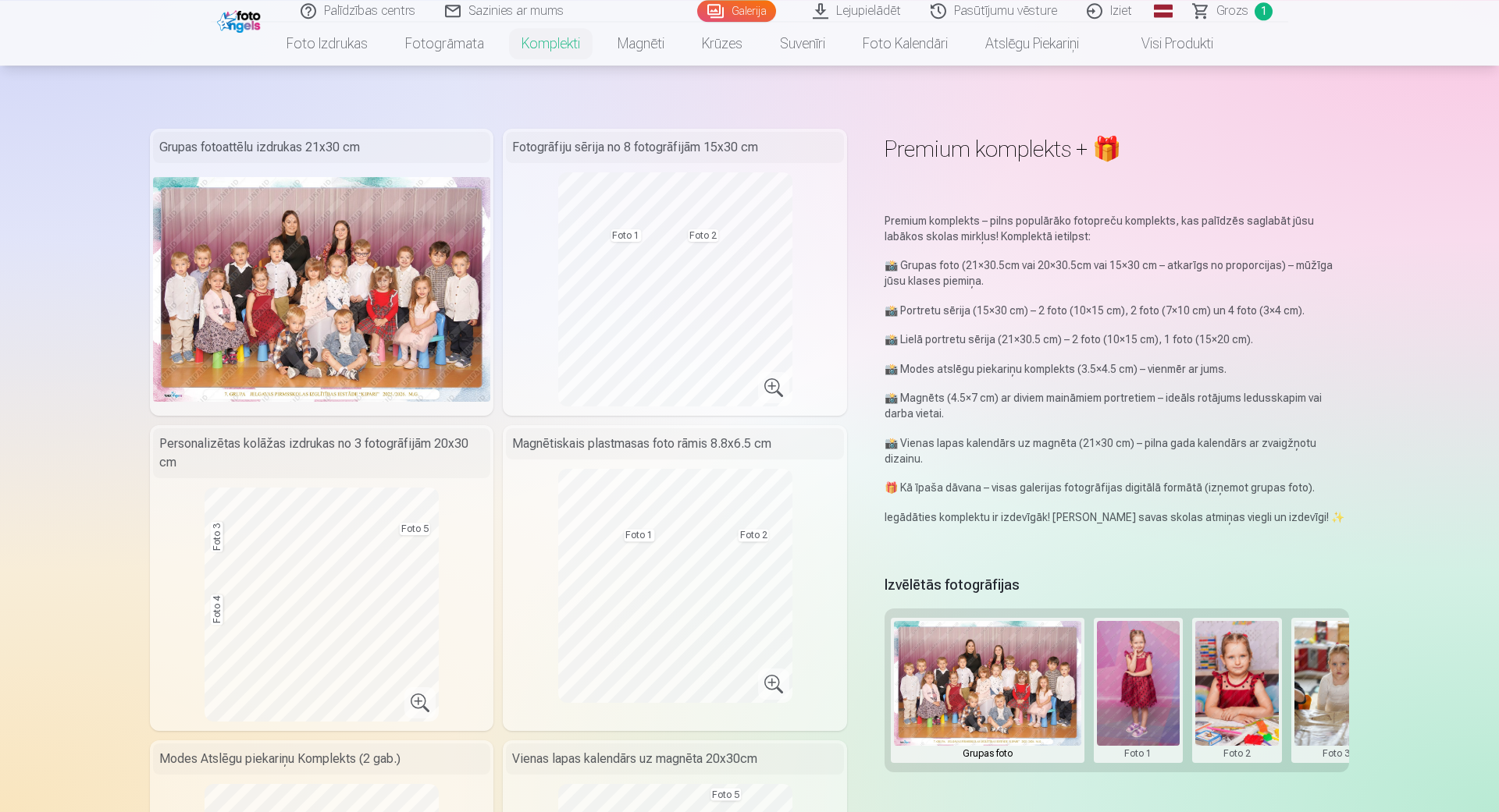
scroll to position [0, 0]
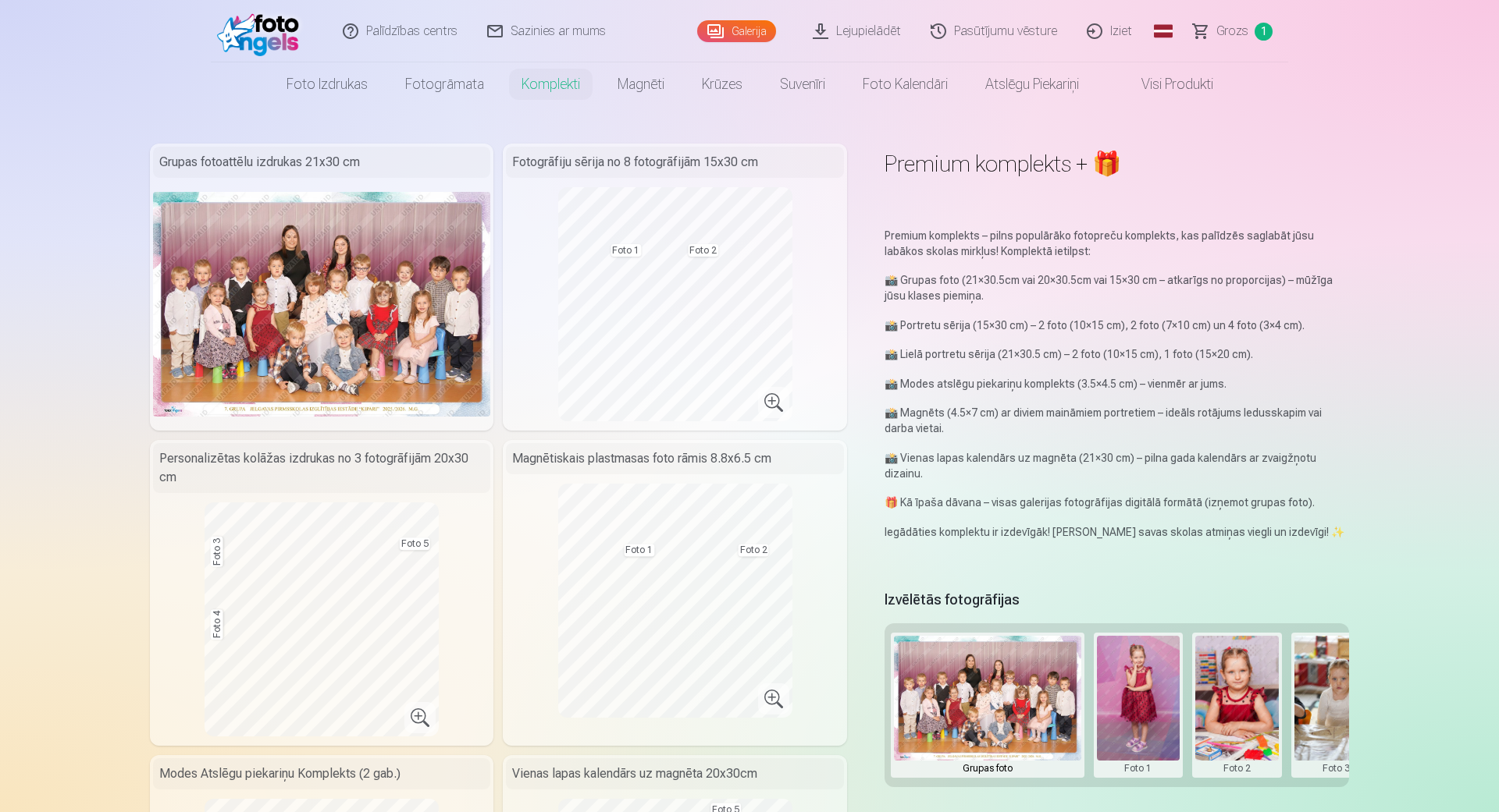
click at [1185, 735] on div "Grupas foto Foto 1 Foto 2 Foto 3 Foto 4 Foto 5" at bounding box center [1116, 705] width 464 height 164
click at [1106, 664] on button at bounding box center [1138, 705] width 84 height 139
click at [1230, 650] on div at bounding box center [750, 406] width 1499 height 812
click at [1337, 763] on button at bounding box center [1336, 705] width 84 height 139
click at [1350, 690] on button "Nomainiet foto" at bounding box center [1335, 695] width 128 height 44
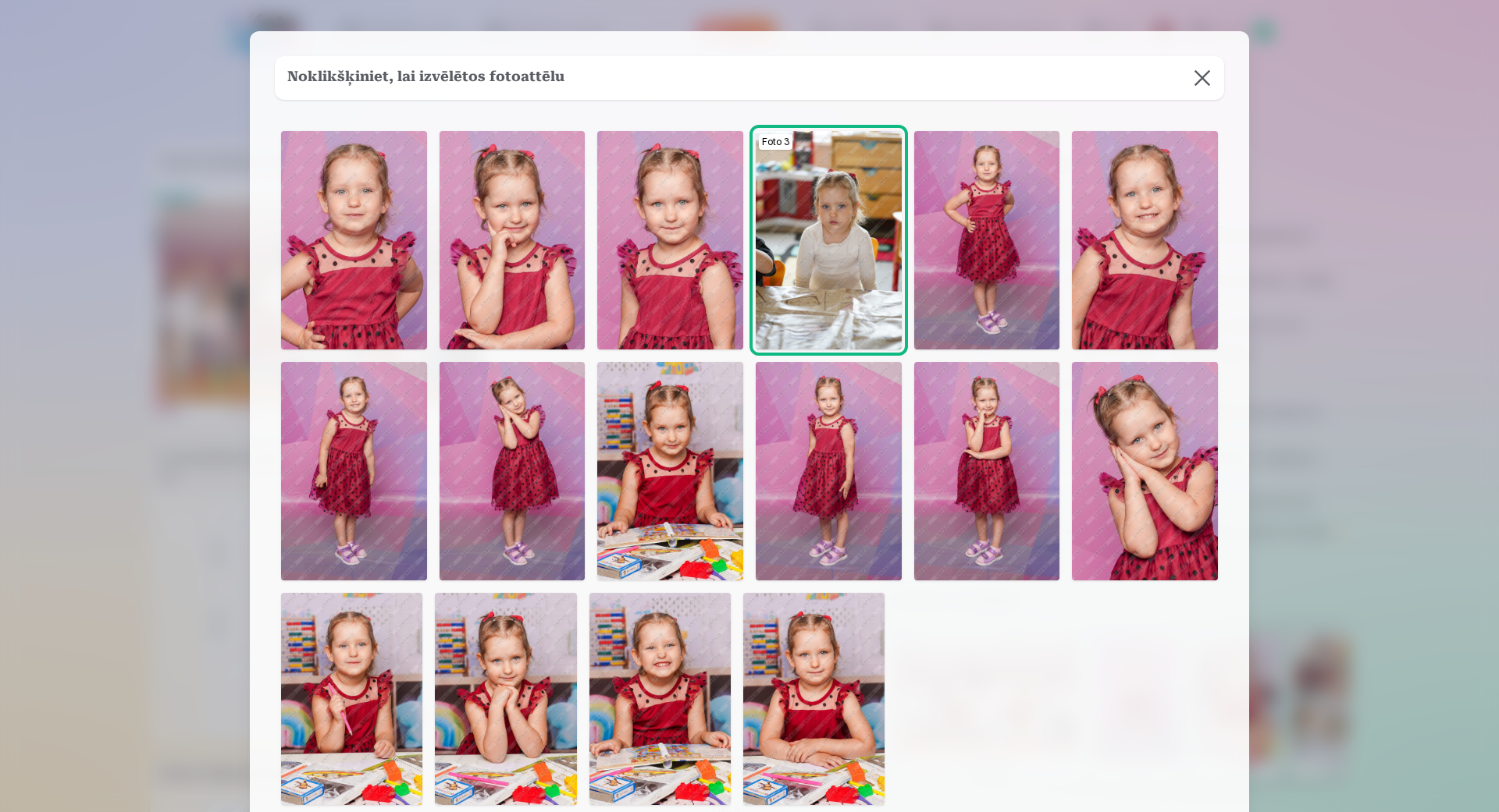
click at [506, 448] on img at bounding box center [512, 471] width 146 height 218
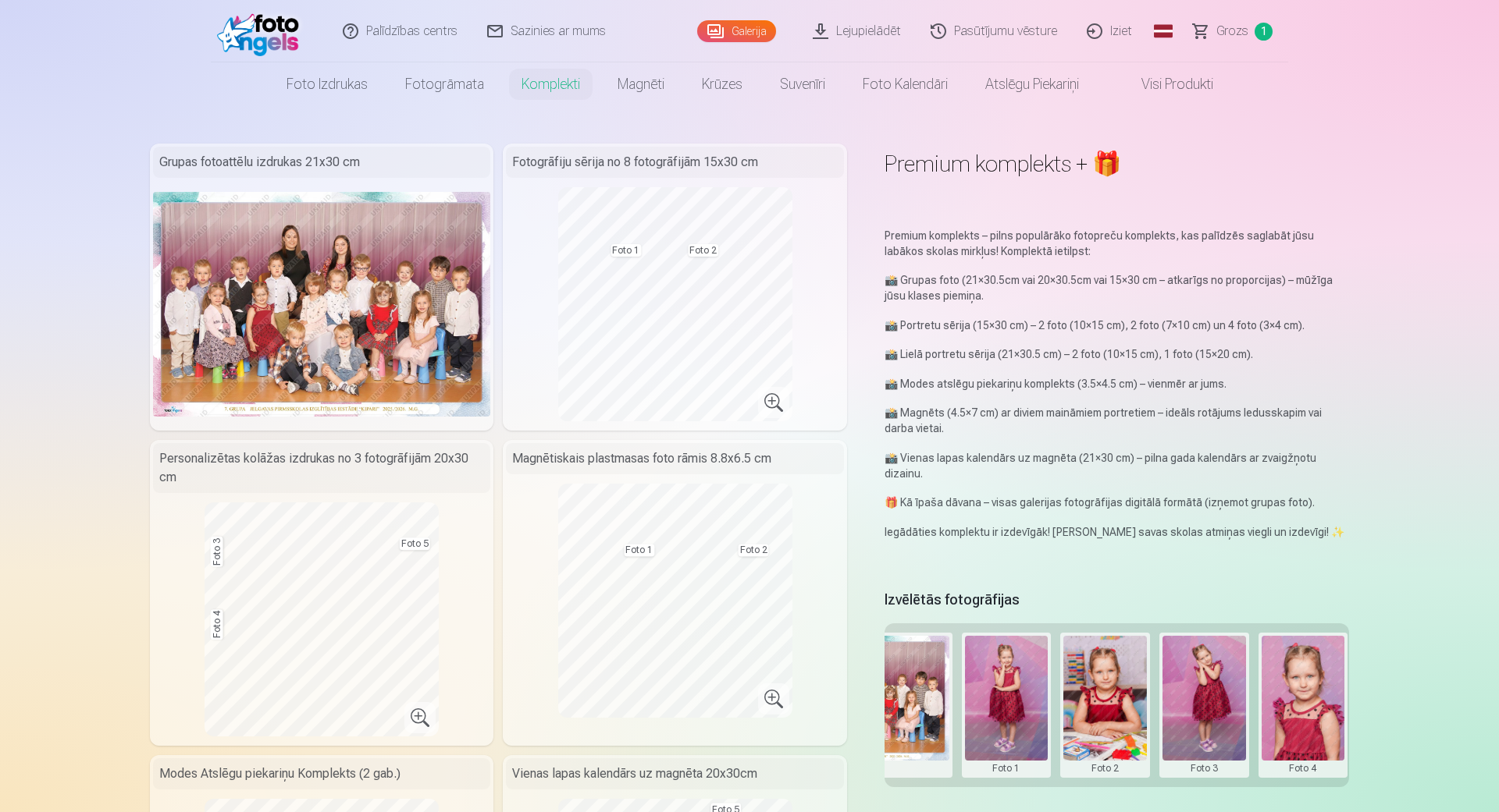
scroll to position [0, 235]
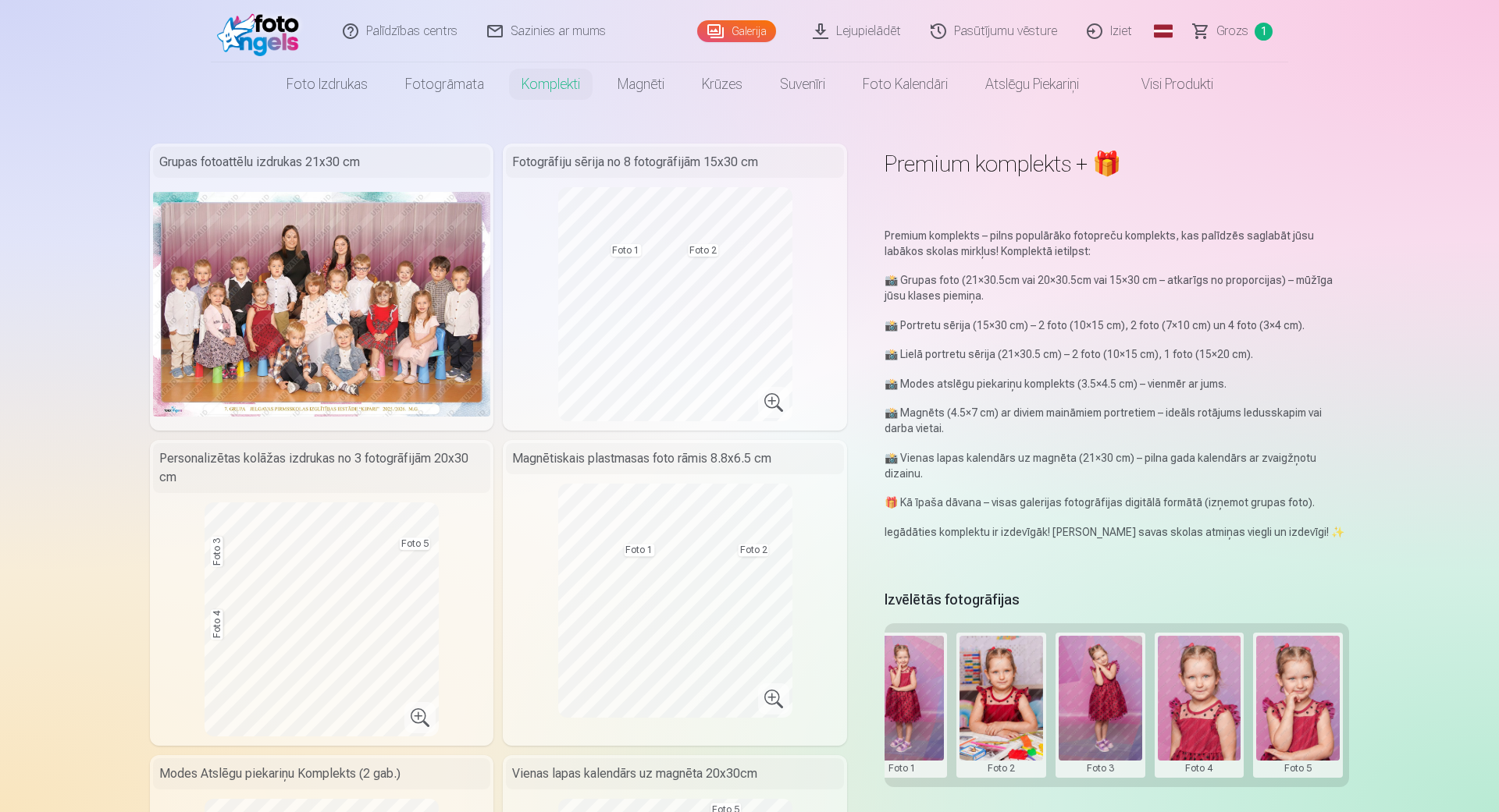
click at [1309, 692] on button at bounding box center [1297, 705] width 84 height 139
click at [1309, 692] on button "Nomainiet foto" at bounding box center [1298, 695] width 128 height 44
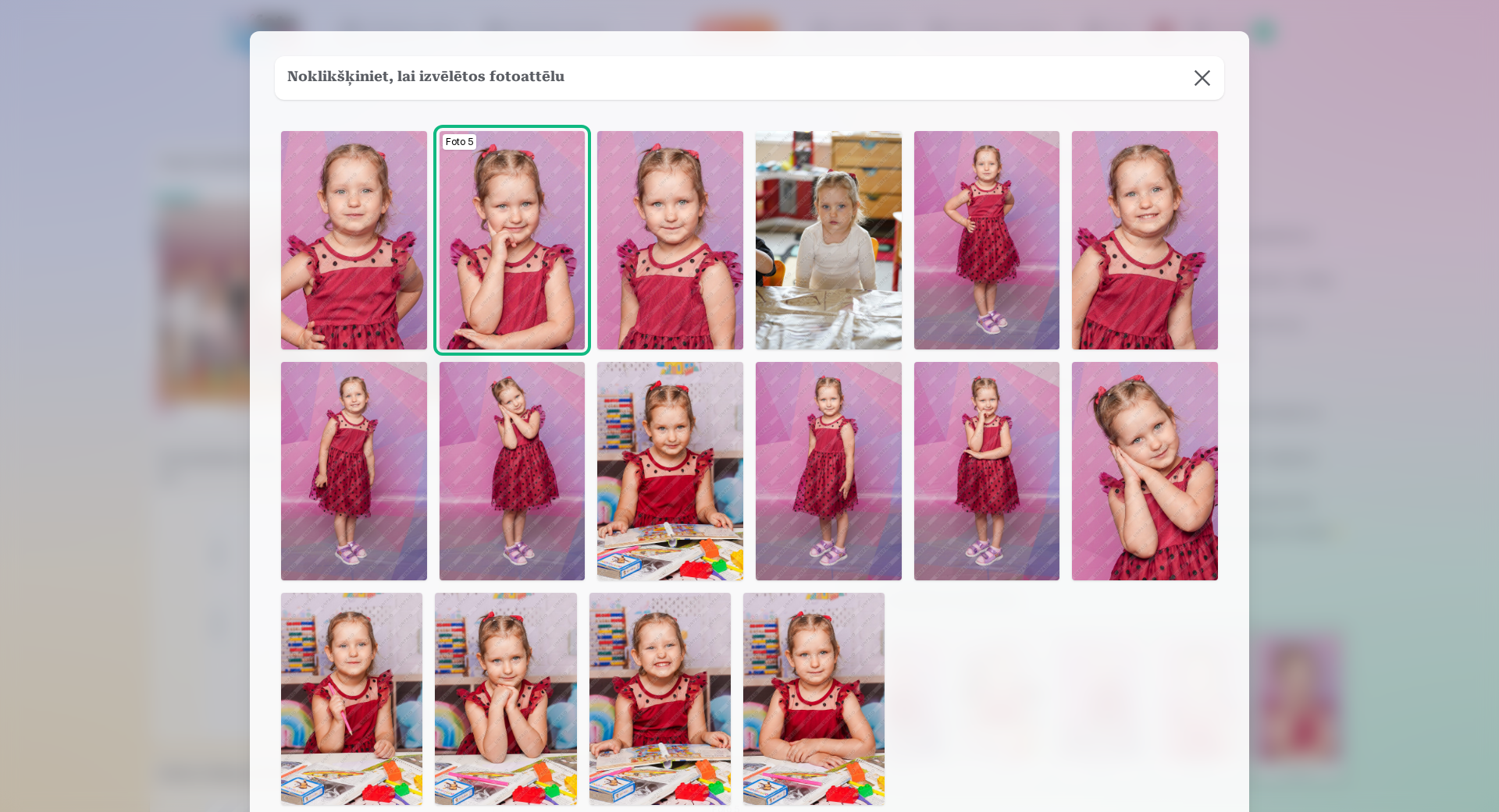
click at [1498, 492] on div at bounding box center [750, 406] width 1499 height 812
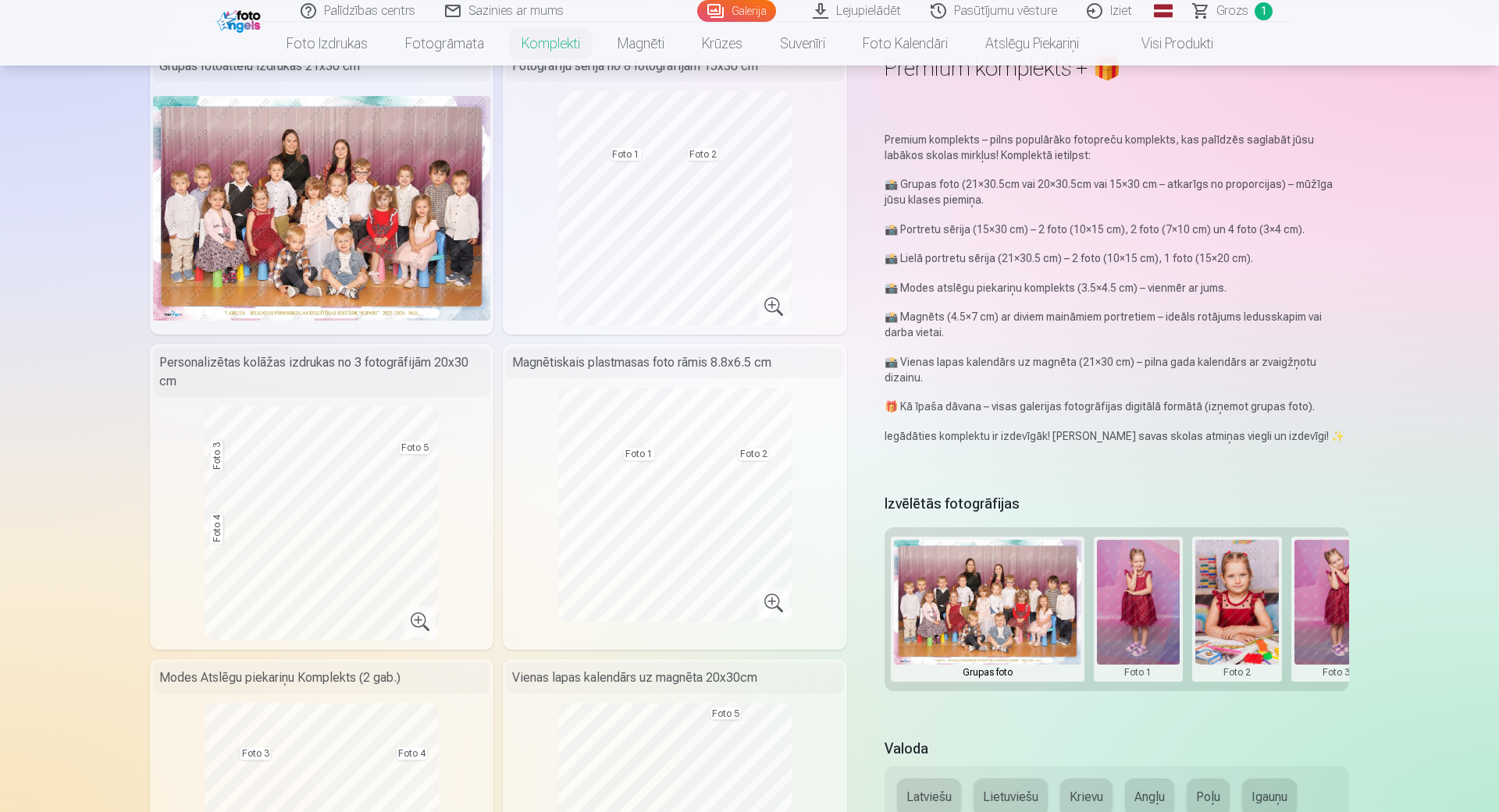
scroll to position [178, 0]
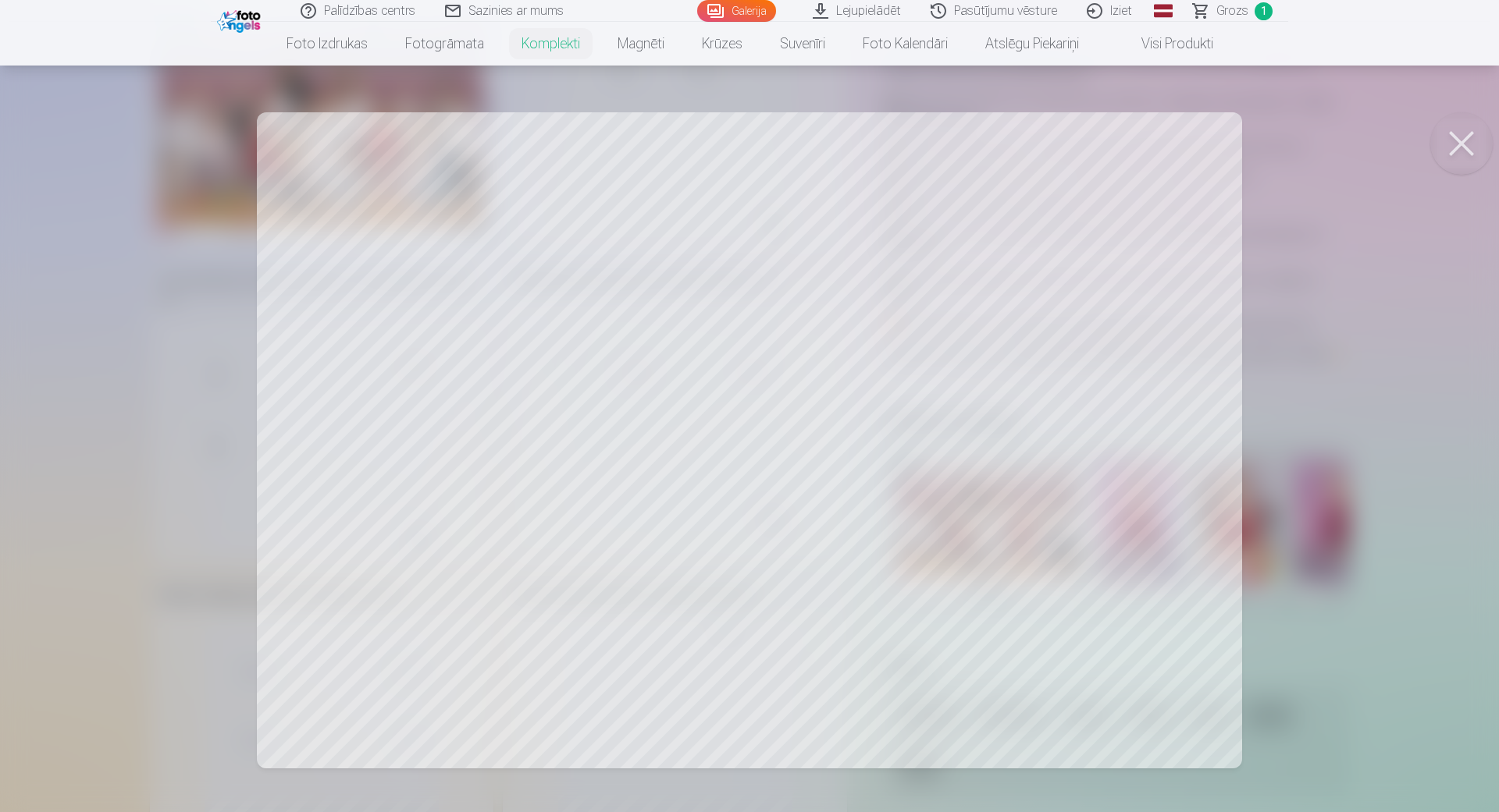
click at [1463, 159] on button at bounding box center [1461, 143] width 62 height 62
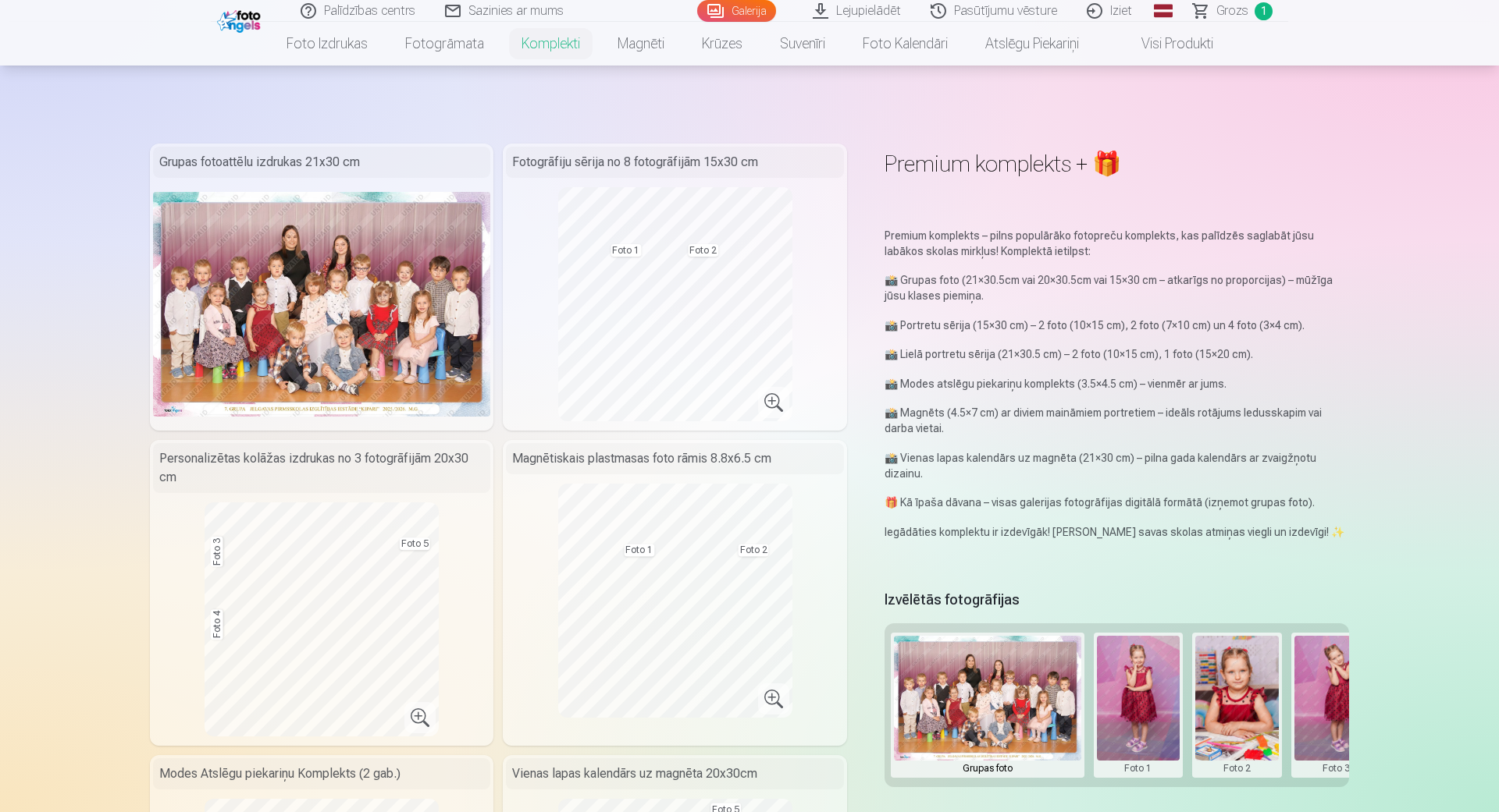
scroll to position [89, 0]
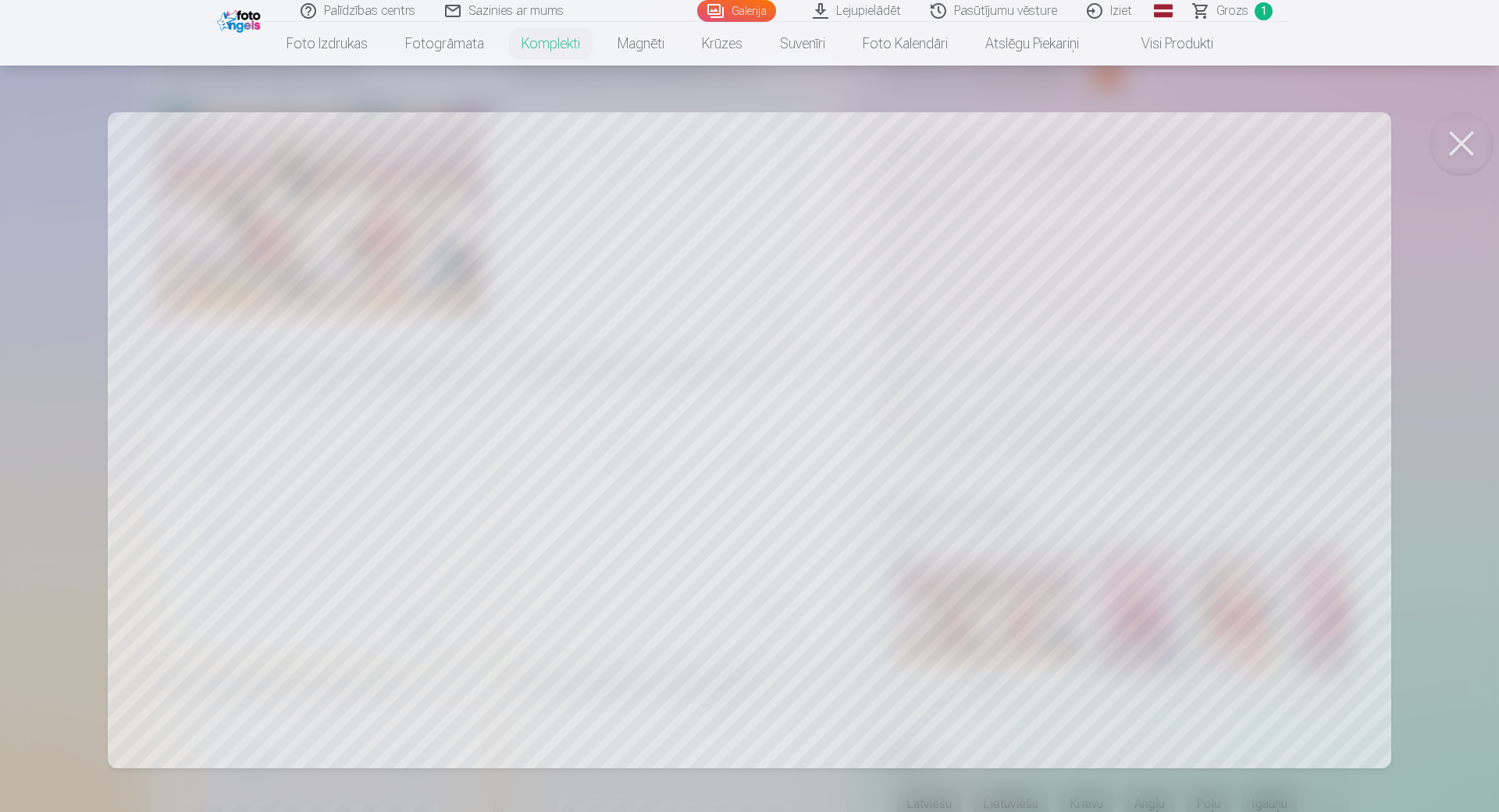
click at [1464, 160] on button at bounding box center [1461, 143] width 62 height 62
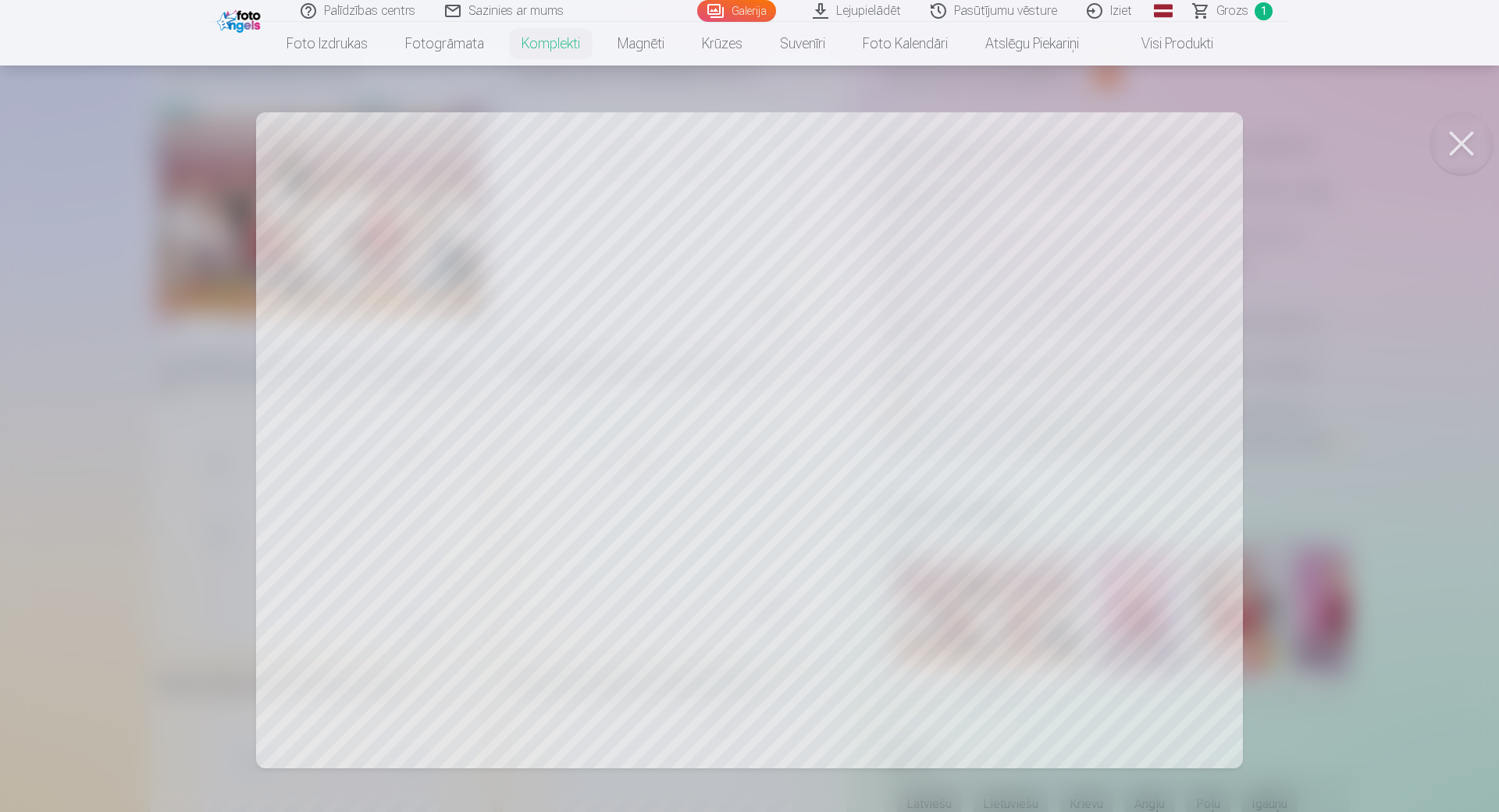
click at [1476, 162] on button at bounding box center [1461, 143] width 62 height 62
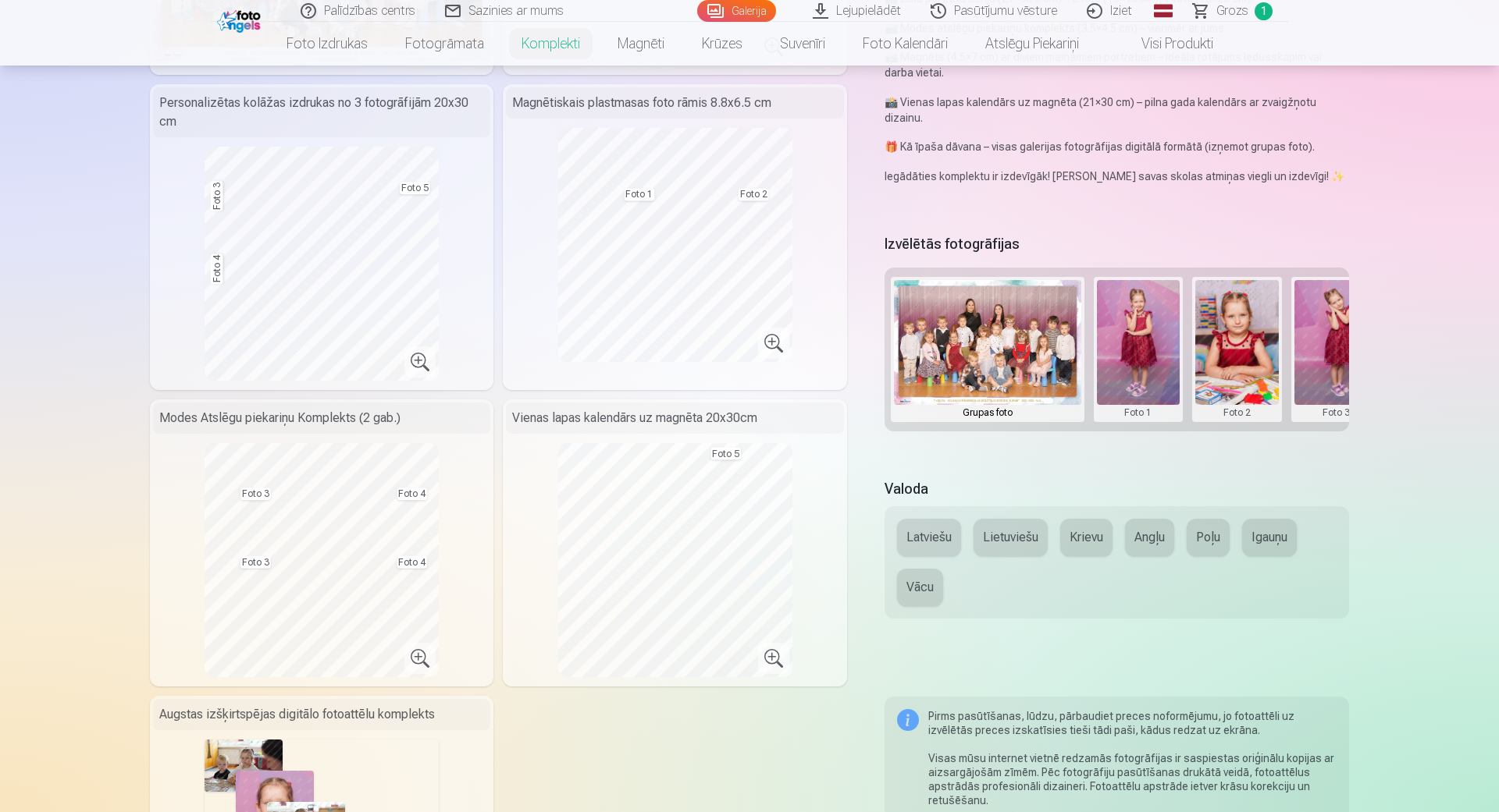
scroll to position [801, 0]
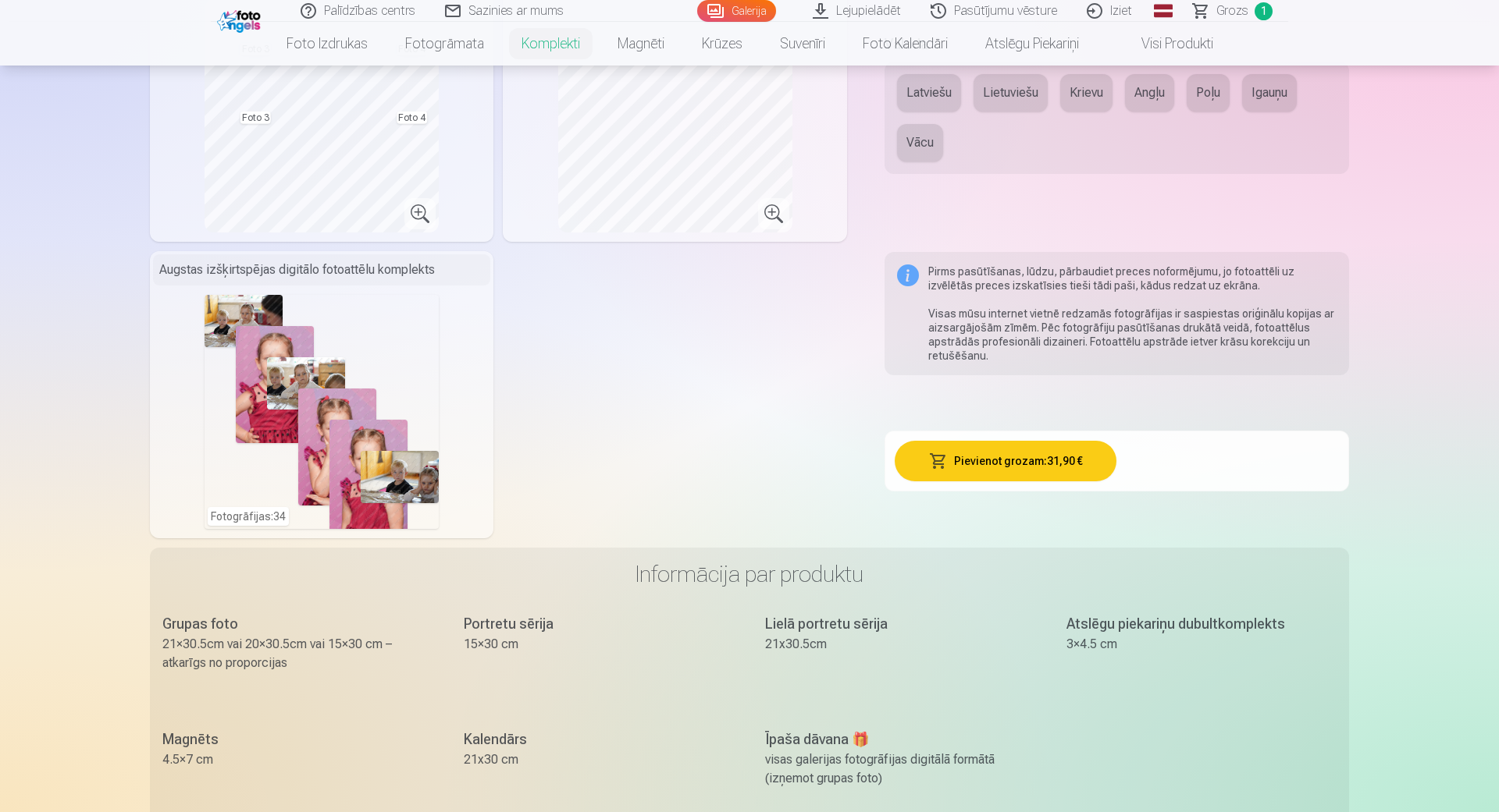
click at [406, 474] on div "Fotogrāfijas : 34" at bounding box center [322, 412] width 235 height 234
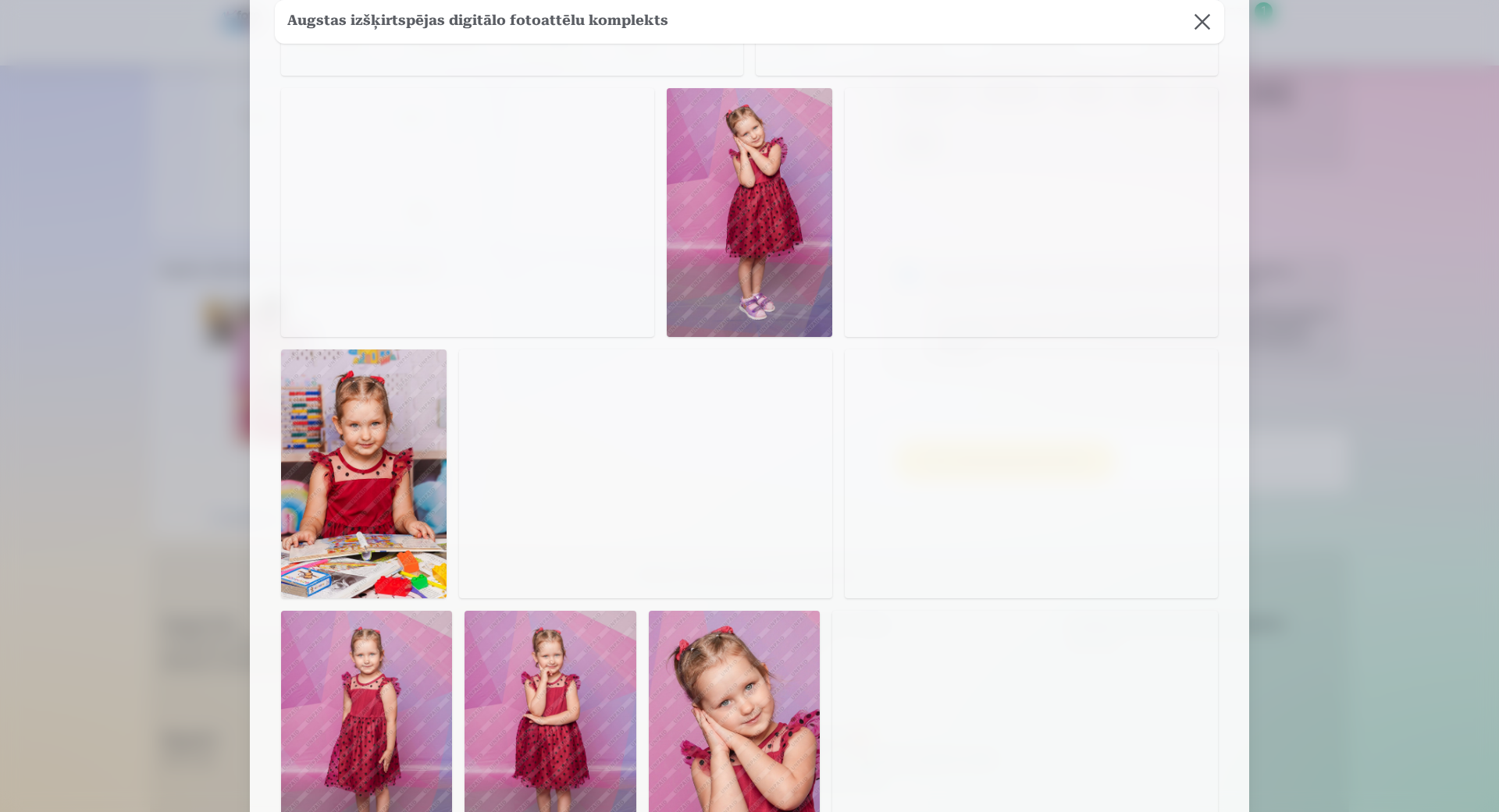
scroll to position [2570, 0]
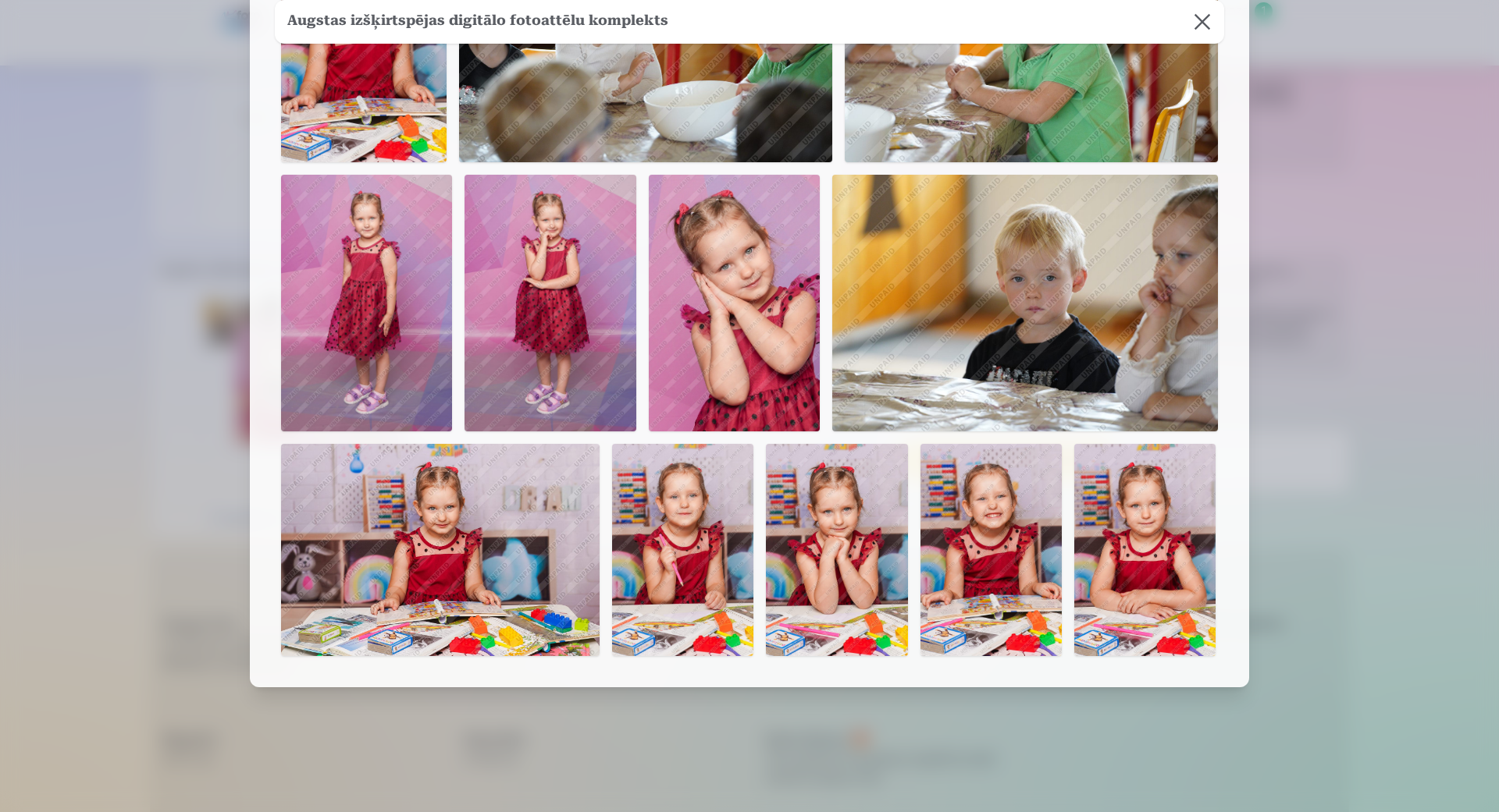
click at [1314, 209] on div at bounding box center [750, 406] width 1499 height 812
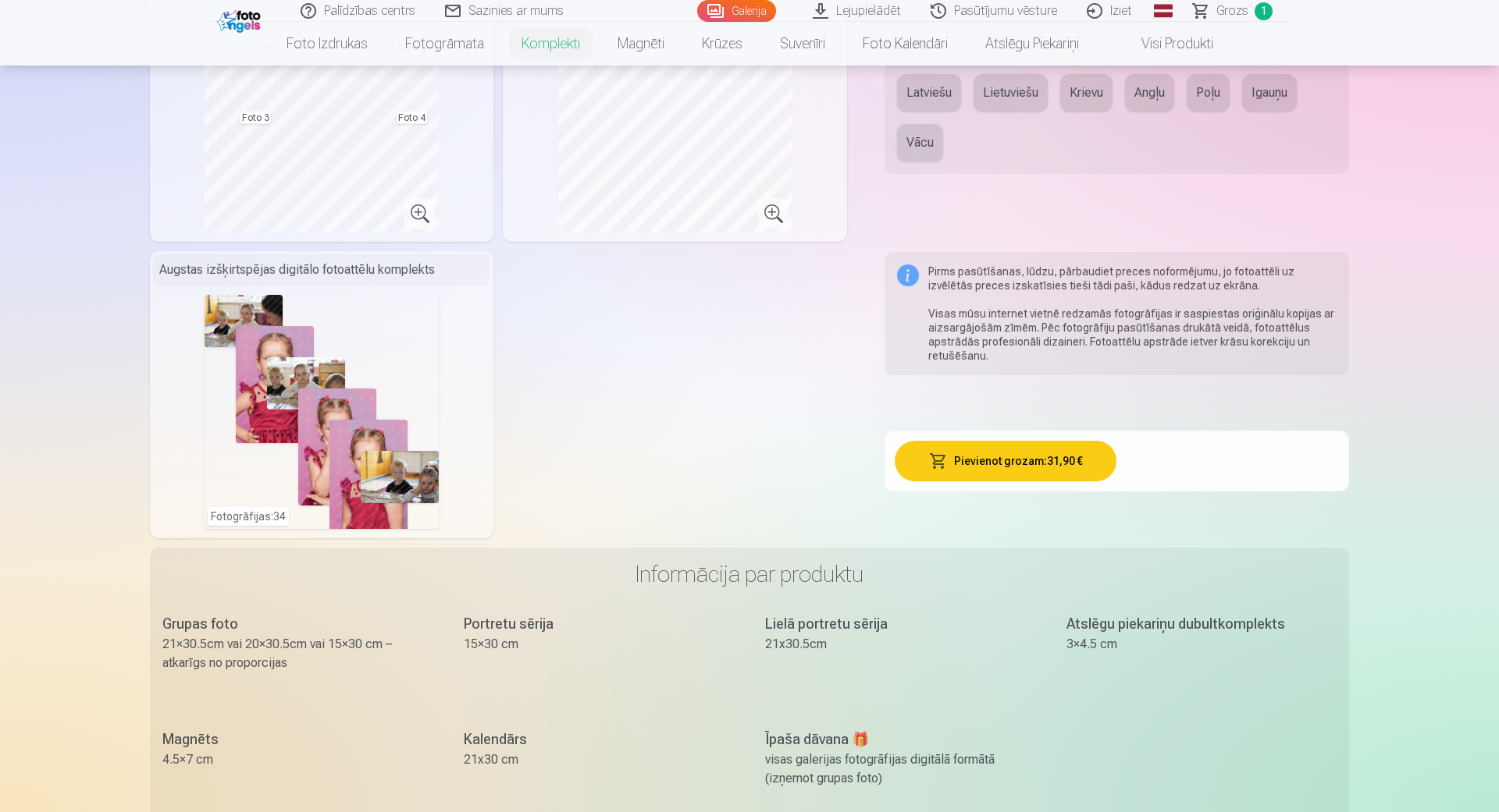
scroll to position [356, 0]
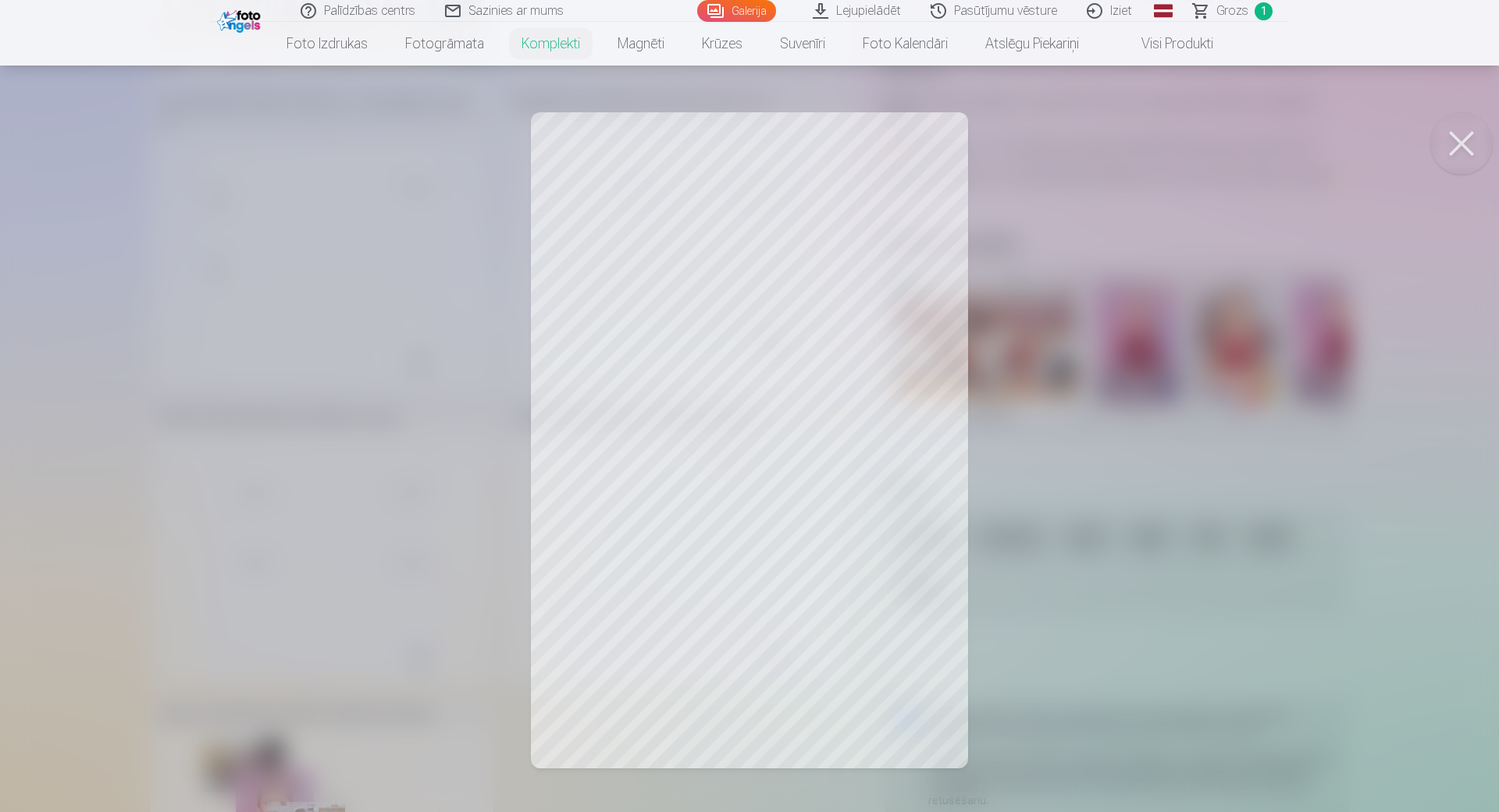
click at [1450, 160] on button at bounding box center [1461, 143] width 62 height 62
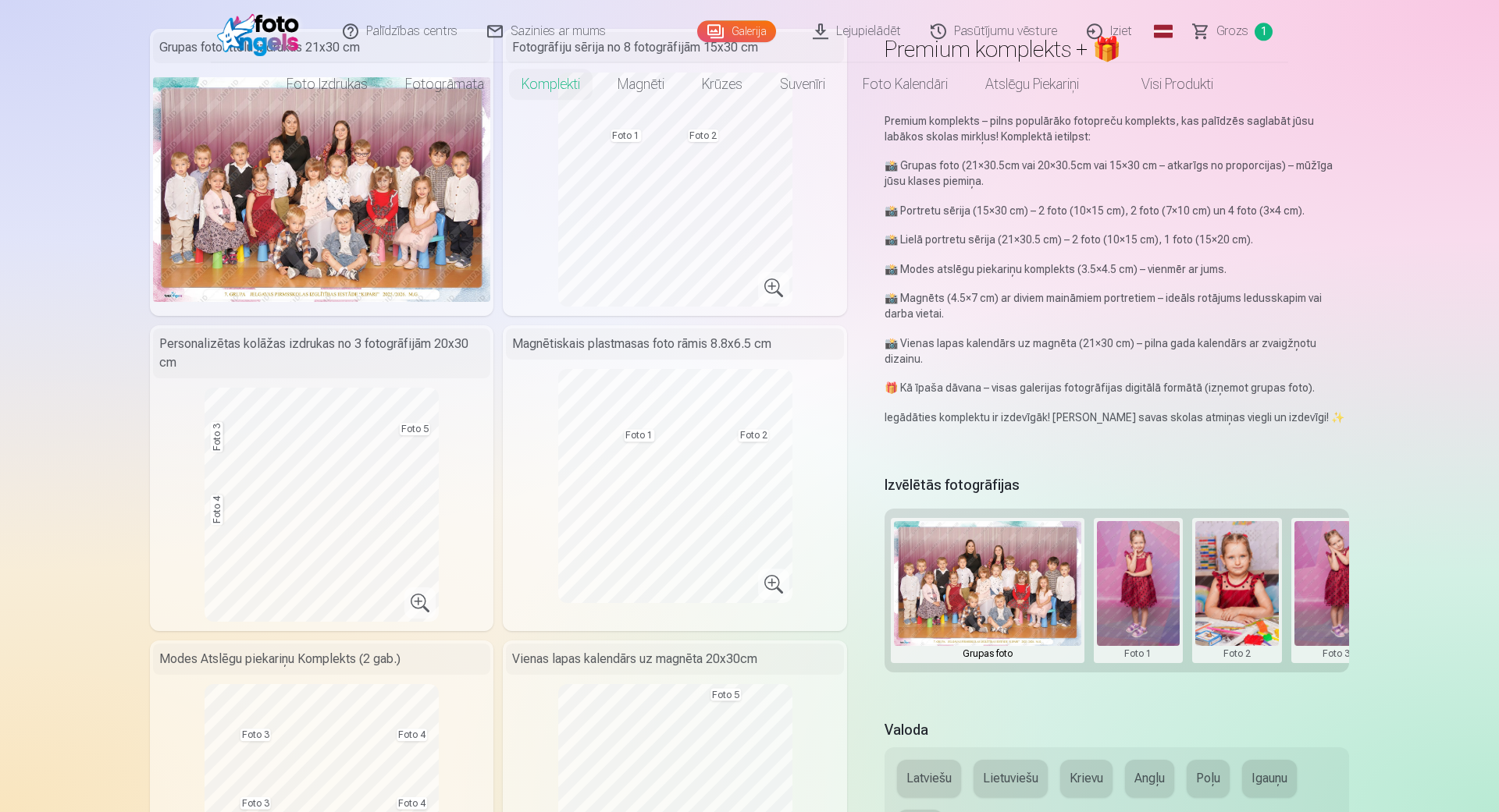
scroll to position [0, 0]
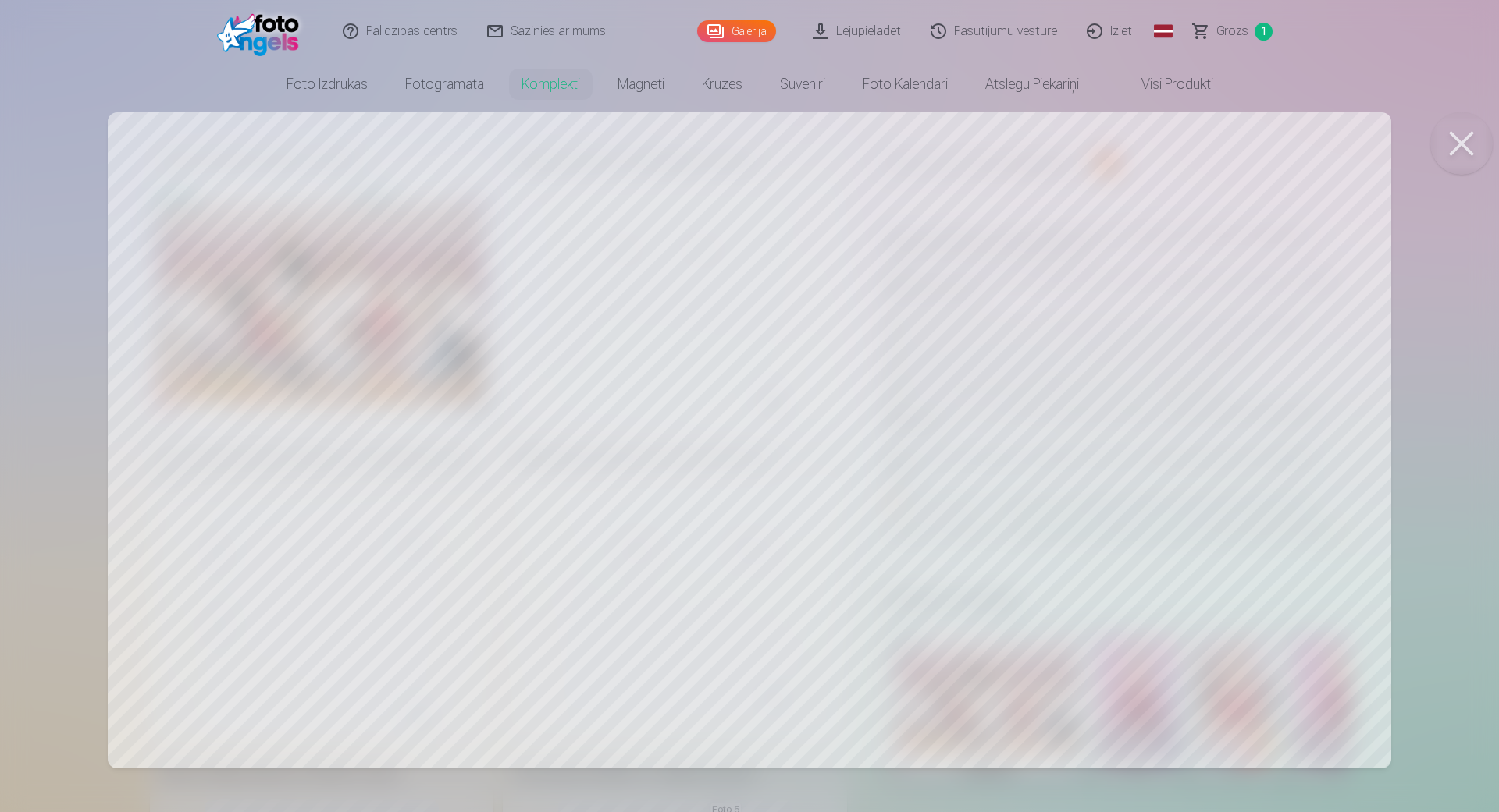
click at [1477, 126] on button at bounding box center [1461, 143] width 62 height 62
click at [1447, 146] on button at bounding box center [1461, 143] width 62 height 62
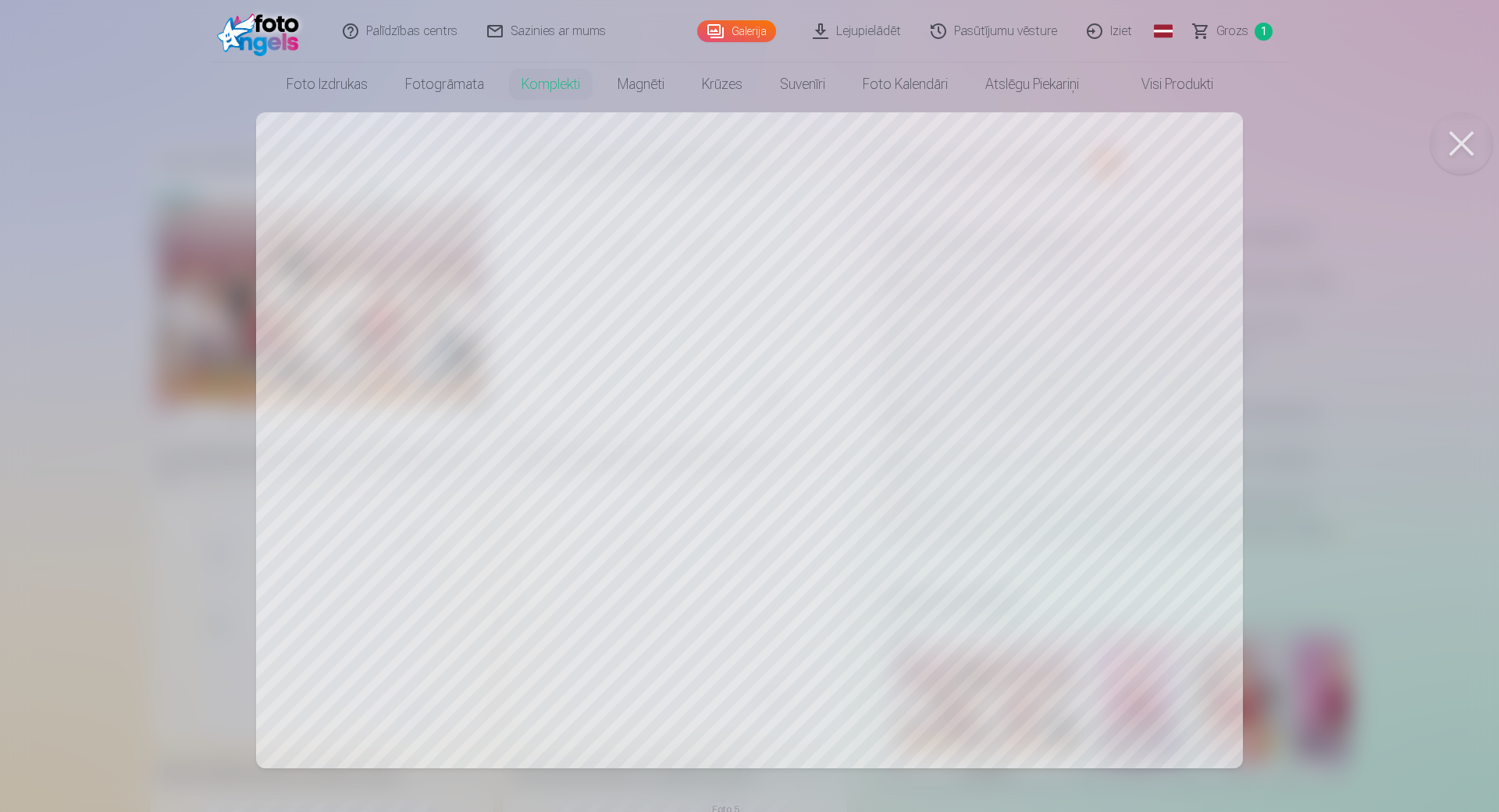
click at [1452, 147] on button at bounding box center [1461, 143] width 62 height 62
click at [1188, 709] on div at bounding box center [750, 406] width 1499 height 812
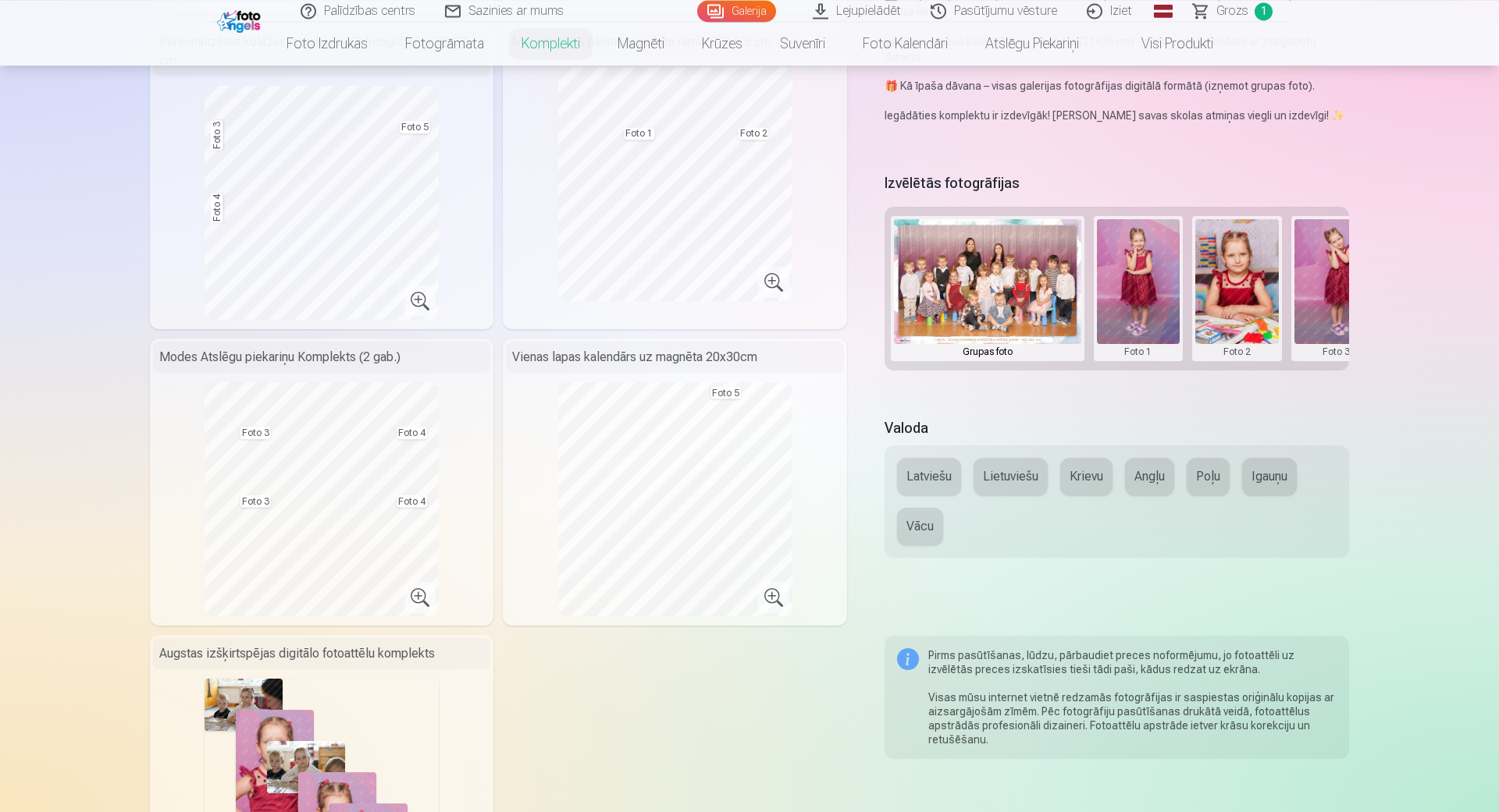
scroll to position [534, 0]
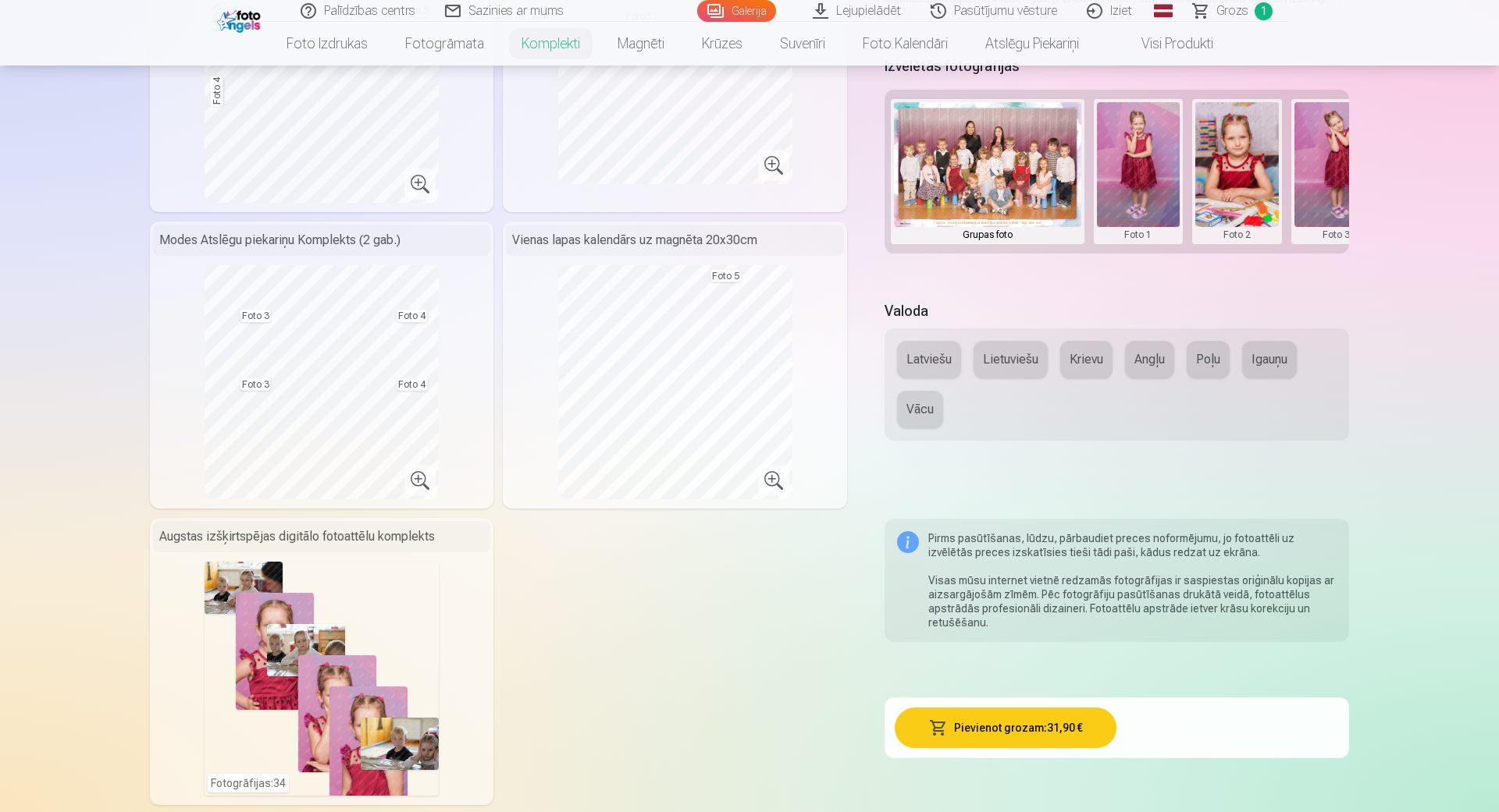
click at [916, 353] on button "Latviešu" at bounding box center [929, 359] width 64 height 37
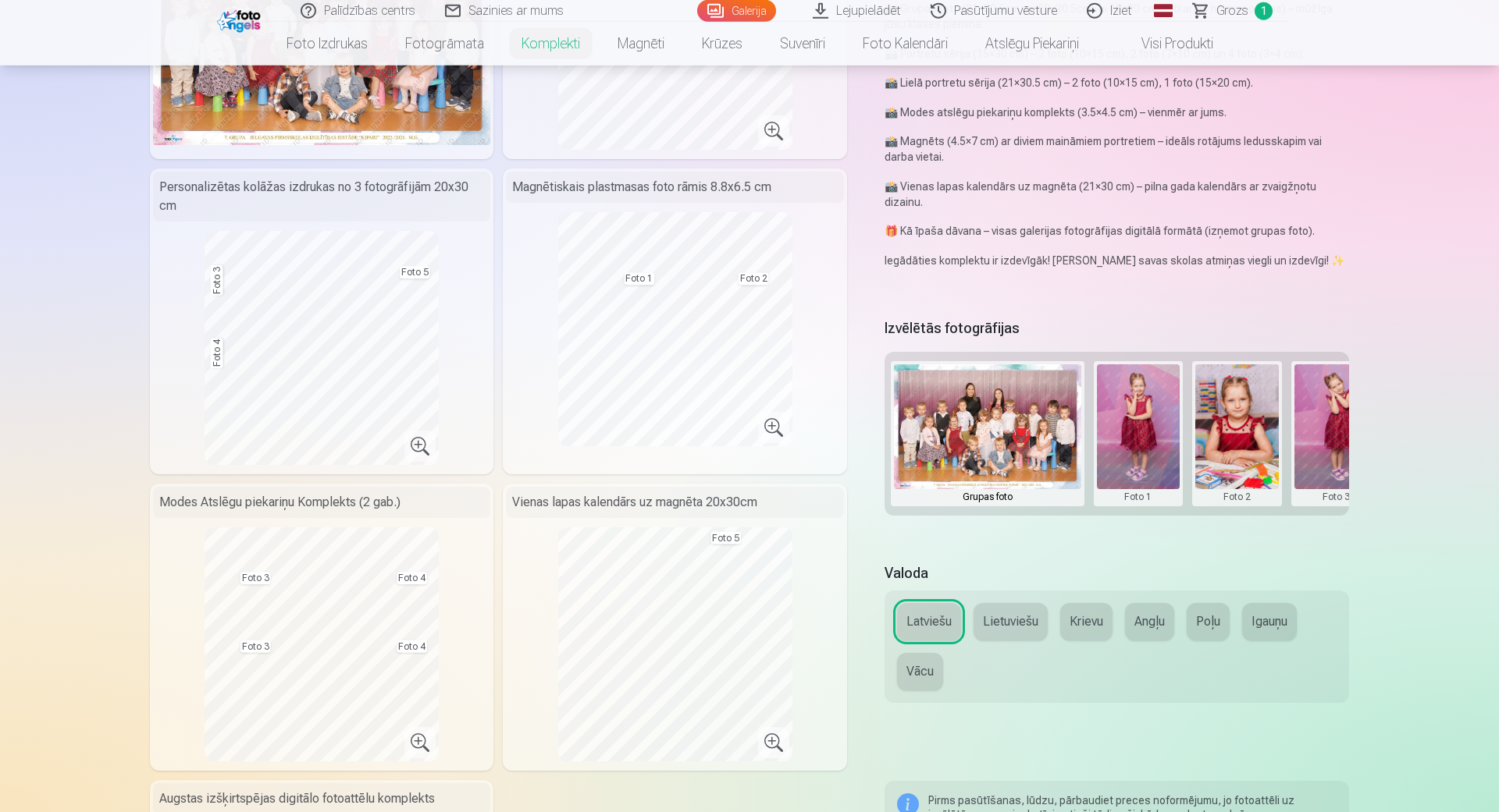
scroll to position [267, 0]
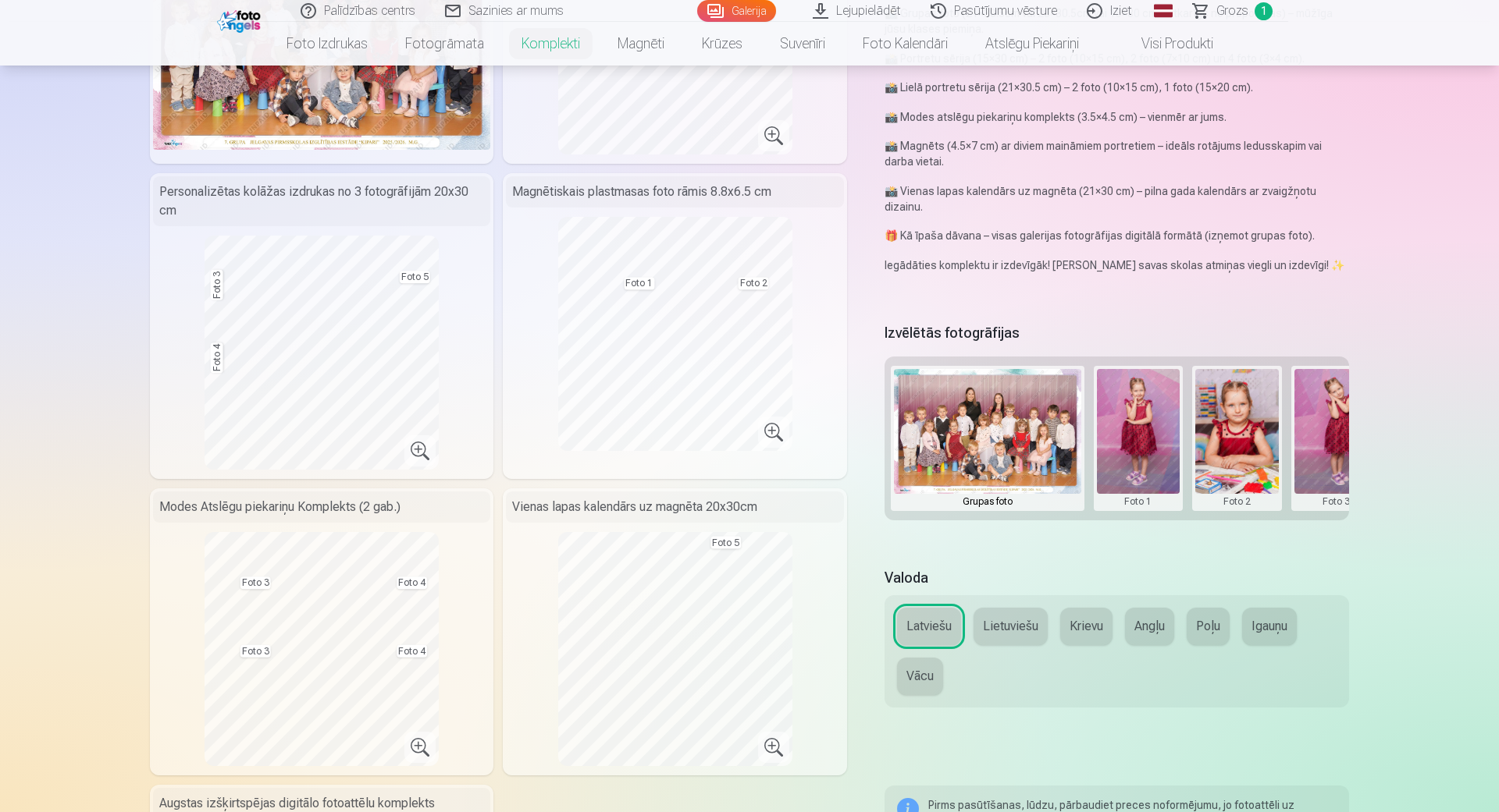
click at [1146, 472] on button at bounding box center [1138, 438] width 84 height 139
click at [1281, 567] on div at bounding box center [750, 406] width 1499 height 812
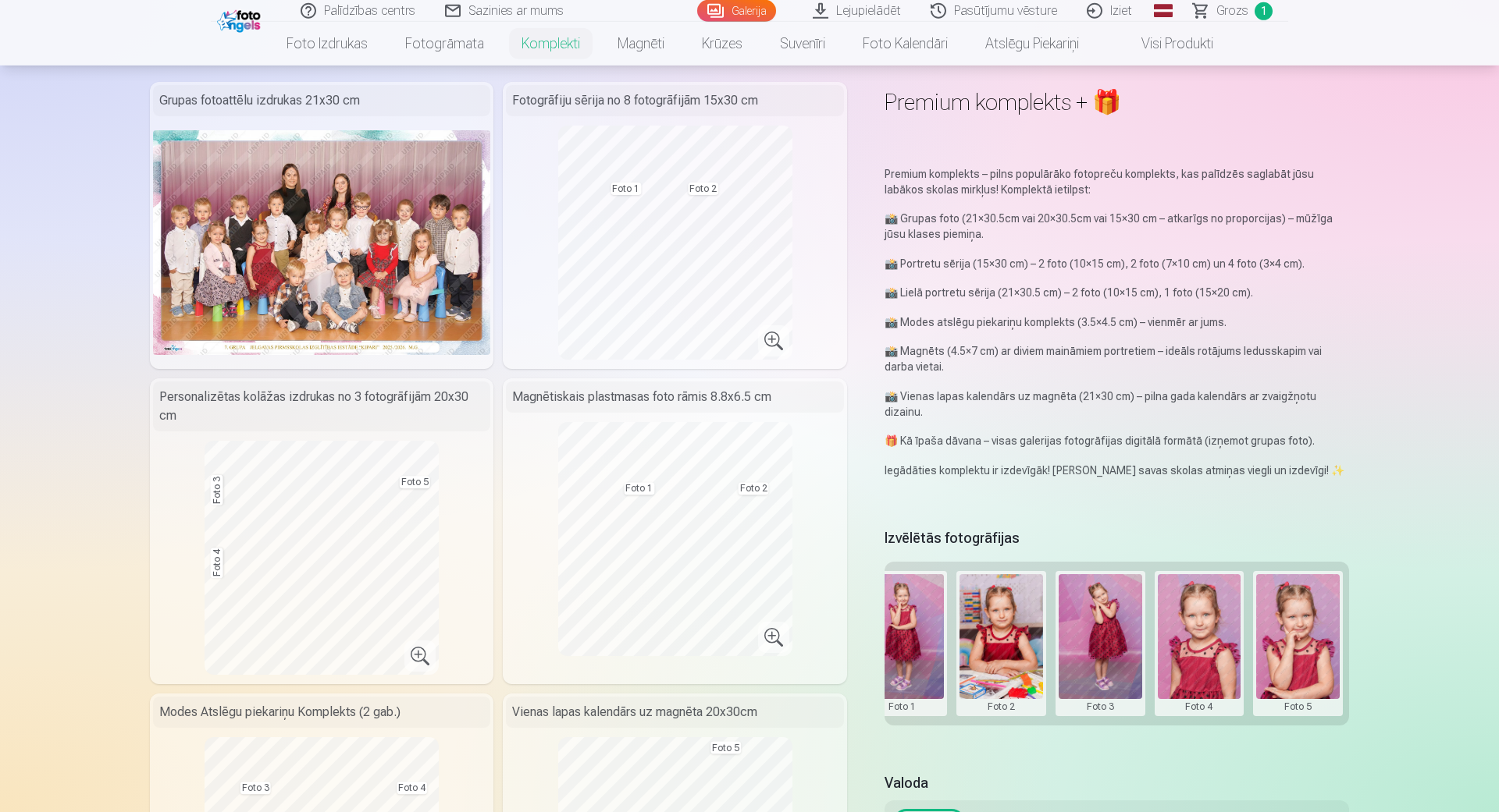
scroll to position [89, 0]
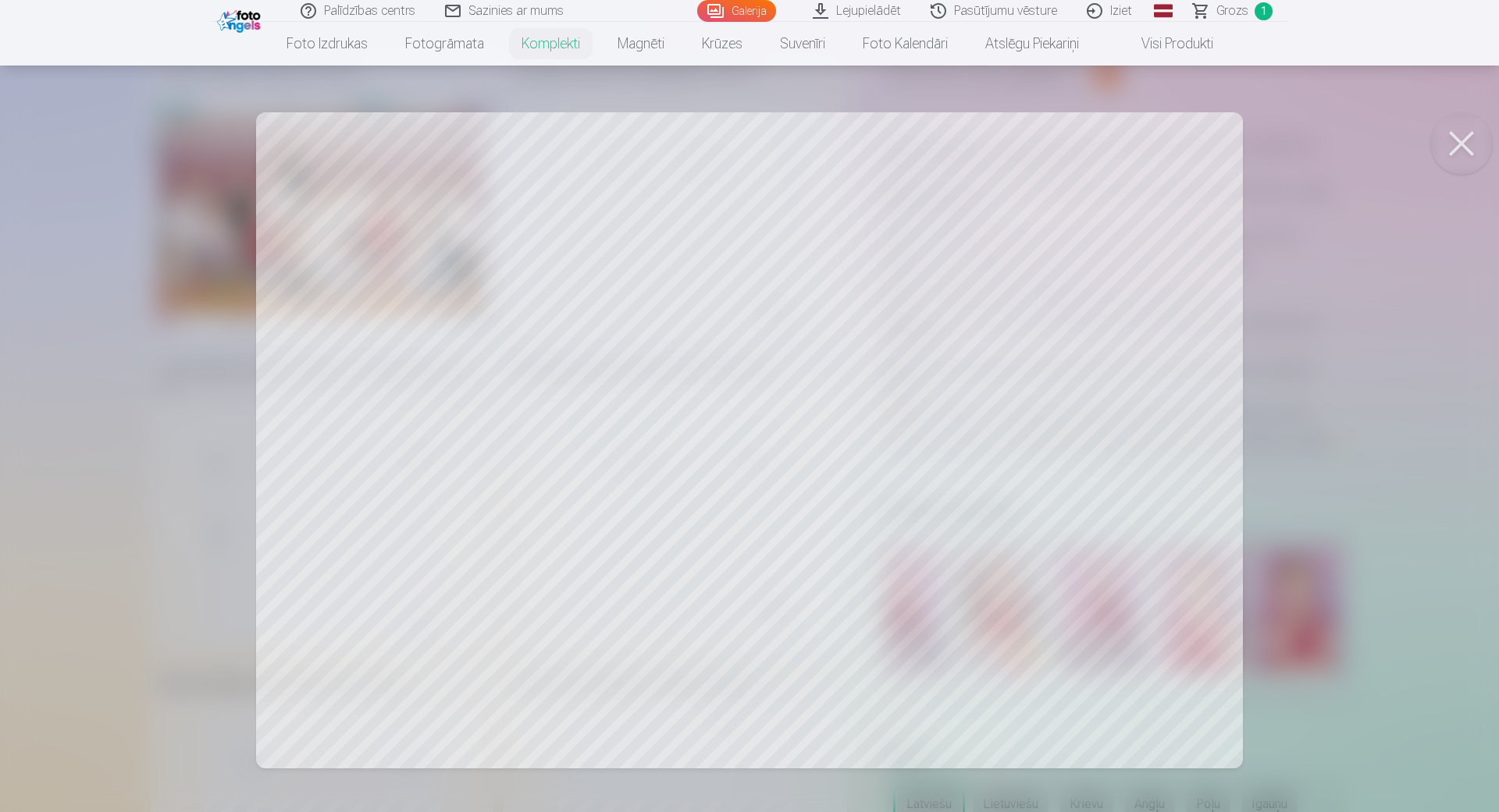
click at [1426, 151] on div at bounding box center [750, 406] width 1499 height 812
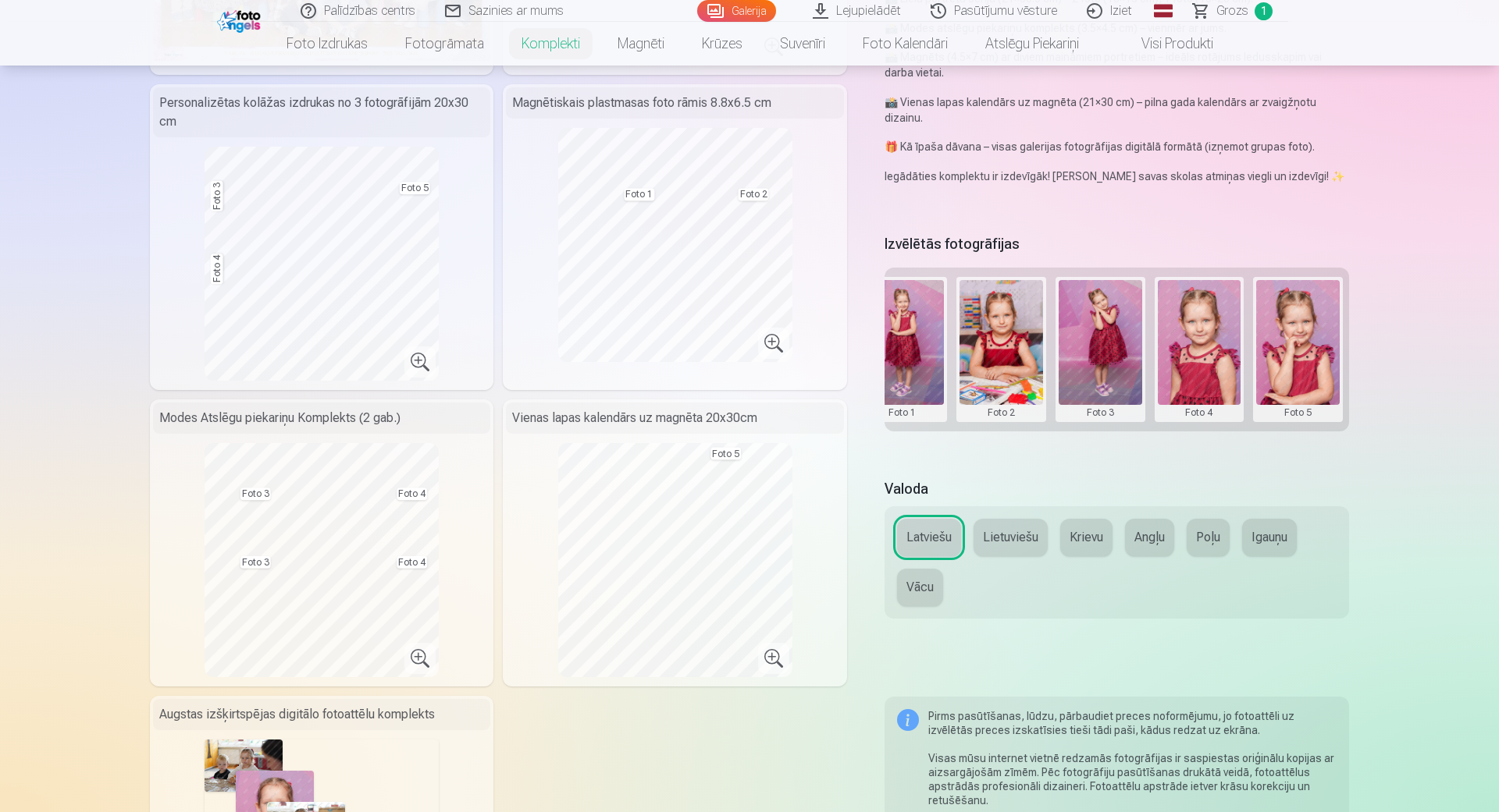
scroll to position [0, 0]
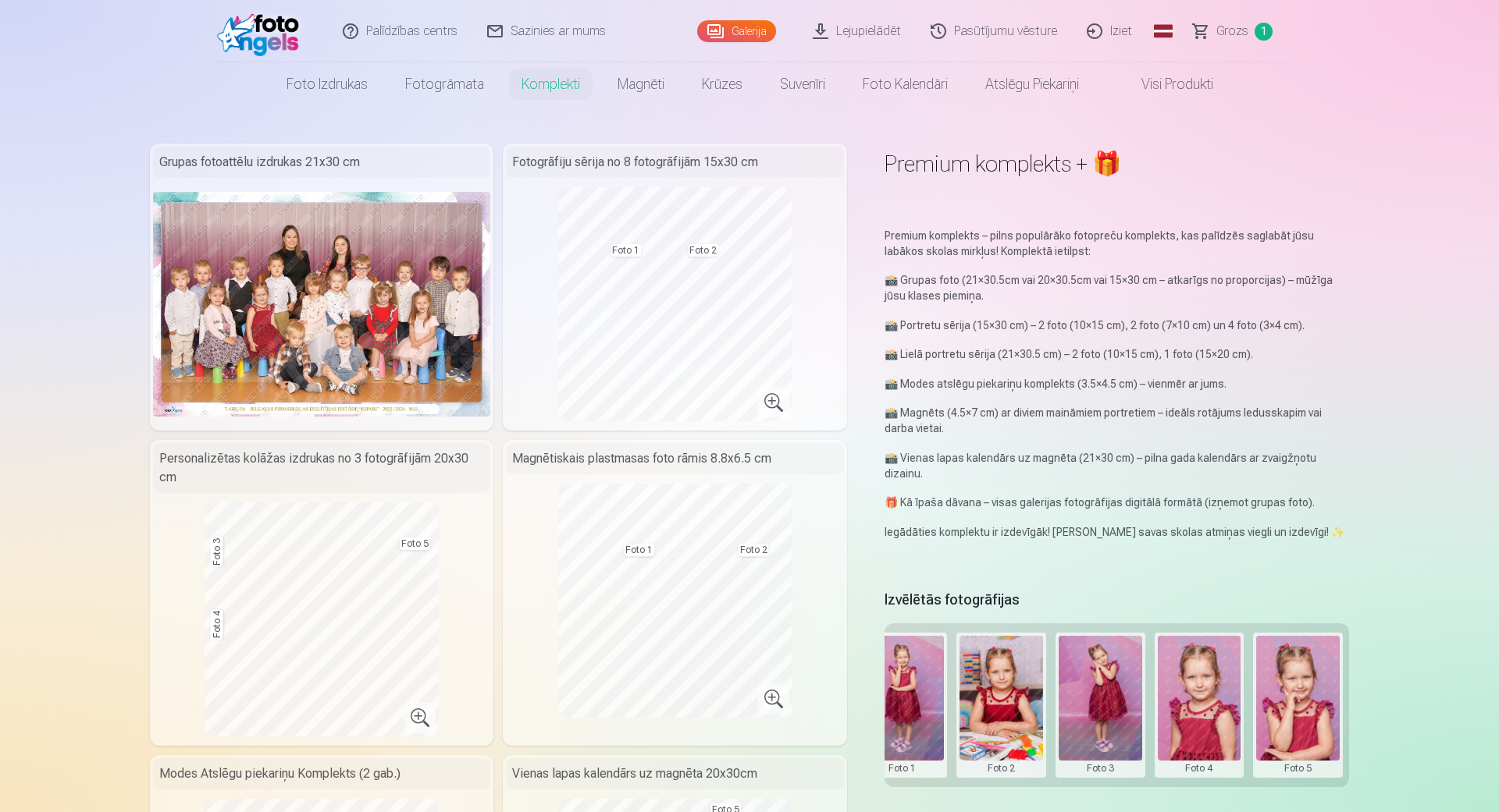
click at [374, 325] on img at bounding box center [321, 304] width 337 height 225
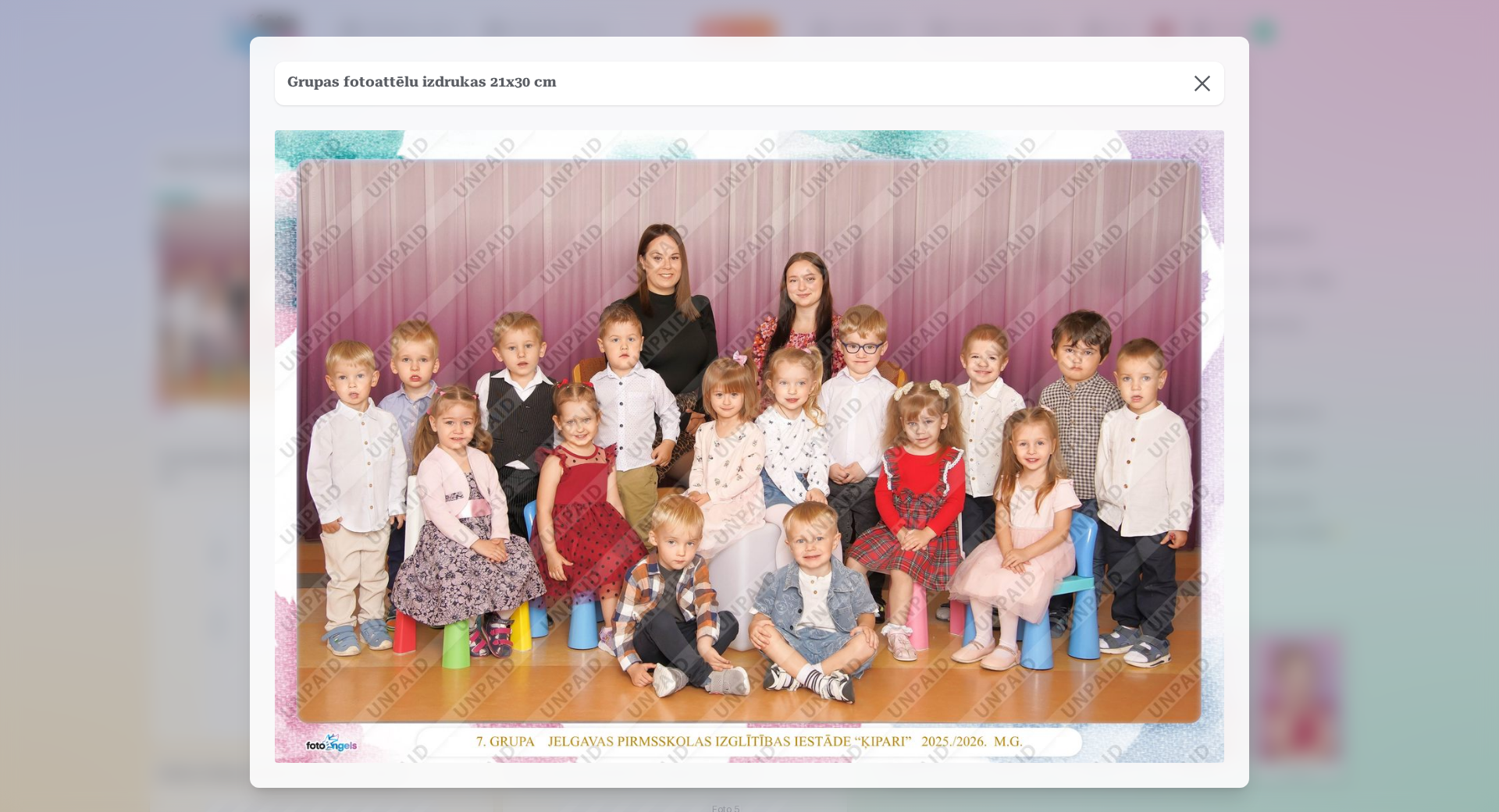
click at [1216, 85] on button at bounding box center [1201, 83] width 44 height 44
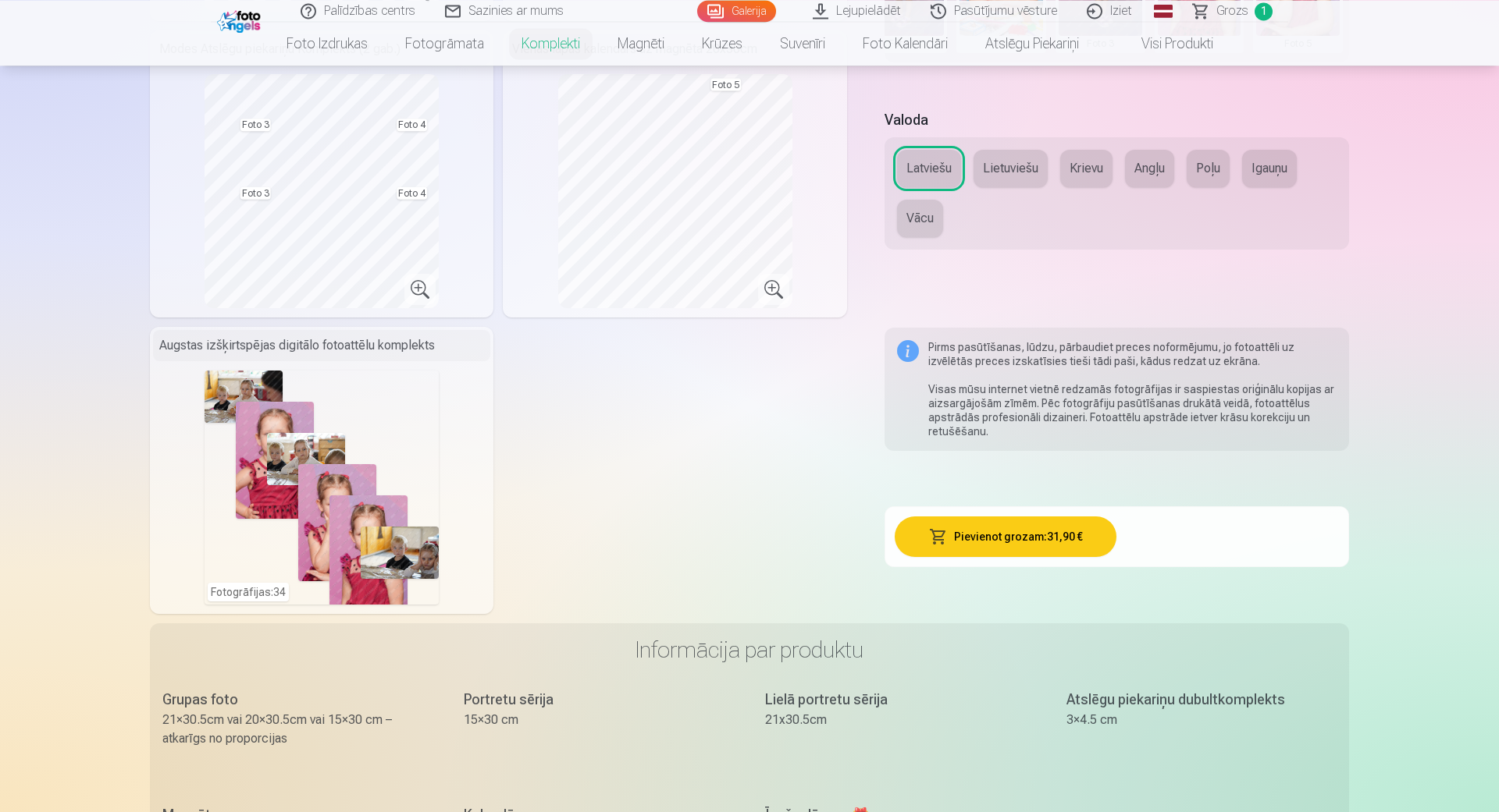
scroll to position [801, 0]
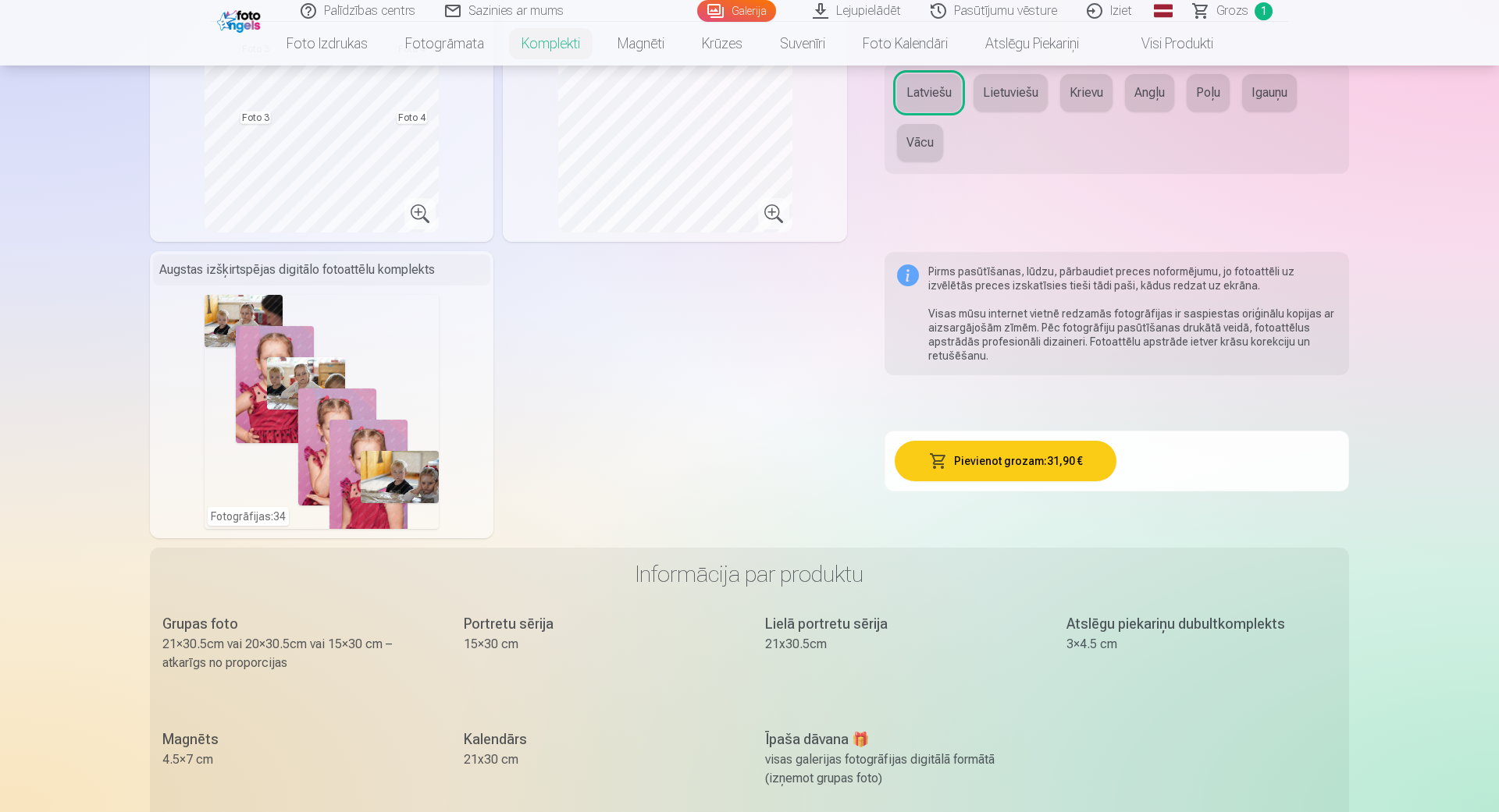
click at [1037, 457] on button "Pievienot grozam : 31,90 €" at bounding box center [1006, 460] width 223 height 41
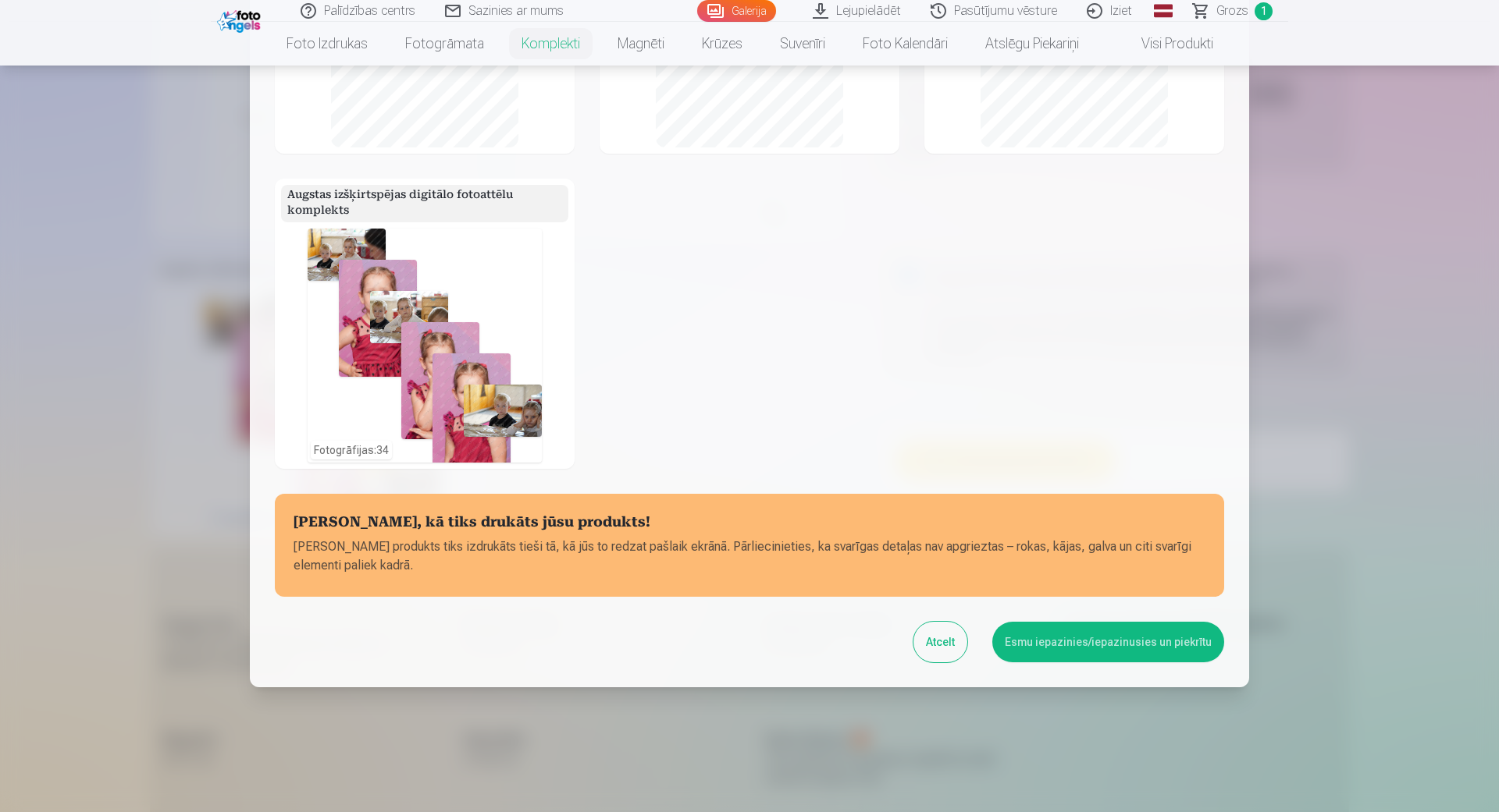
scroll to position [0, 0]
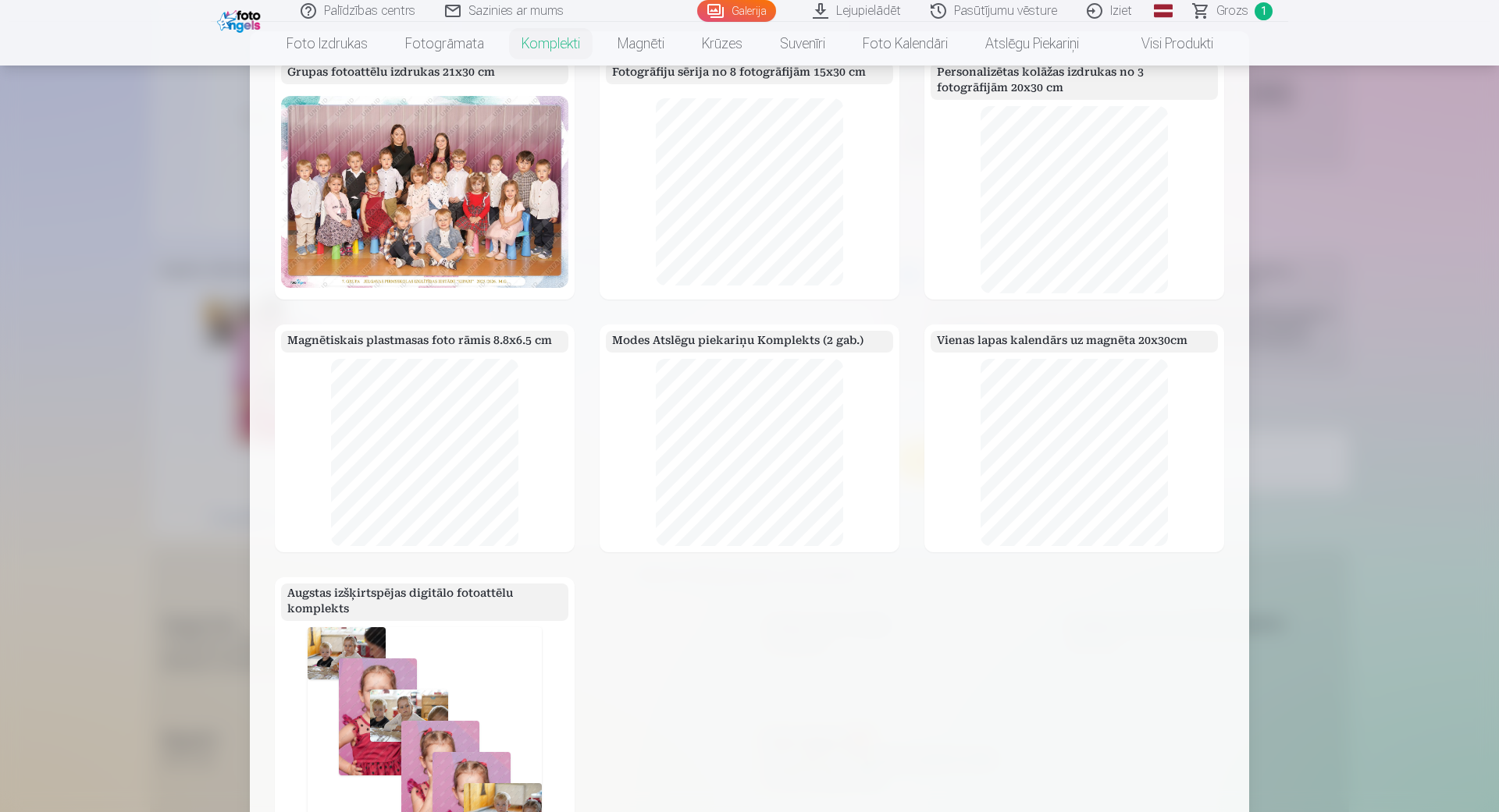
click at [1339, 229] on div at bounding box center [750, 406] width 1499 height 812
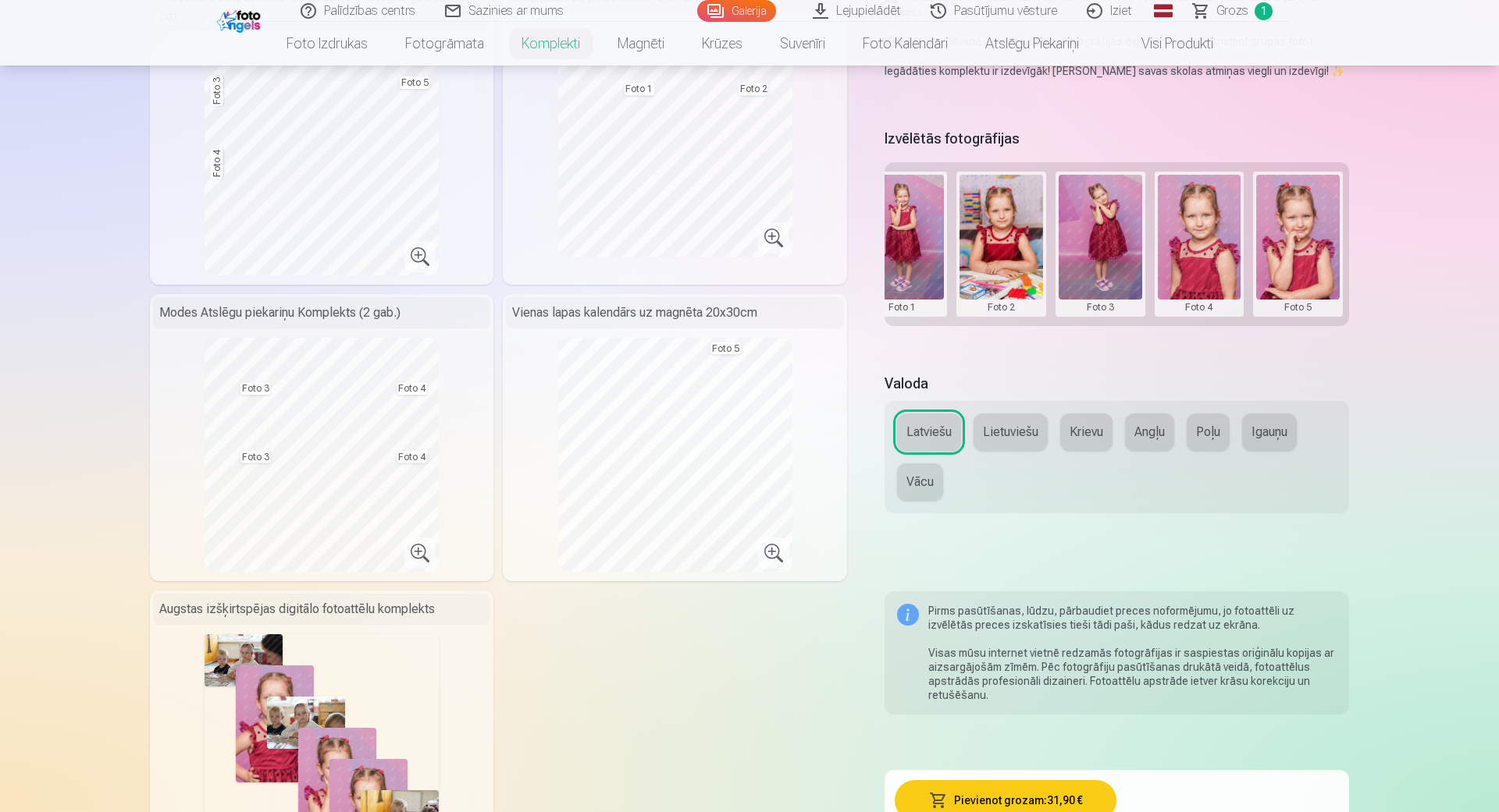
scroll to position [445, 0]
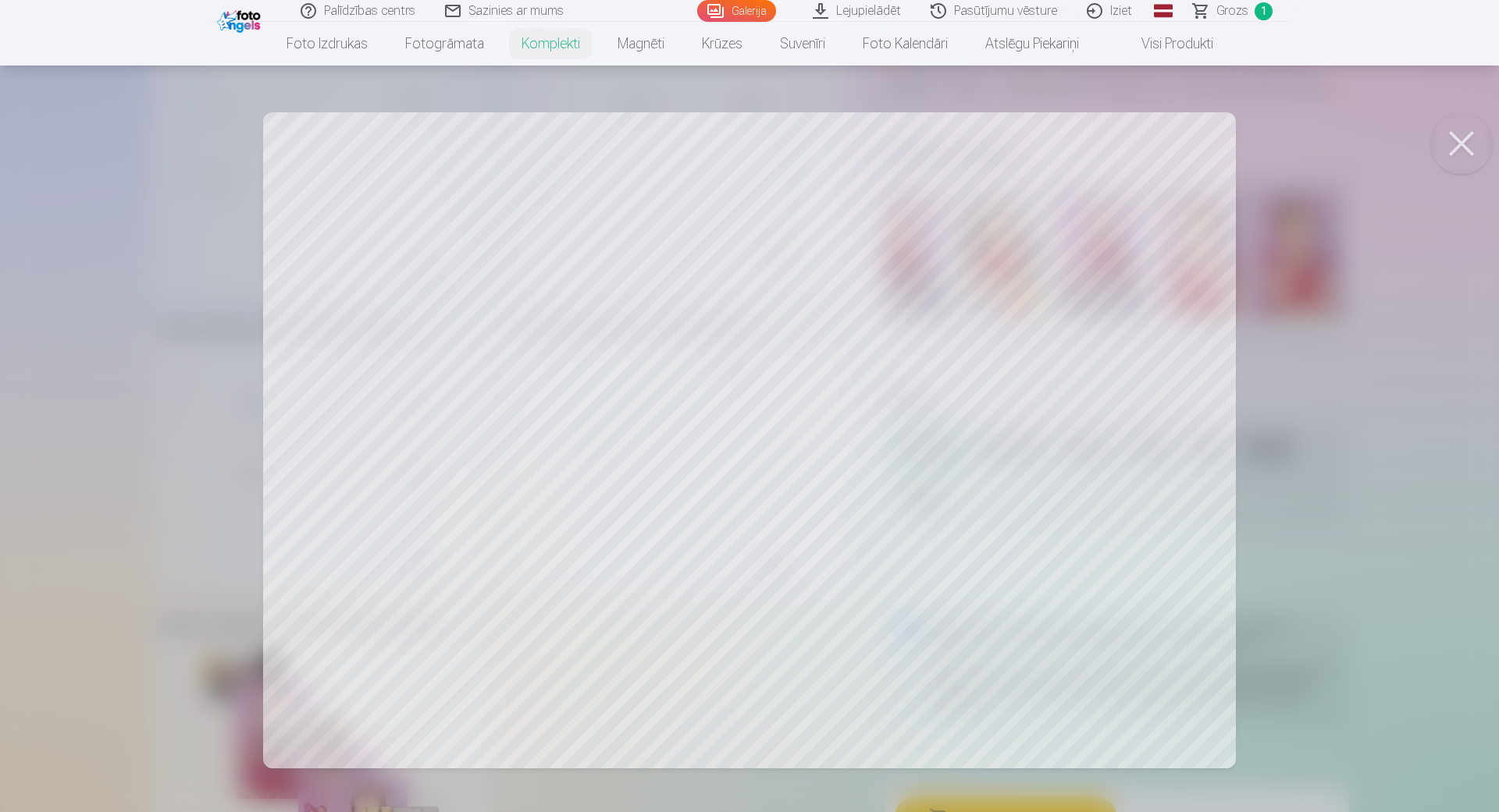
click at [430, 509] on div at bounding box center [750, 406] width 1499 height 812
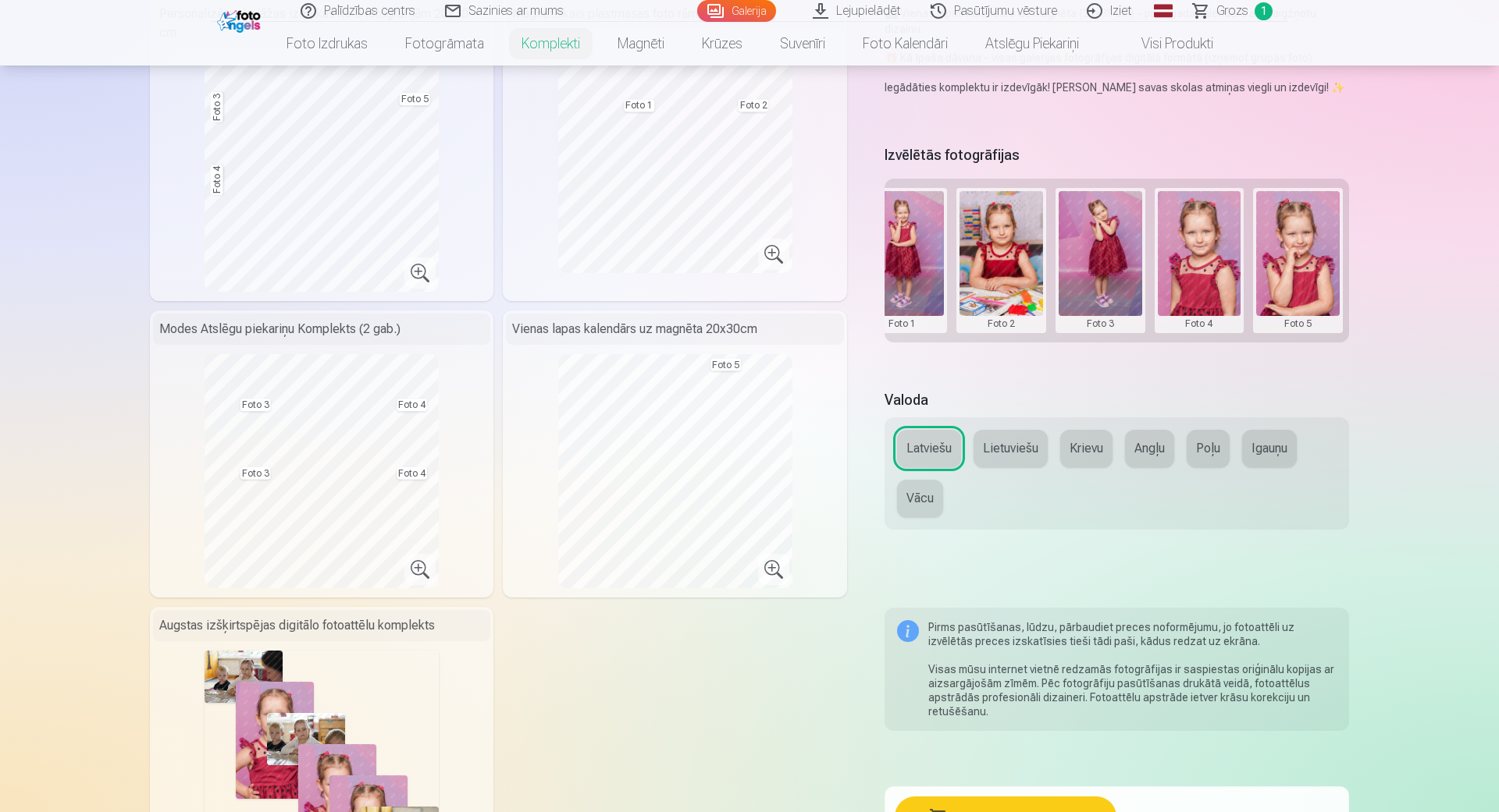
click at [1089, 225] on button at bounding box center [1100, 260] width 84 height 139
click at [1109, 258] on button "Nomainiet foto" at bounding box center [1100, 250] width 128 height 44
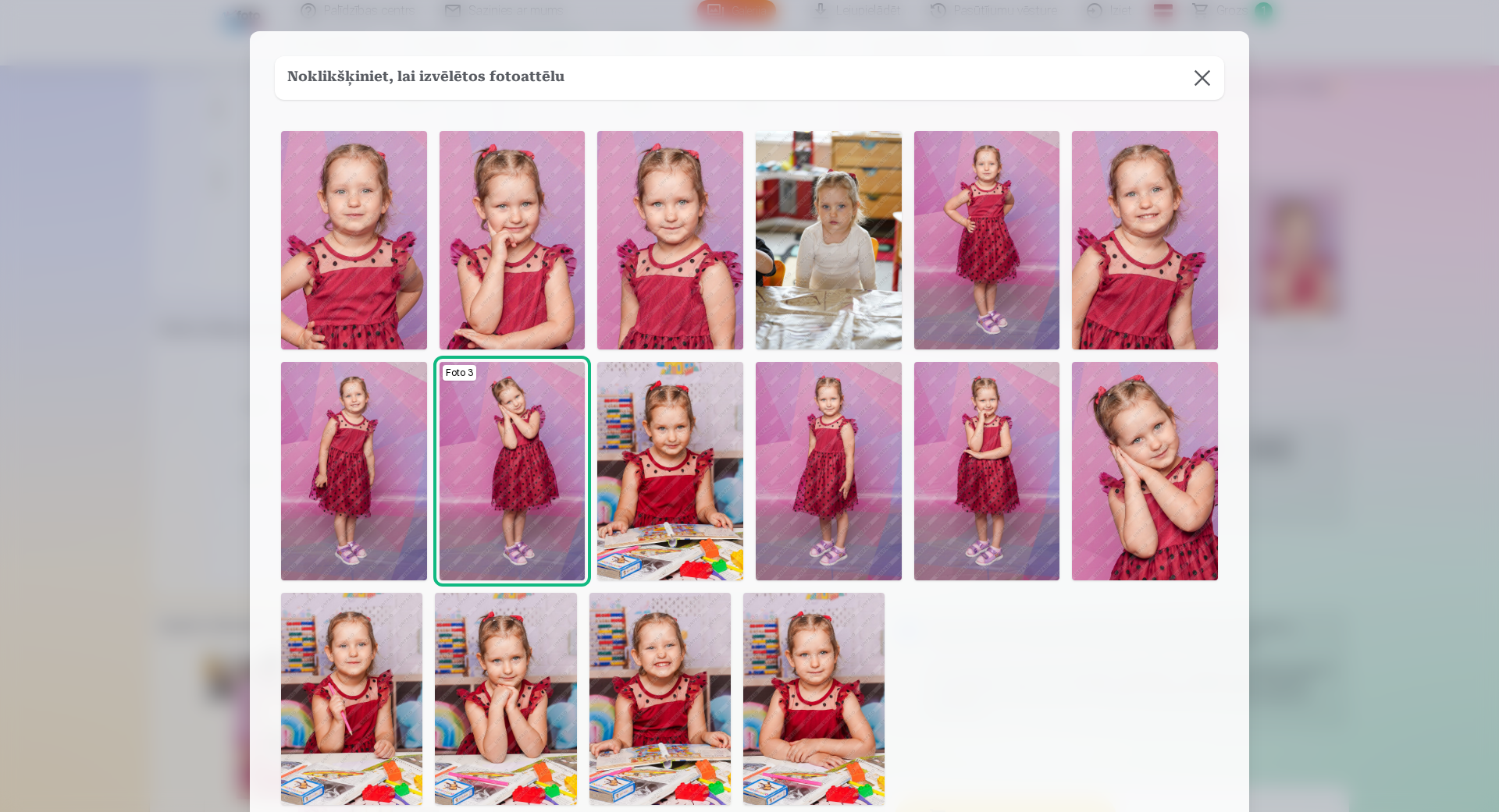
click at [850, 497] on img at bounding box center [828, 471] width 146 height 218
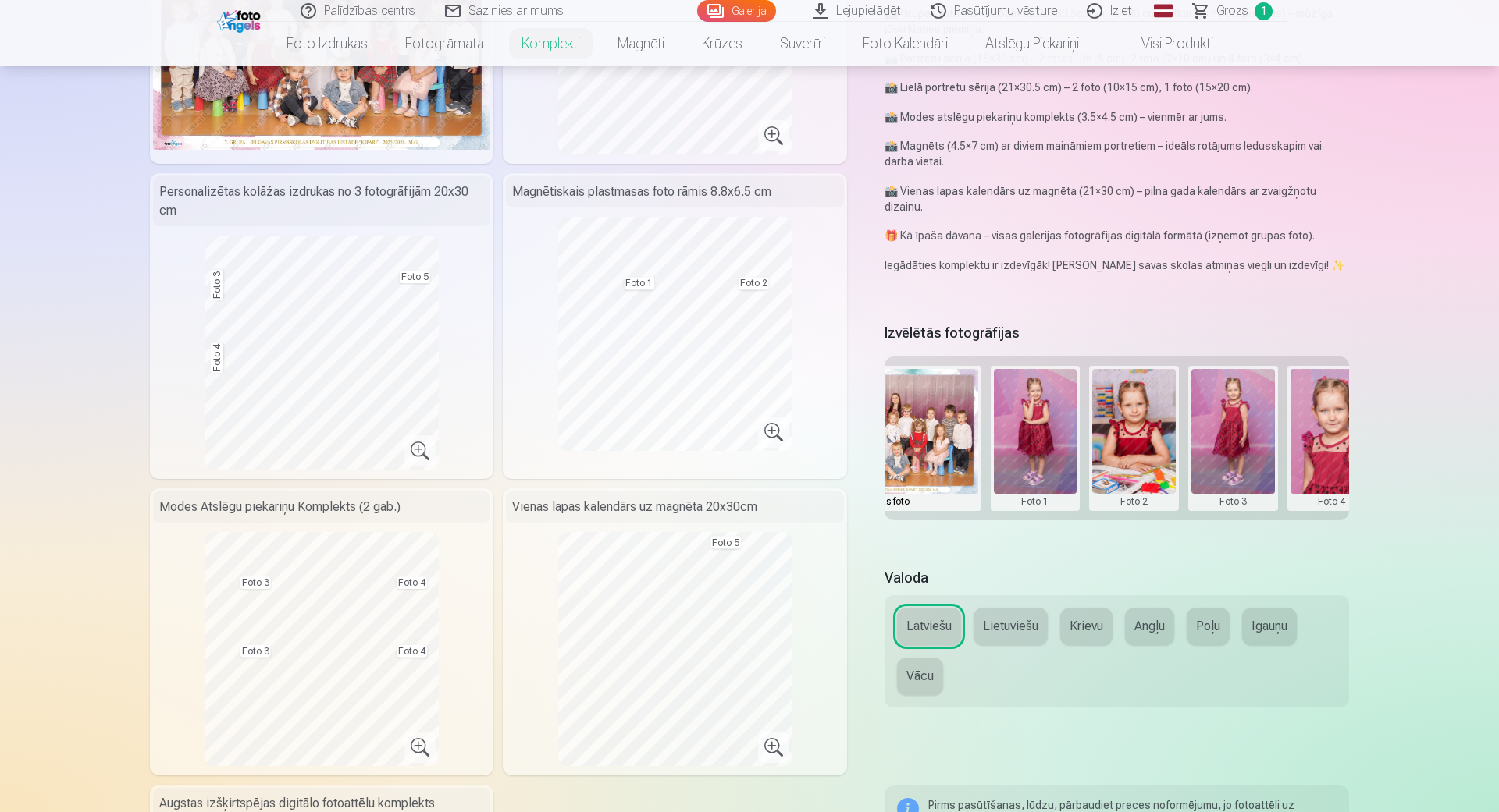
scroll to position [0, 41]
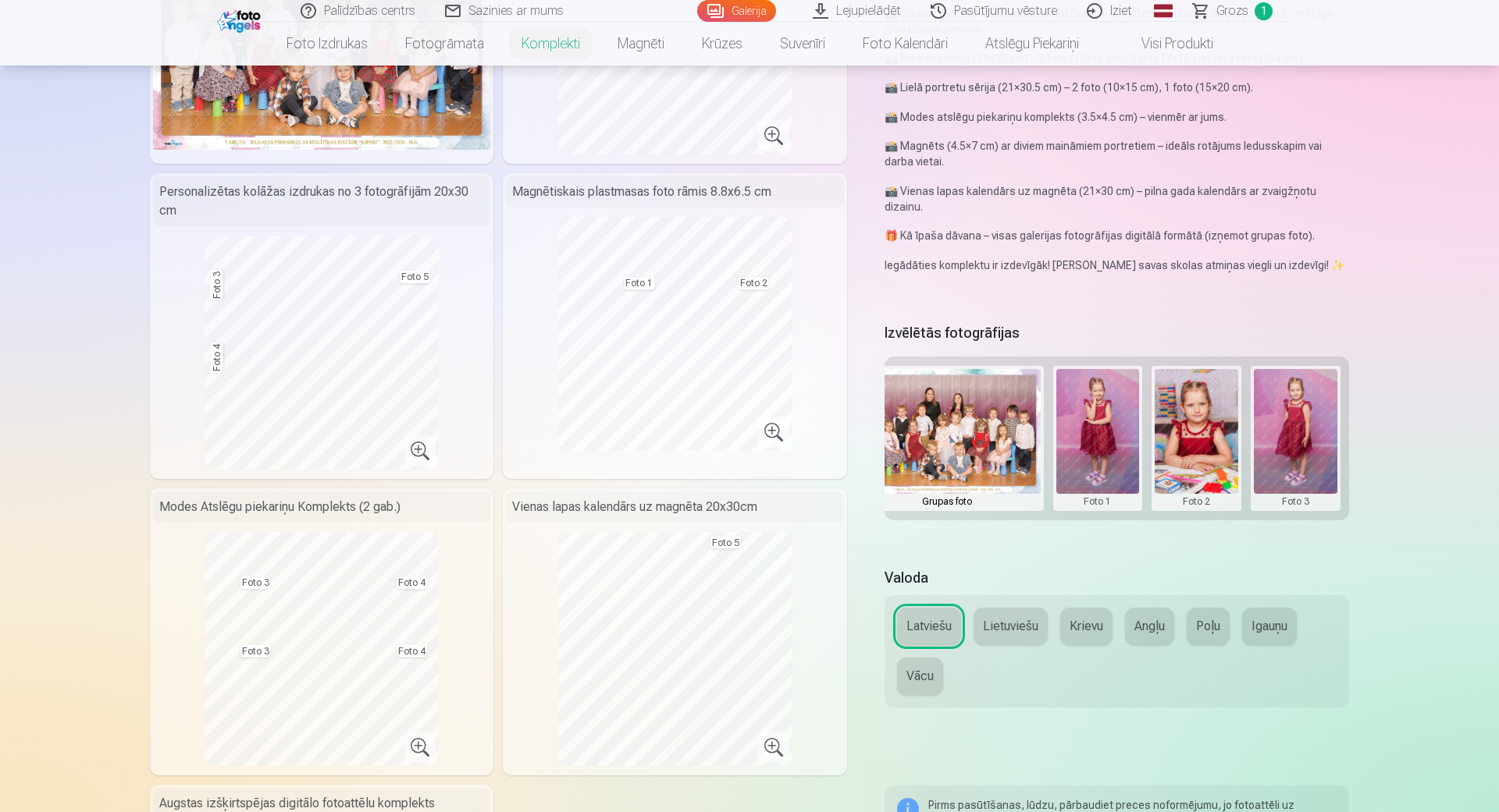
click at [1097, 428] on button at bounding box center [1097, 438] width 84 height 139
click at [1110, 422] on button "Nomainiet foto" at bounding box center [1097, 428] width 128 height 44
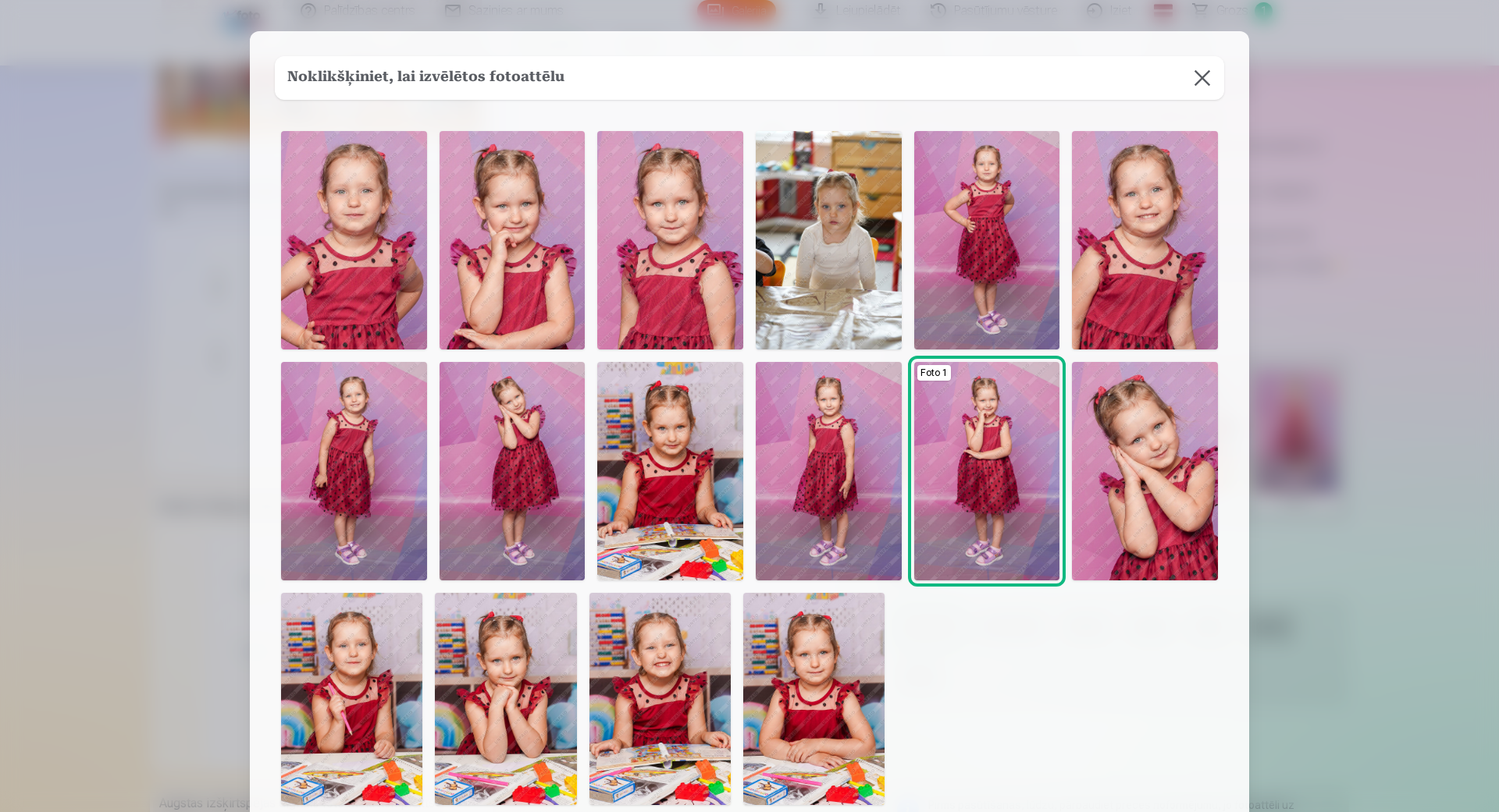
click at [524, 661] on img at bounding box center [505, 699] width 141 height 212
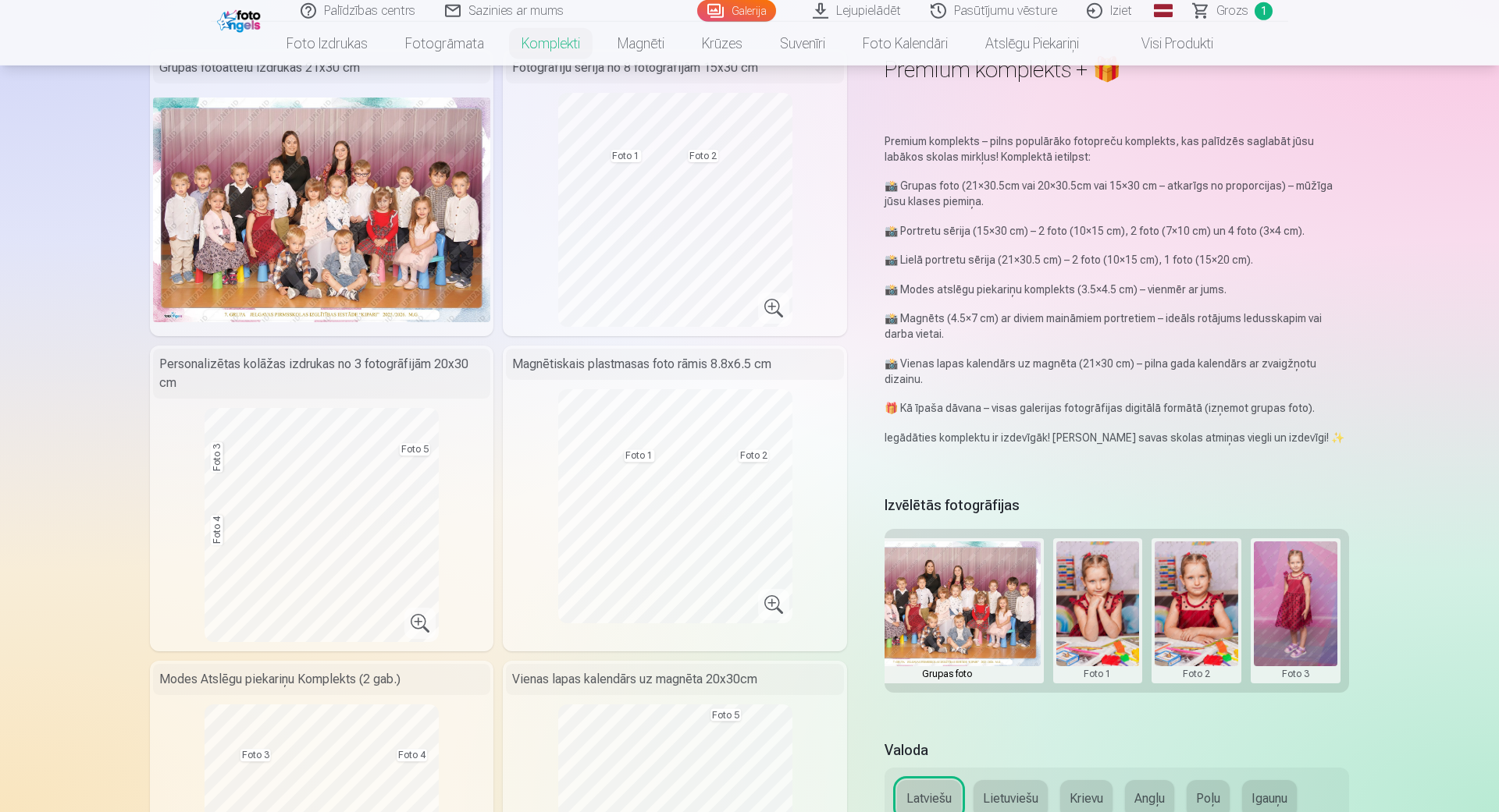
scroll to position [89, 0]
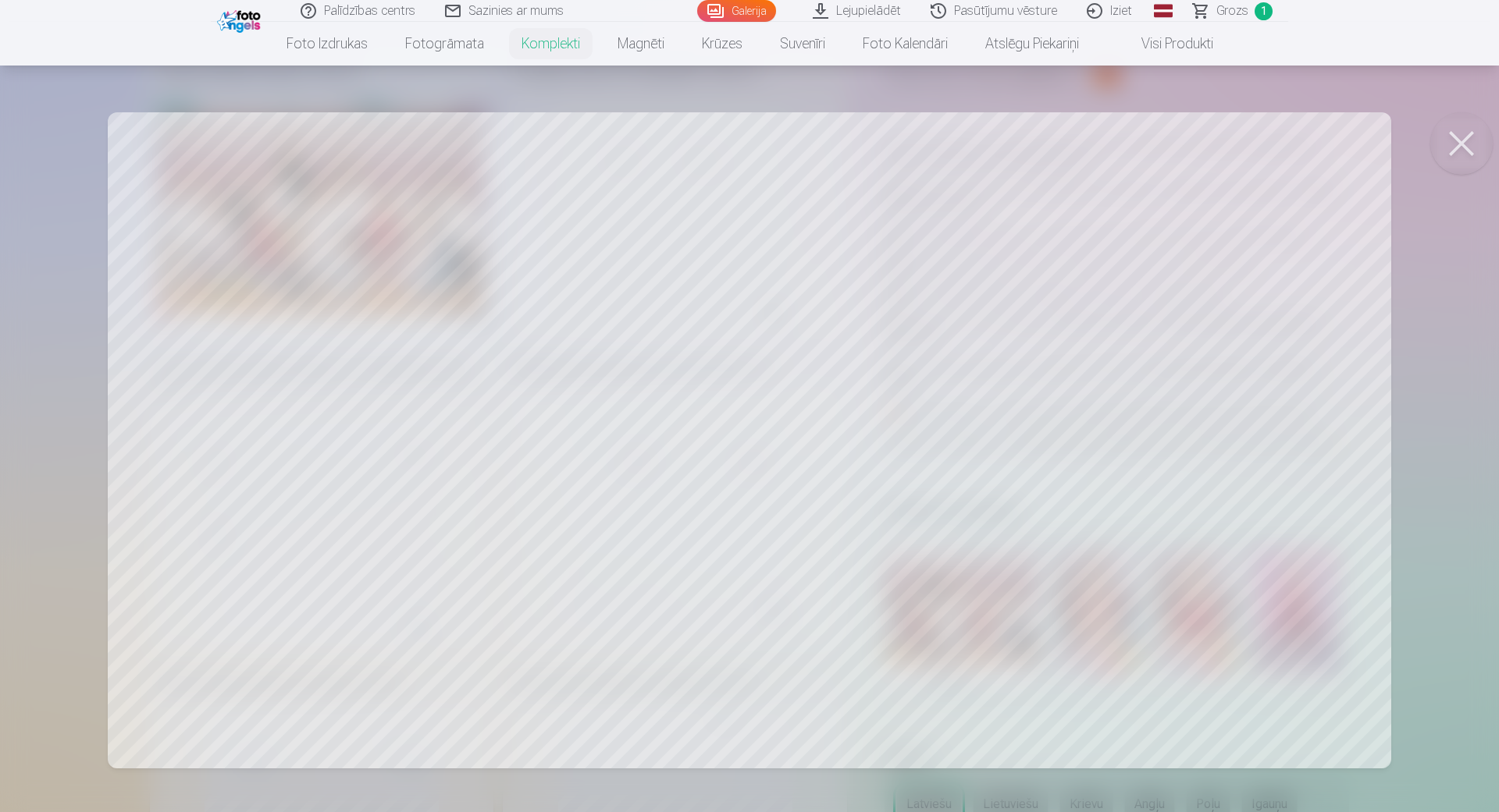
drag, startPoint x: 1085, startPoint y: 348, endPoint x: 1125, endPoint y: 341, distance: 40.6
click at [1125, 341] on div at bounding box center [750, 406] width 1499 height 812
drag, startPoint x: 1443, startPoint y: 141, endPoint x: 1385, endPoint y: 184, distance: 72.2
click at [1443, 141] on button at bounding box center [1461, 143] width 62 height 62
click at [1463, 147] on button at bounding box center [1461, 143] width 62 height 62
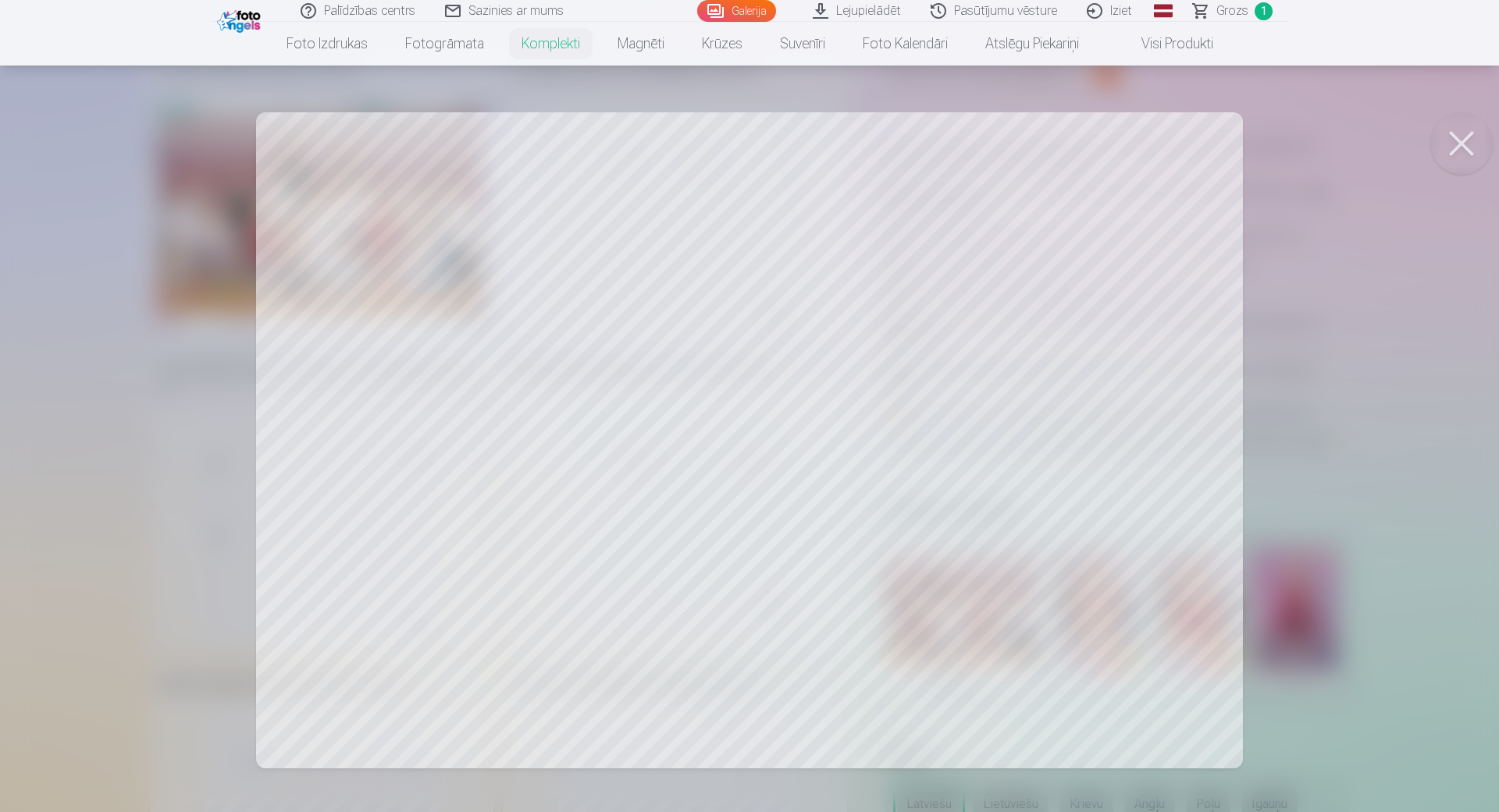
click at [1476, 152] on button at bounding box center [1461, 143] width 62 height 62
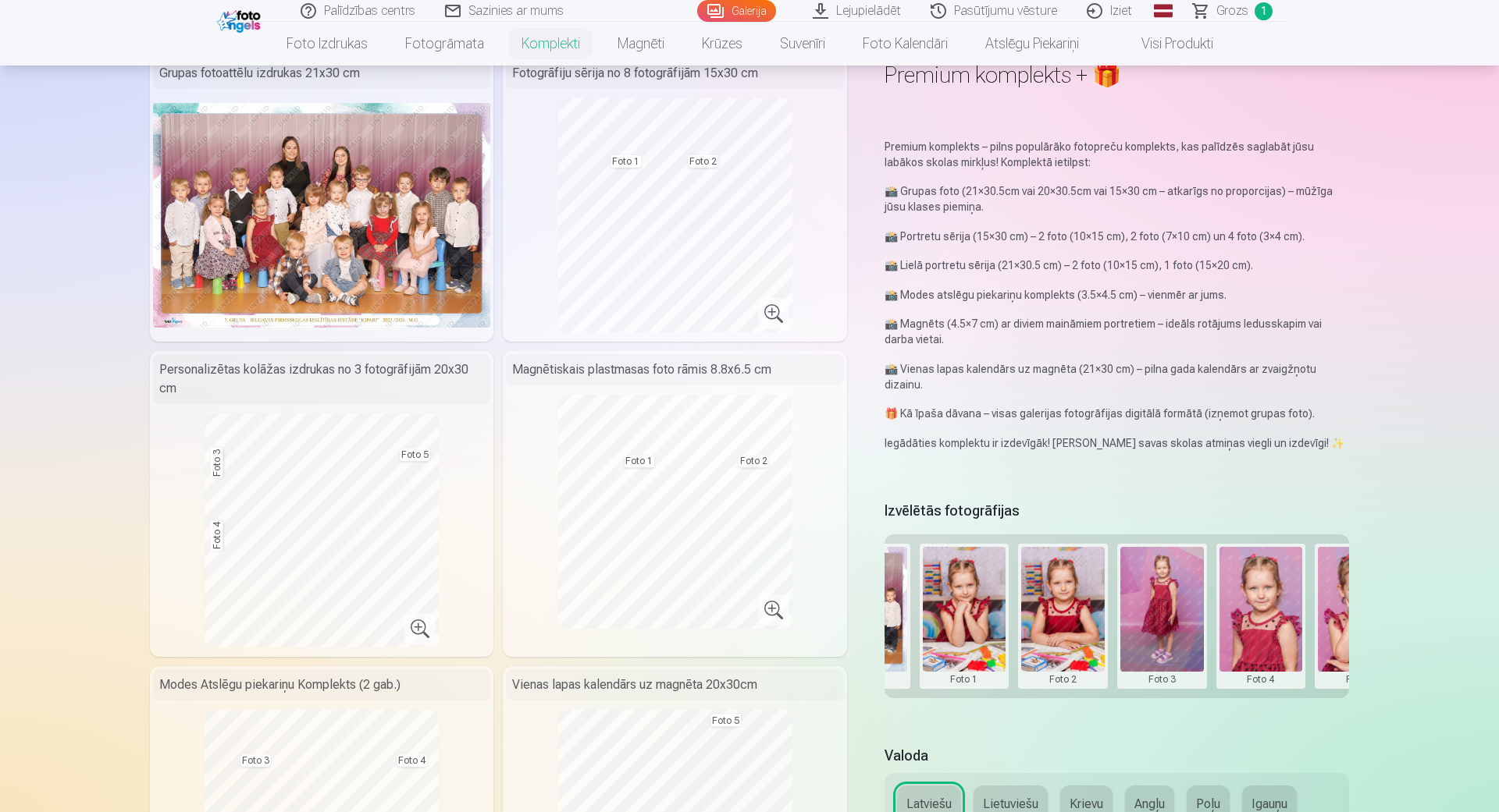
scroll to position [0, 235]
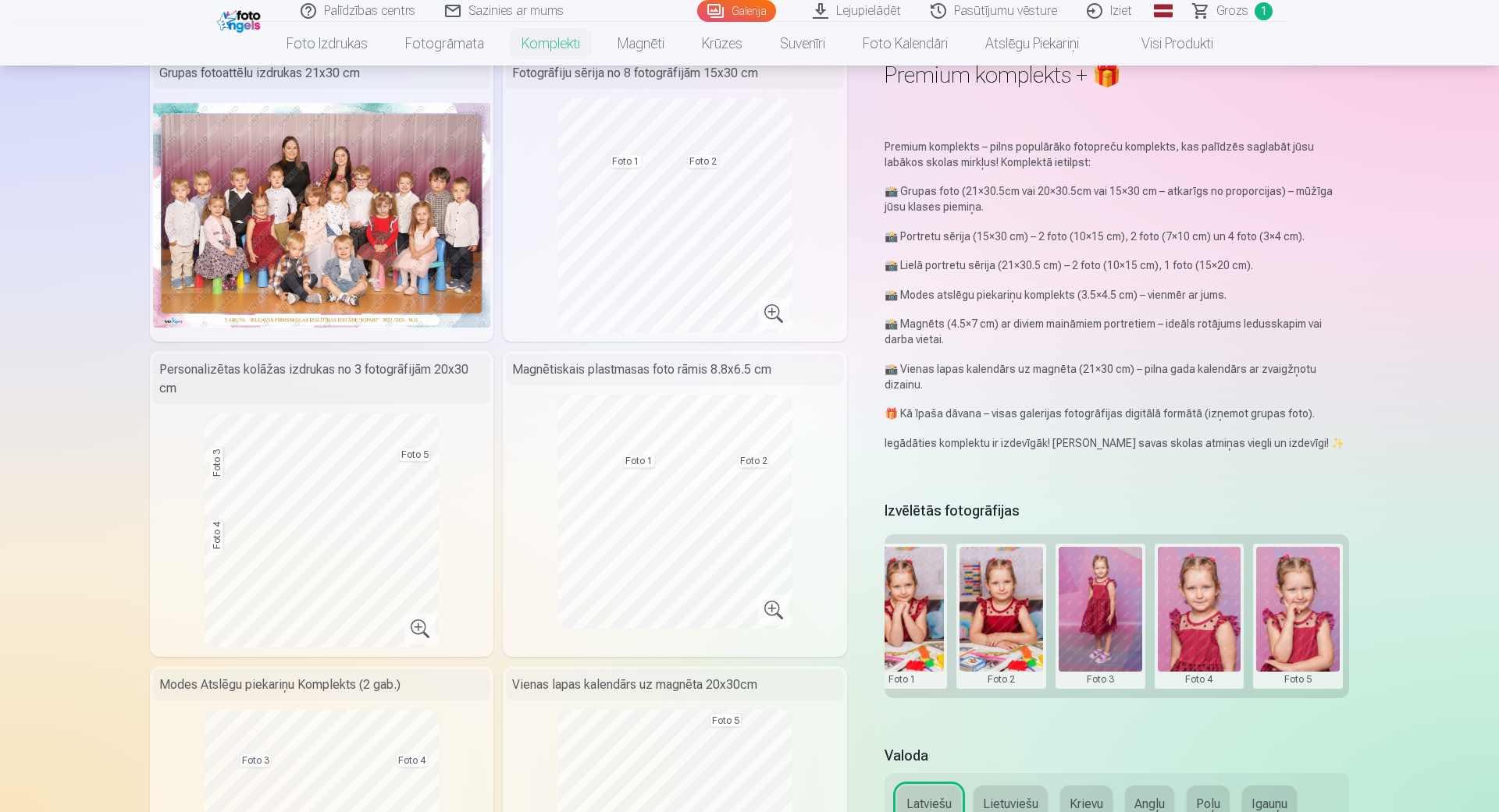
click at [1213, 603] on button at bounding box center [1199, 615] width 84 height 139
click at [1203, 606] on button "Nomainiet foto" at bounding box center [1199, 606] width 128 height 44
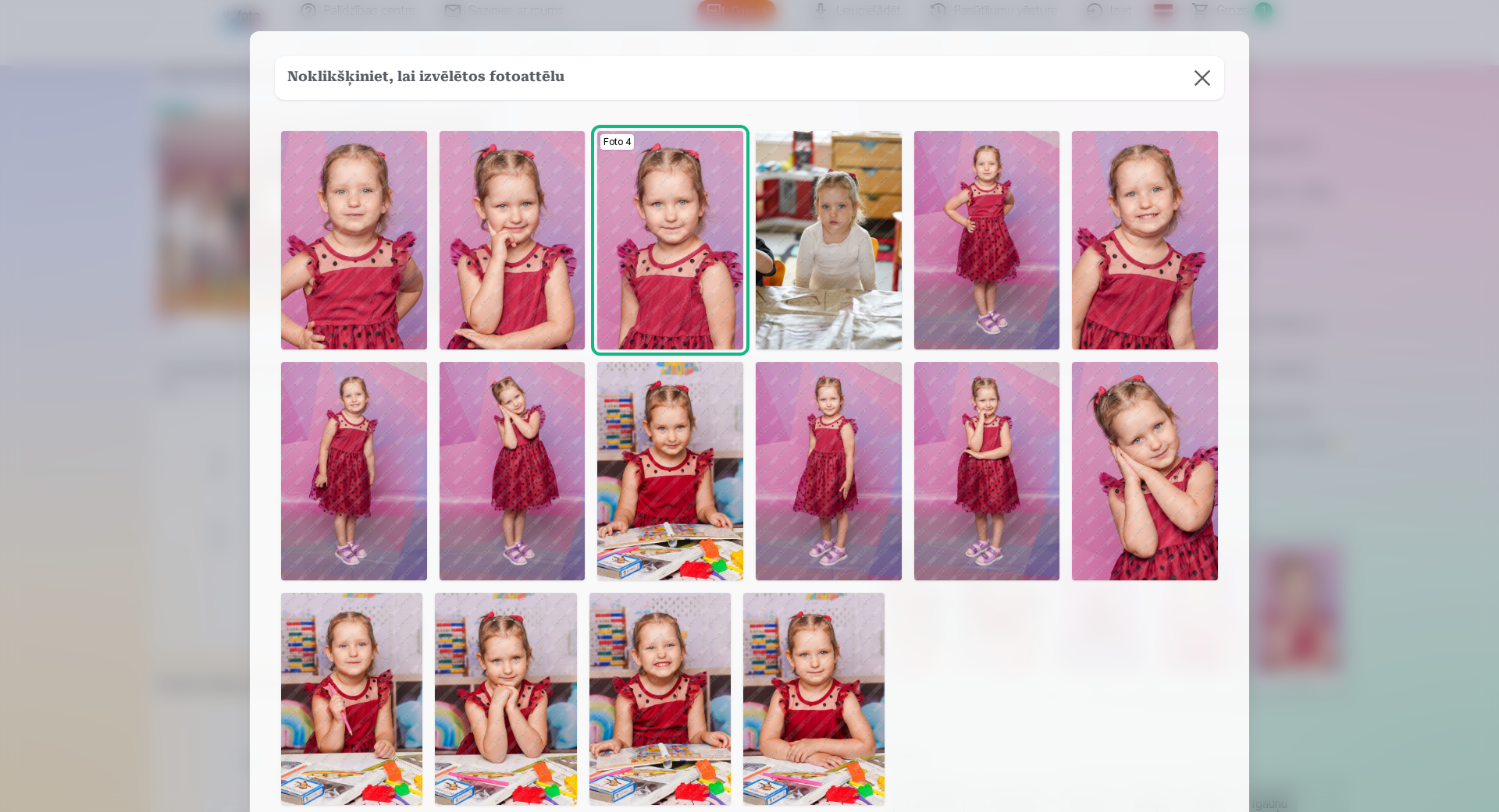
click at [522, 523] on img at bounding box center [512, 471] width 146 height 218
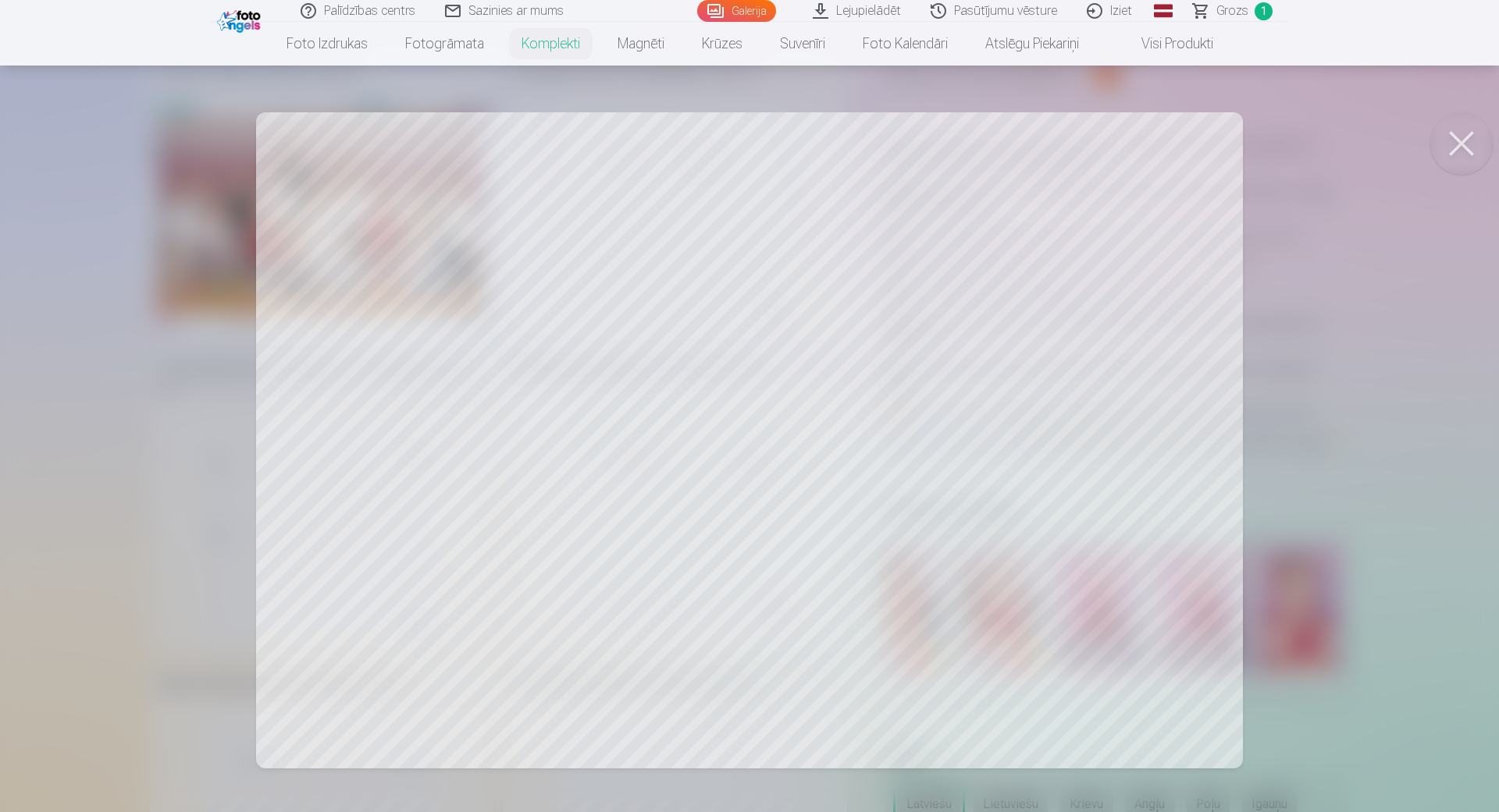
click at [1465, 149] on button at bounding box center [1461, 143] width 62 height 62
click at [1465, 160] on button at bounding box center [1461, 143] width 62 height 62
click at [1441, 158] on button at bounding box center [1461, 143] width 62 height 62
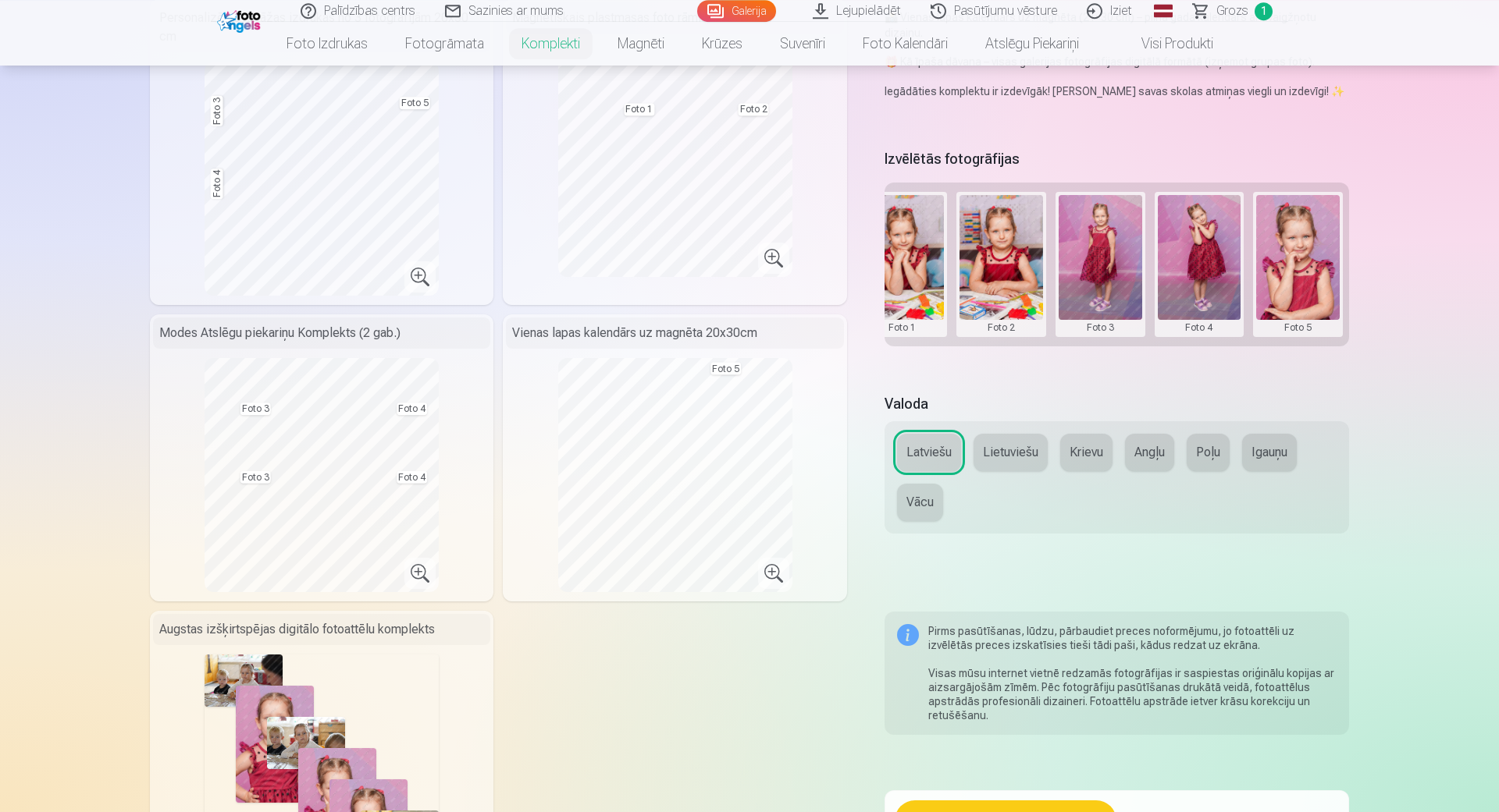
scroll to position [445, 0]
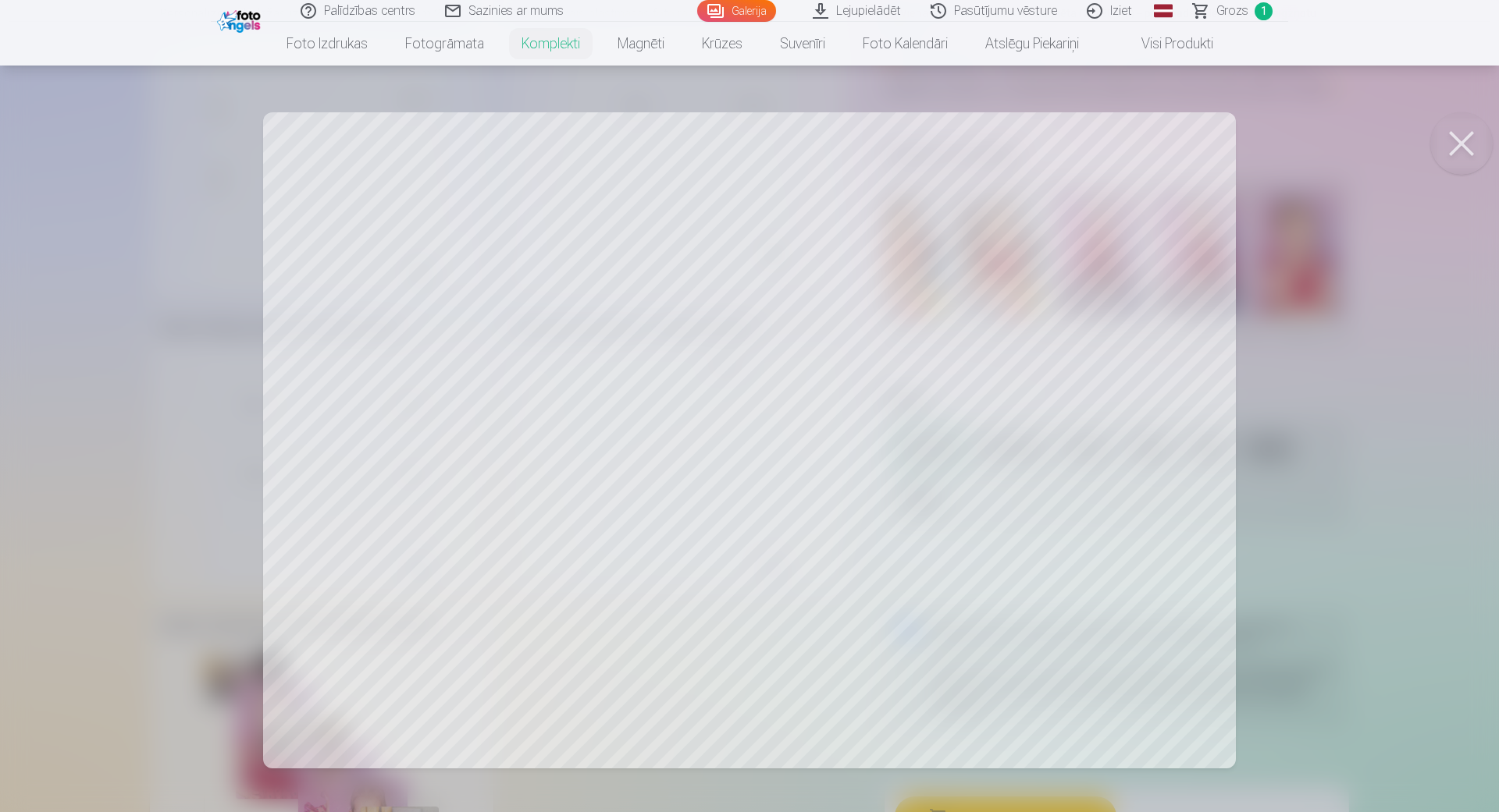
click at [1089, 209] on div at bounding box center [750, 406] width 1499 height 812
click at [1480, 138] on button at bounding box center [1461, 143] width 62 height 62
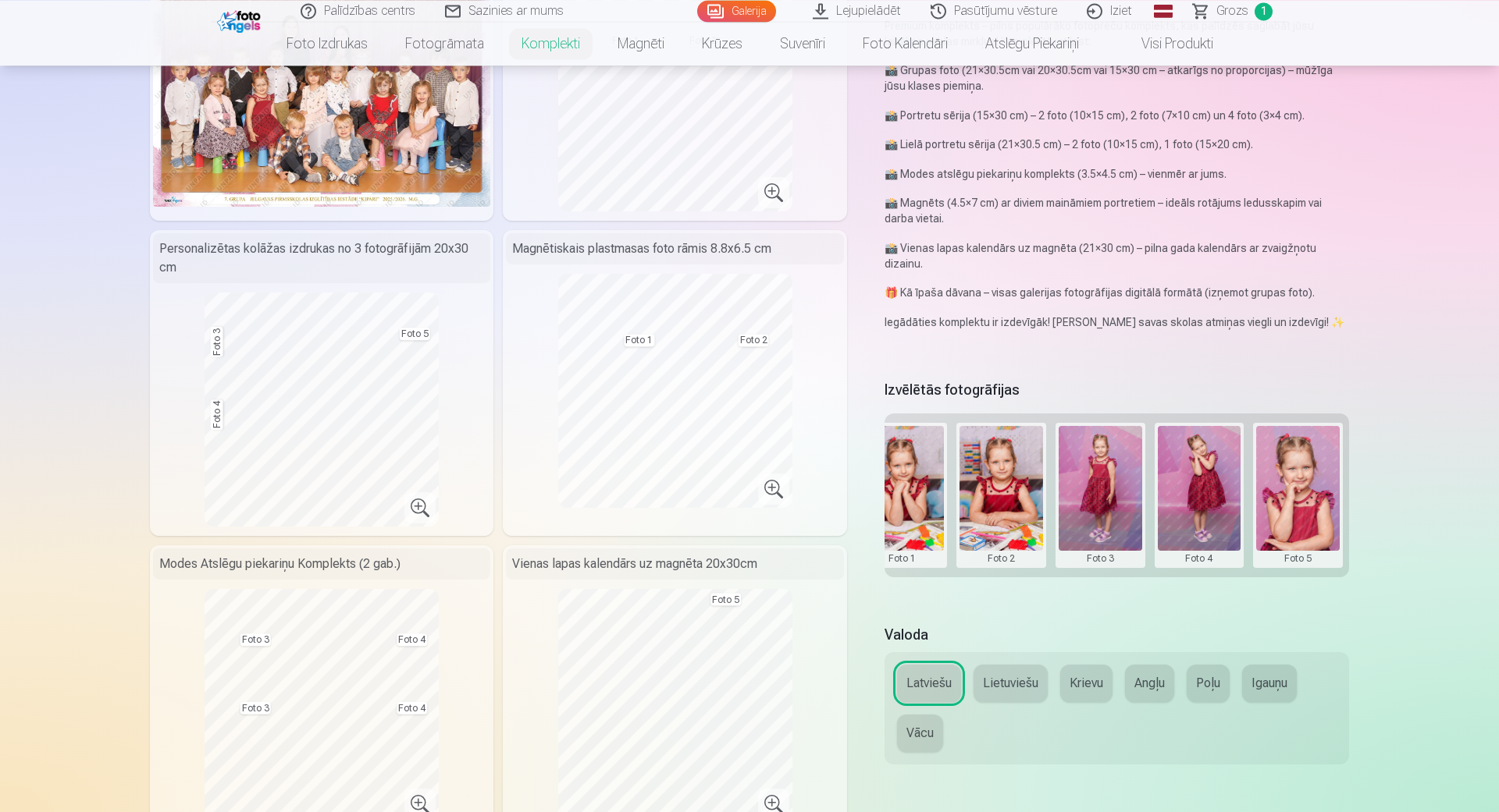
scroll to position [0, 0]
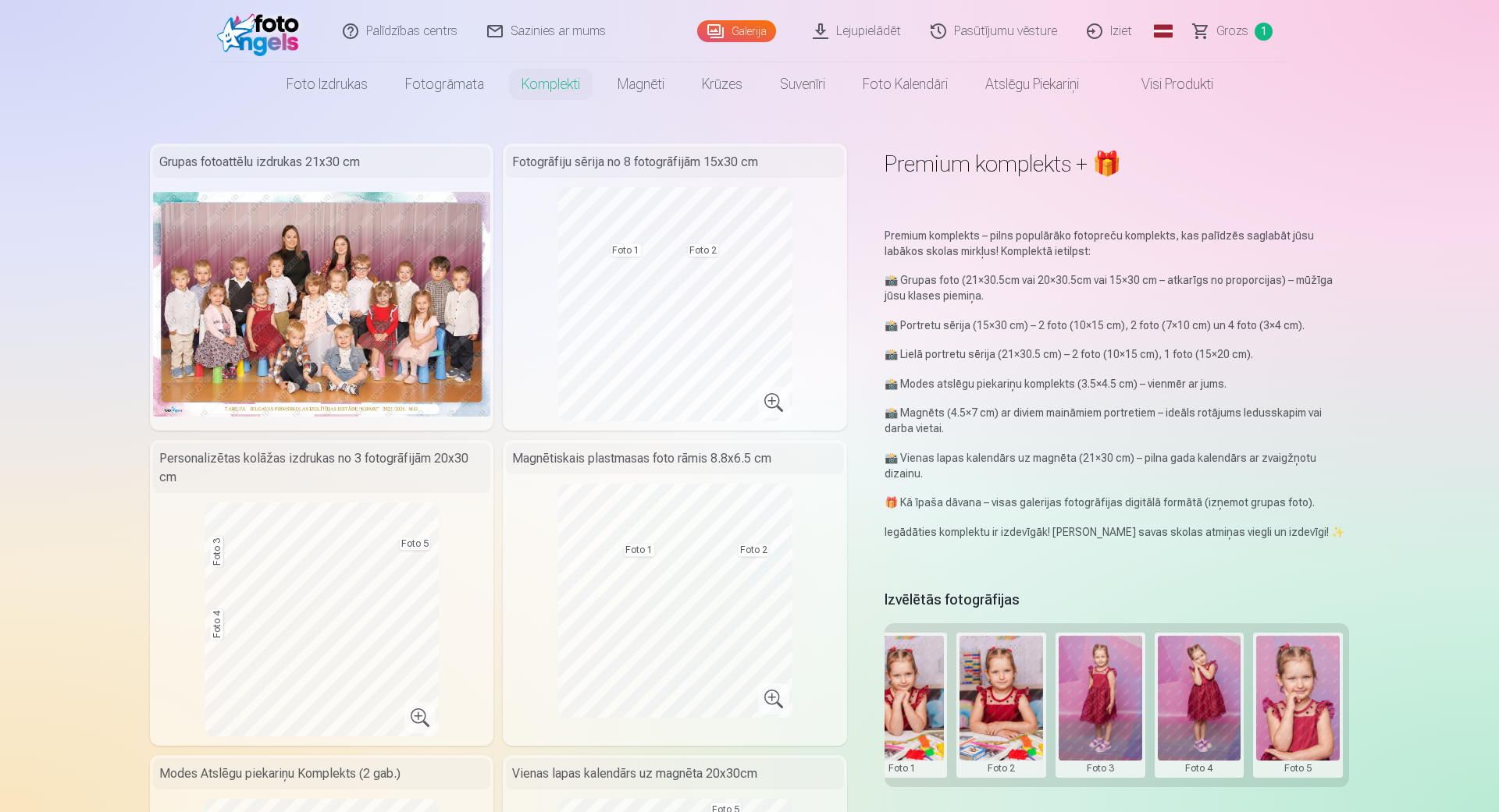
click at [401, 318] on img at bounding box center [321, 304] width 337 height 225
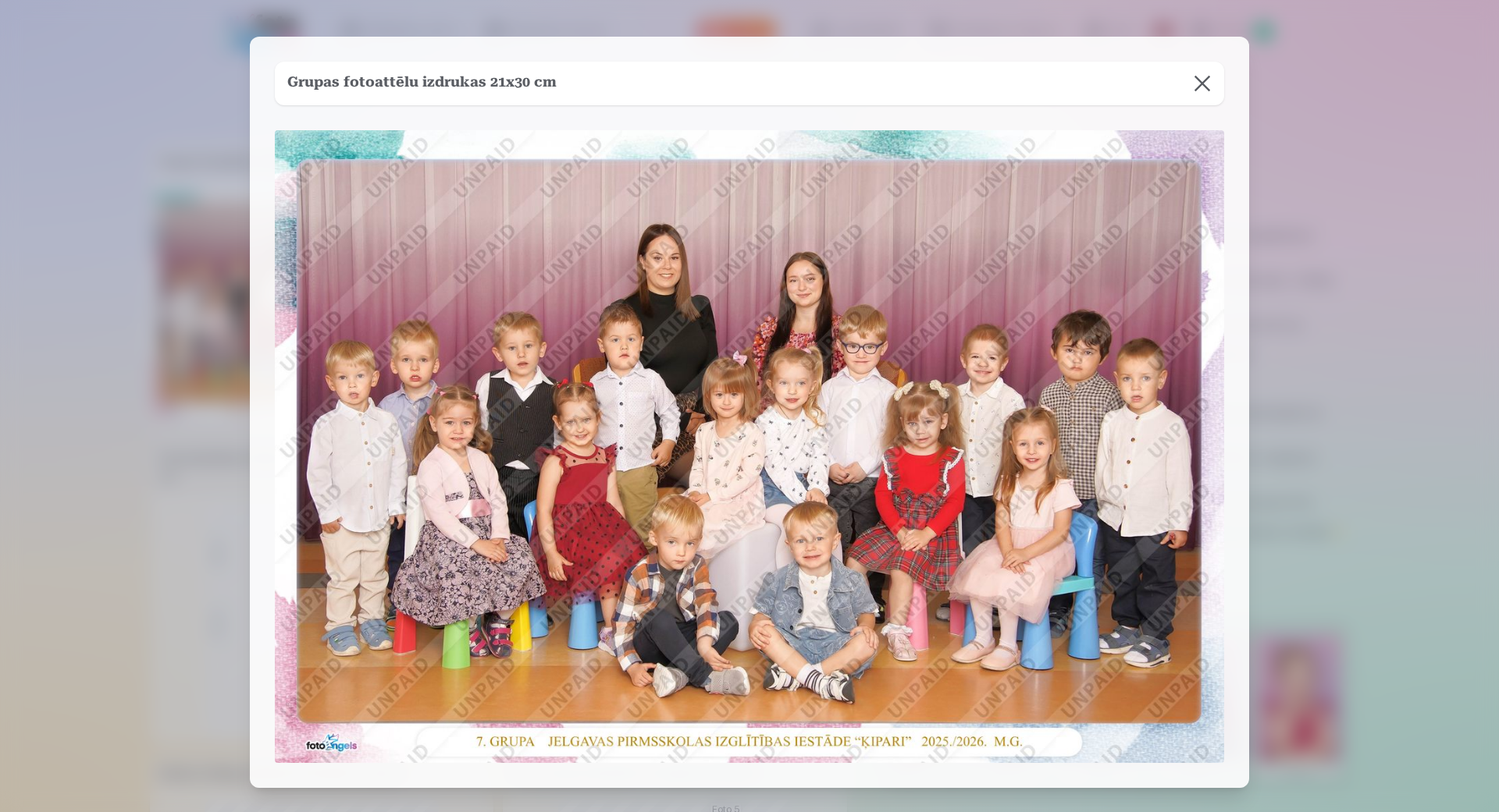
click at [1197, 86] on button at bounding box center [1201, 83] width 44 height 44
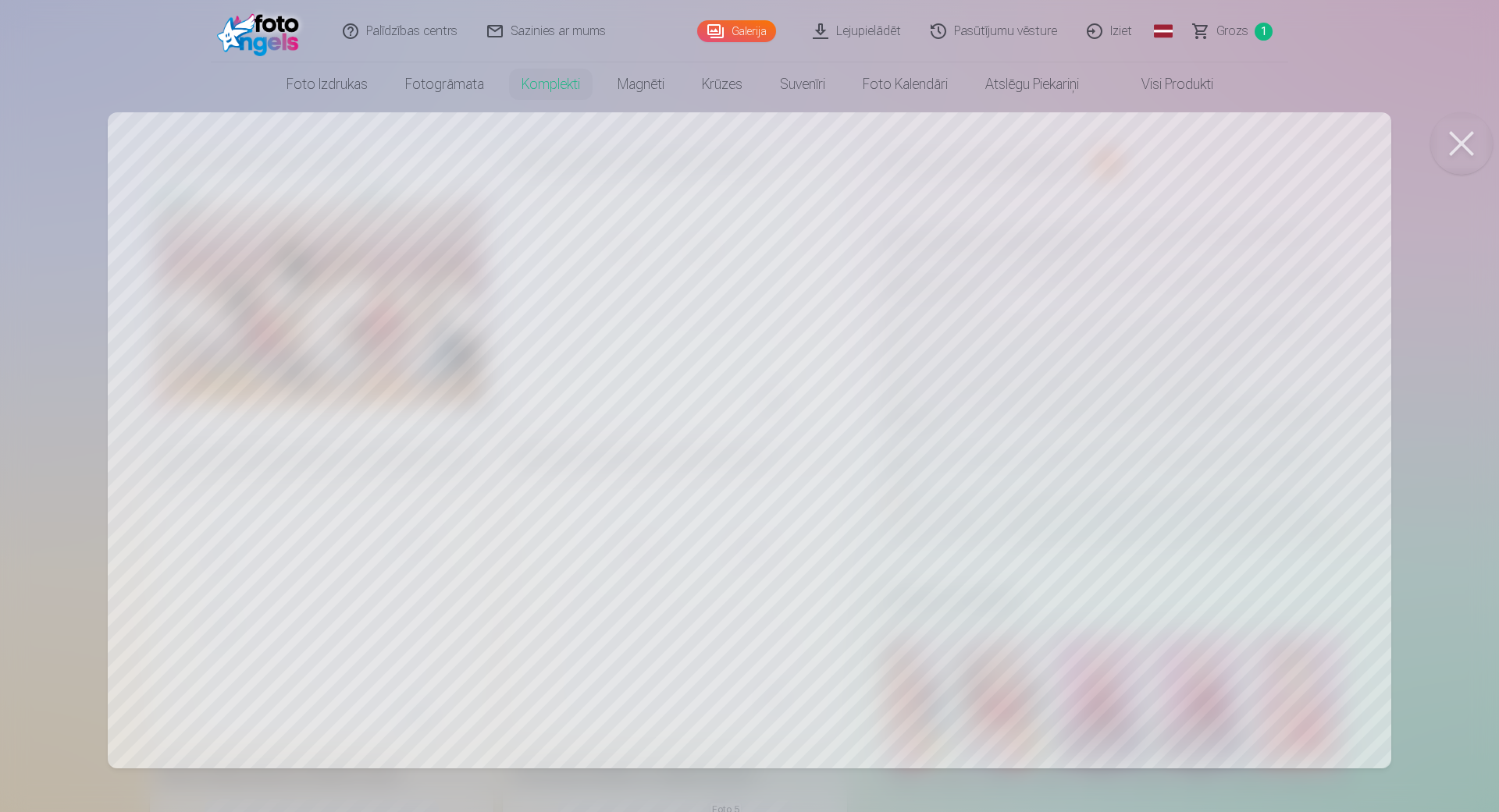
click at [1458, 141] on button at bounding box center [1461, 143] width 62 height 62
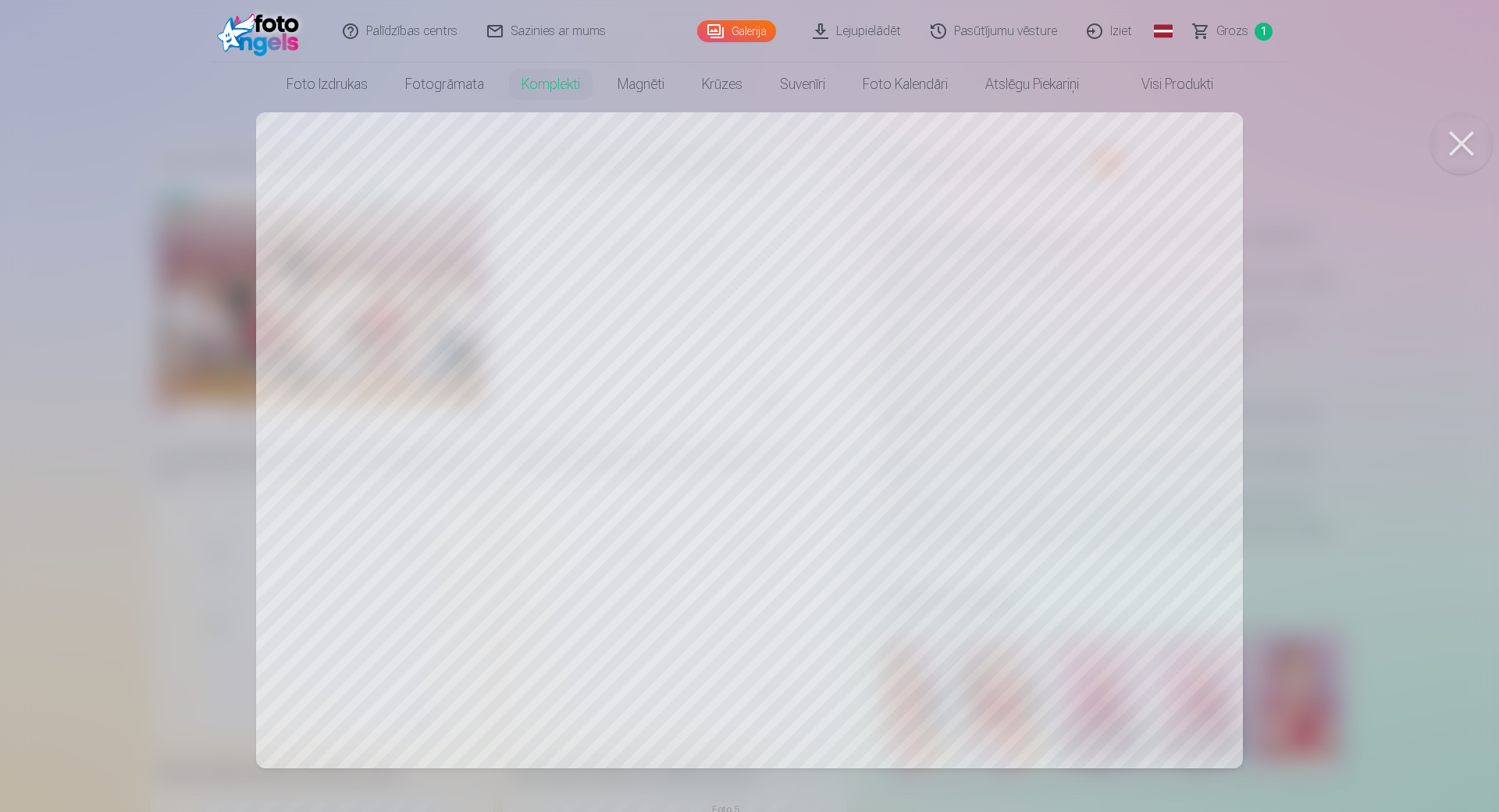
click at [1435, 132] on button at bounding box center [1461, 143] width 62 height 62
click at [1496, 144] on div at bounding box center [750, 406] width 1499 height 812
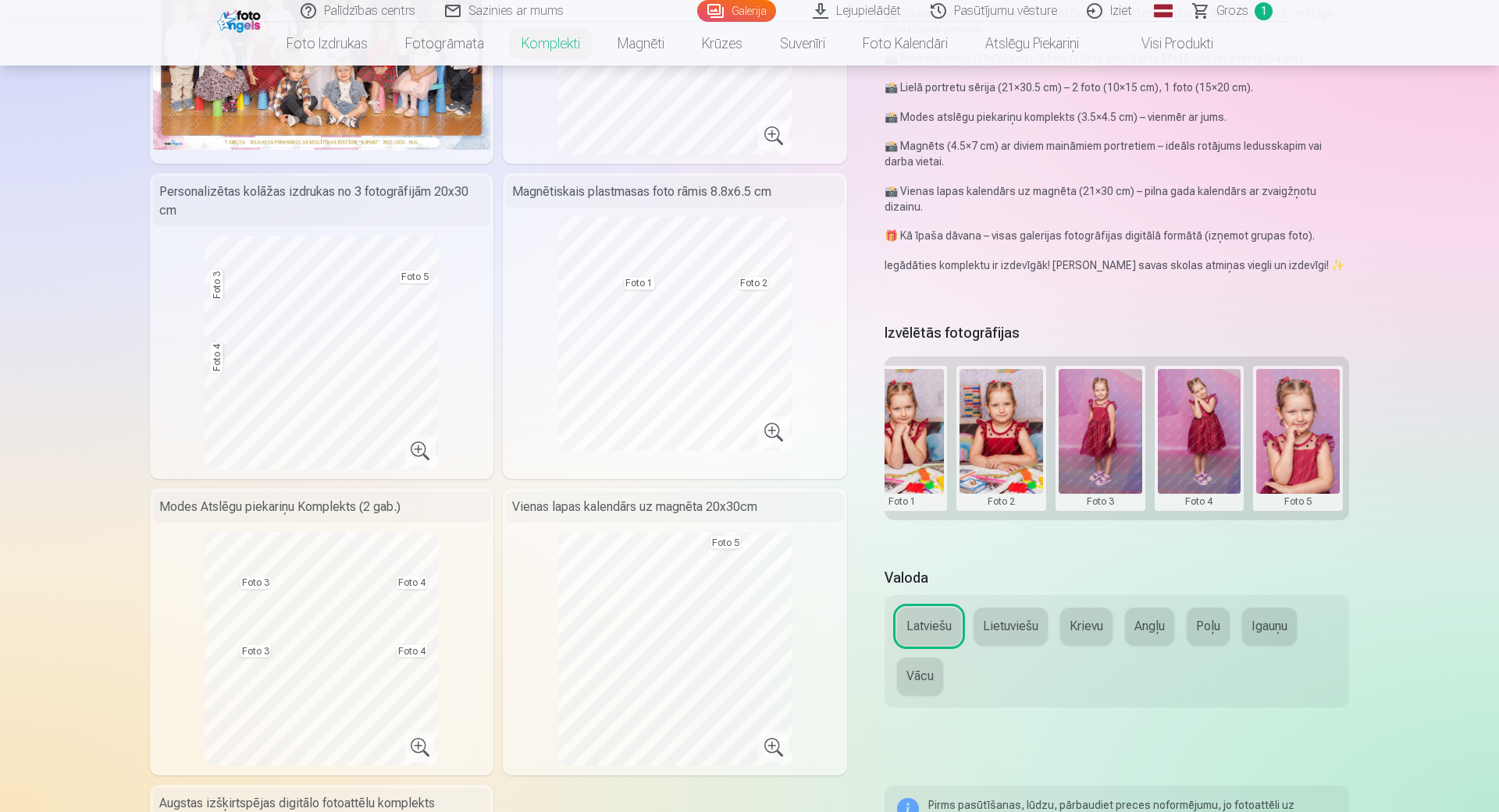
scroll to position [622, 0]
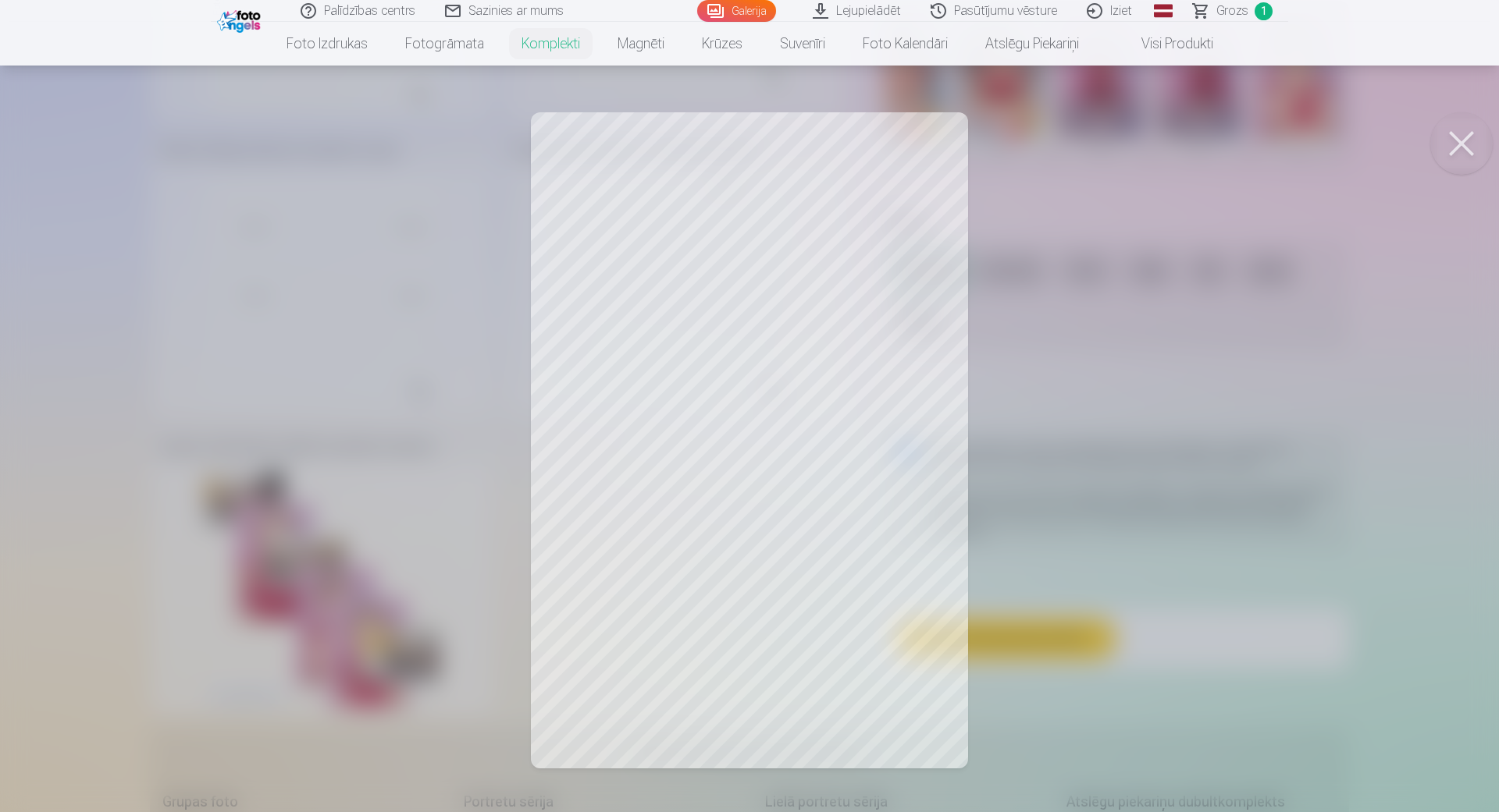
click at [1466, 153] on button at bounding box center [1461, 143] width 62 height 62
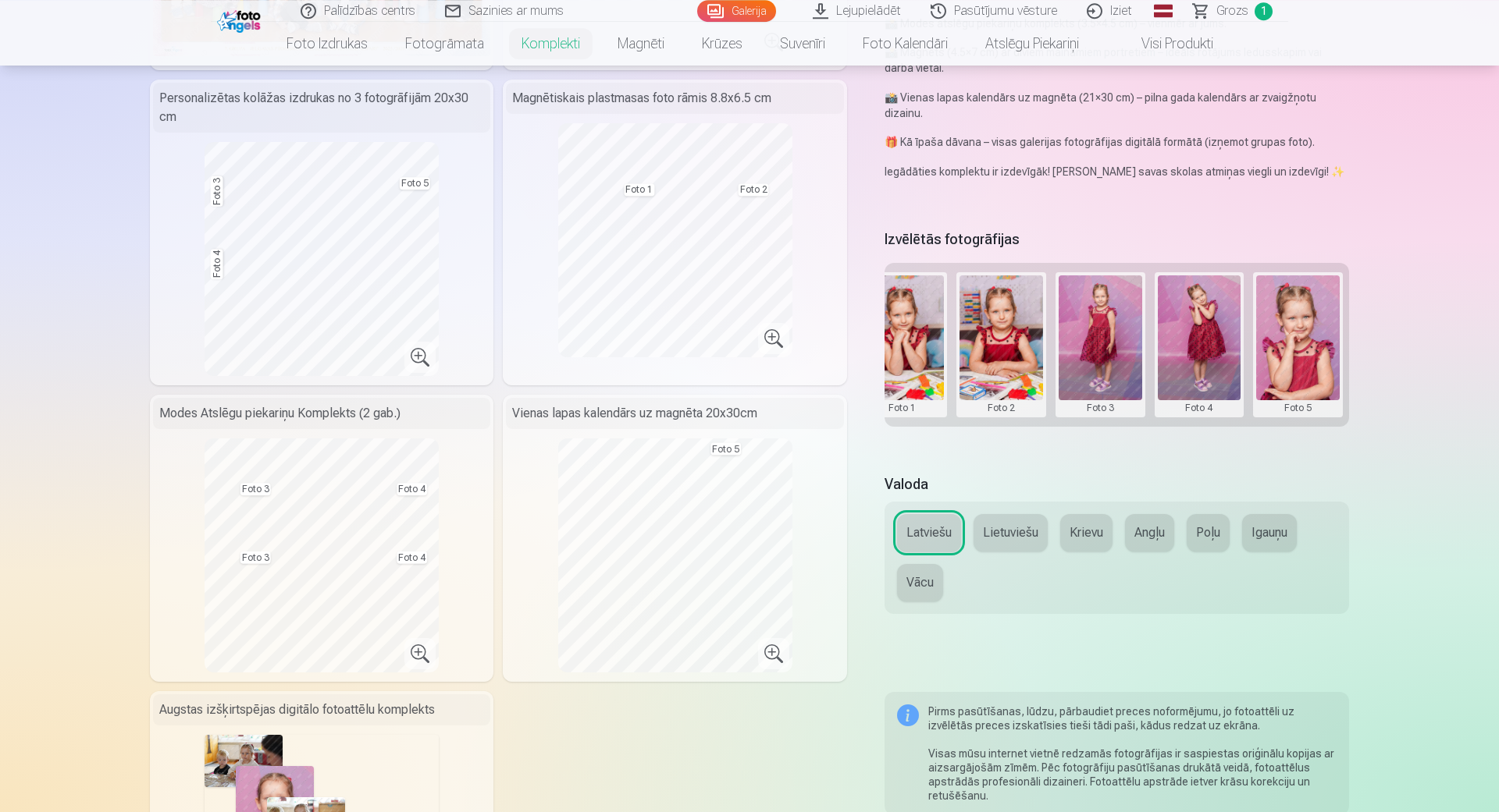
scroll to position [534, 0]
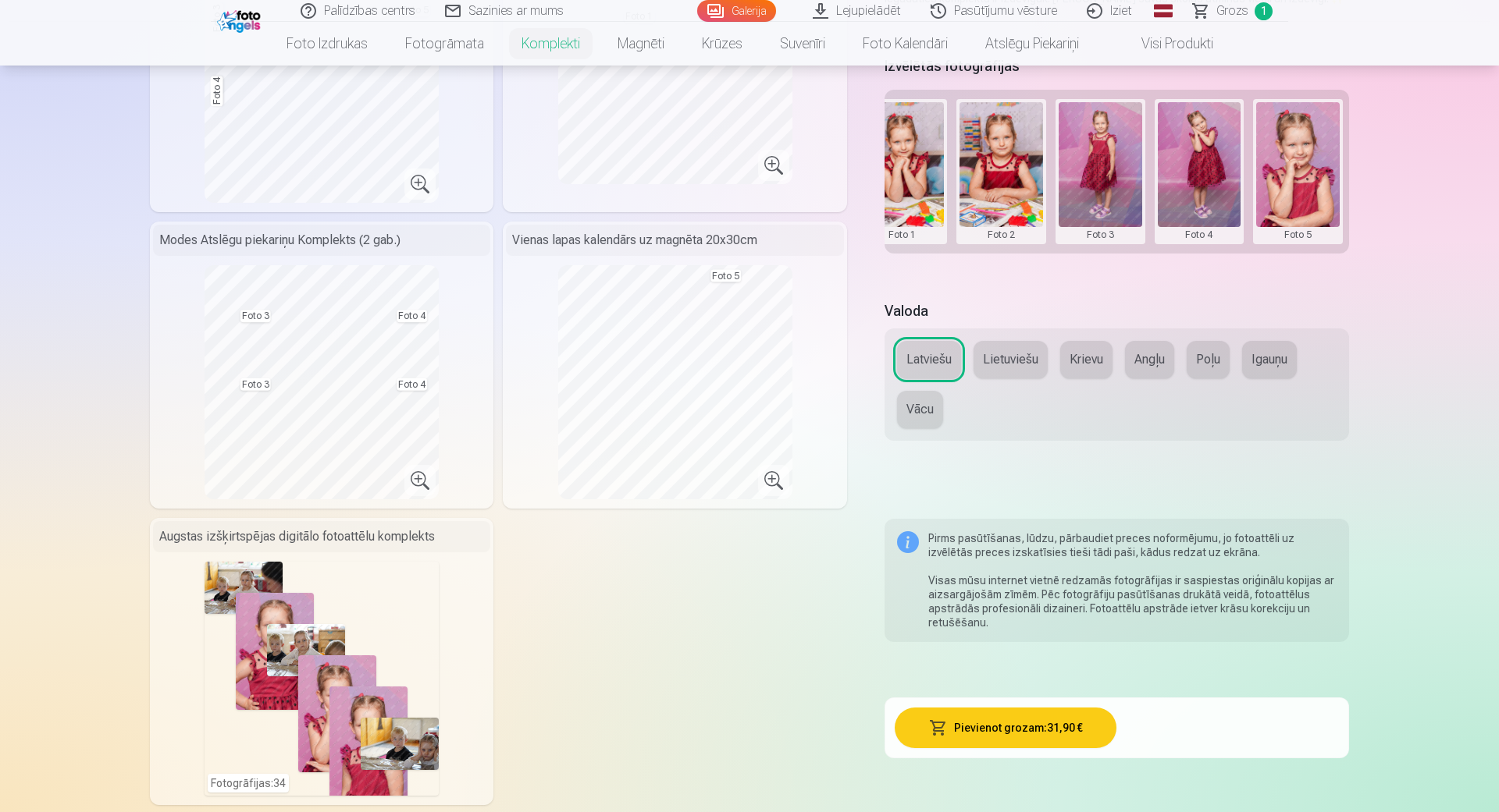
click at [1058, 717] on button "Pievienot grozam : 31,90 €" at bounding box center [1006, 728] width 223 height 41
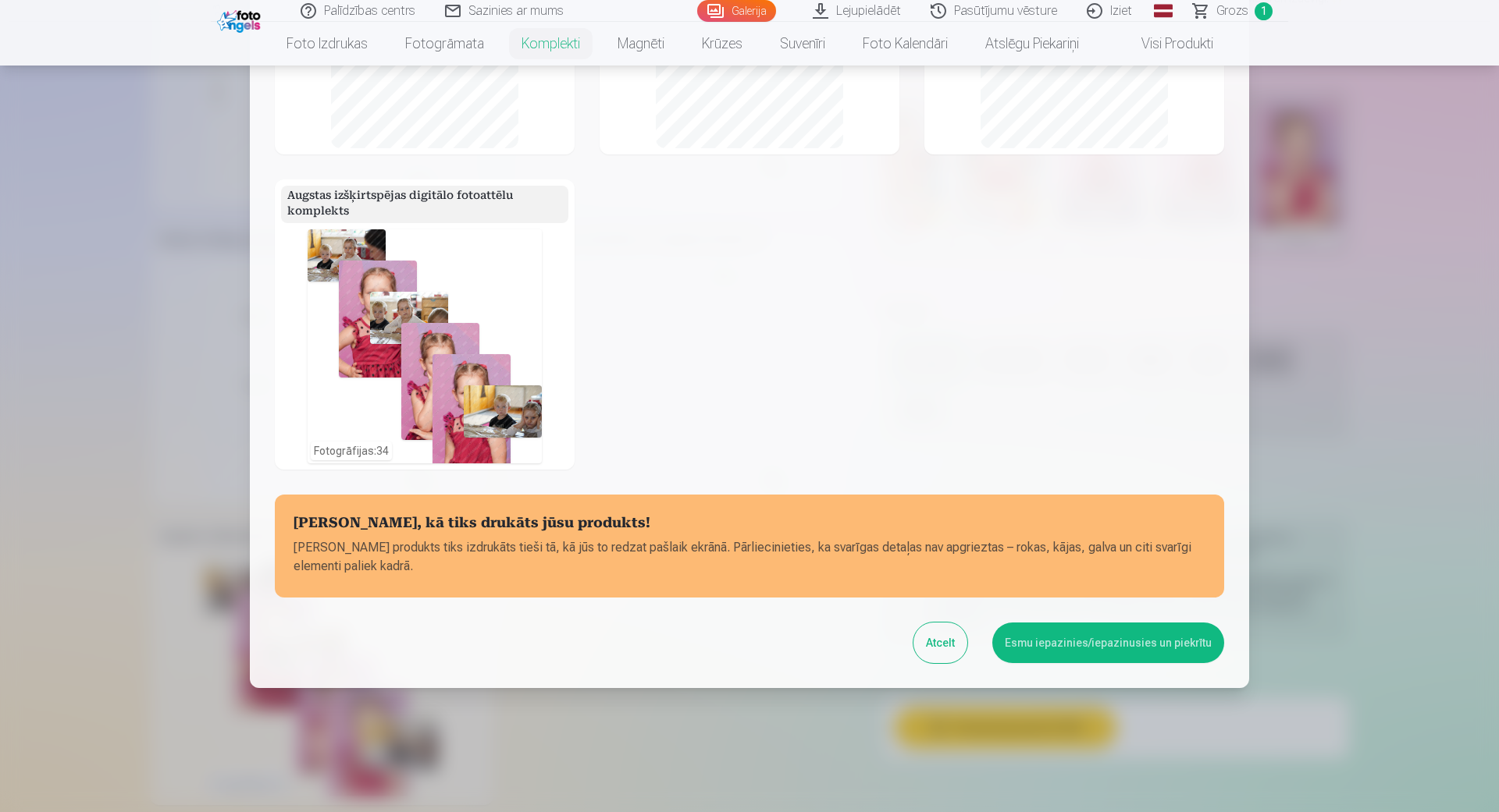
scroll to position [398, 0]
click at [1094, 654] on button "Esmu iepazinies/iepazinusies un piekrītu" at bounding box center [1107, 641] width 232 height 41
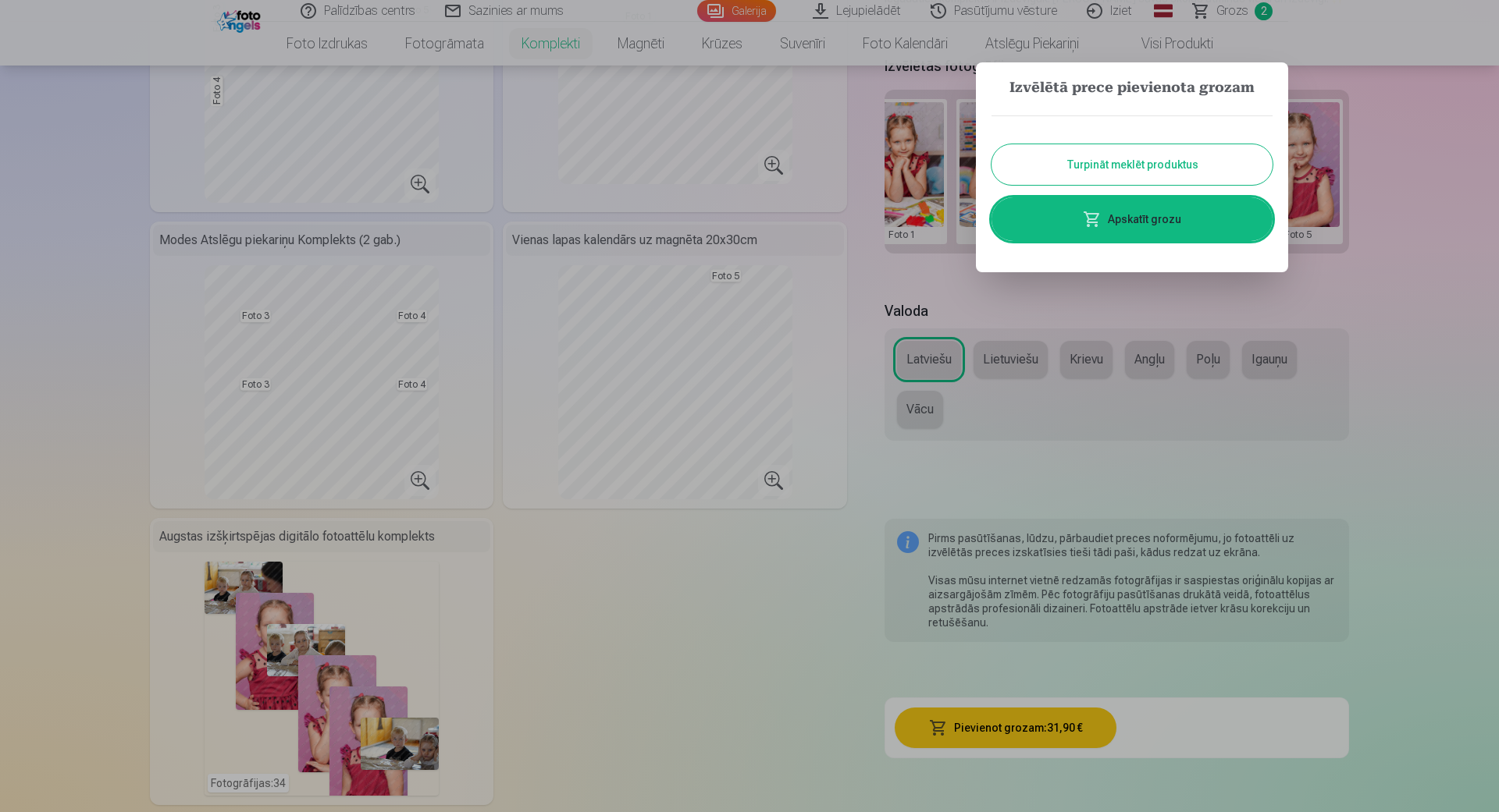
click at [1197, 223] on link "Apskatīt grozu" at bounding box center [1132, 219] width 281 height 44
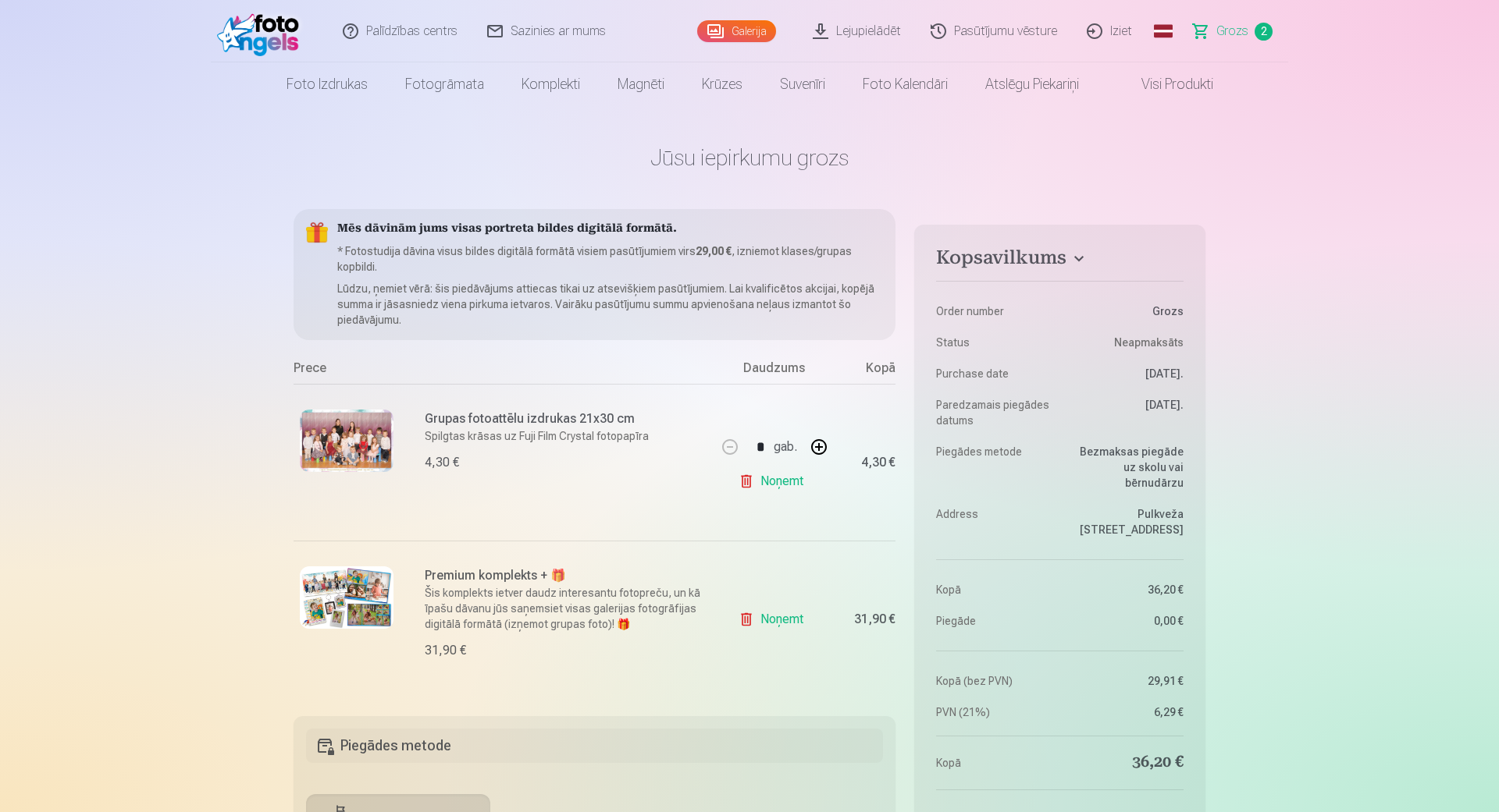
click at [789, 482] on link "Noņemt" at bounding box center [774, 481] width 71 height 31
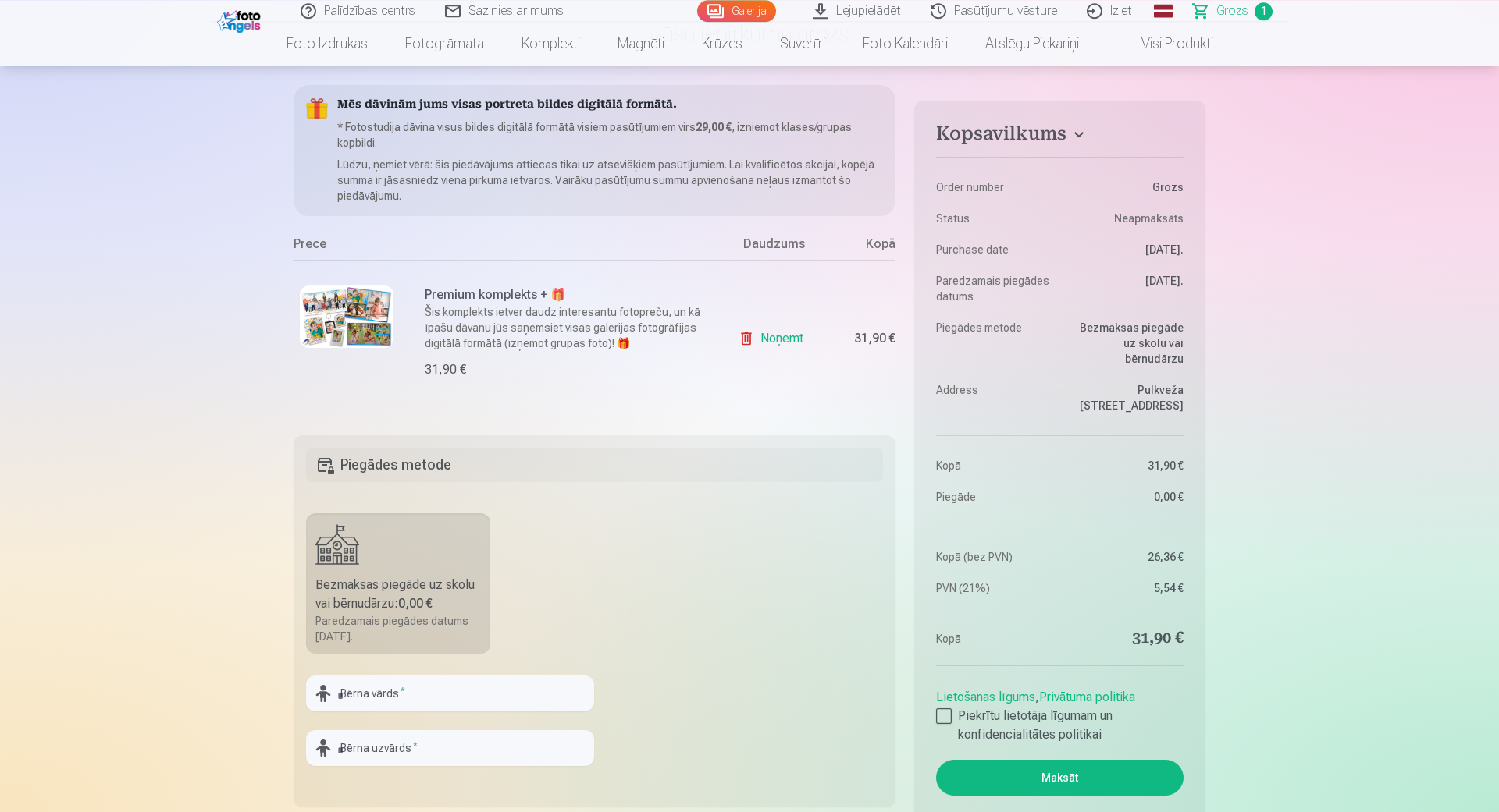
scroll to position [178, 0]
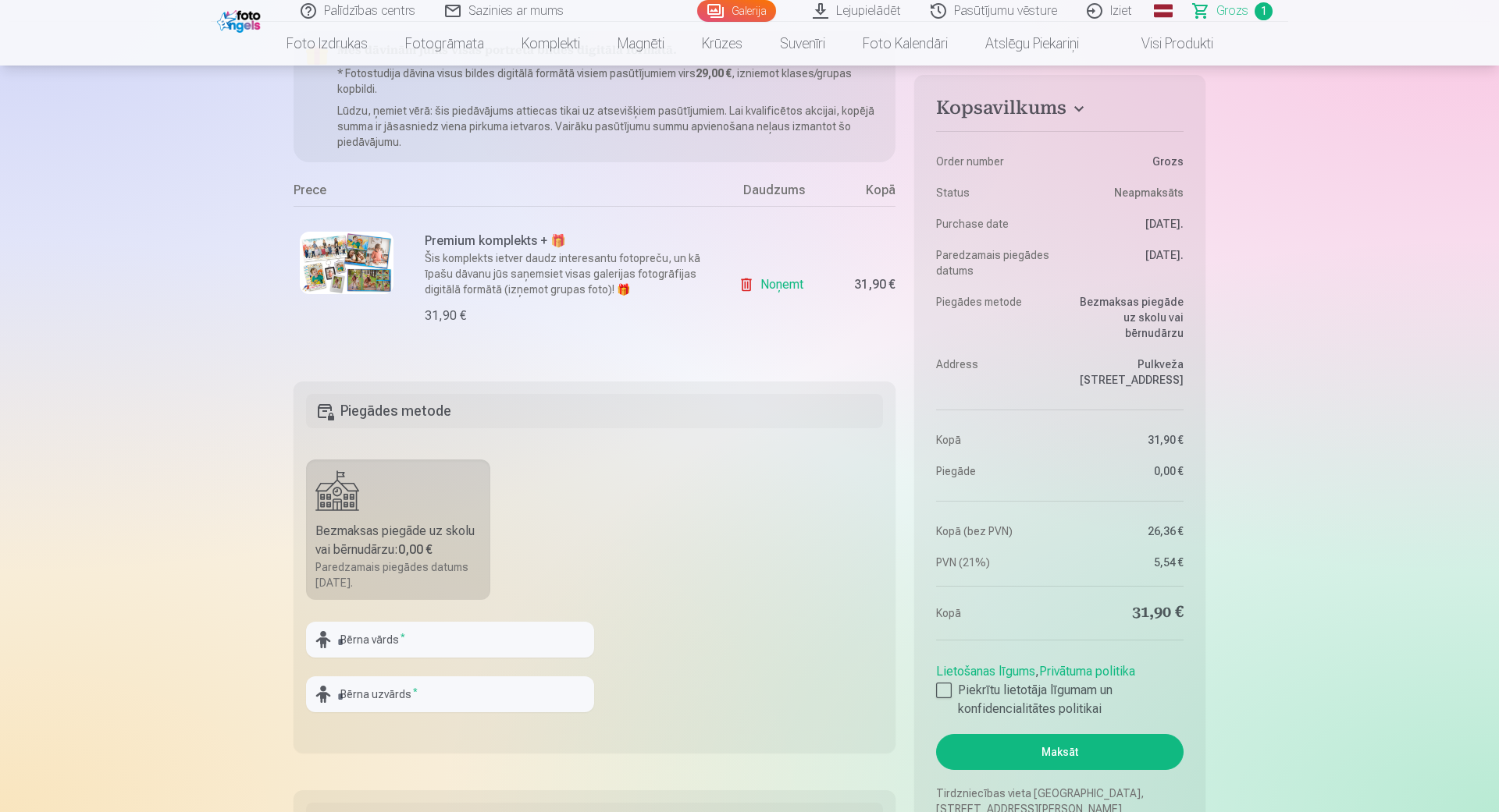
click at [535, 295] on p "Šis komplekts ietver daudz interesantu fotopreču, un kā īpašu dāvanu jūs saņems…" at bounding box center [565, 274] width 282 height 47
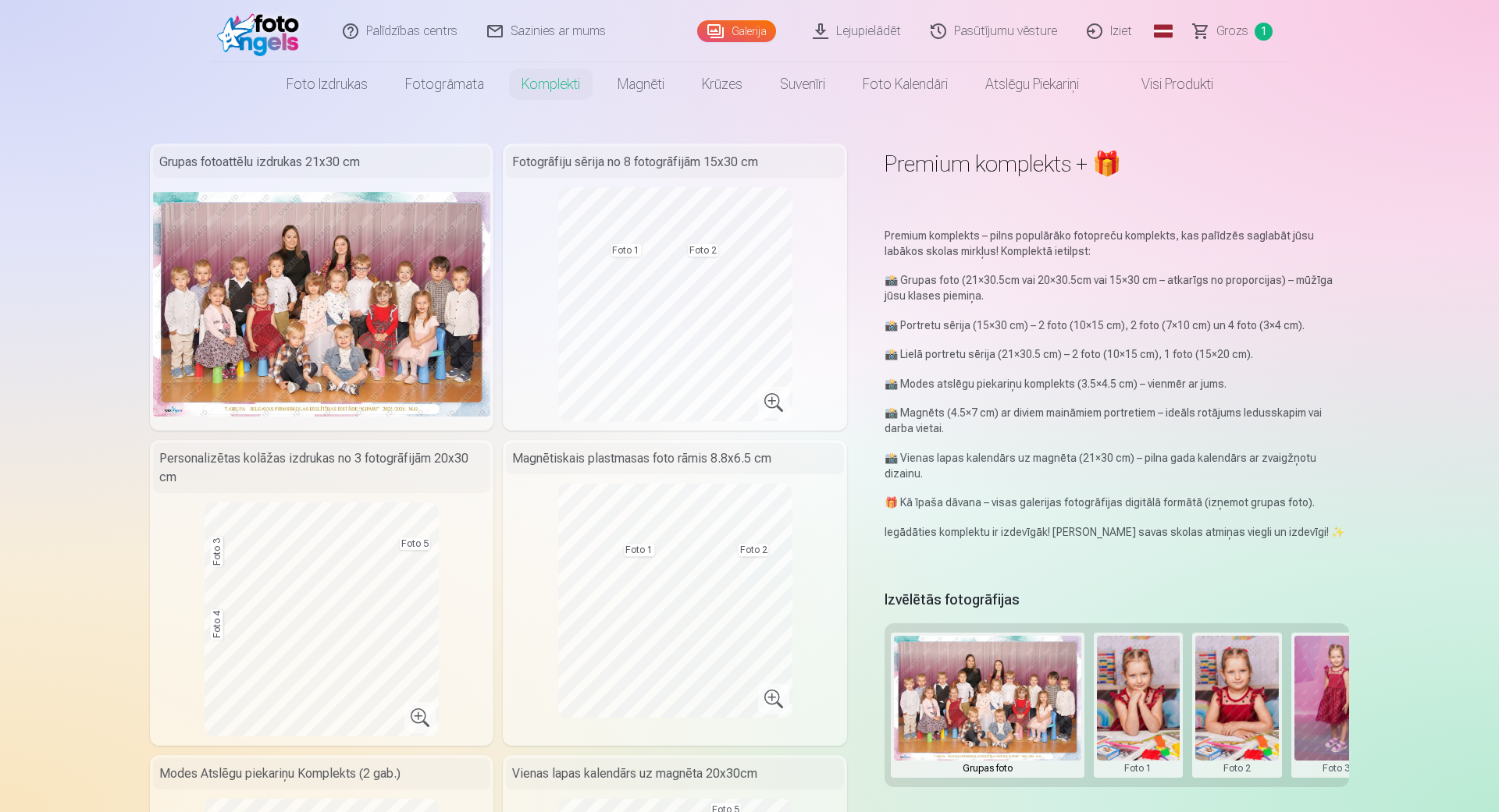
click at [1229, 30] on span "Grozs" at bounding box center [1232, 31] width 32 height 19
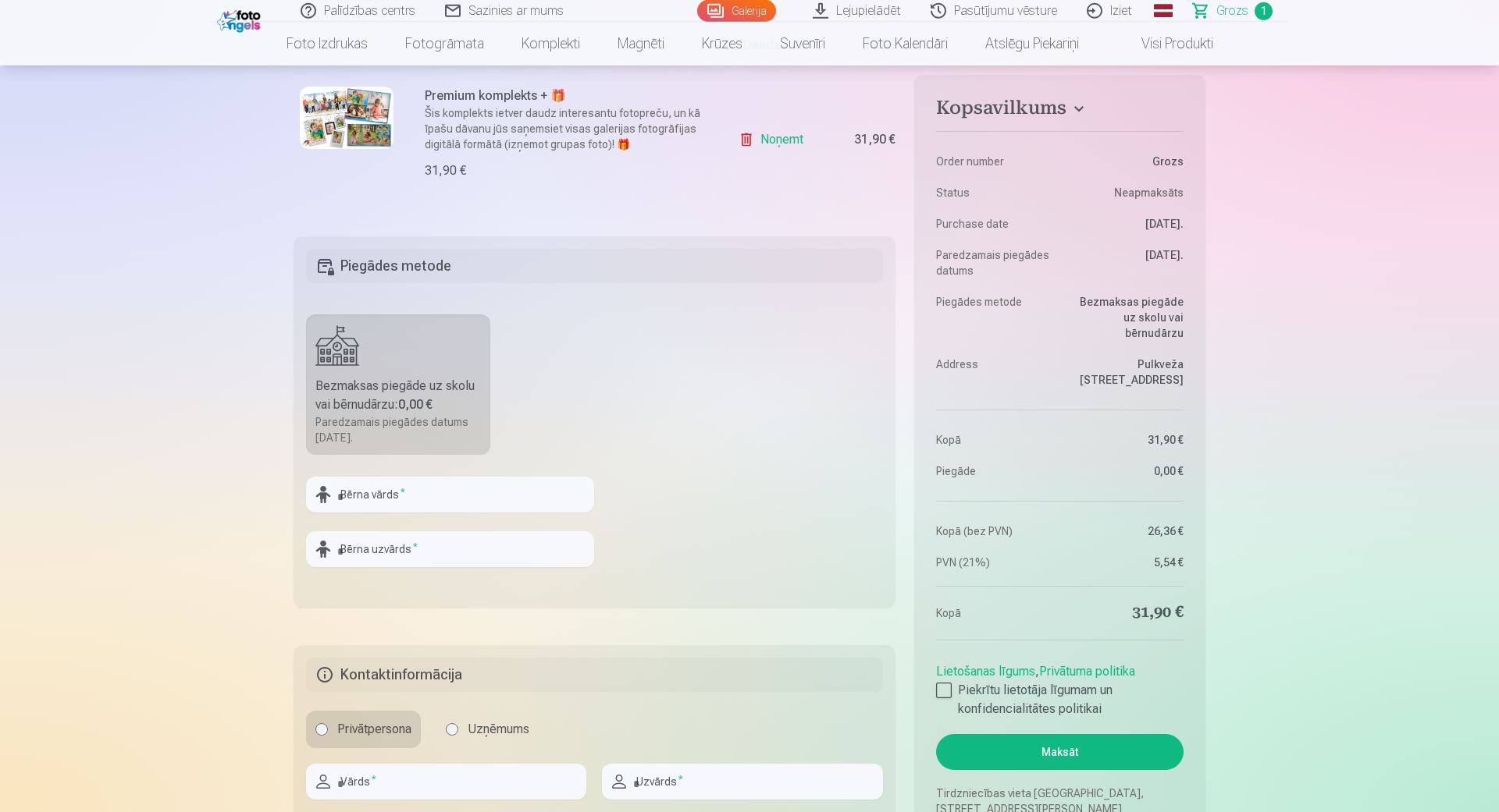
scroll to position [356, 0]
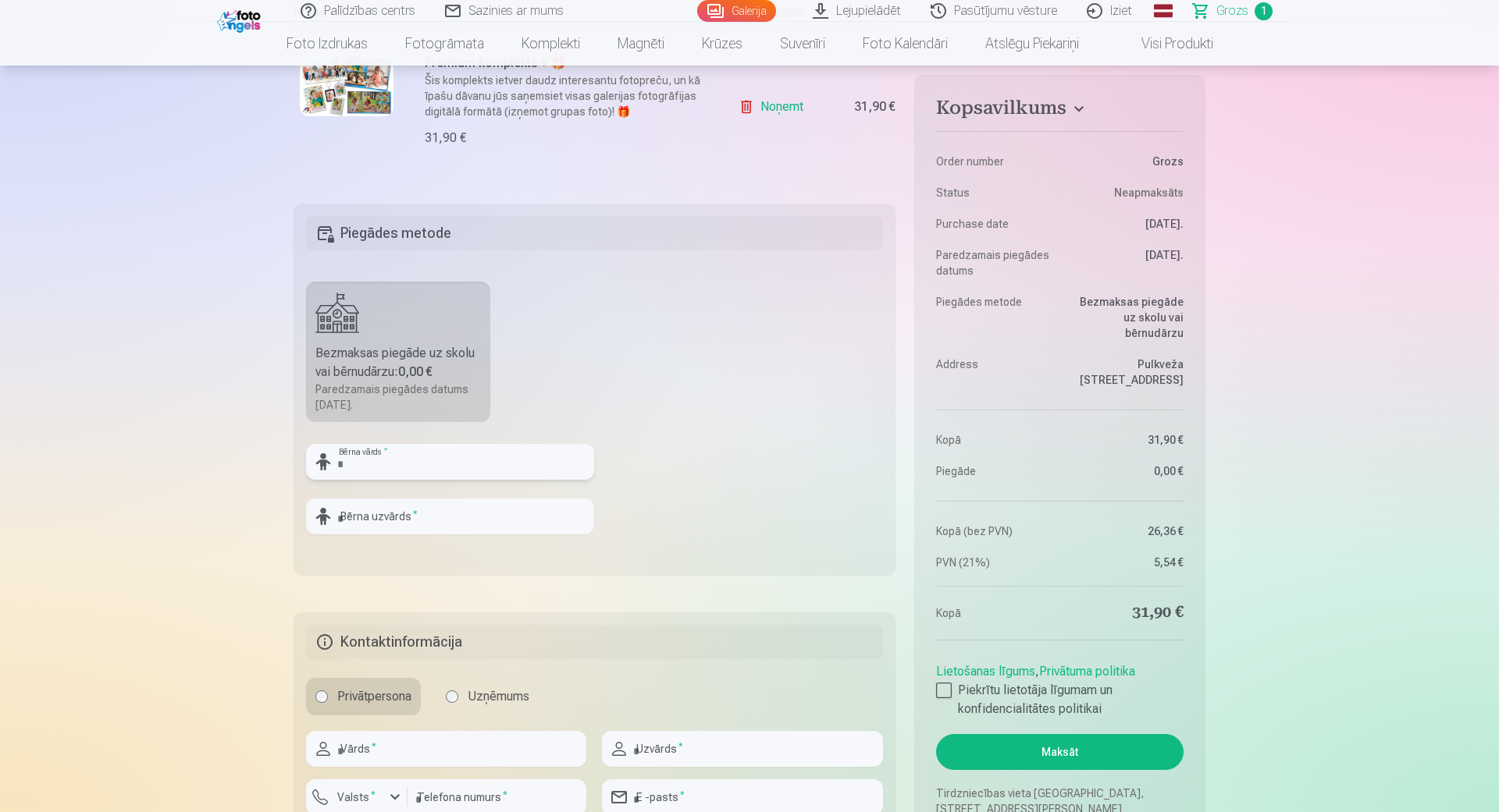
click at [481, 458] on input "text" at bounding box center [450, 462] width 288 height 36
type input "*******"
click at [555, 514] on input "text" at bounding box center [450, 516] width 288 height 36
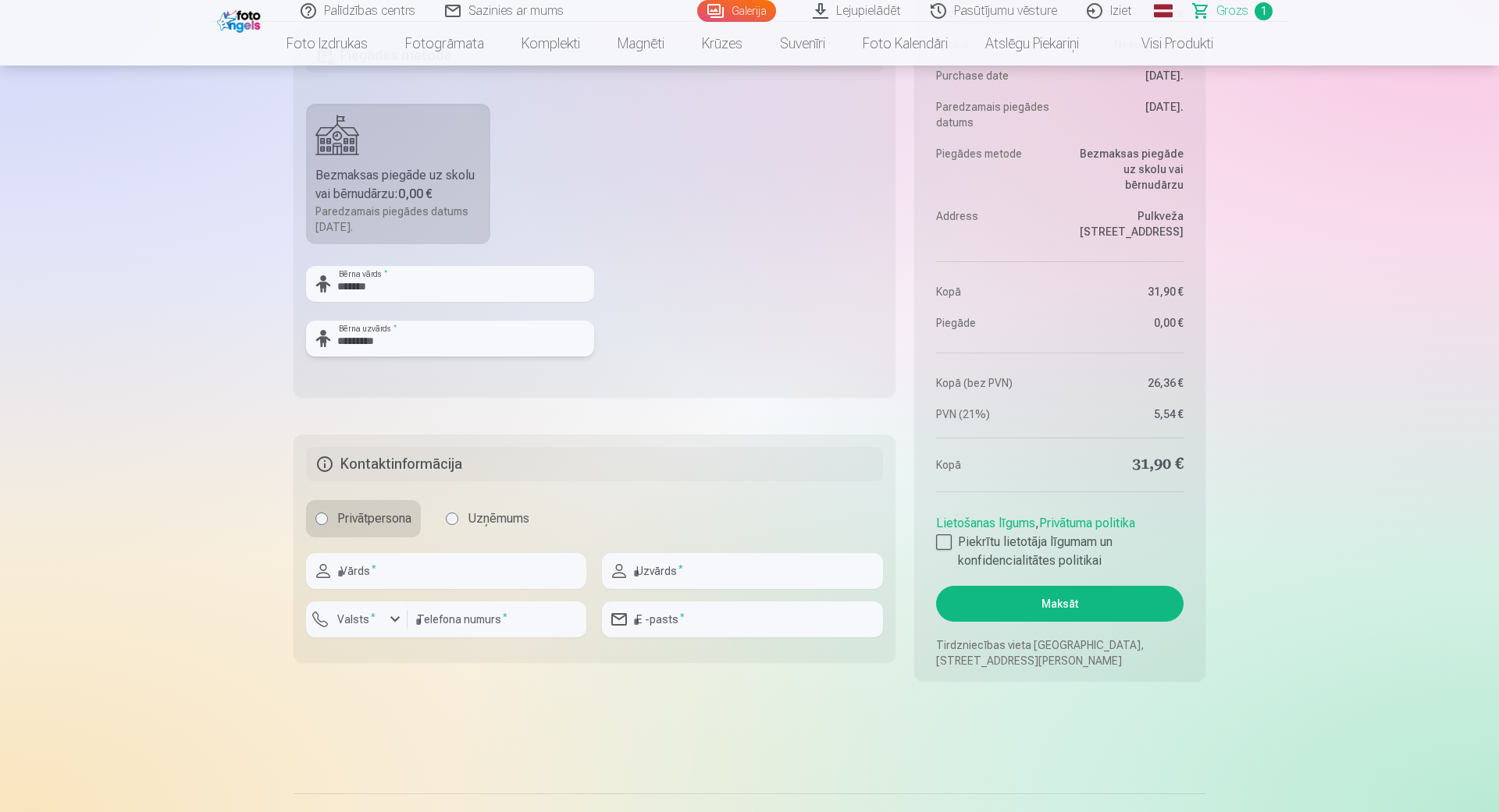
type input "*********"
click at [471, 577] on input "text" at bounding box center [446, 572] width 280 height 36
type input "****"
type input "********"
click at [1110, 172] on dd "Bezmaksas piegāde uz skolu vai bērnudārzu" at bounding box center [1125, 169] width 116 height 47
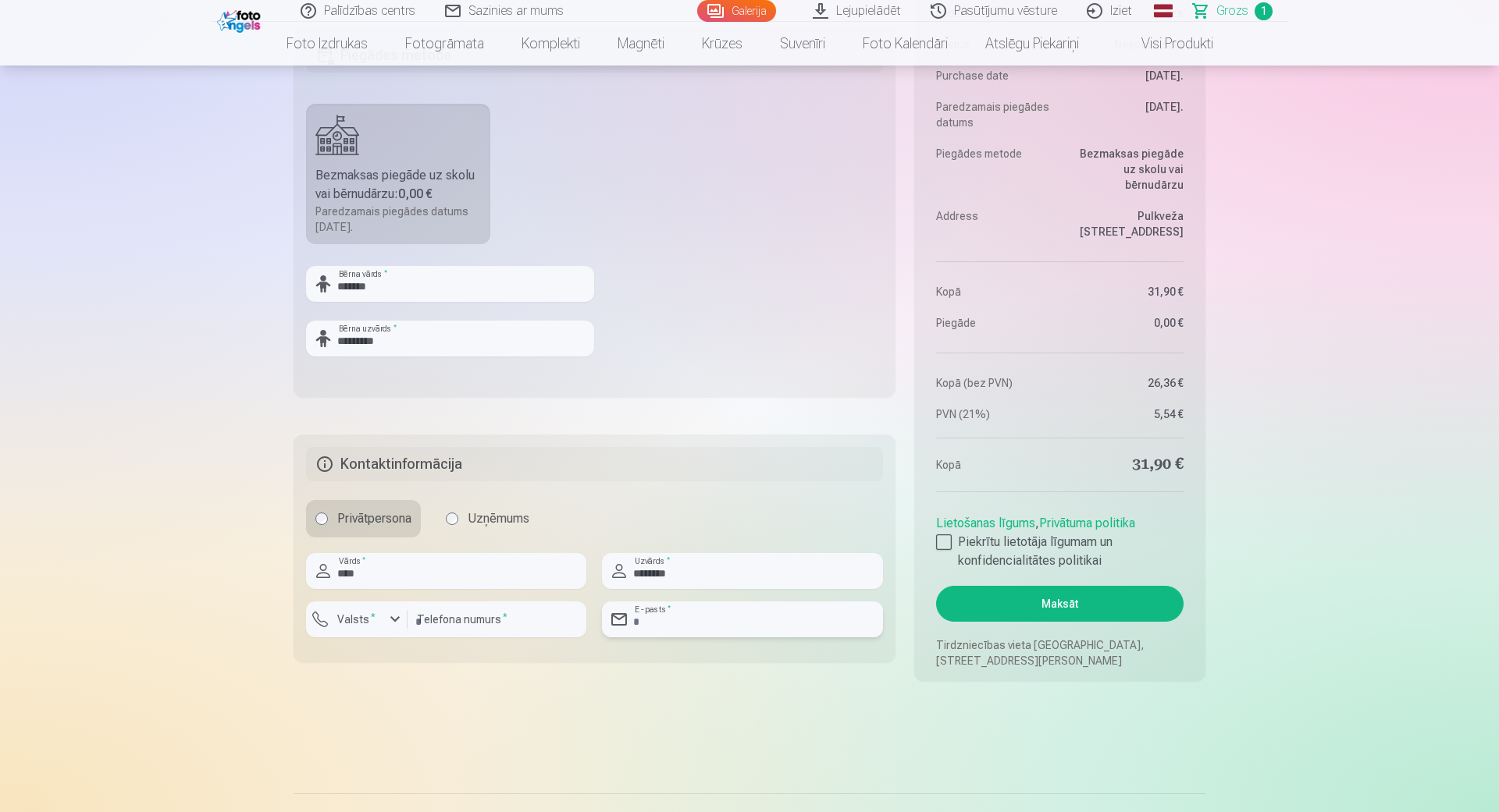
click at [668, 628] on input "email" at bounding box center [742, 620] width 280 height 36
type input "**********"
click at [469, 625] on input "number" at bounding box center [496, 620] width 179 height 36
type input "********"
click at [388, 622] on div "button" at bounding box center [395, 620] width 19 height 19
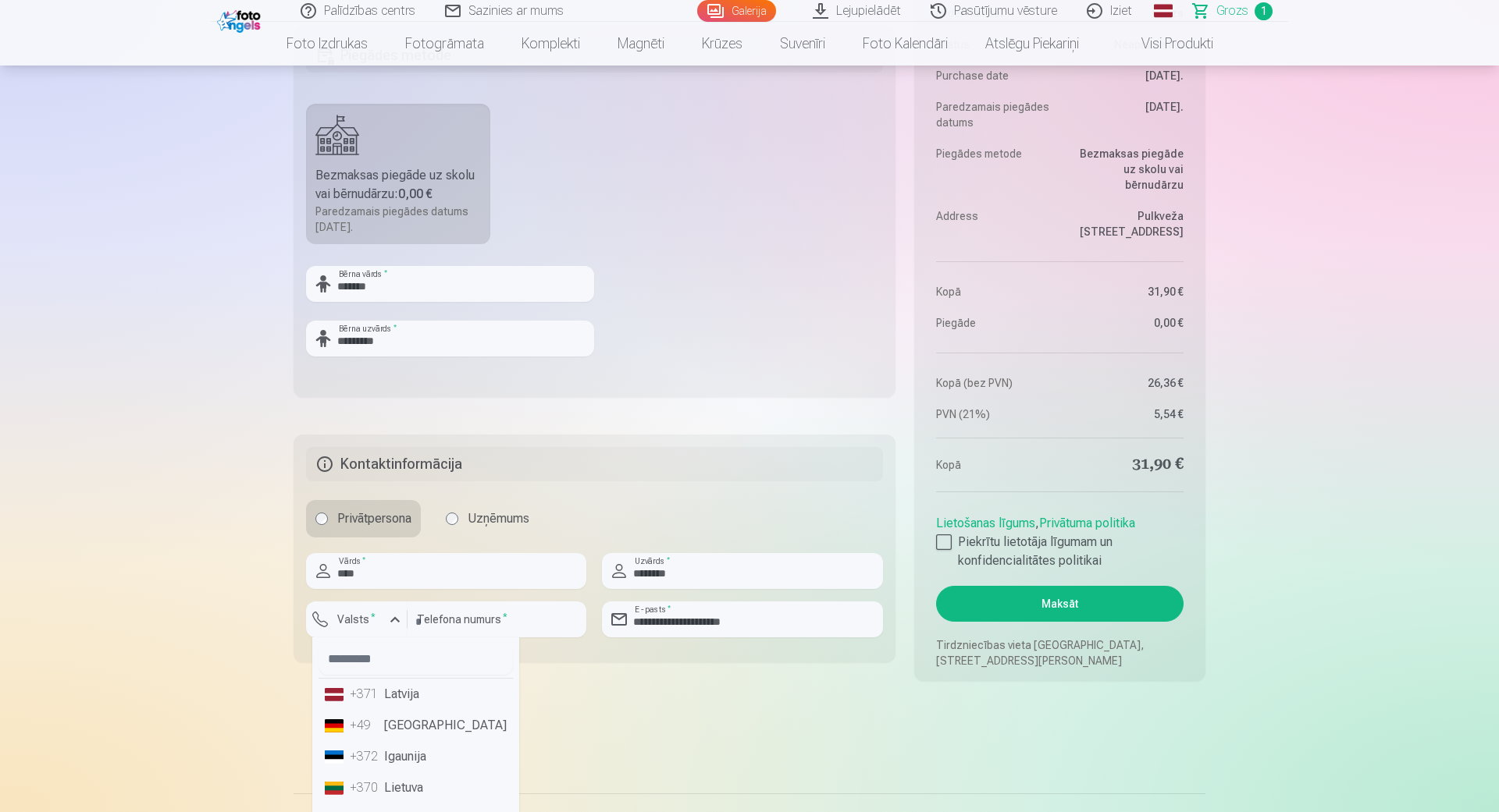
click at [382, 701] on li "+371 Latvija" at bounding box center [415, 694] width 194 height 31
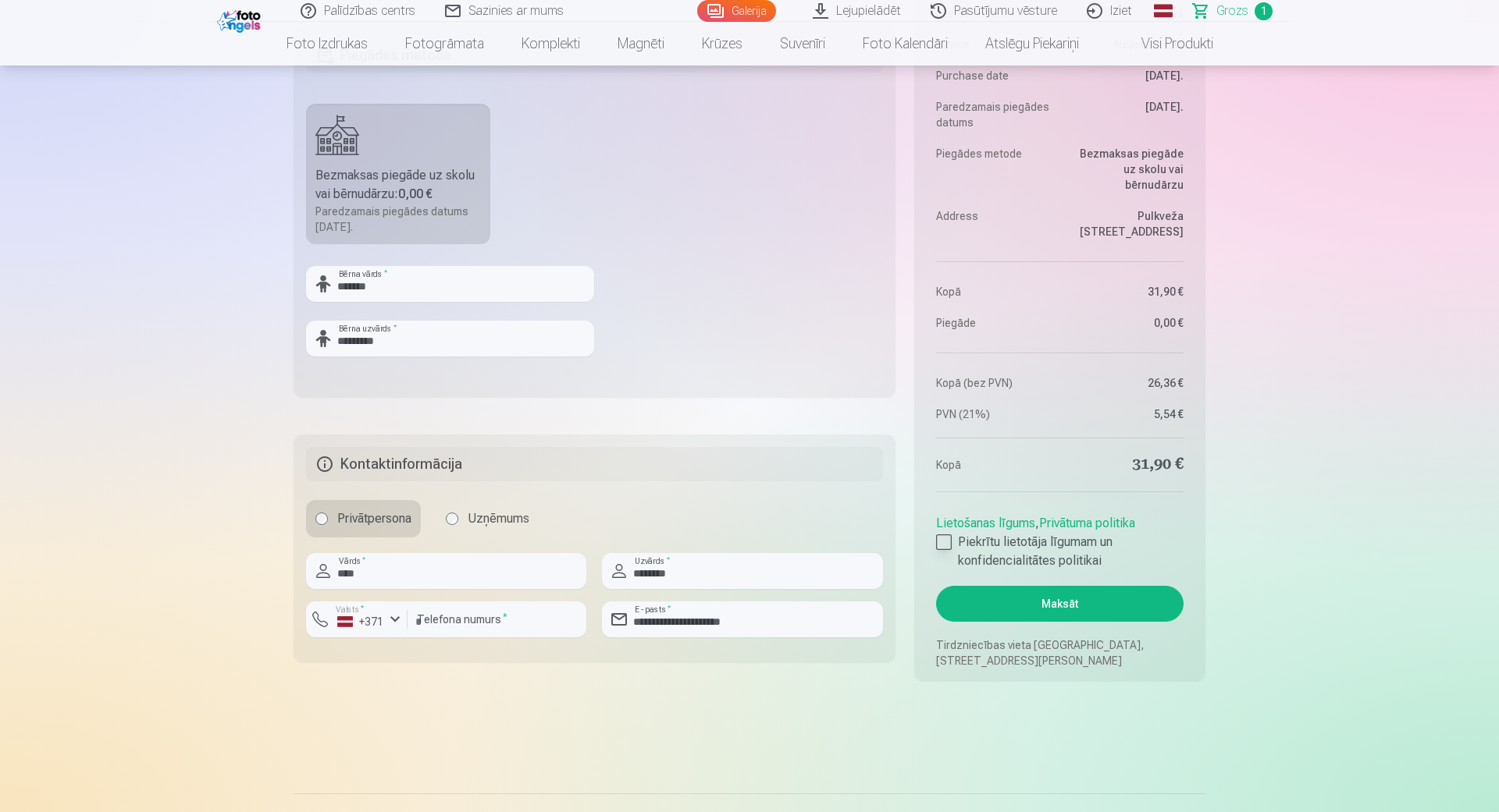
click at [945, 547] on div at bounding box center [944, 542] width 16 height 16
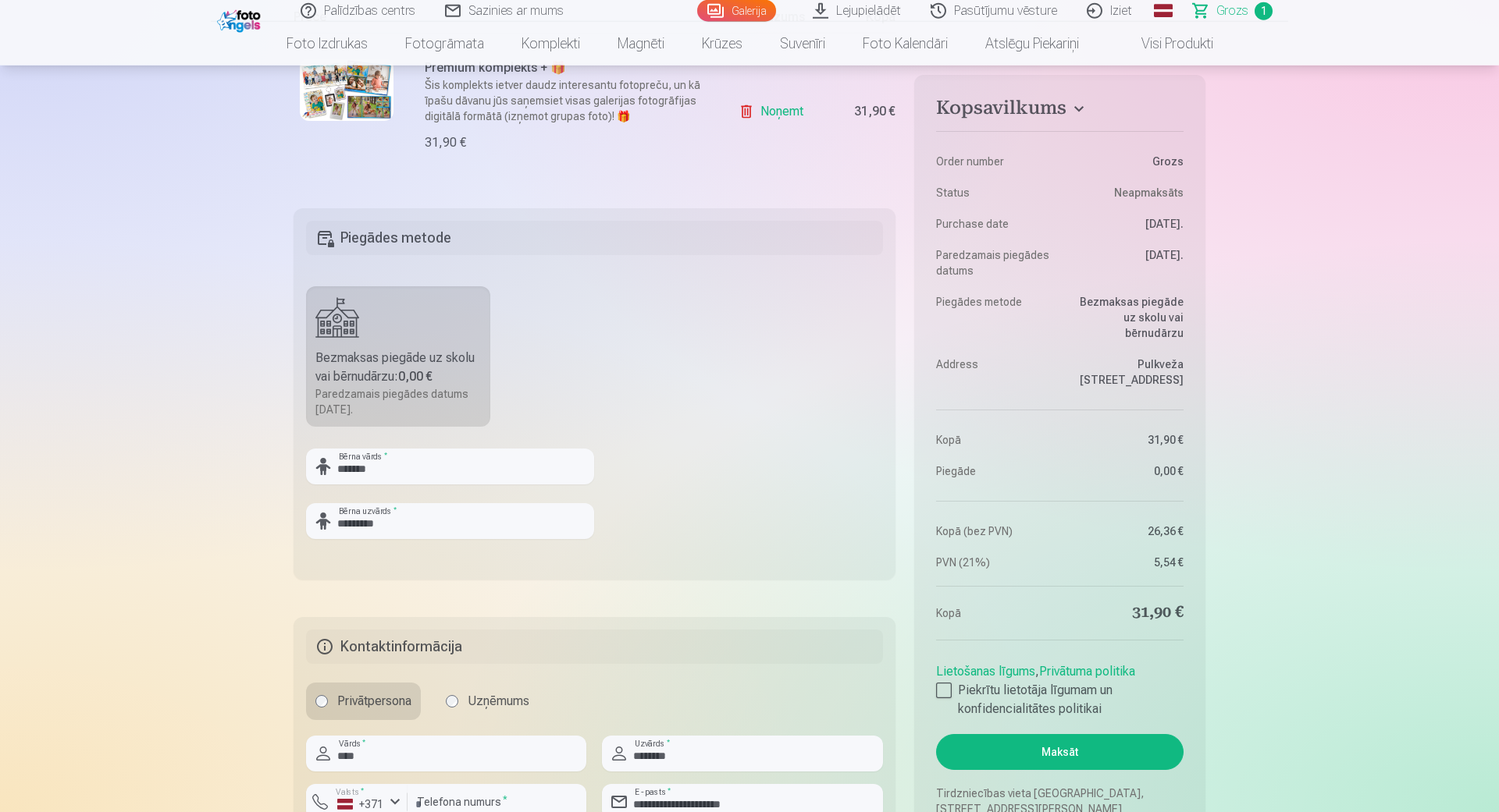
scroll to position [356, 0]
click at [1061, 734] on button "Maksāt" at bounding box center [1059, 753] width 248 height 36
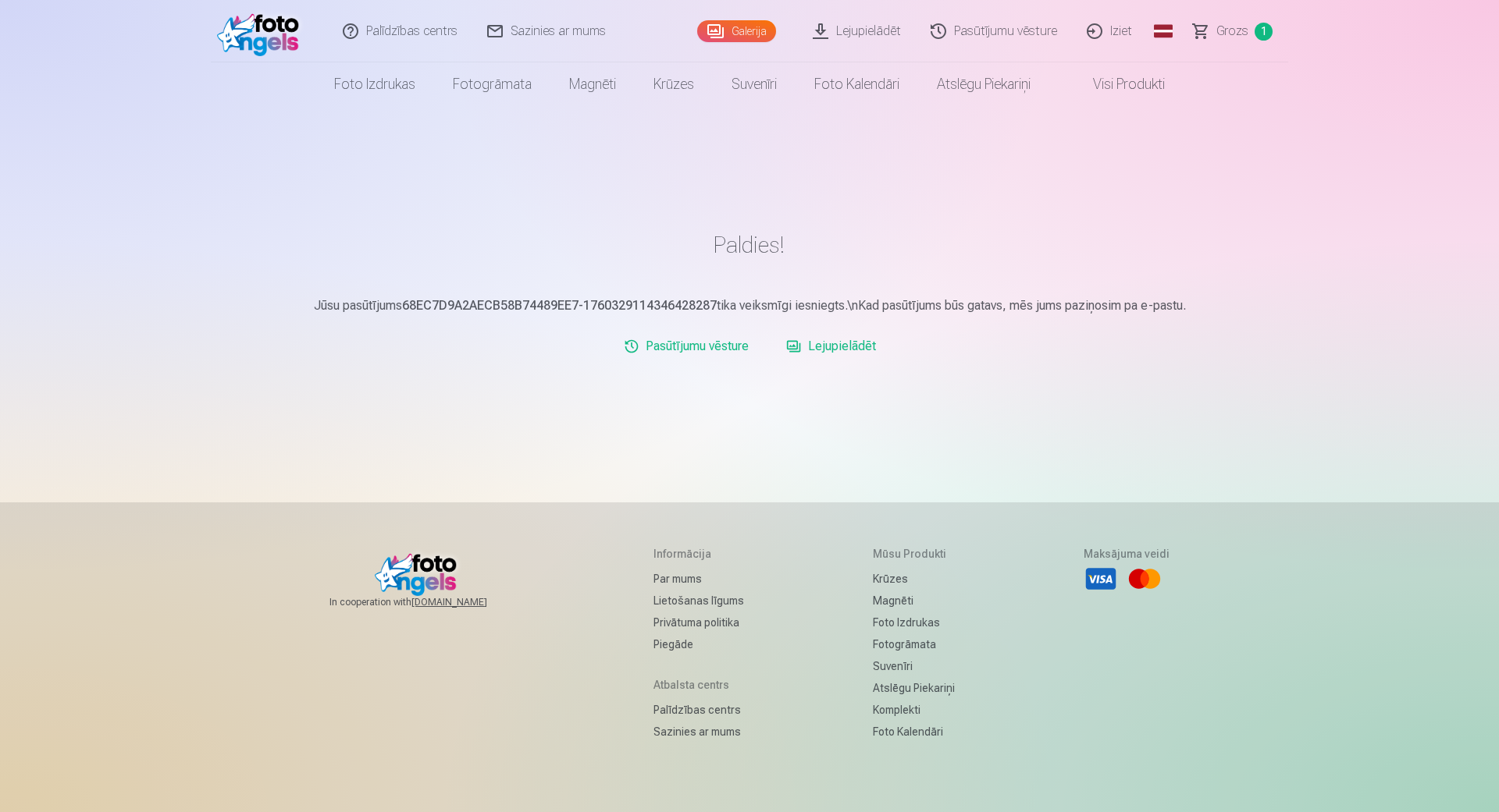
click at [853, 347] on link "Lejupielādēt" at bounding box center [831, 347] width 103 height 31
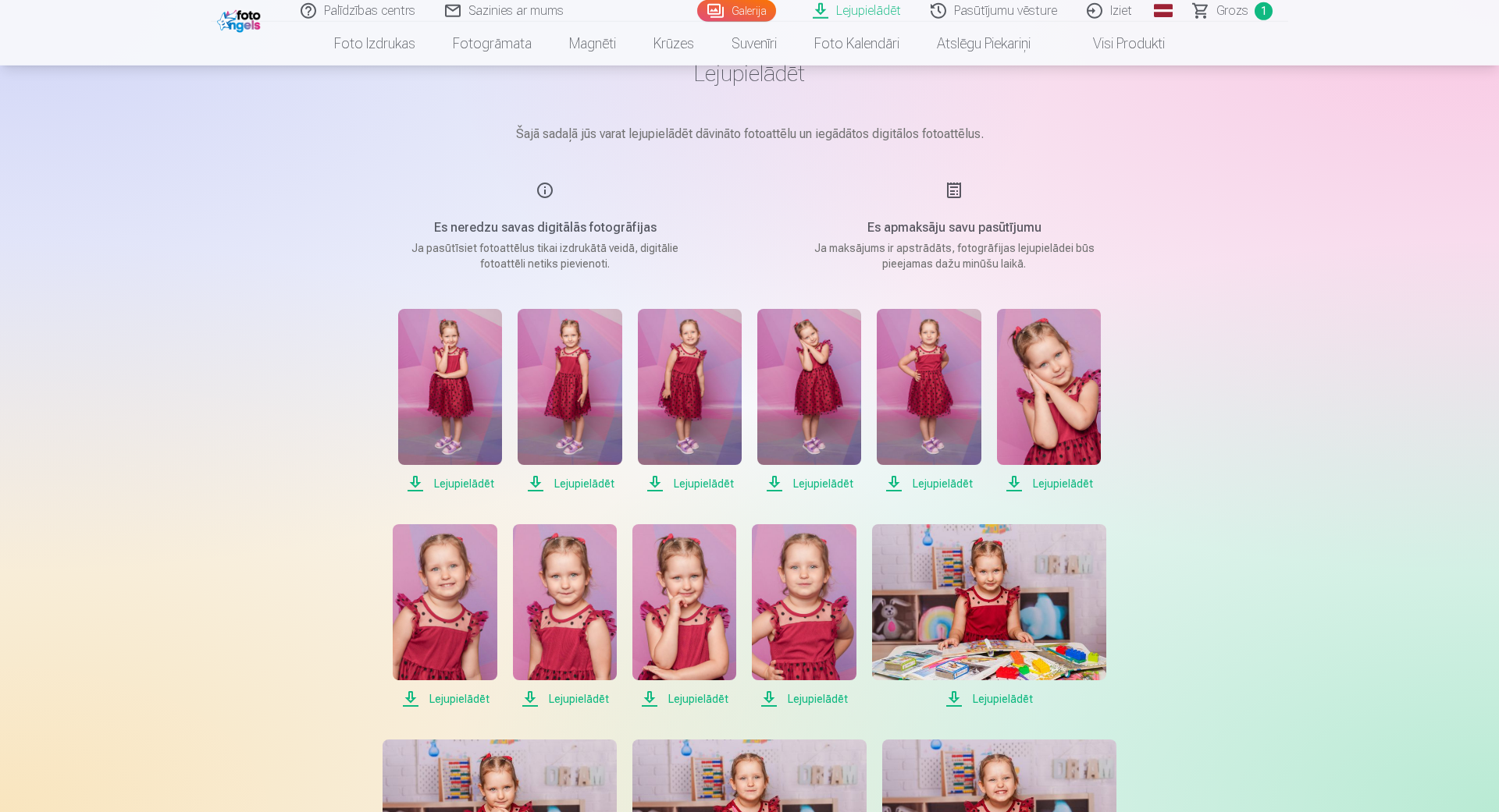
scroll to position [89, 0]
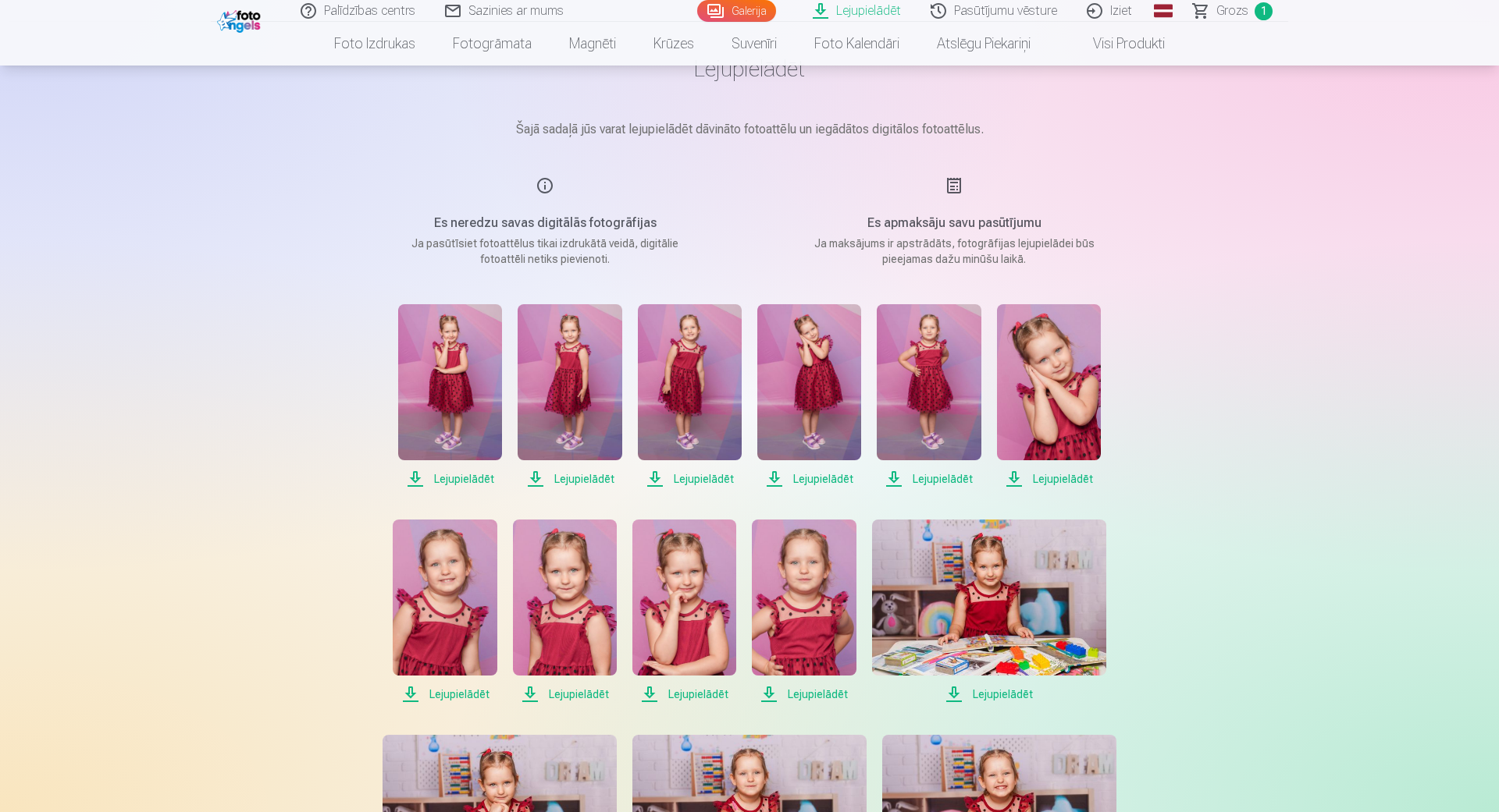
click at [423, 357] on img at bounding box center [450, 382] width 103 height 156
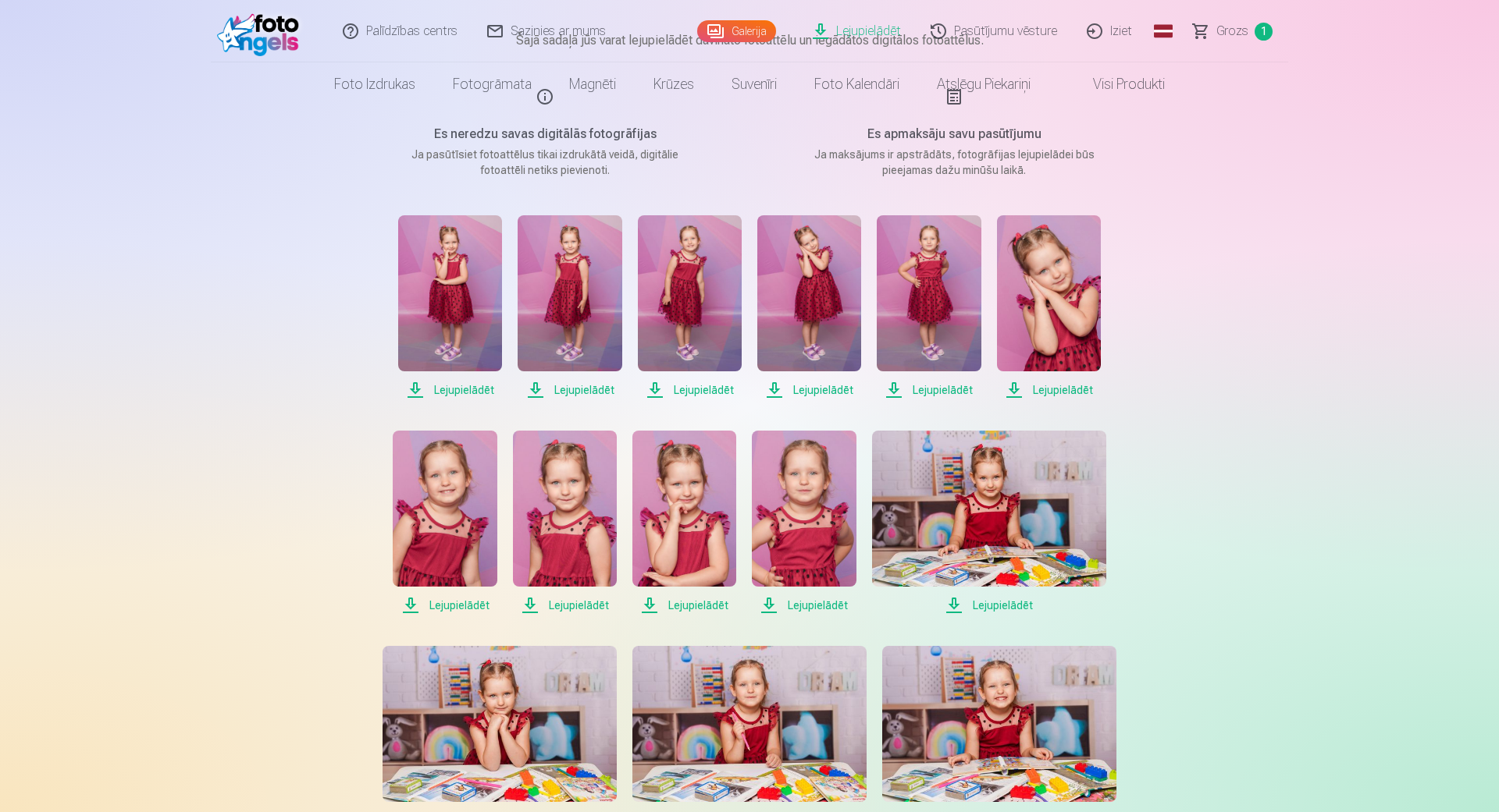
scroll to position [0, 0]
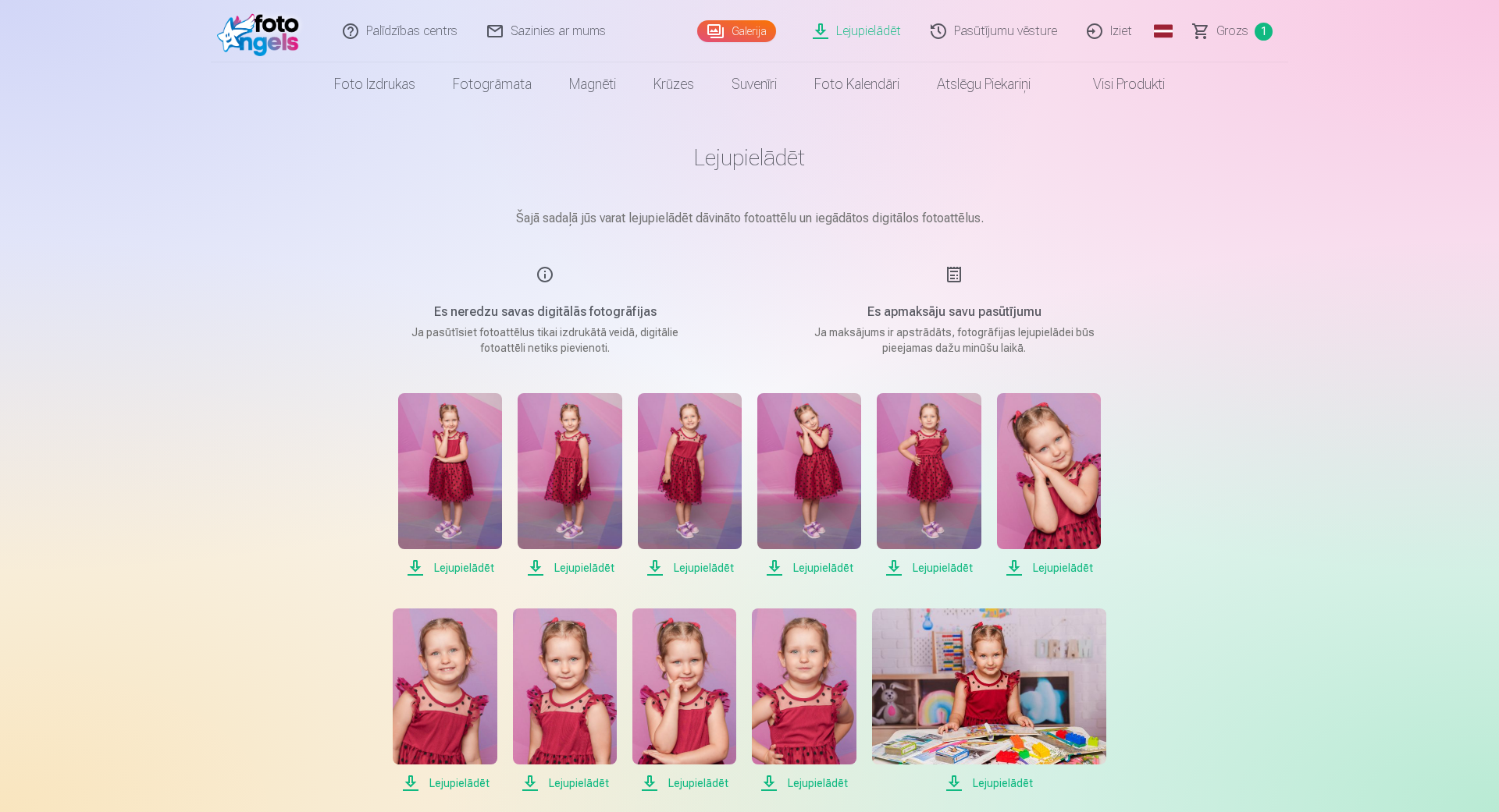
click at [462, 566] on span "Lejupielādēt" at bounding box center [450, 568] width 103 height 19
click at [1242, 45] on link "Grozs 1" at bounding box center [1233, 31] width 110 height 62
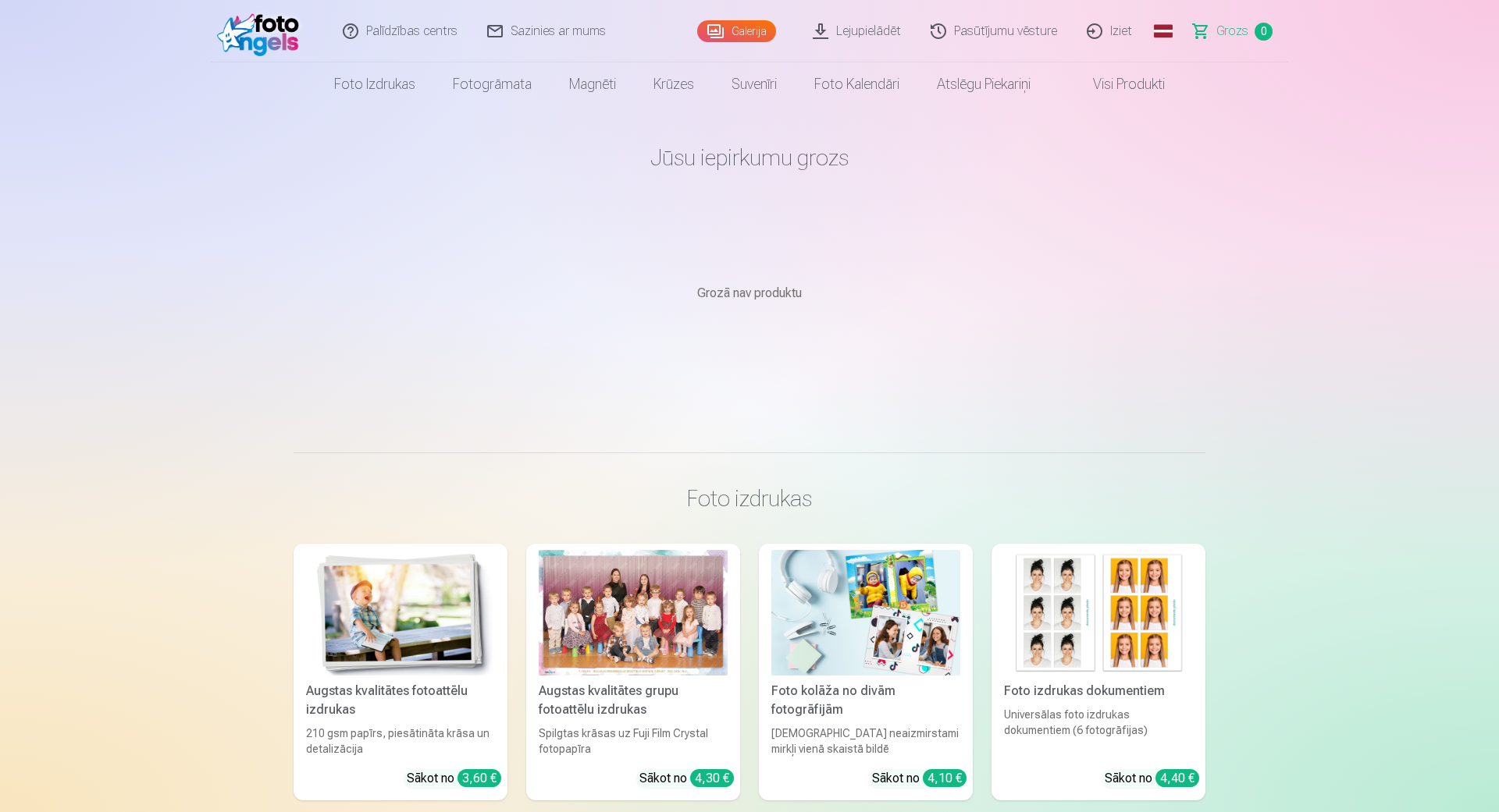
click at [736, 28] on link "Galerija" at bounding box center [736, 31] width 78 height 22
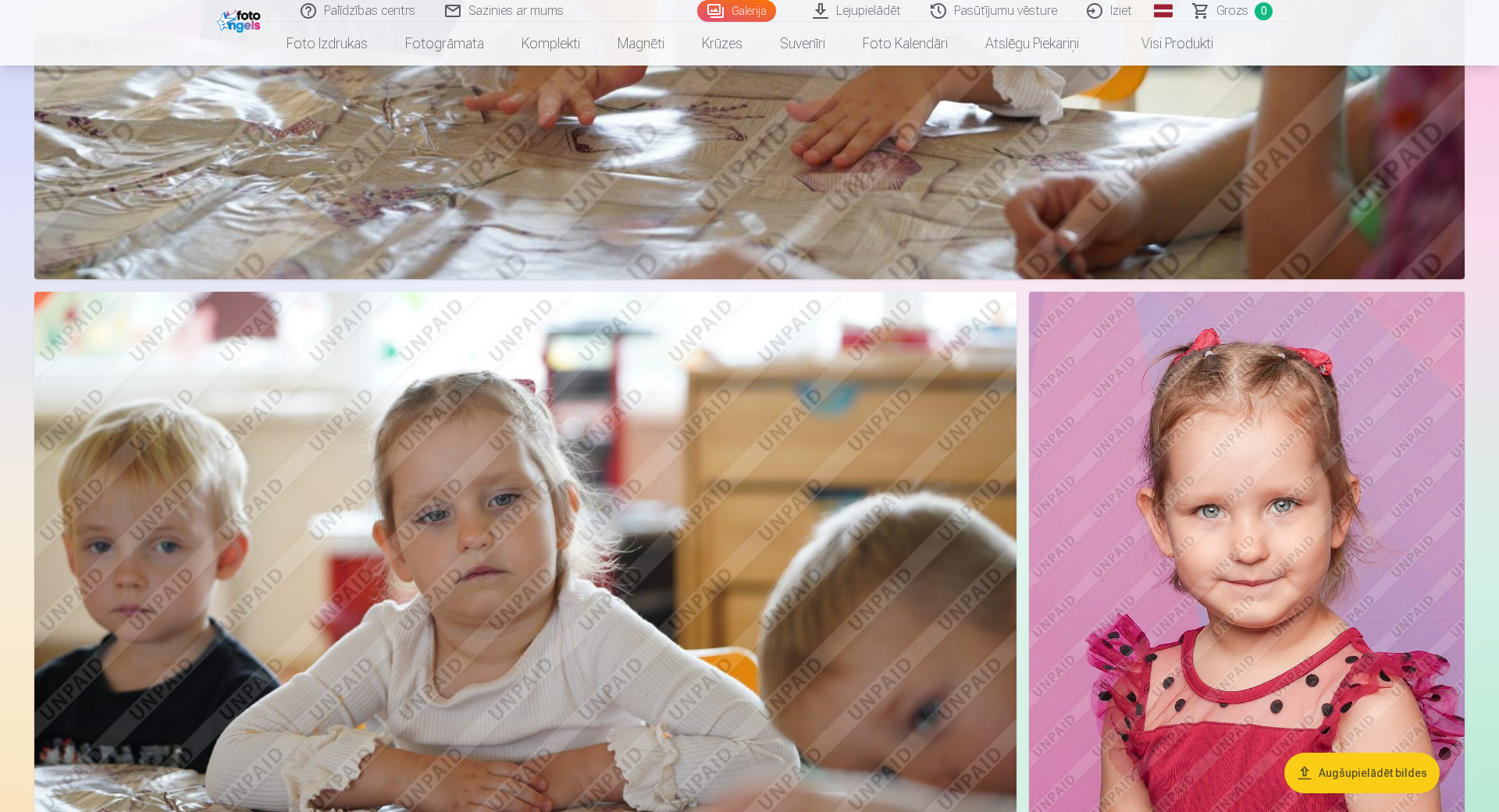
scroll to position [1778, 0]
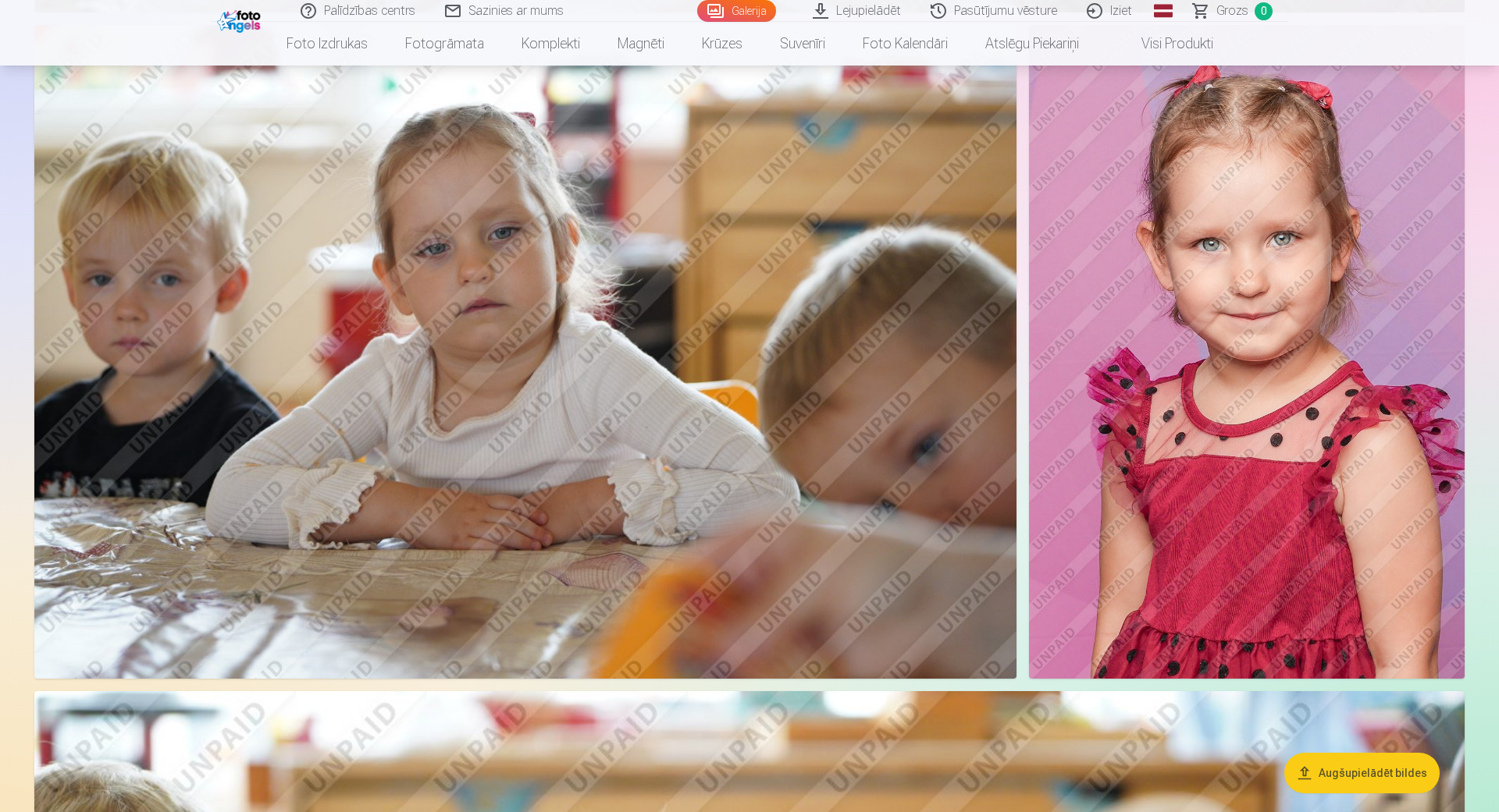
click at [1187, 45] on link "Visi produkti" at bounding box center [1164, 43] width 135 height 44
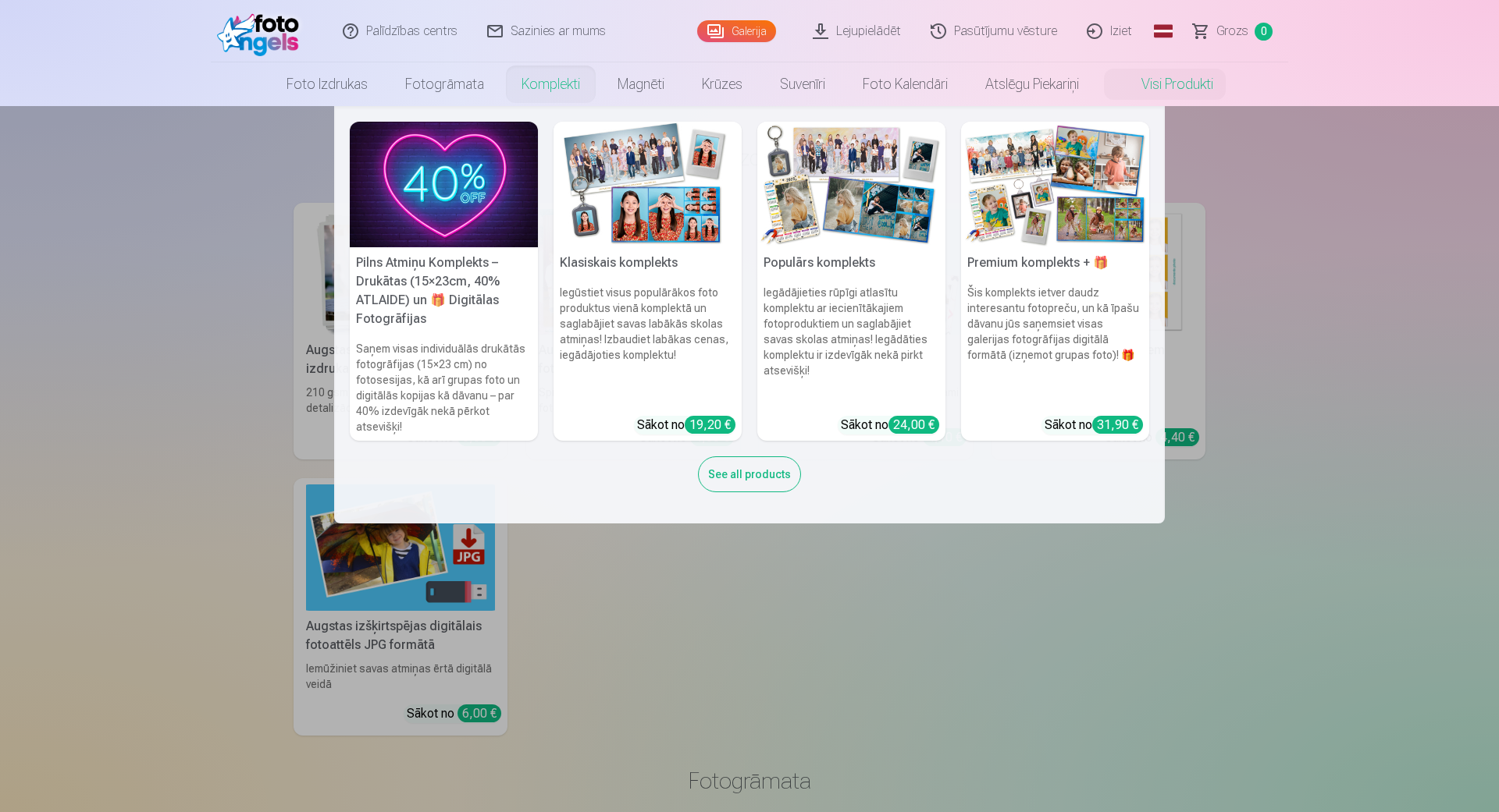
click at [557, 84] on link "Komplekti" at bounding box center [550, 84] width 96 height 44
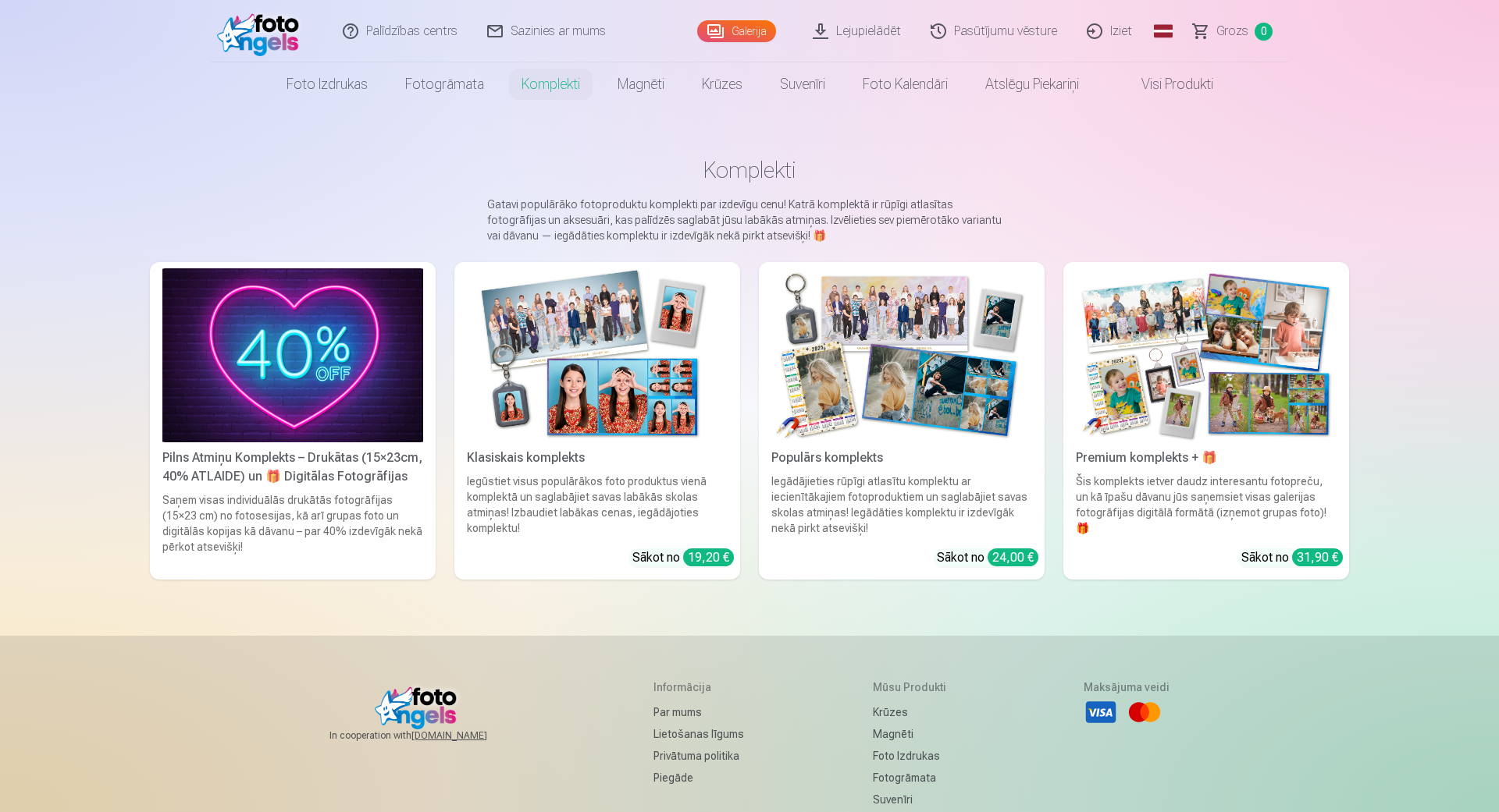
click at [872, 29] on link "Lejupielādēt" at bounding box center [857, 31] width 118 height 62
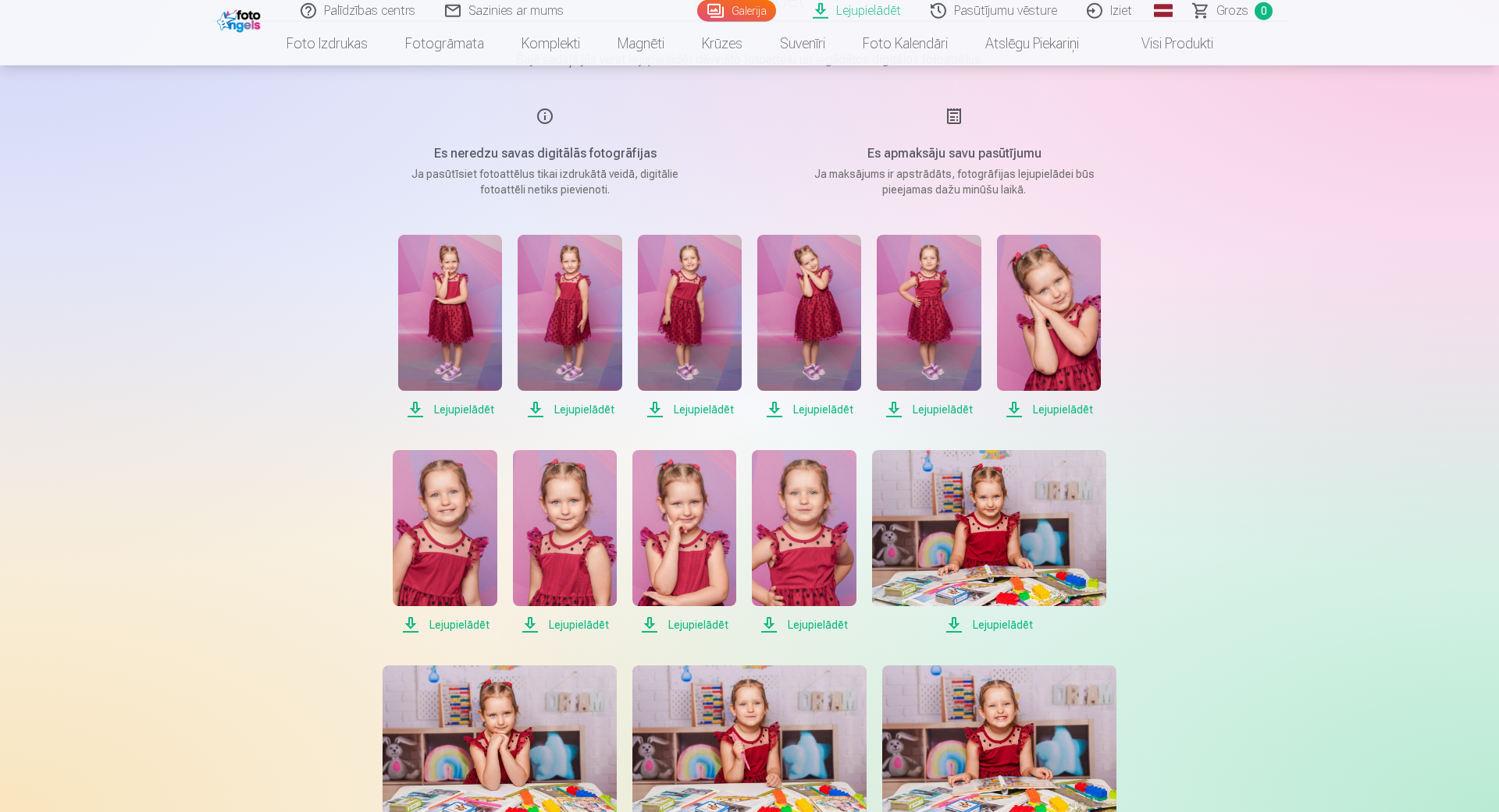
scroll to position [124, 0]
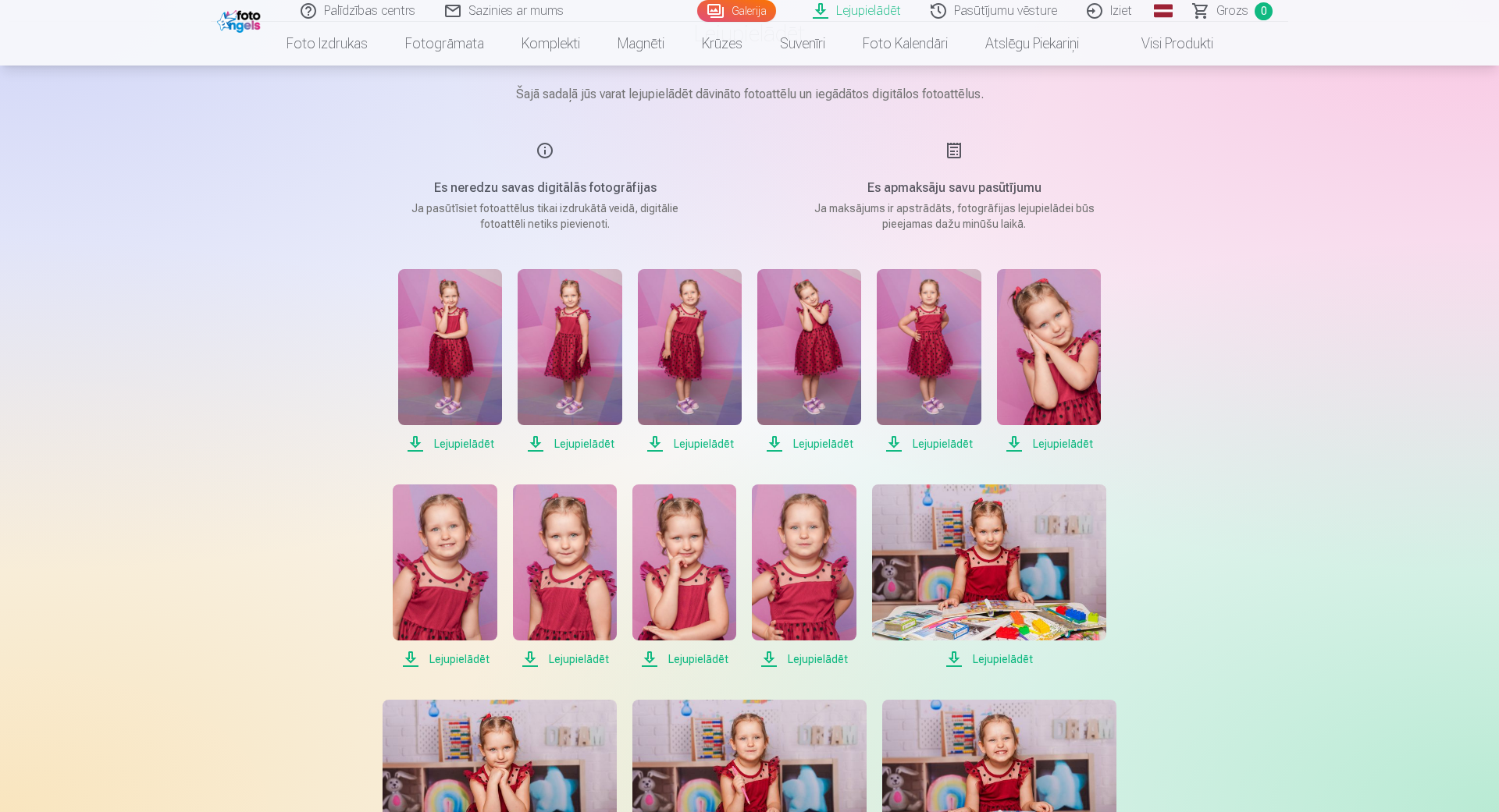
click at [747, 10] on link "Galerija" at bounding box center [736, 10] width 78 height 22
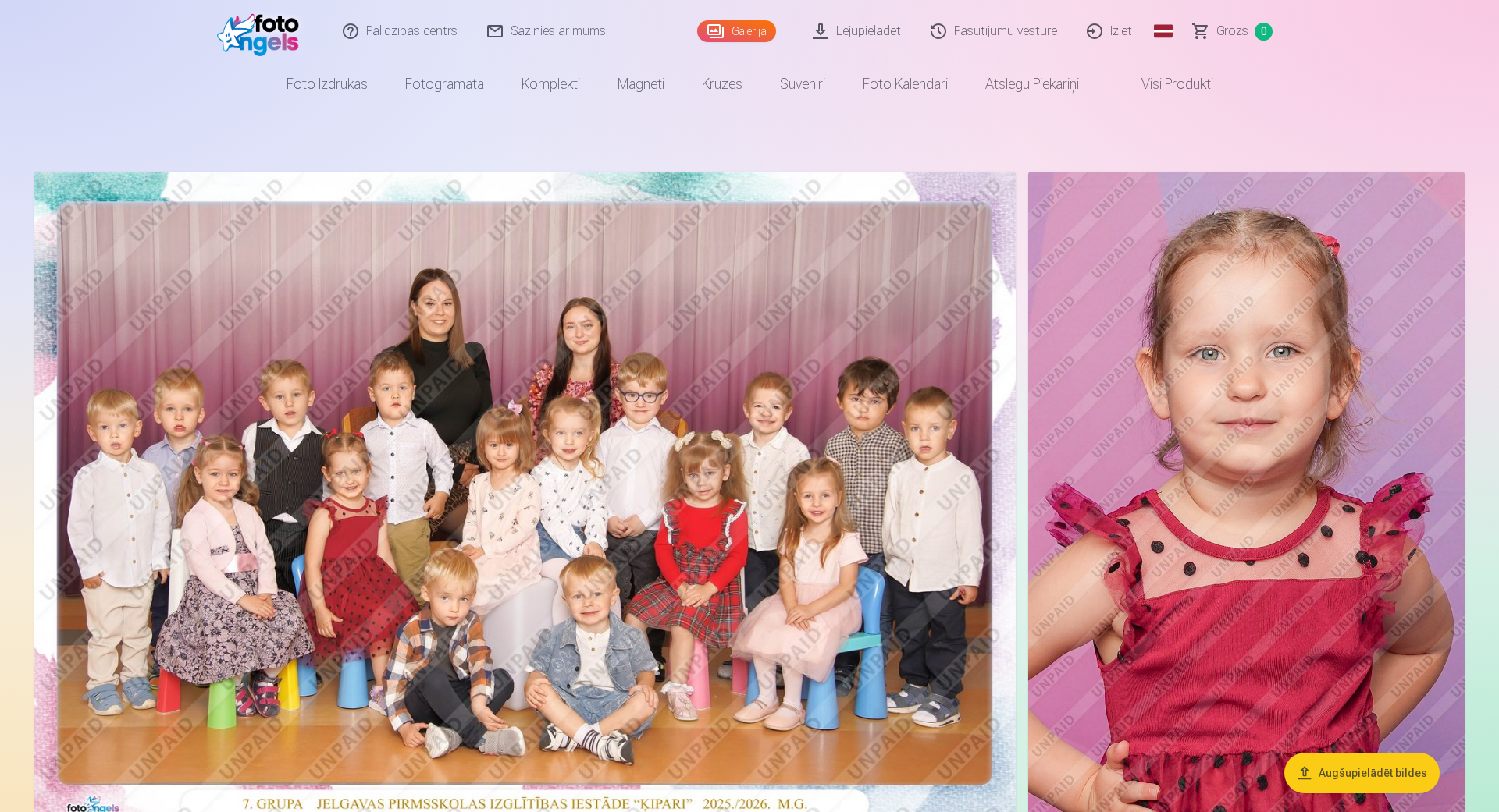
click at [1120, 32] on link "Iziet" at bounding box center [1109, 31] width 75 height 62
